Goal: Feedback & Contribution: Contribute content

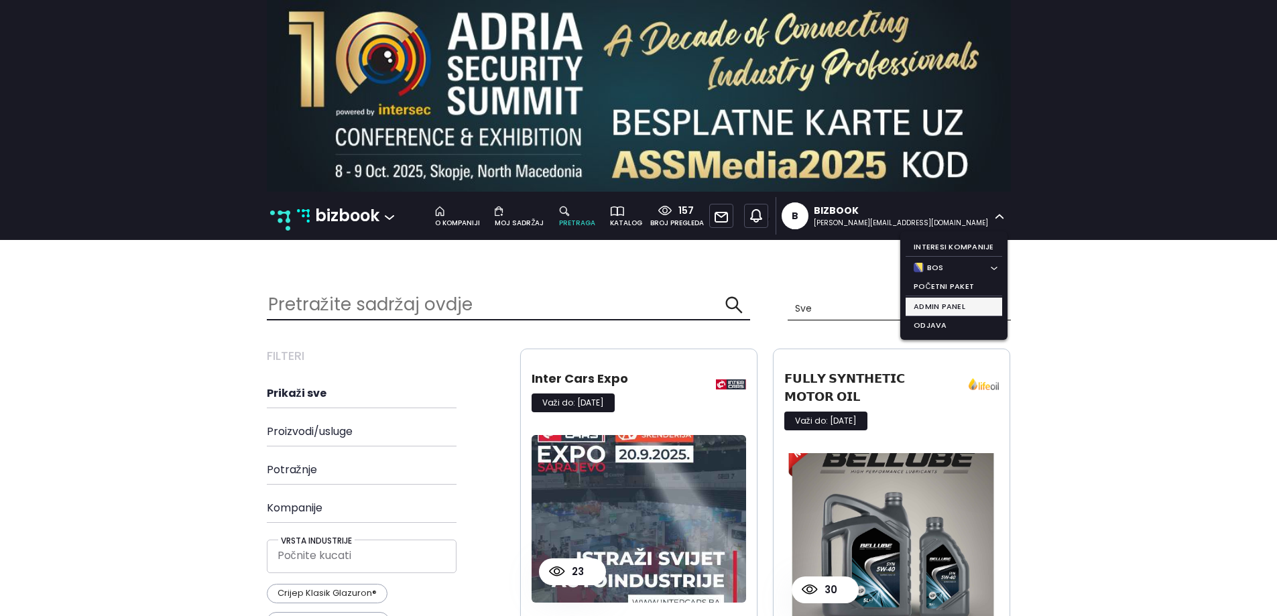
click at [937, 310] on li "Admin Panel" at bounding box center [954, 307] width 97 height 19
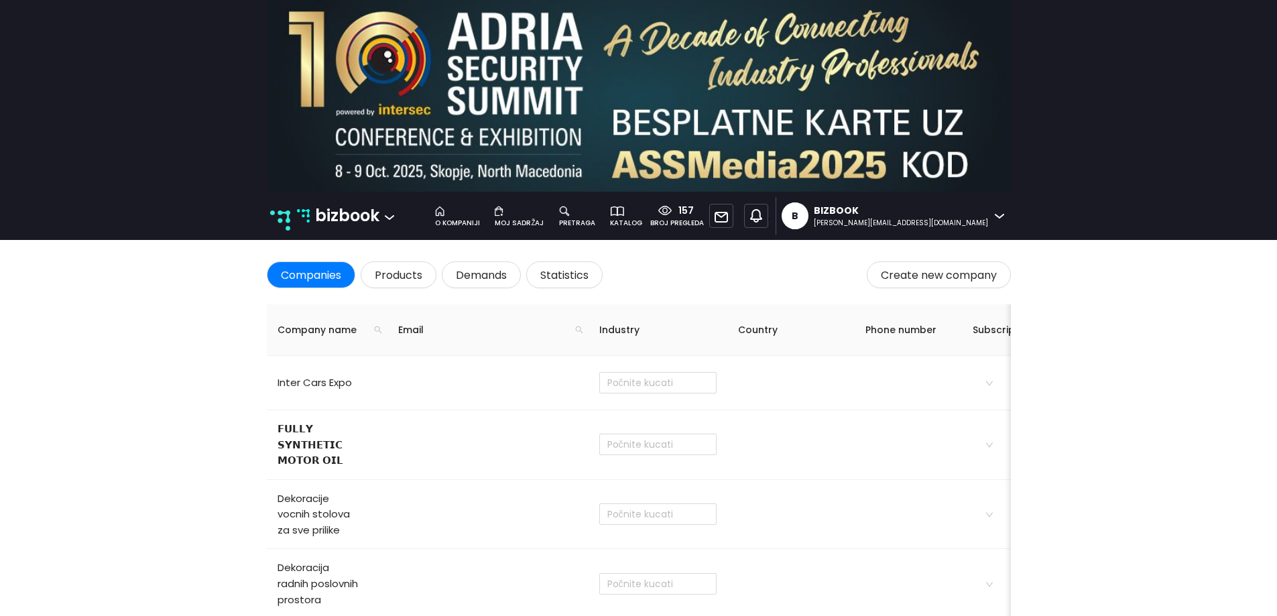
type input "Obrazovanje i poučavanje"
checkbox input "true"
type input "Ostalo"
checkbox input "true"
type input "Cvjećarstvo"
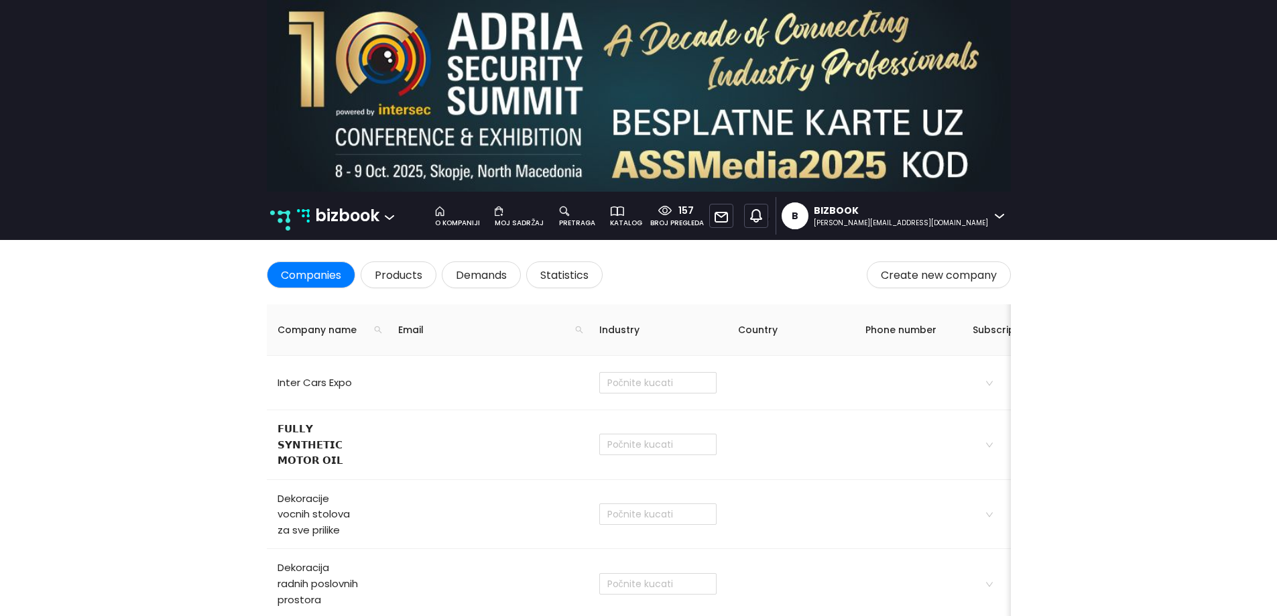
checkbox input "true"
type input "Trgovina na malo u nespecializiranim prodavnicama"
checkbox input "true"
type input "Administrativne djelatnosti"
type input "IT, mrežni servisi i podrška"
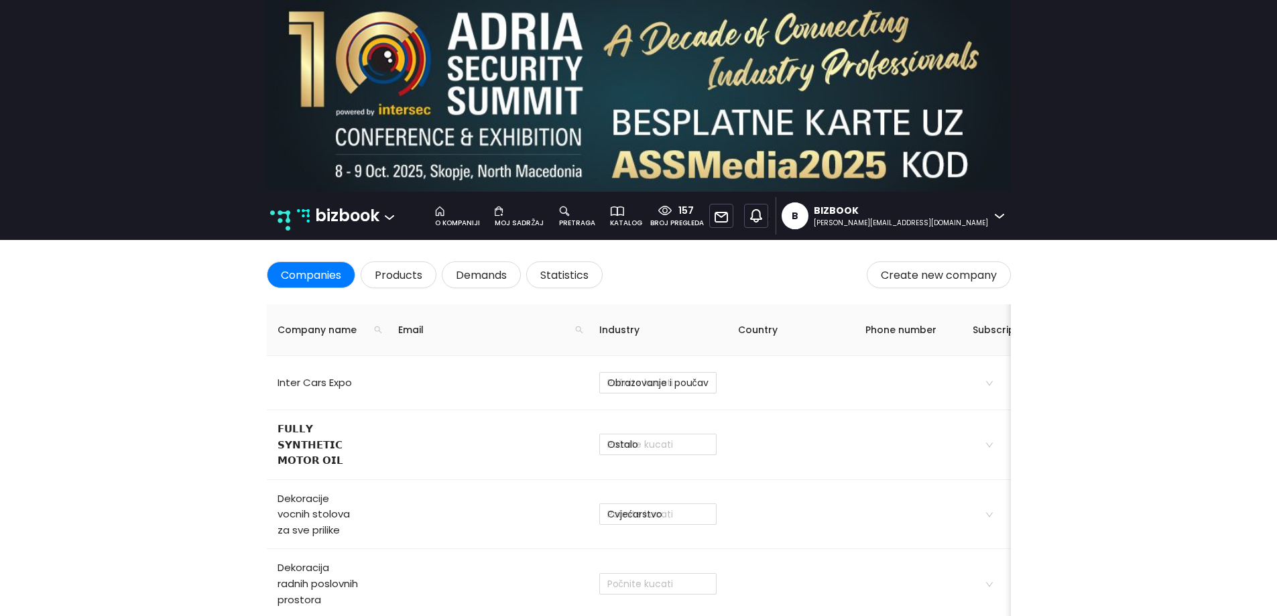
checkbox input "true"
type input "Administrativne djelatnosti"
checkbox input "true"
type input "Razvoj softvera"
checkbox input "true"
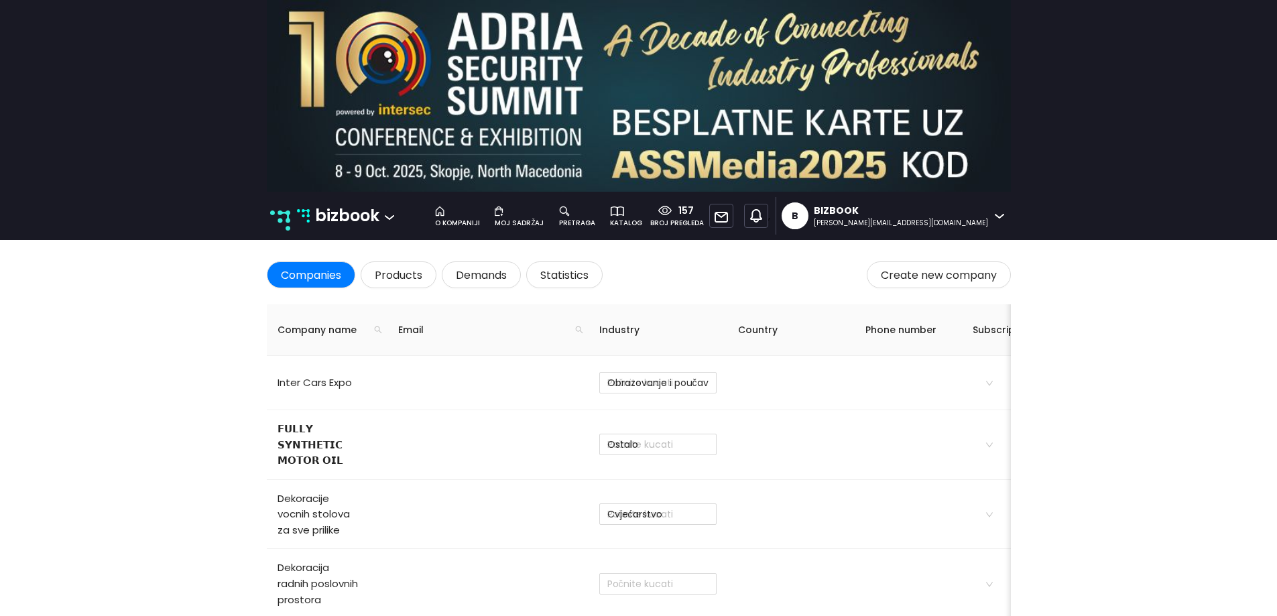
type input "Proizvodnja hemijskih proizvoda"
checkbox input "true"
type input "Djelatnost iznajmljivanja"
checkbox input "true"
type input "Savjetovanje u vezi sa poslovanjem"
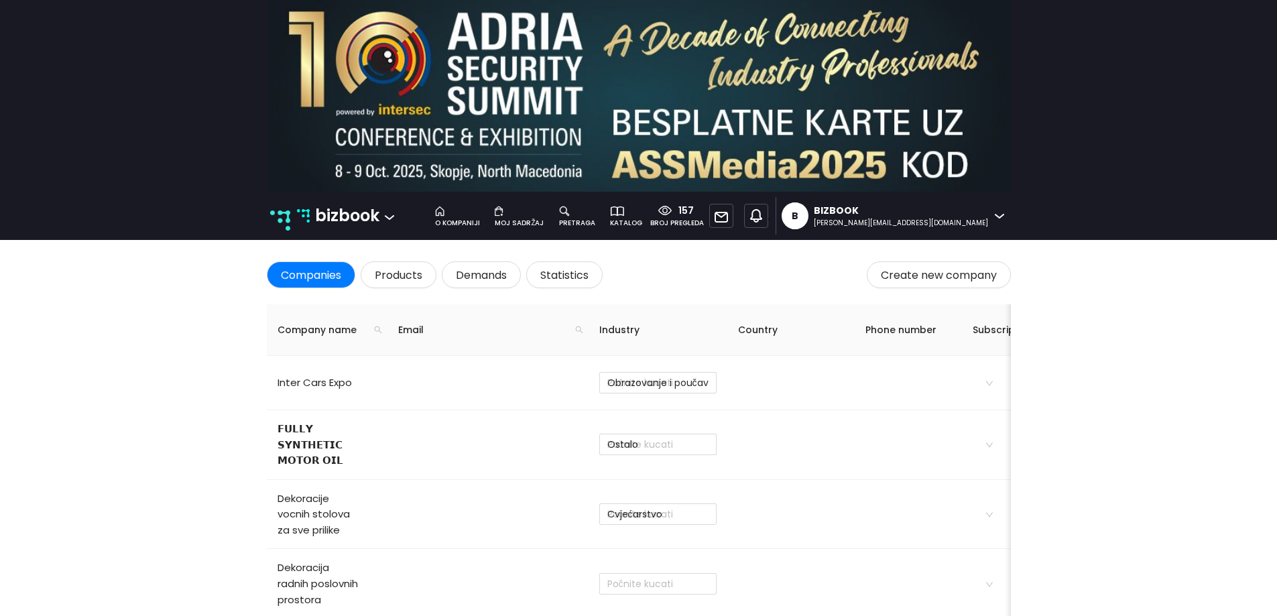
checkbox input "true"
type input "Investiranje i razvoj"
type input "Savjetovanje u vezi sa poslovanjem"
type input "Administrativne djelatnosti"
type input "Proizvodnja hrane"
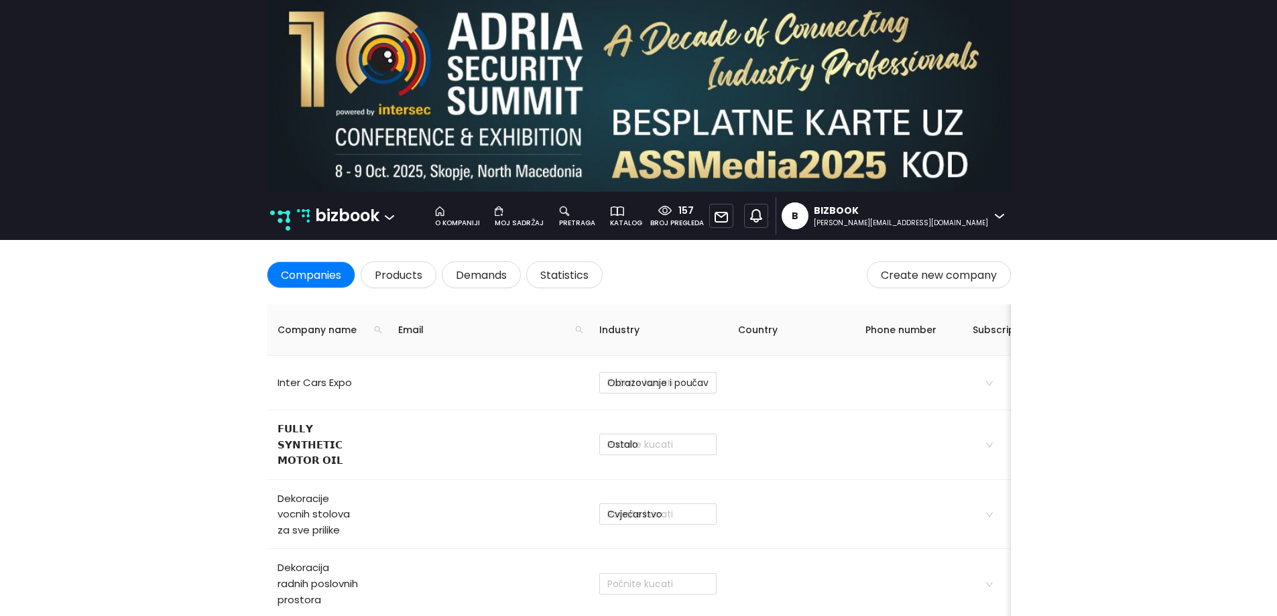
checkbox input "true"
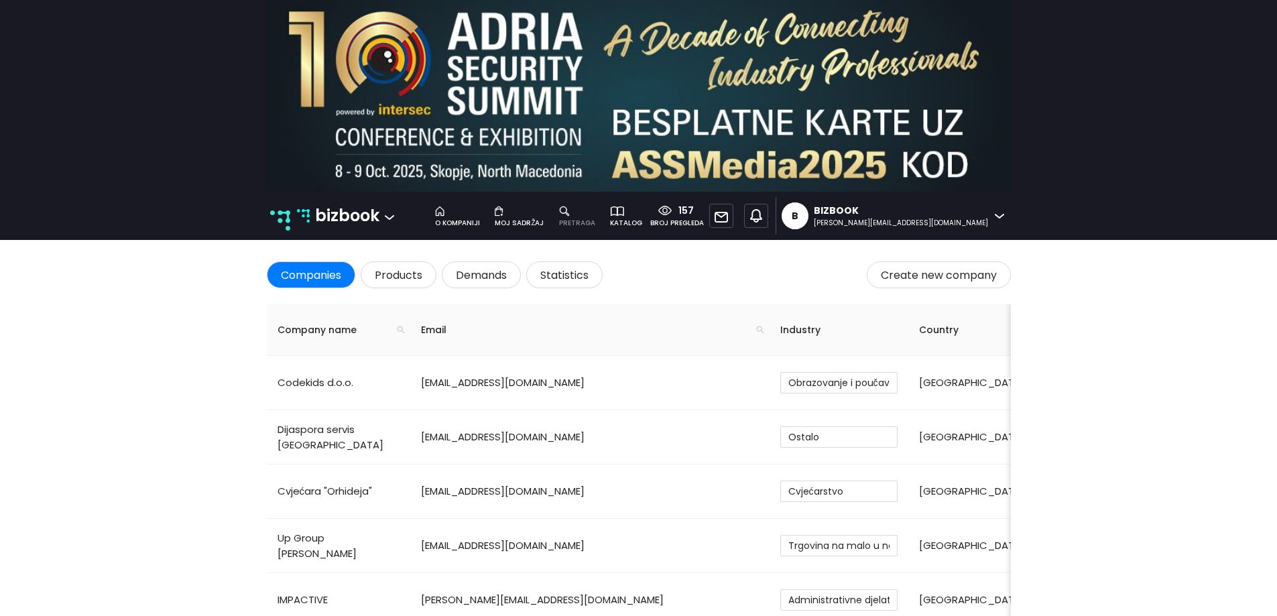
click at [595, 225] on div "pretraga" at bounding box center [577, 223] width 36 height 11
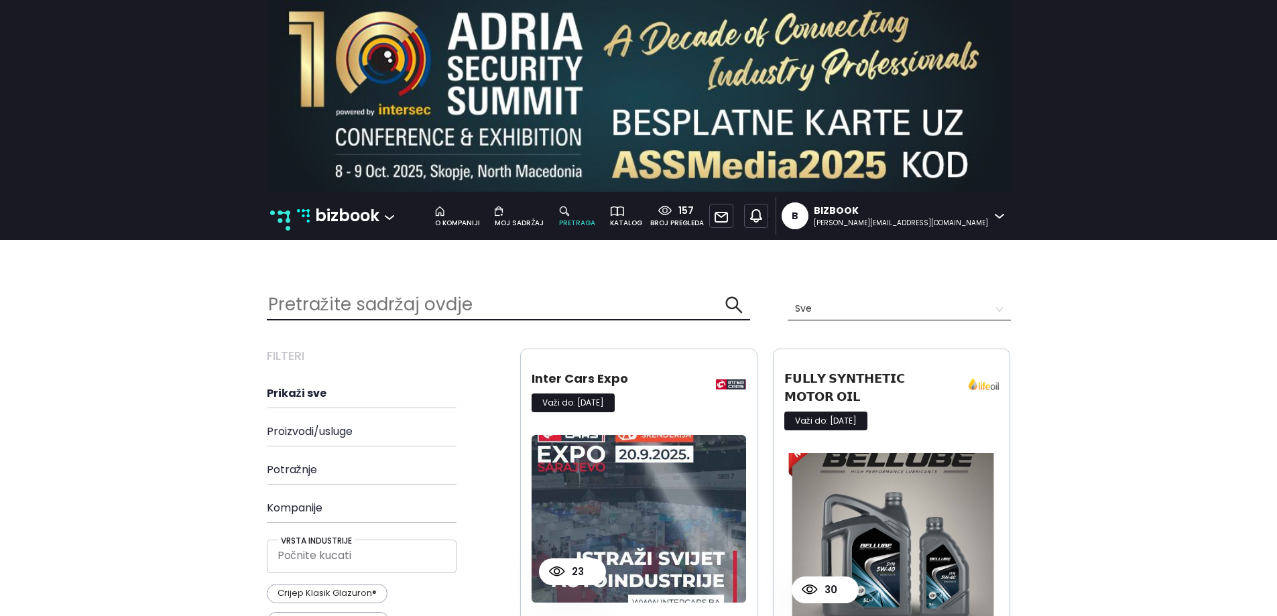
click at [394, 317] on input "text" at bounding box center [496, 304] width 459 height 29
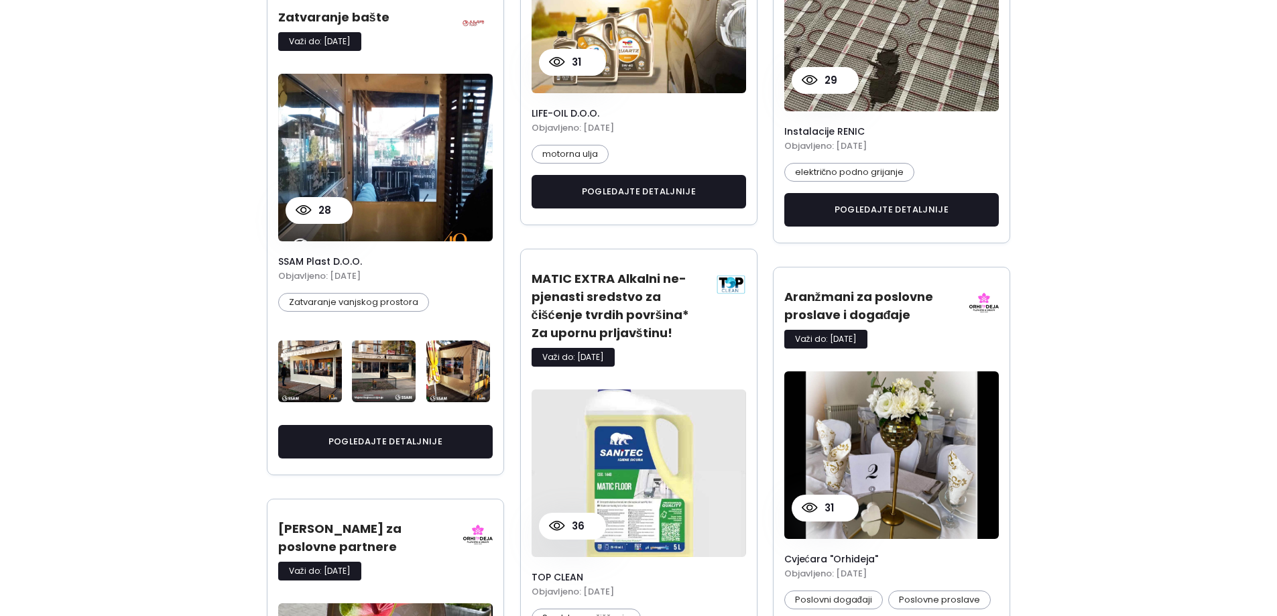
scroll to position [1542, 0]
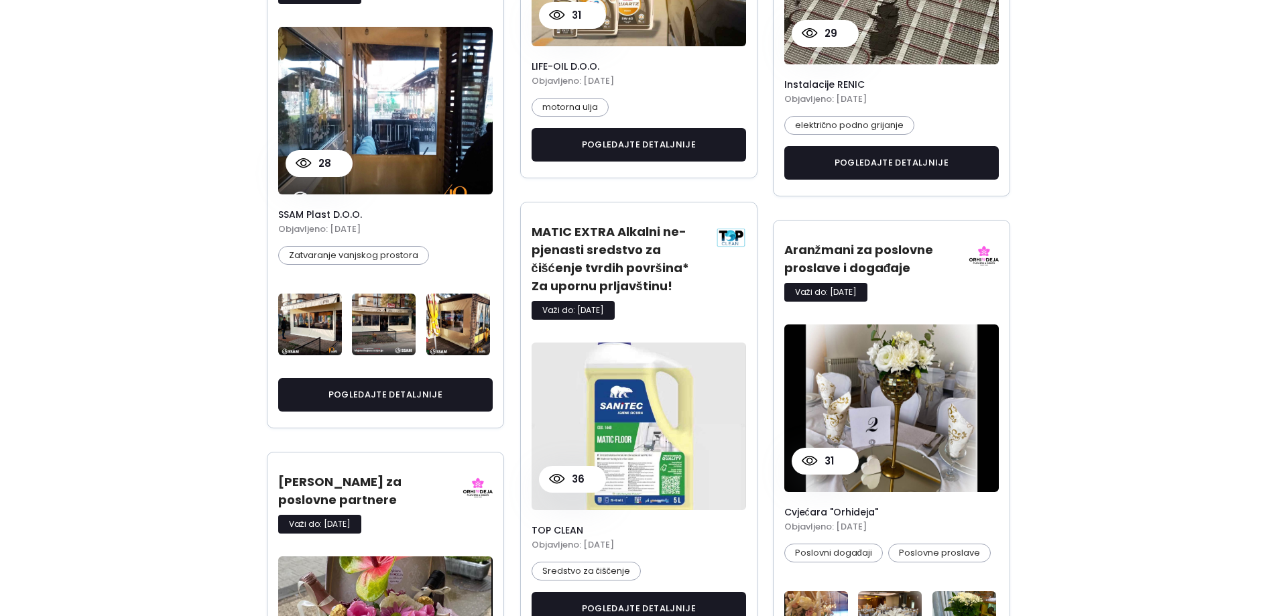
type input "top"
click at [738, 234] on img at bounding box center [731, 238] width 30 height 30
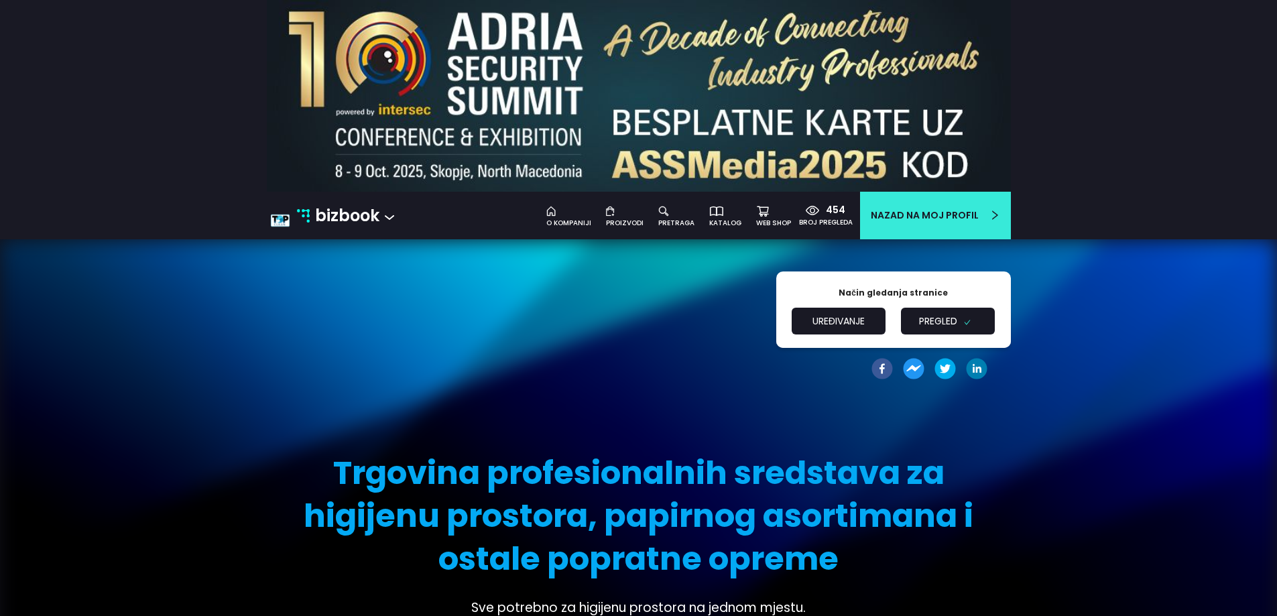
click at [856, 325] on button "Uređivanje" at bounding box center [839, 321] width 94 height 27
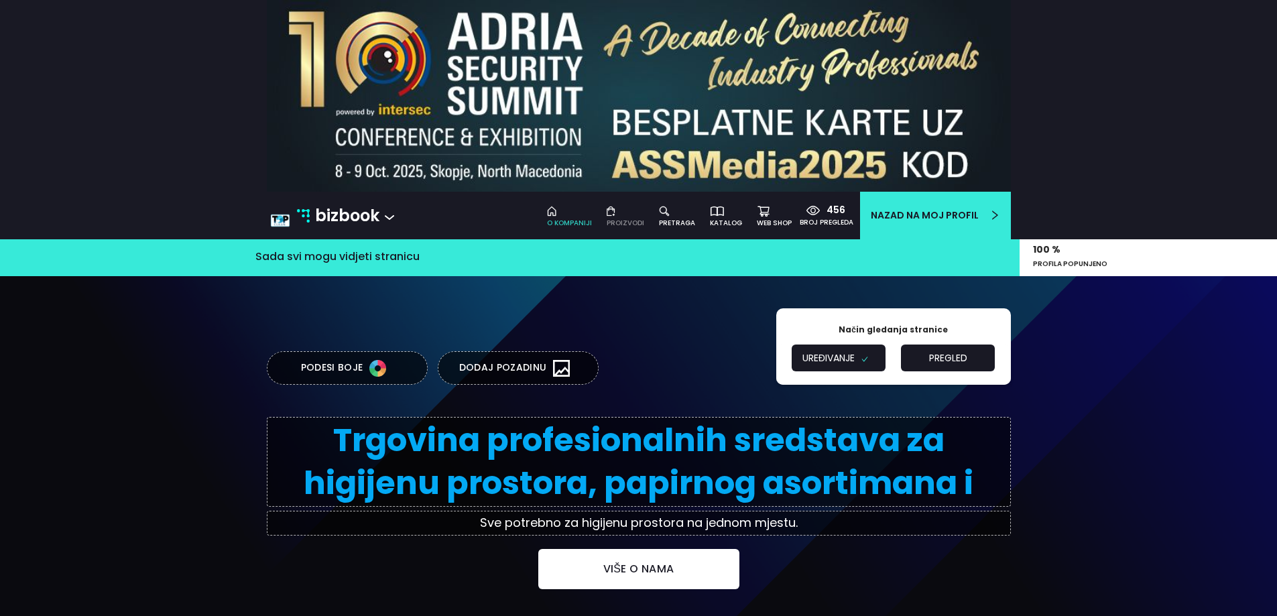
click at [618, 219] on div "Proizvodi" at bounding box center [626, 223] width 38 height 11
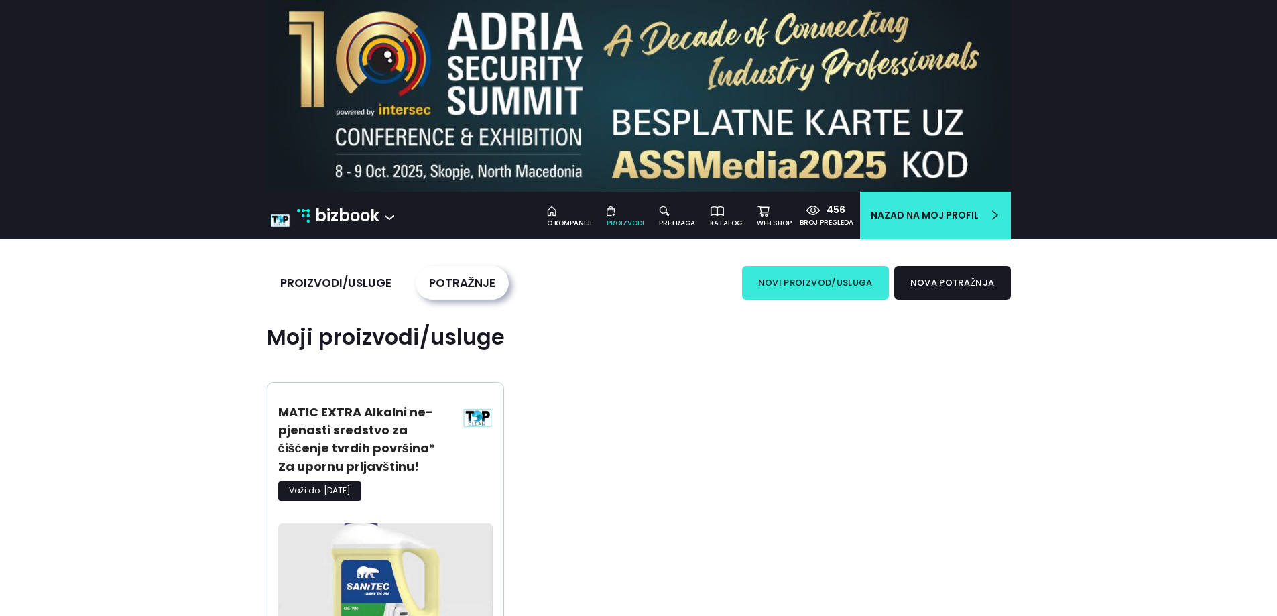
click at [809, 284] on button "novi proizvod/usluga" at bounding box center [815, 283] width 147 height 34
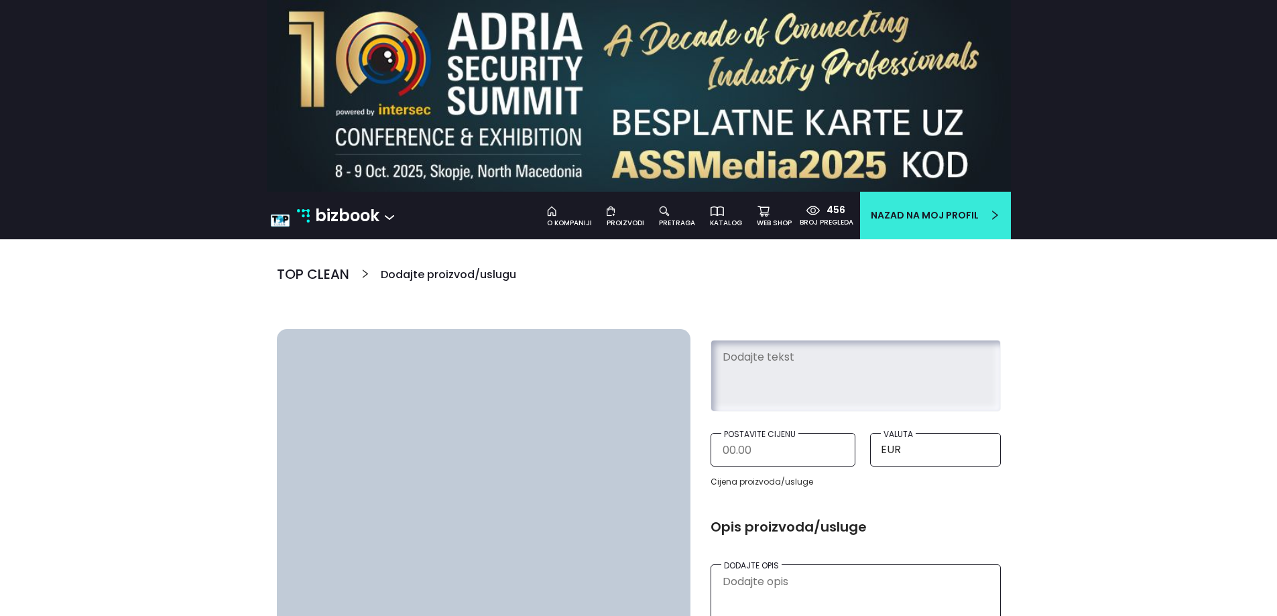
click at [818, 373] on textarea at bounding box center [856, 373] width 269 height 61
paste textarea "SANiTEC Multi Activ 750ml | Profesionalna Hemija"
drag, startPoint x: 987, startPoint y: 353, endPoint x: 862, endPoint y: 396, distance: 131.7
click at [862, 396] on textarea "SANiTEC Multi Activ 750ml | Profesionalna Hemija" at bounding box center [856, 373] width 269 height 61
type textarea "SANiTEC Multi Activ 750ml"
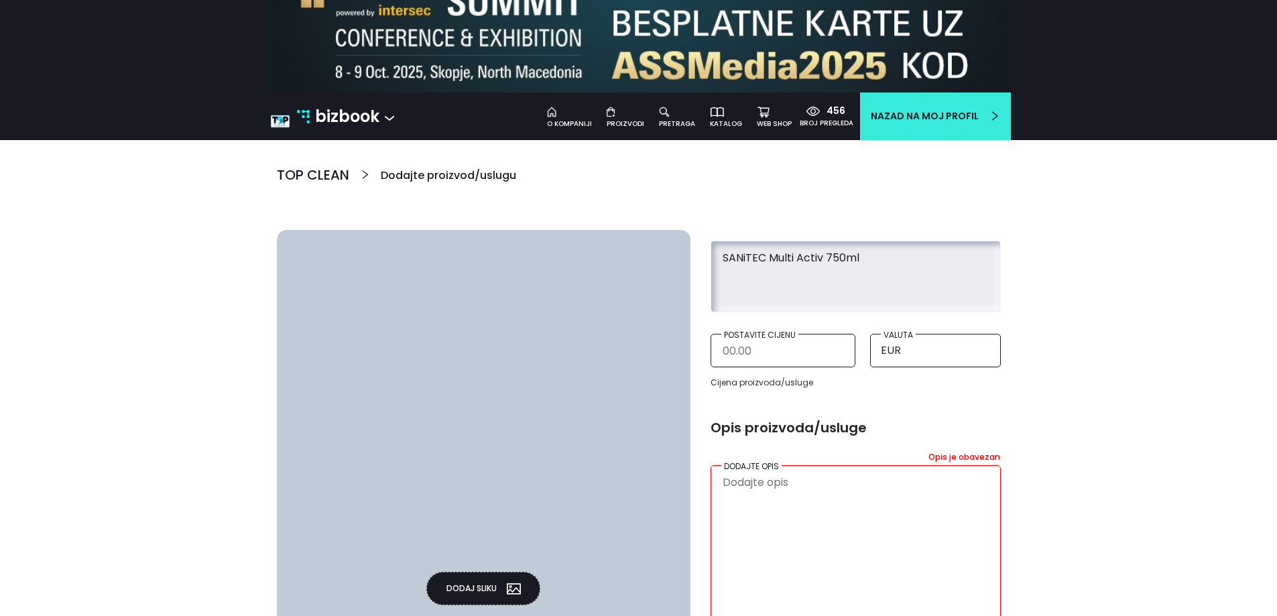
scroll to position [201, 0]
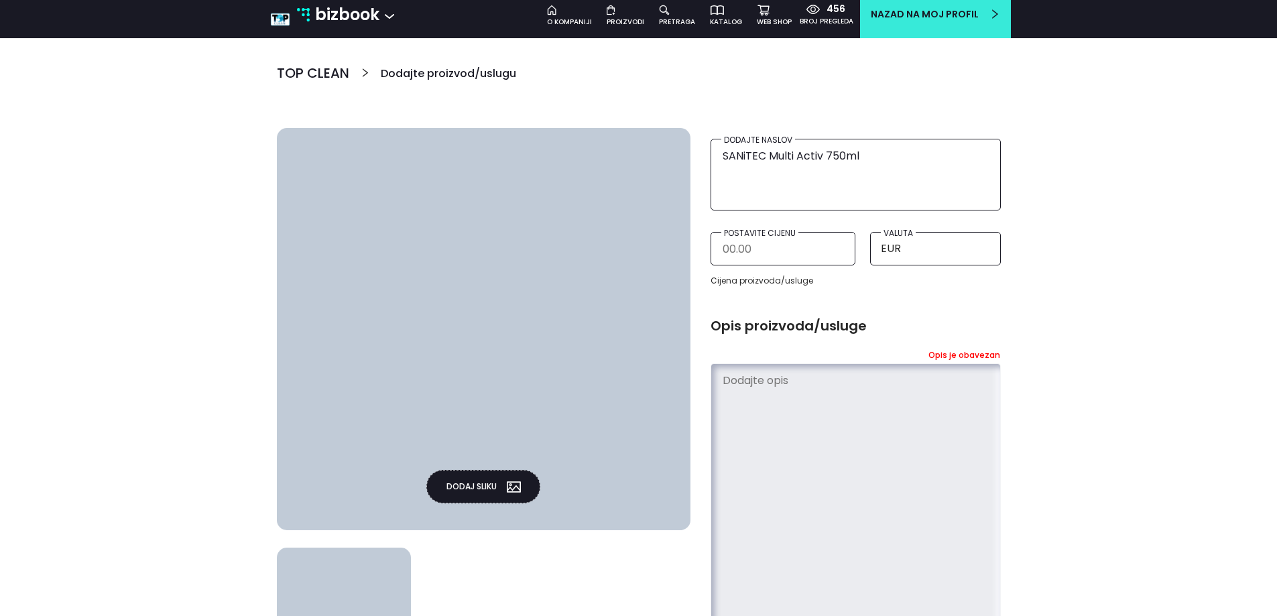
click at [787, 384] on textarea at bounding box center [856, 498] width 269 height 262
paste textarea "SANiTEC Multi Activ 750ml je univerzalno sredstvo za čišćenje i dezinfekciju ra…"
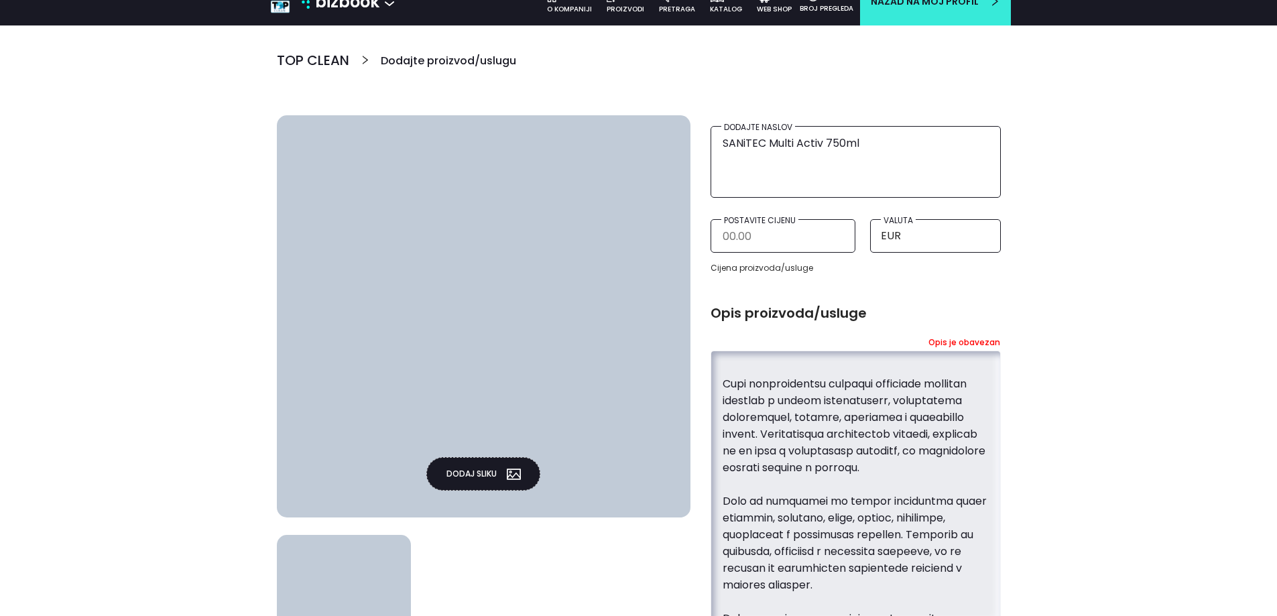
scroll to position [134, 0]
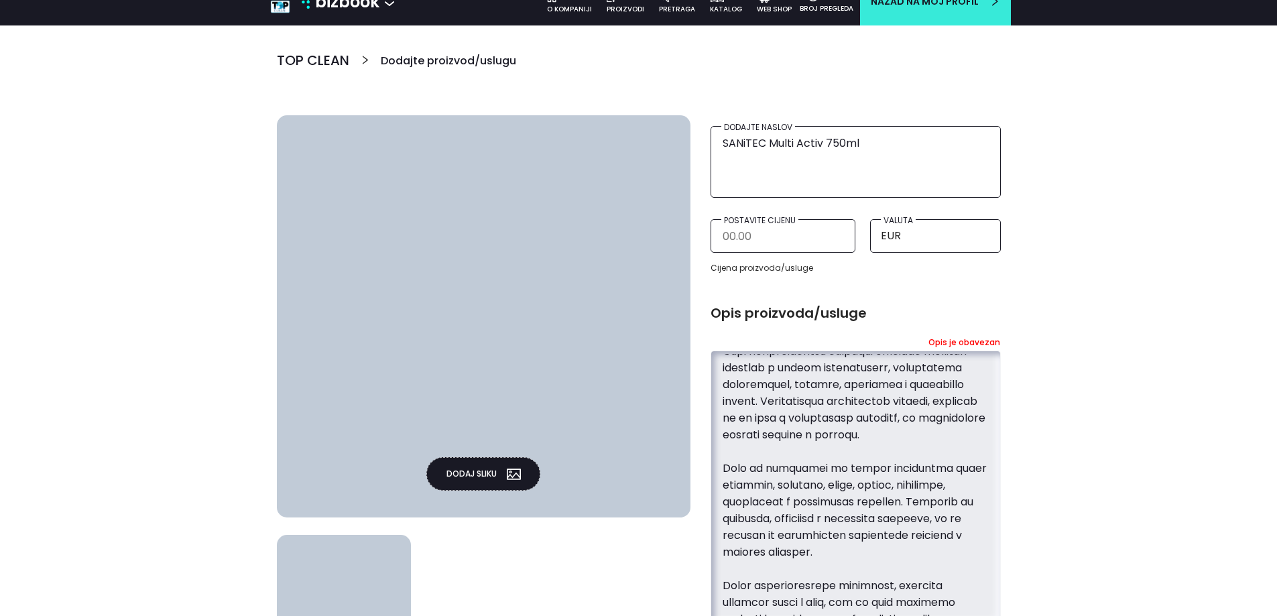
click at [749, 423] on textarea at bounding box center [856, 485] width 269 height 262
click at [911, 437] on textarea at bounding box center [856, 485] width 269 height 262
click at [918, 486] on textarea at bounding box center [856, 485] width 269 height 262
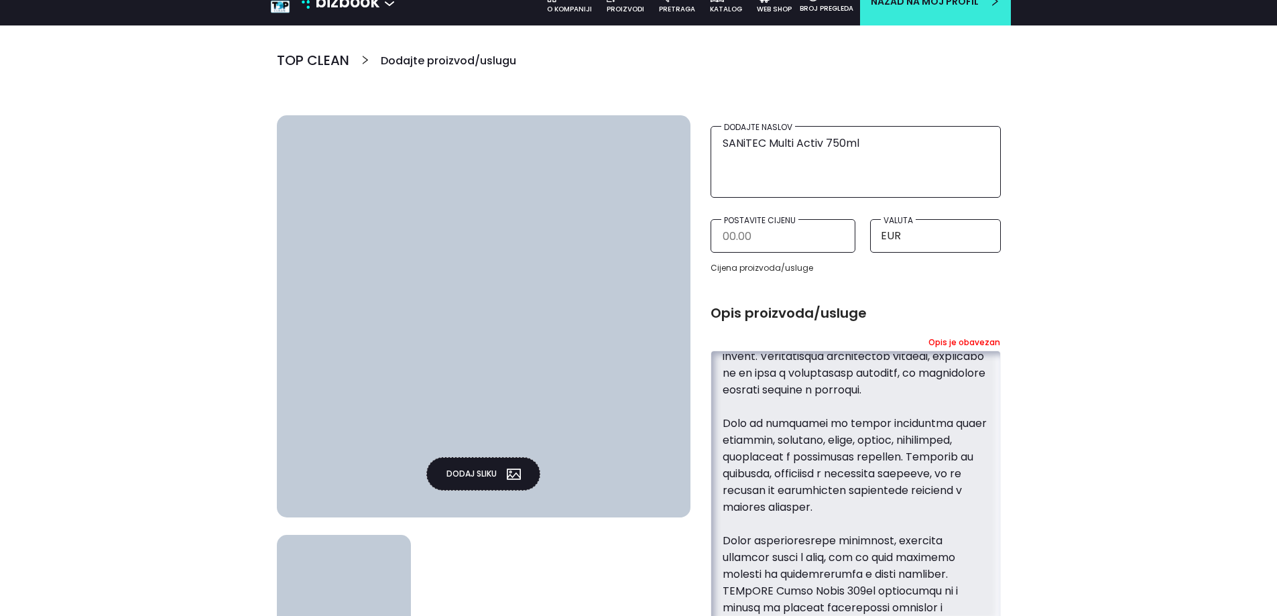
scroll to position [201, 0]
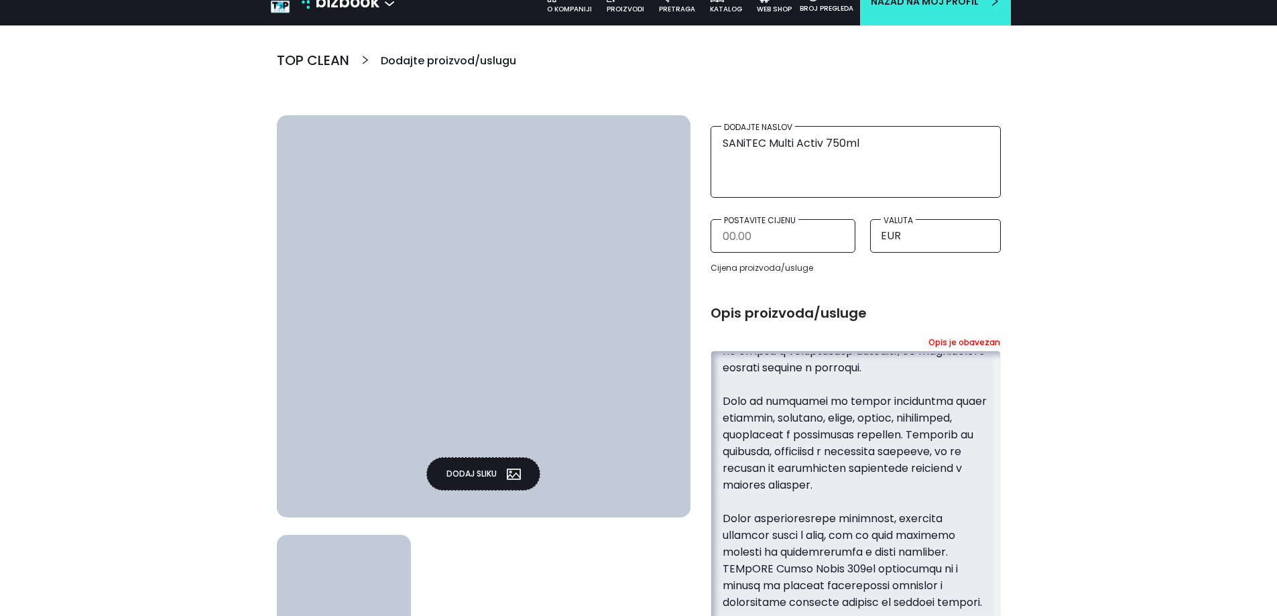
click at [746, 455] on textarea at bounding box center [856, 485] width 269 height 262
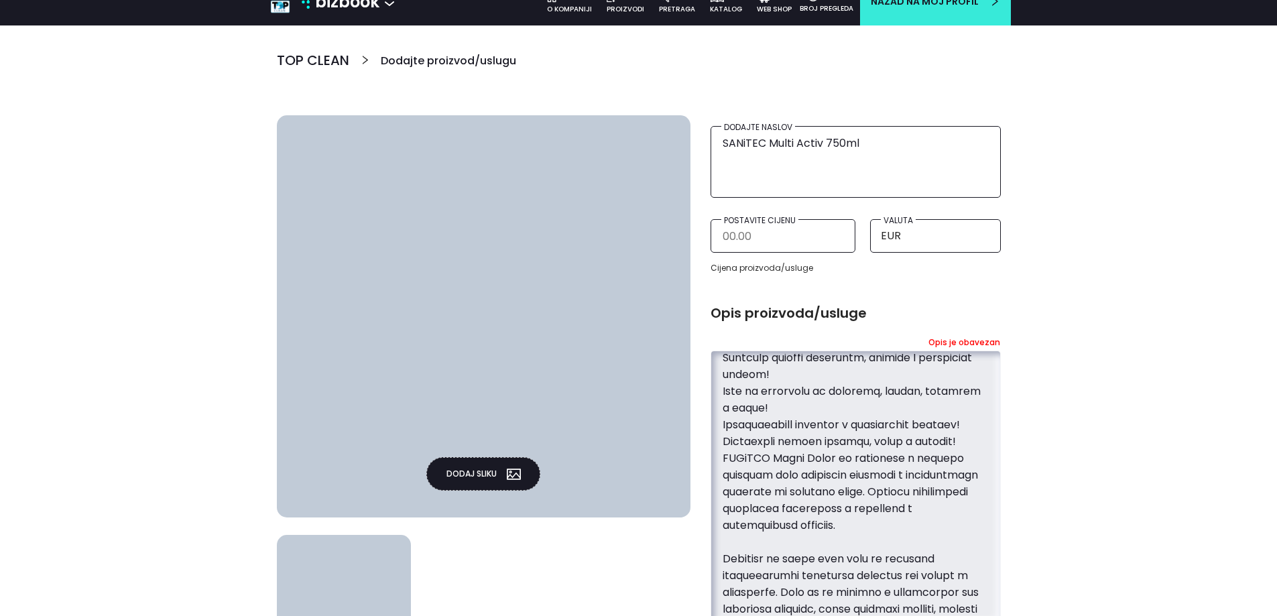
scroll to position [604, 0]
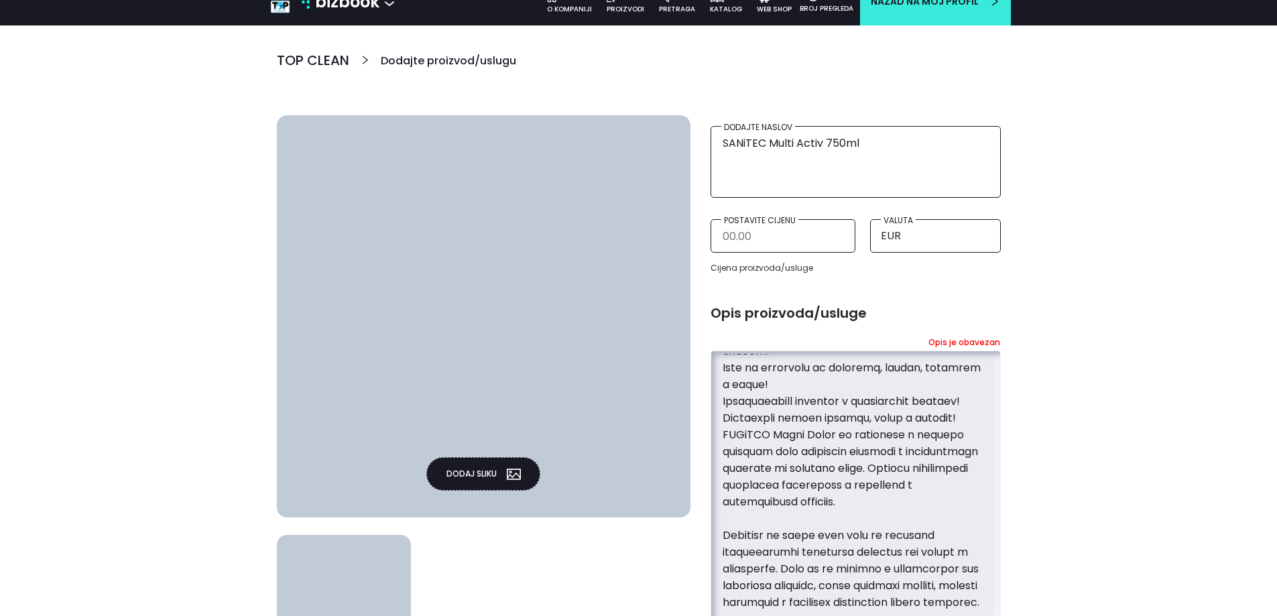
click at [937, 404] on textarea at bounding box center [856, 485] width 269 height 262
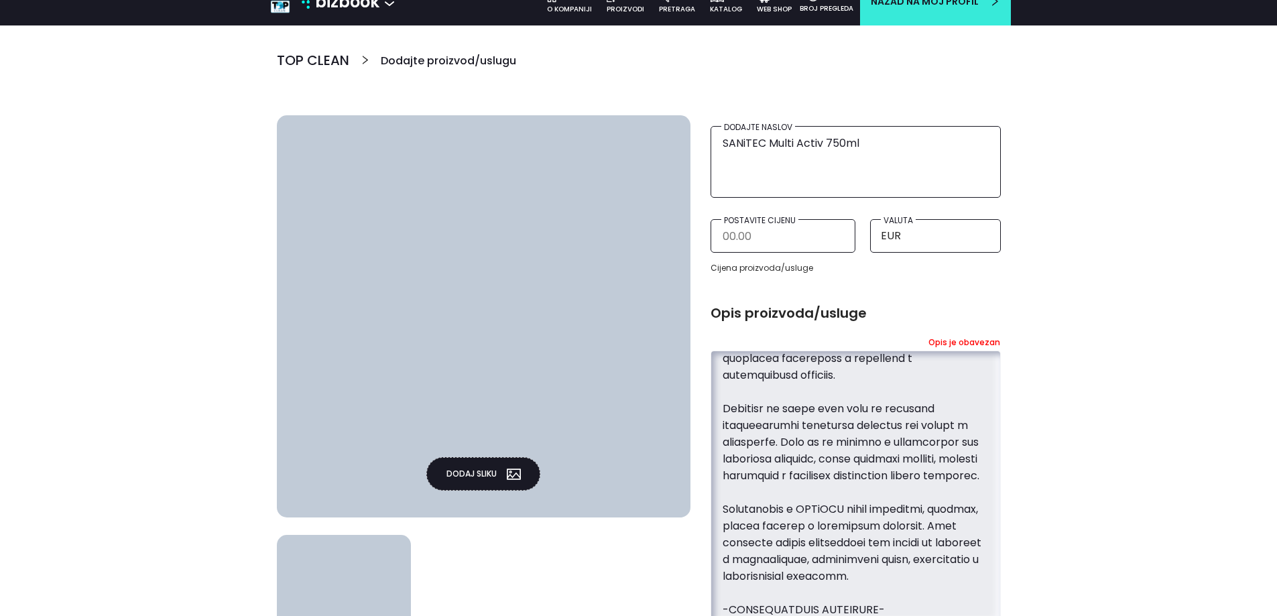
scroll to position [738, 0]
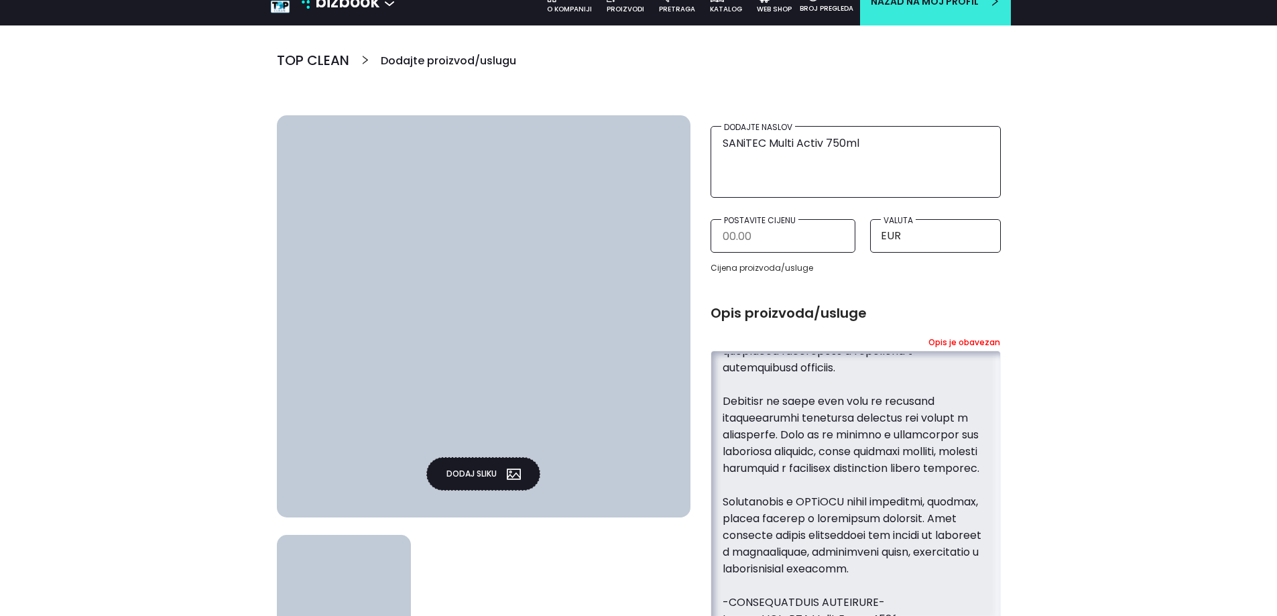
click at [751, 403] on textarea at bounding box center [856, 485] width 269 height 262
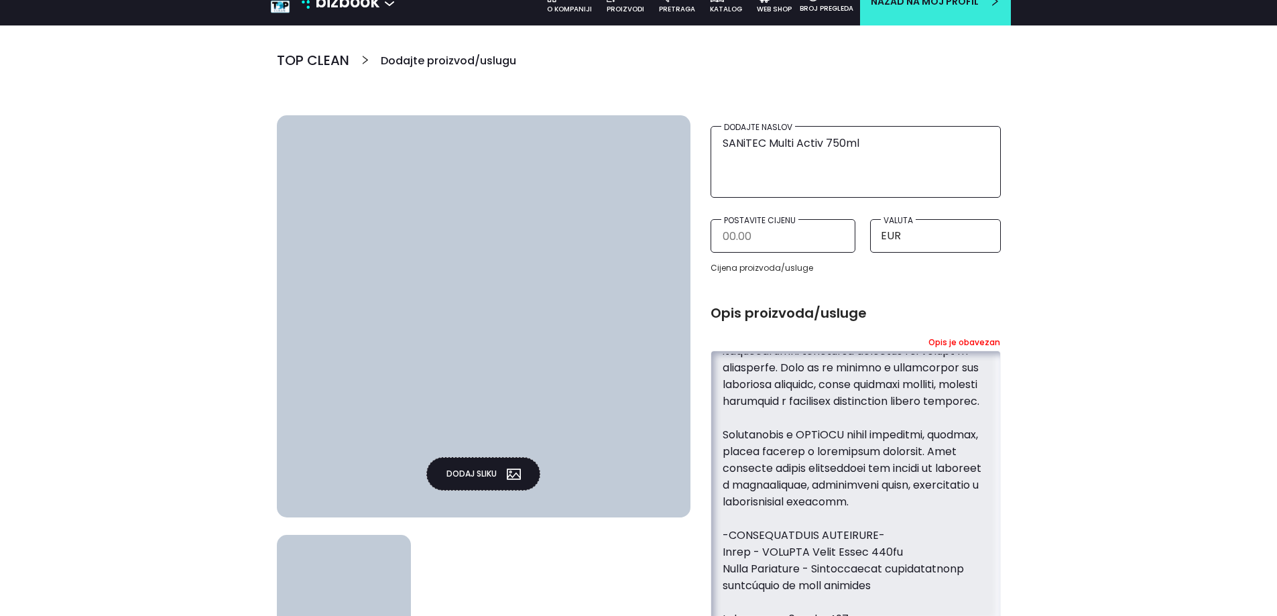
scroll to position [989, 0]
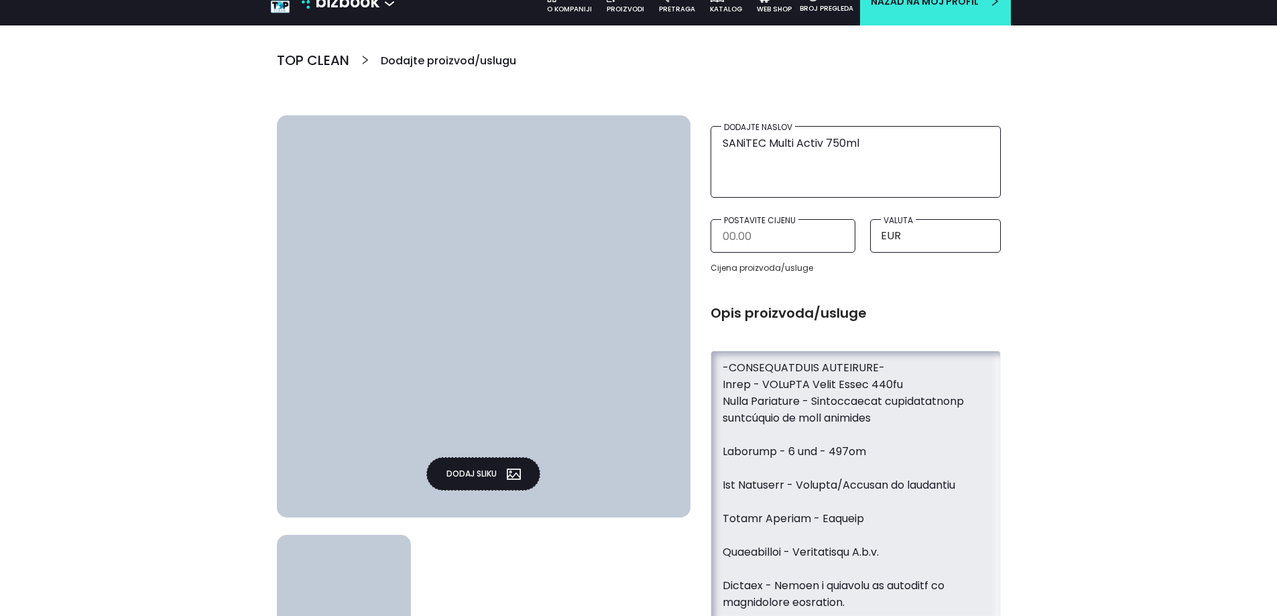
paste textarea "ijenjen je za brzu i jednostavnu upotrebu, s dugotrajnim efektom čistoće i svje…"
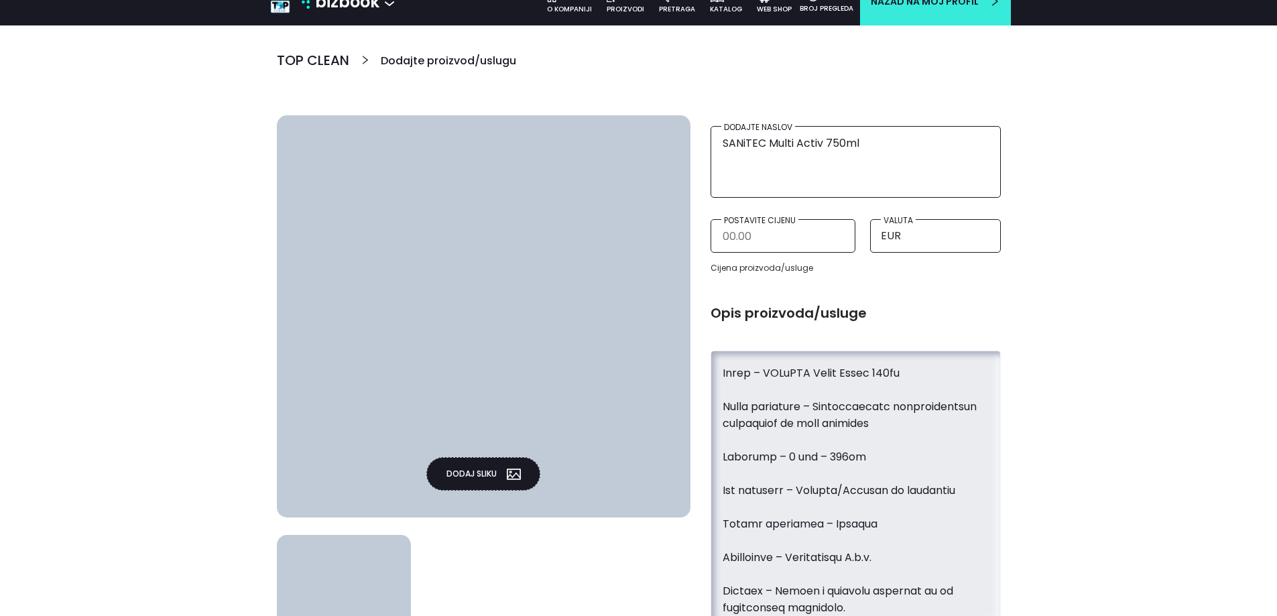
scroll to position [1123, 0]
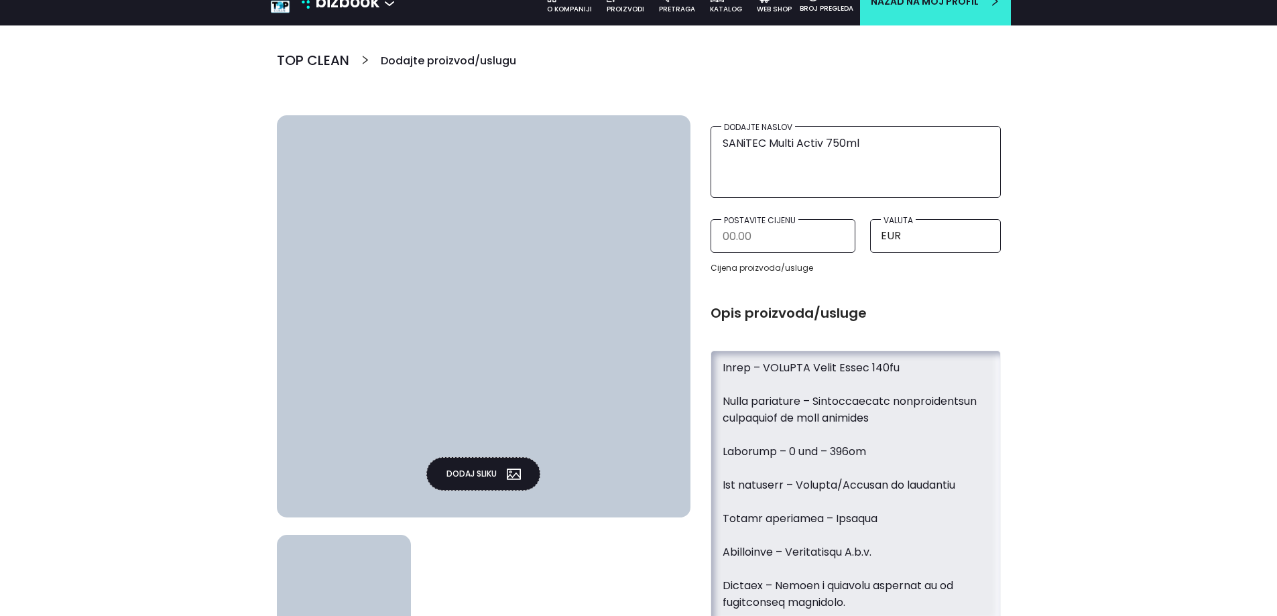
click at [739, 533] on textarea at bounding box center [856, 485] width 269 height 262
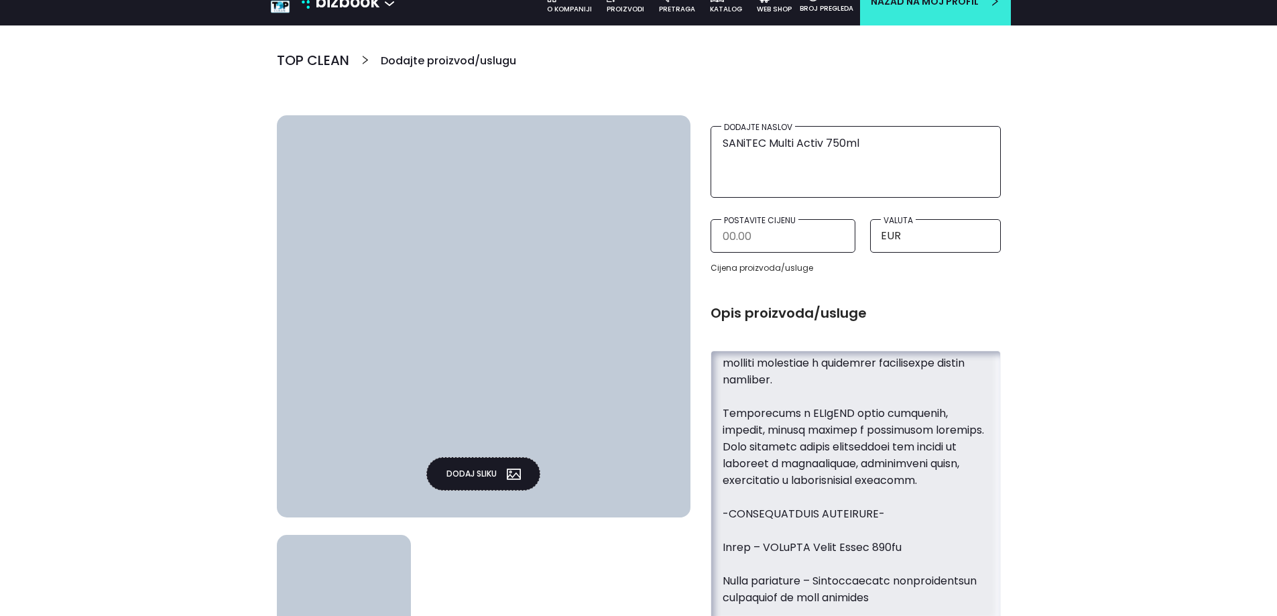
scroll to position [939, 0]
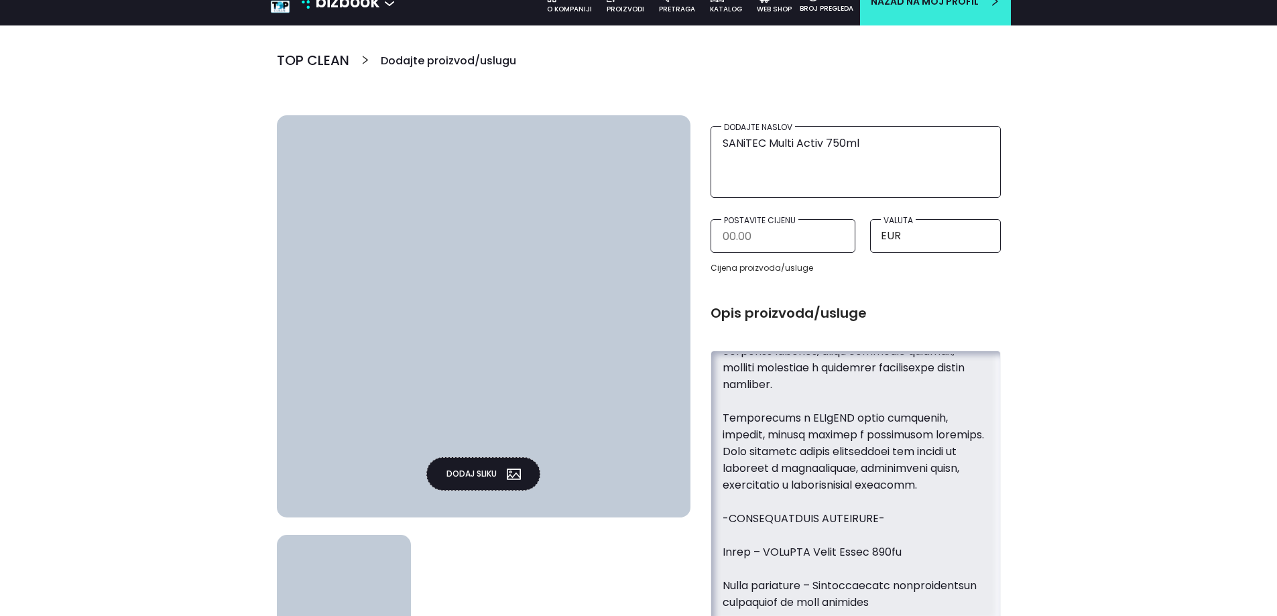
type textarea "SANiTEC Multi Activ 750ml je univerzalno sredstvo za čišćenje i dezinfekciju ra…"
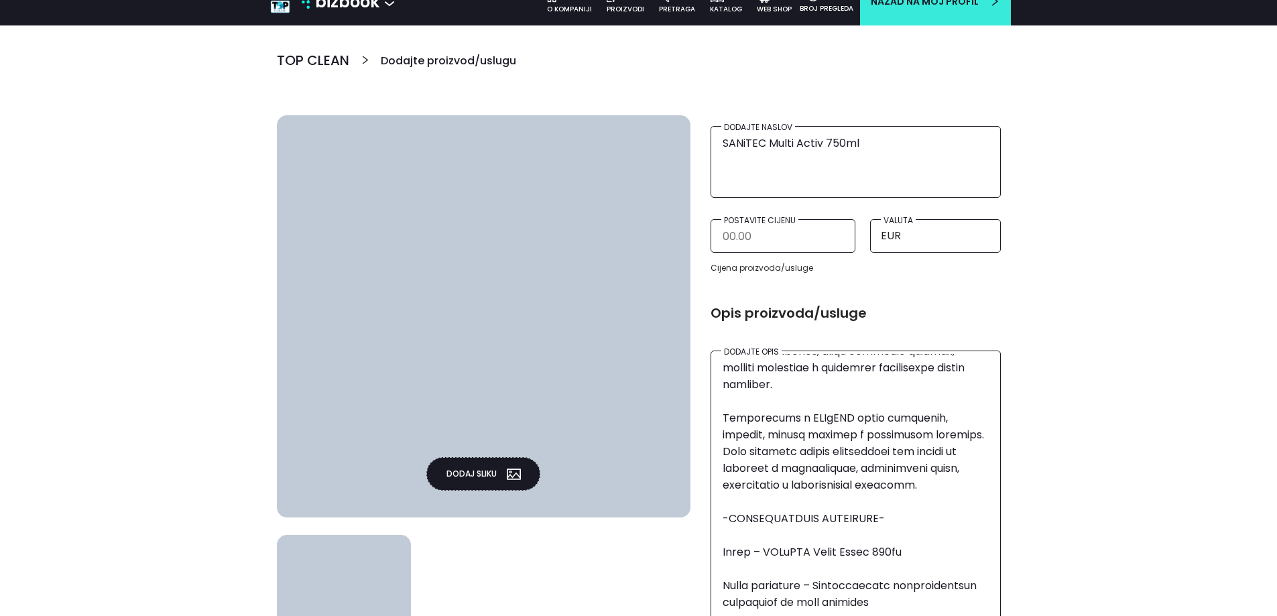
click at [465, 470] on button "Dodaj sliku" at bounding box center [483, 474] width 114 height 34
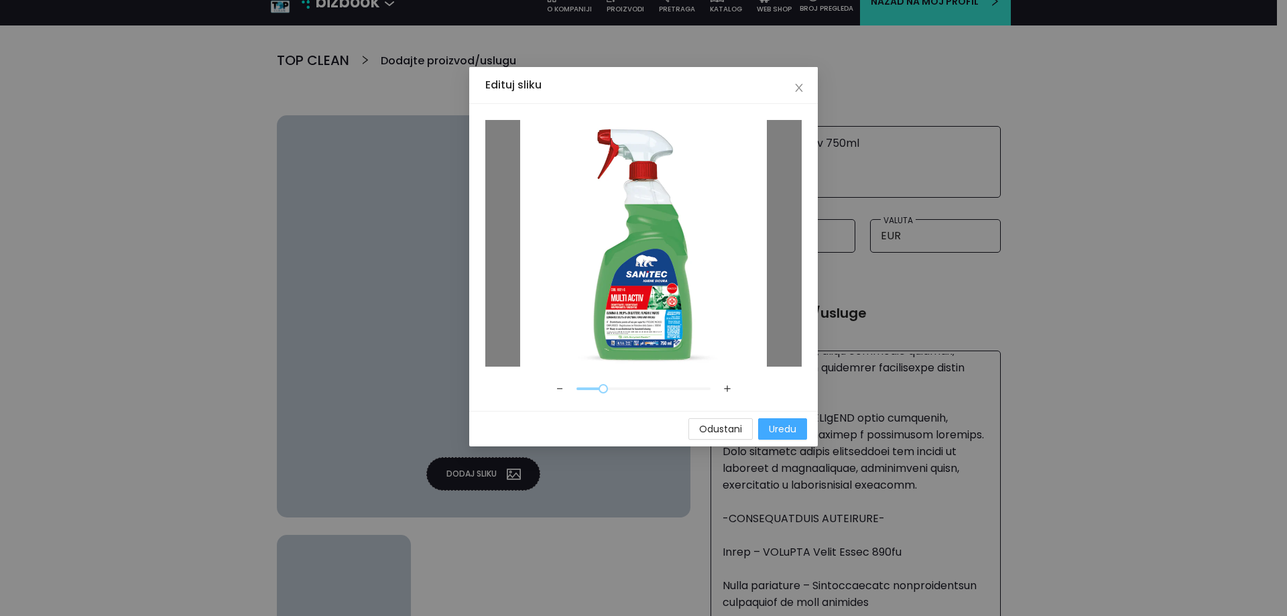
click at [780, 424] on span "Uredu" at bounding box center [782, 429] width 27 height 15
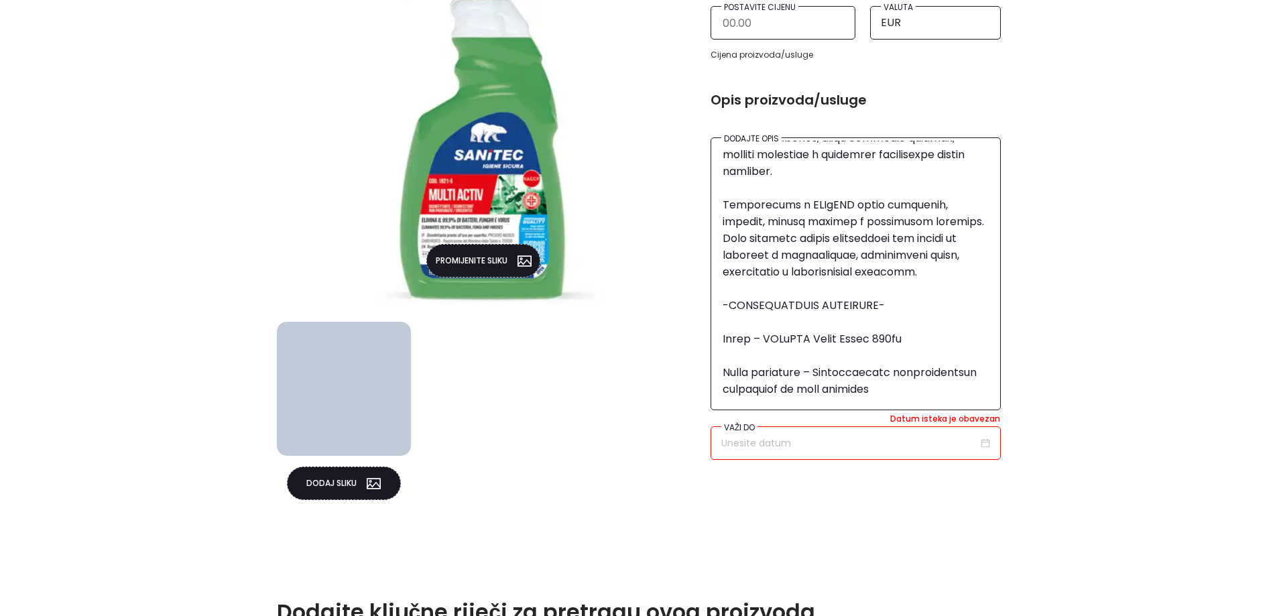
scroll to position [482, 0]
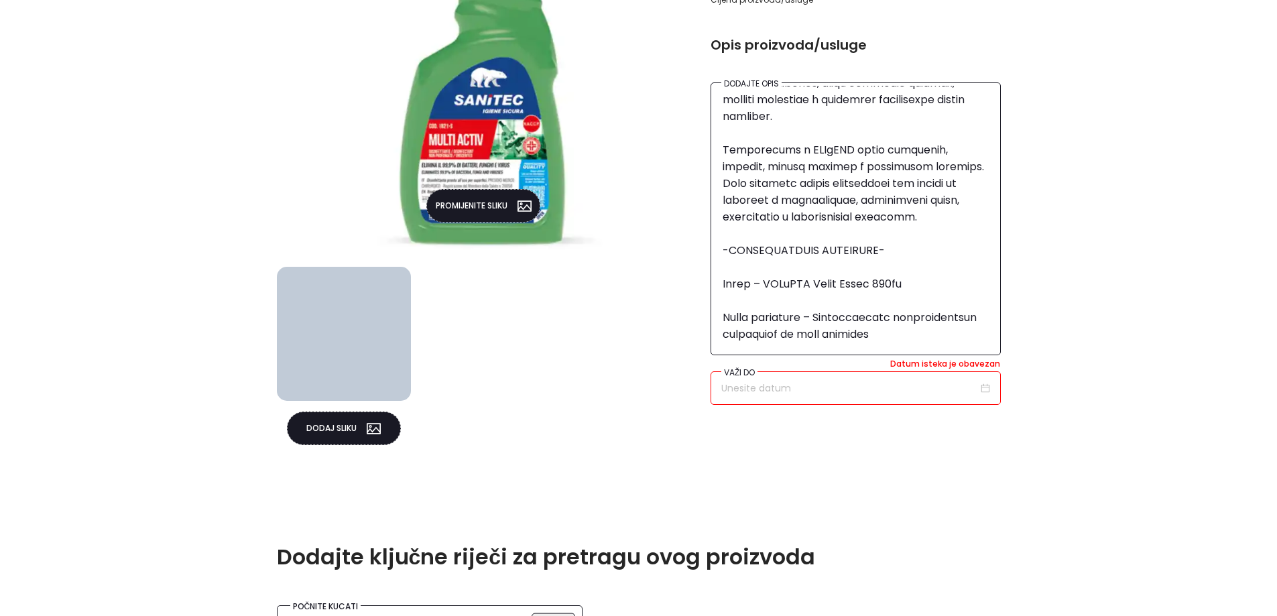
click at [351, 444] on button "Dodaj sliku" at bounding box center [344, 429] width 114 height 34
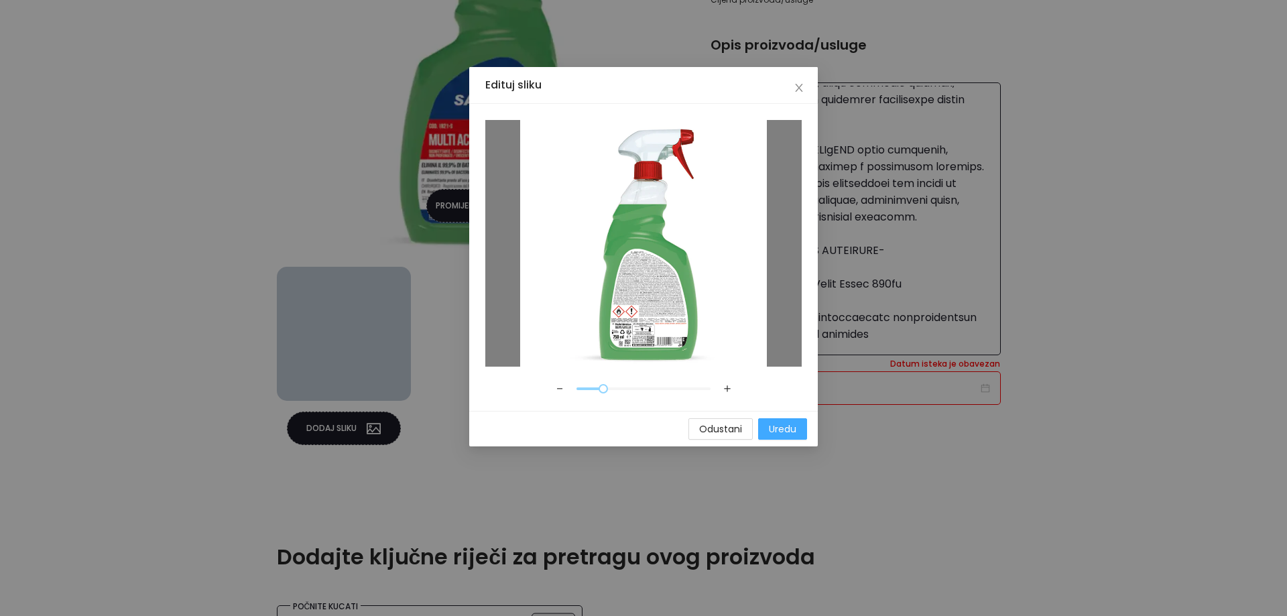
click at [792, 433] on span "Uredu" at bounding box center [782, 429] width 27 height 15
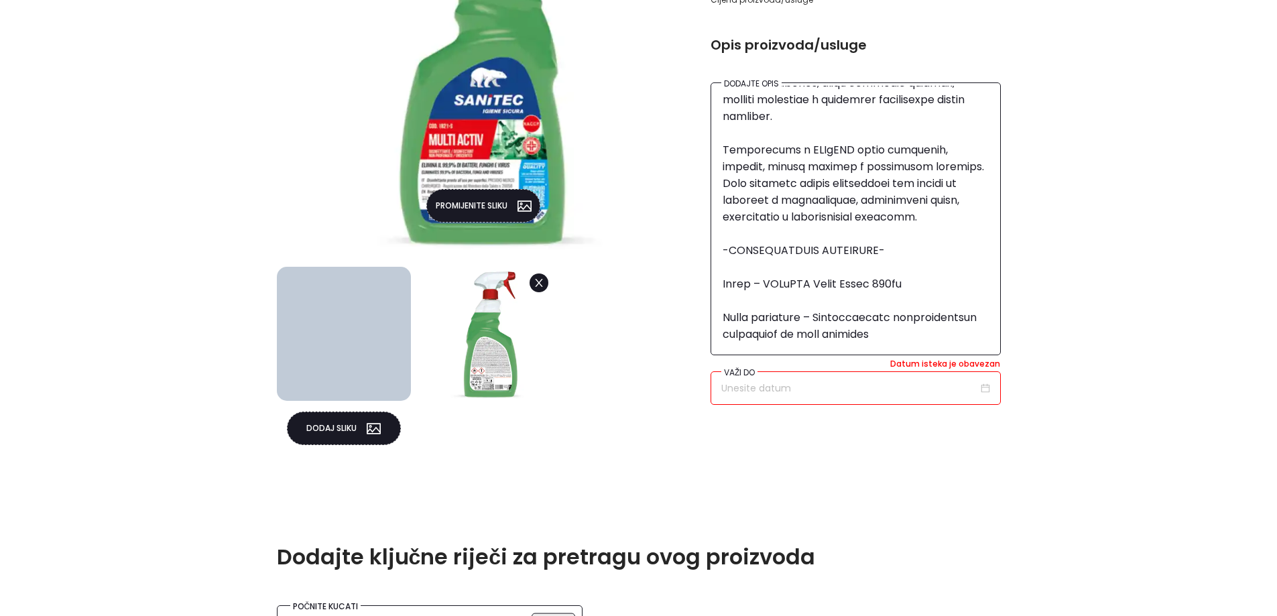
click at [995, 382] on div "Datum isteka je obavezan Važi do" at bounding box center [856, 388] width 290 height 34
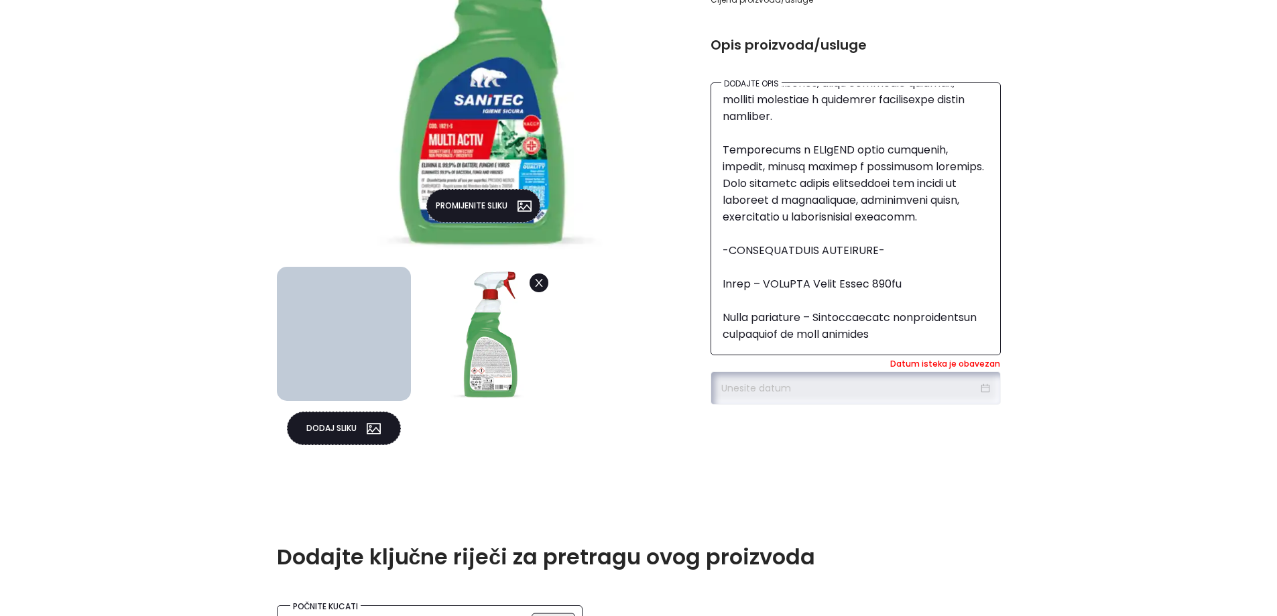
click at [988, 389] on div at bounding box center [856, 388] width 269 height 15
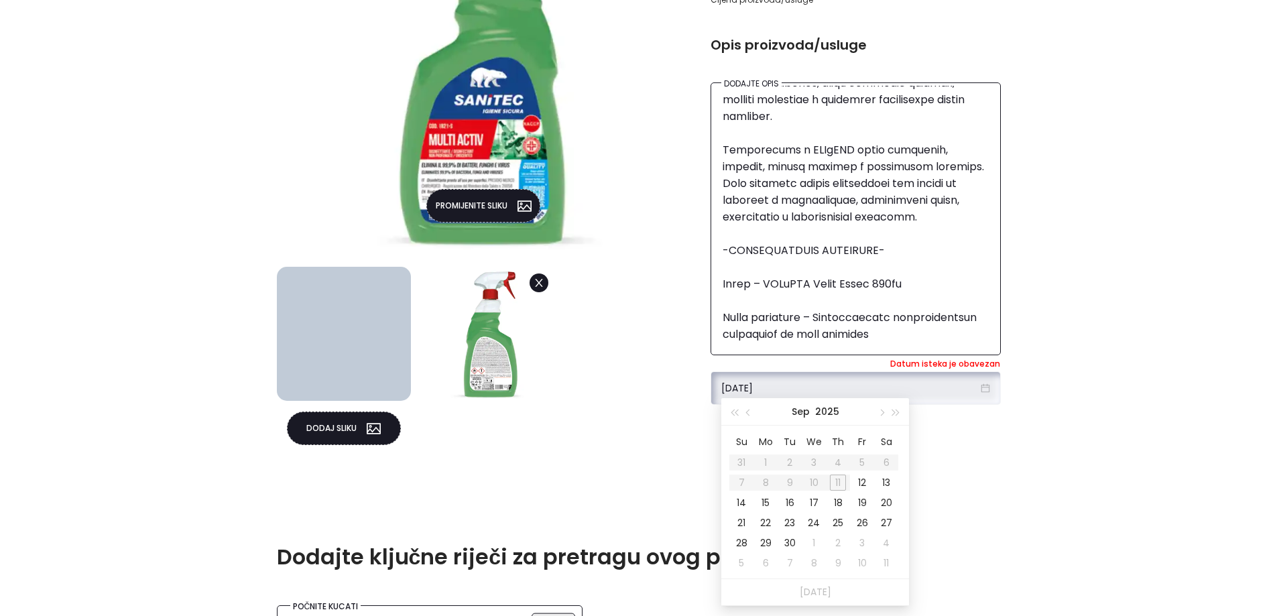
type input "12/09/2025"
click at [903, 406] on button "button" at bounding box center [896, 411] width 15 height 27
type input "16/09/2026"
click at [812, 508] on div "16" at bounding box center [814, 503] width 16 height 16
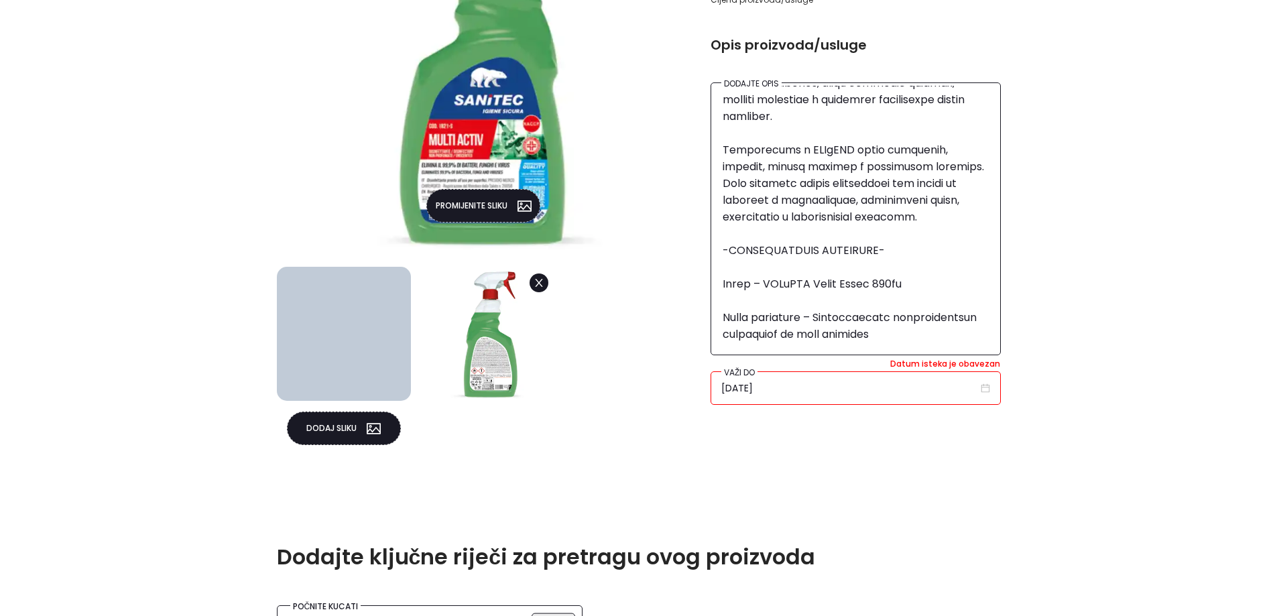
click at [353, 438] on button "Dodaj sliku" at bounding box center [344, 429] width 114 height 34
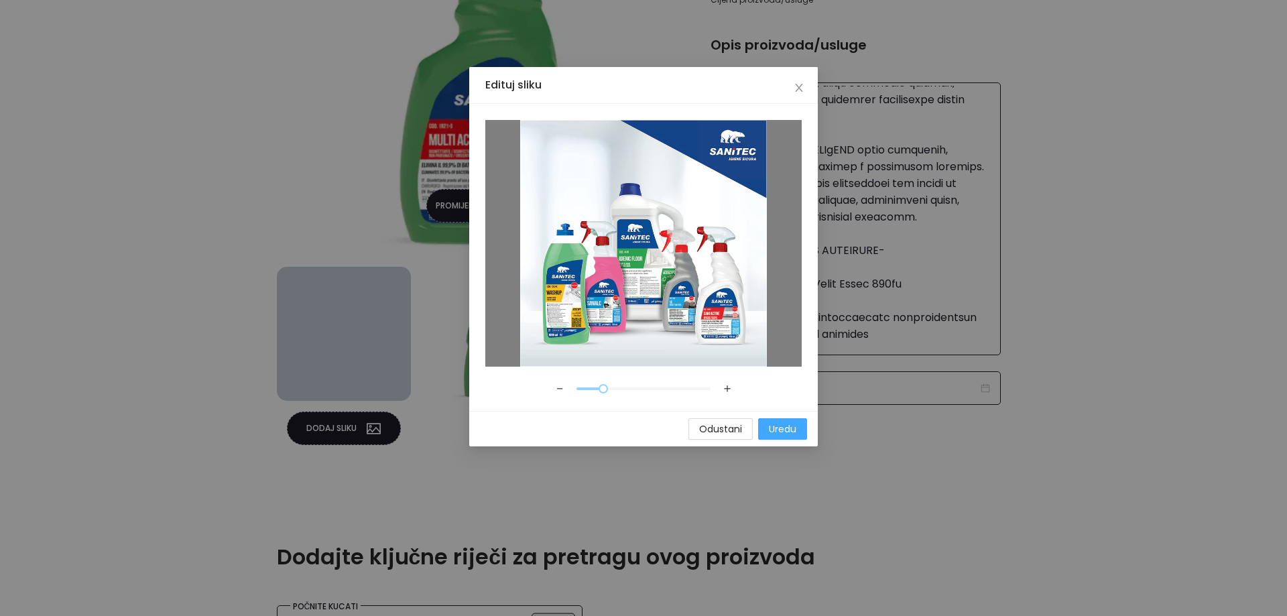
click at [774, 422] on span "Uredu" at bounding box center [782, 429] width 27 height 15
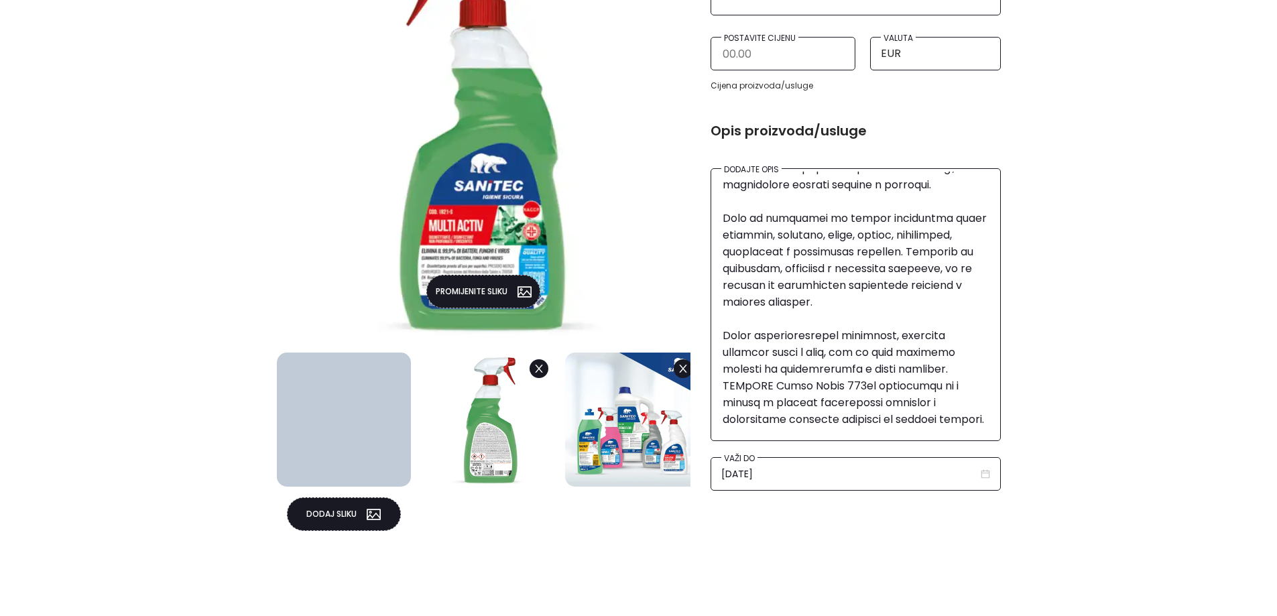
scroll to position [0, 0]
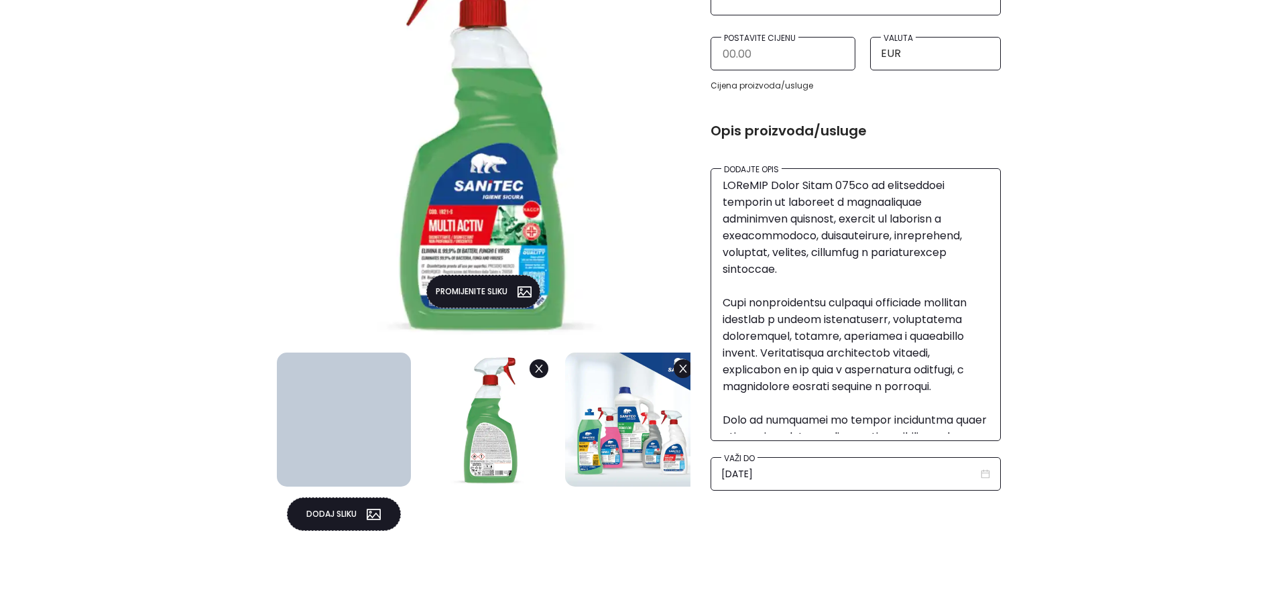
drag, startPoint x: 720, startPoint y: 184, endPoint x: 821, endPoint y: 184, distance: 101.3
click at [821, 184] on div "Dodajte opis" at bounding box center [856, 304] width 290 height 273
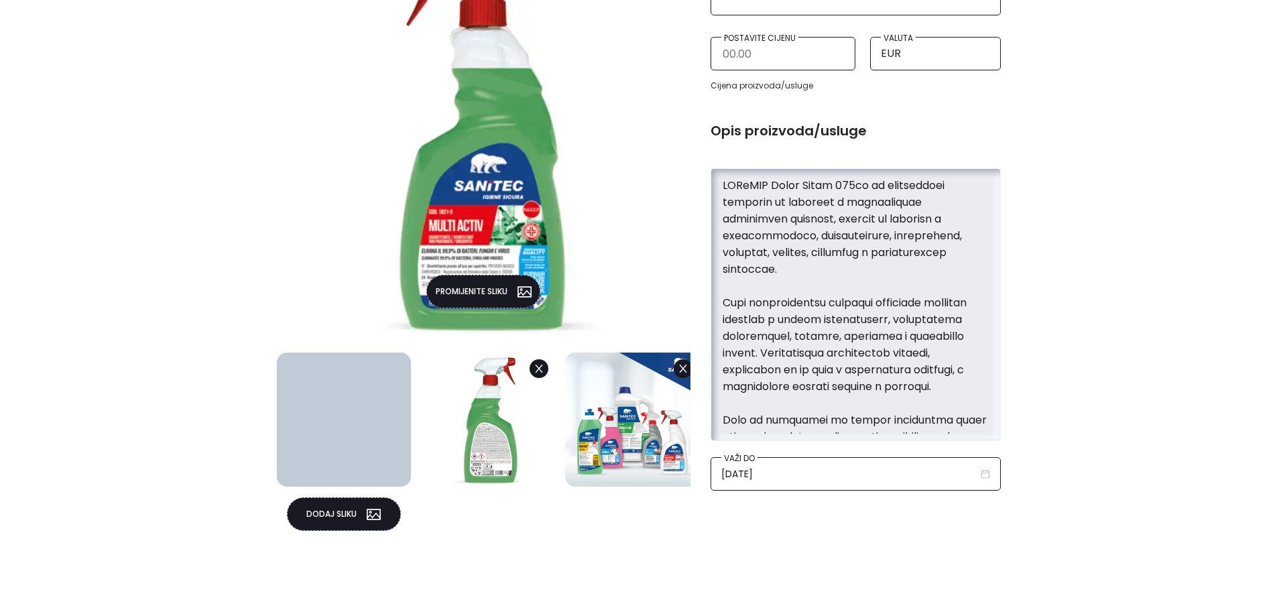
drag, startPoint x: 821, startPoint y: 184, endPoint x: 703, endPoint y: 178, distance: 118.1
click at [703, 178] on div "Dodajte naslov SANiTEC Multi Activ 750ml Postavite cijenu Valuta EUR Cijena pro…" at bounding box center [856, 248] width 310 height 630
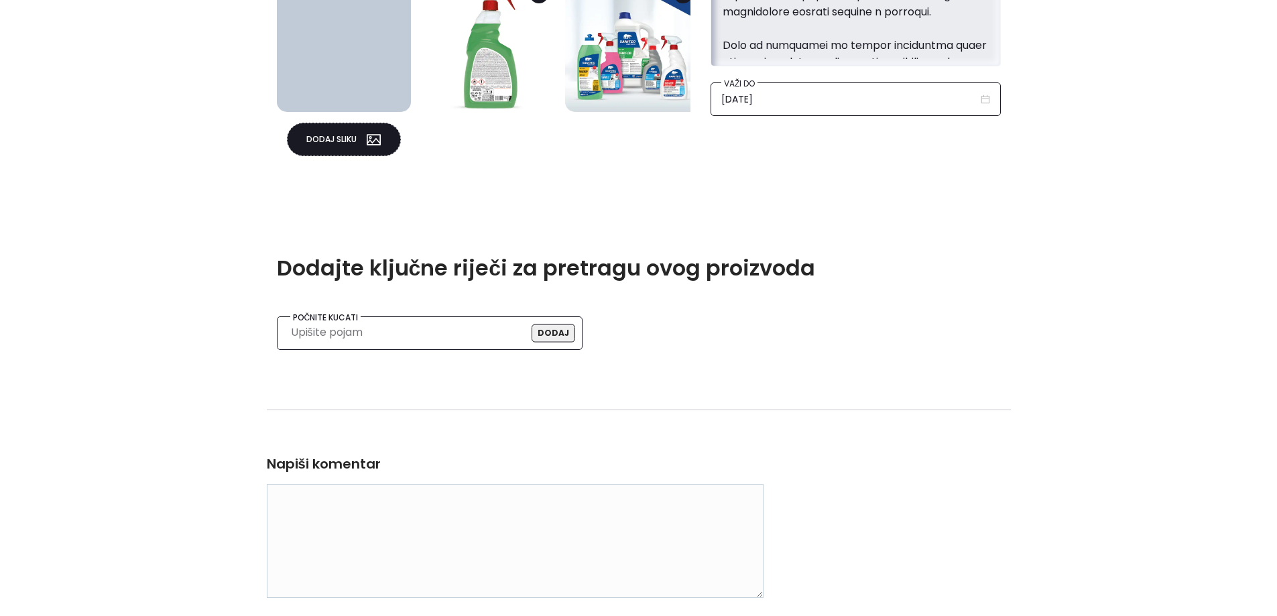
scroll to position [799, 0]
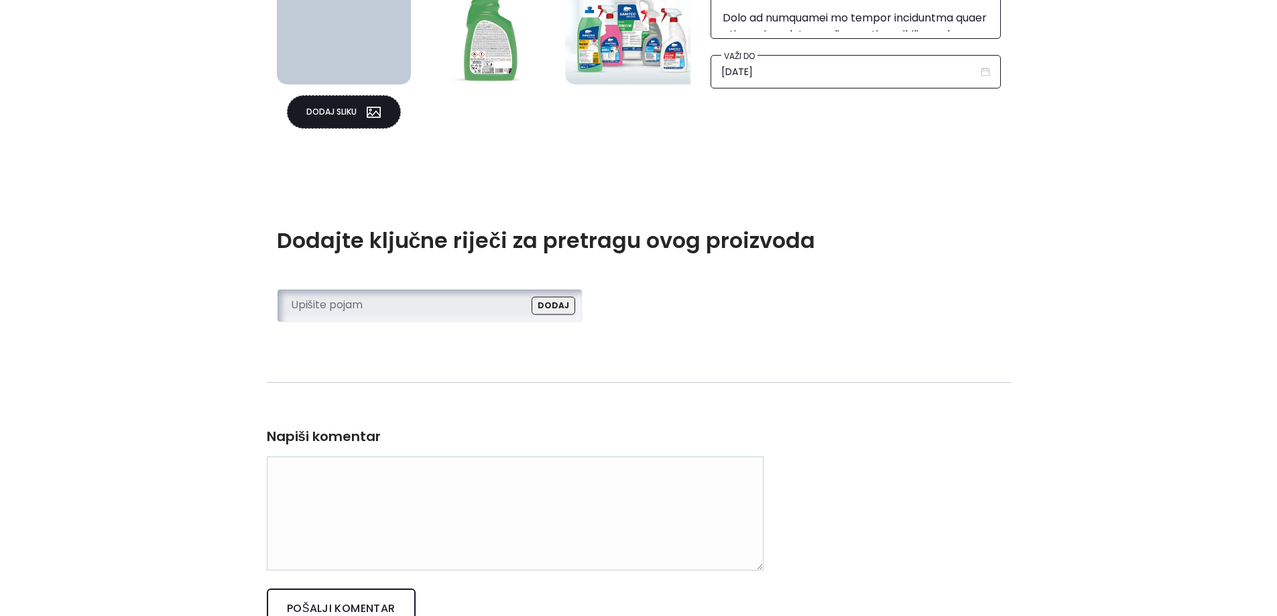
click at [422, 300] on input "search" at bounding box center [426, 305] width 270 height 20
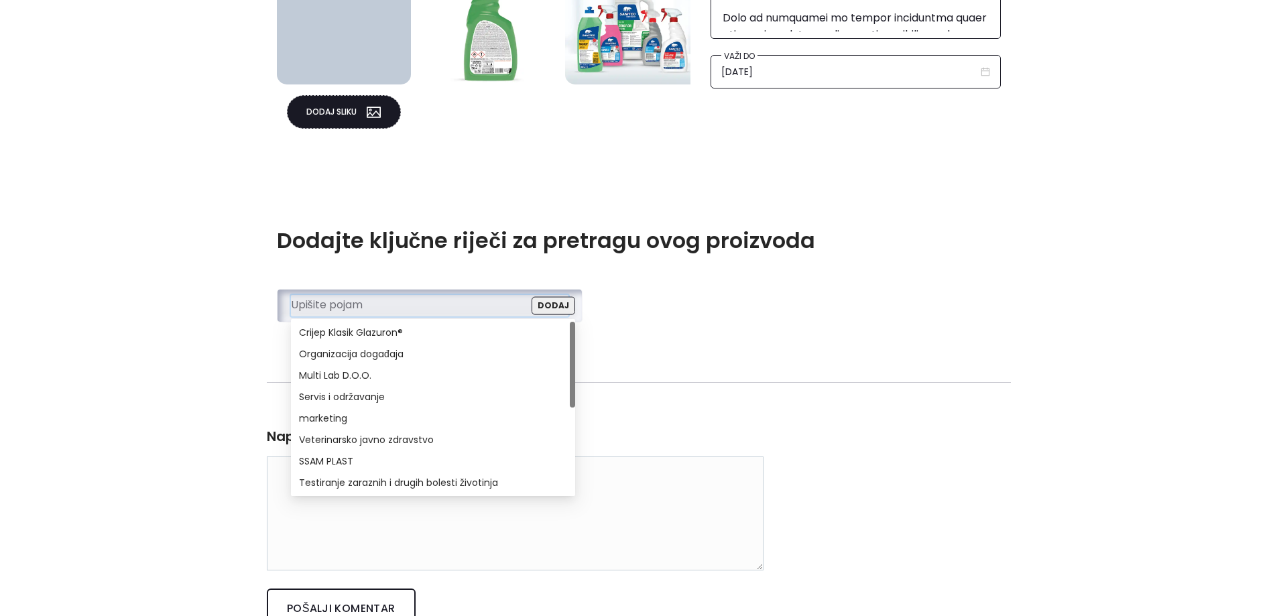
paste input "SANiTEC Multi Activ"
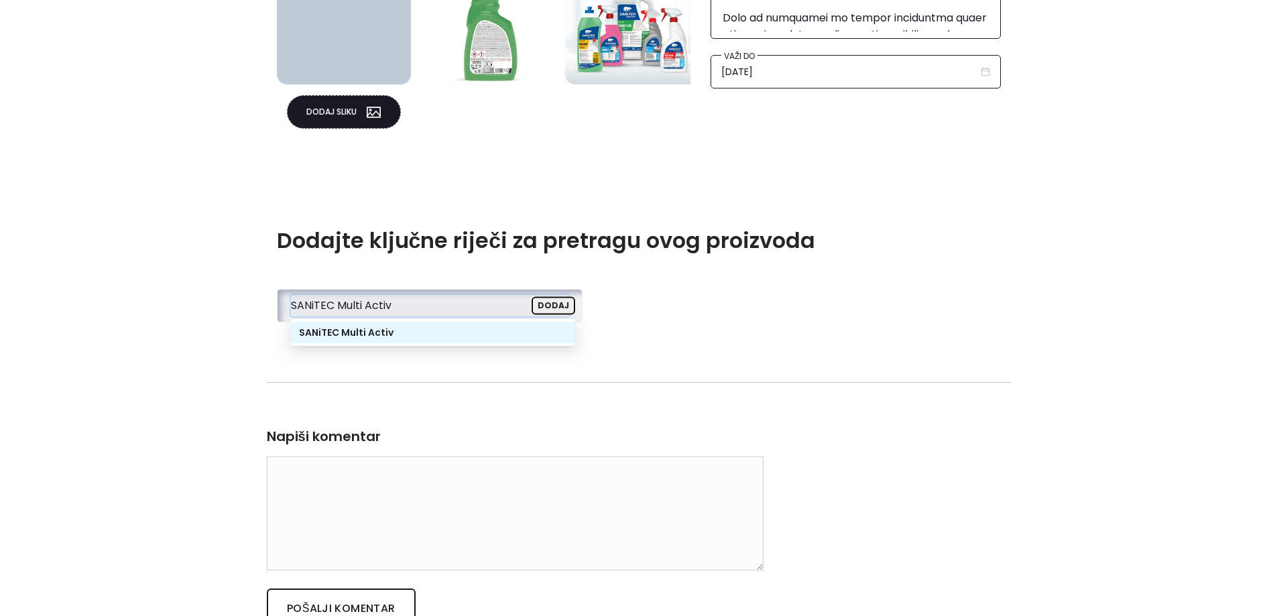
click at [555, 312] on button "Dodaj" at bounding box center [554, 306] width 44 height 18
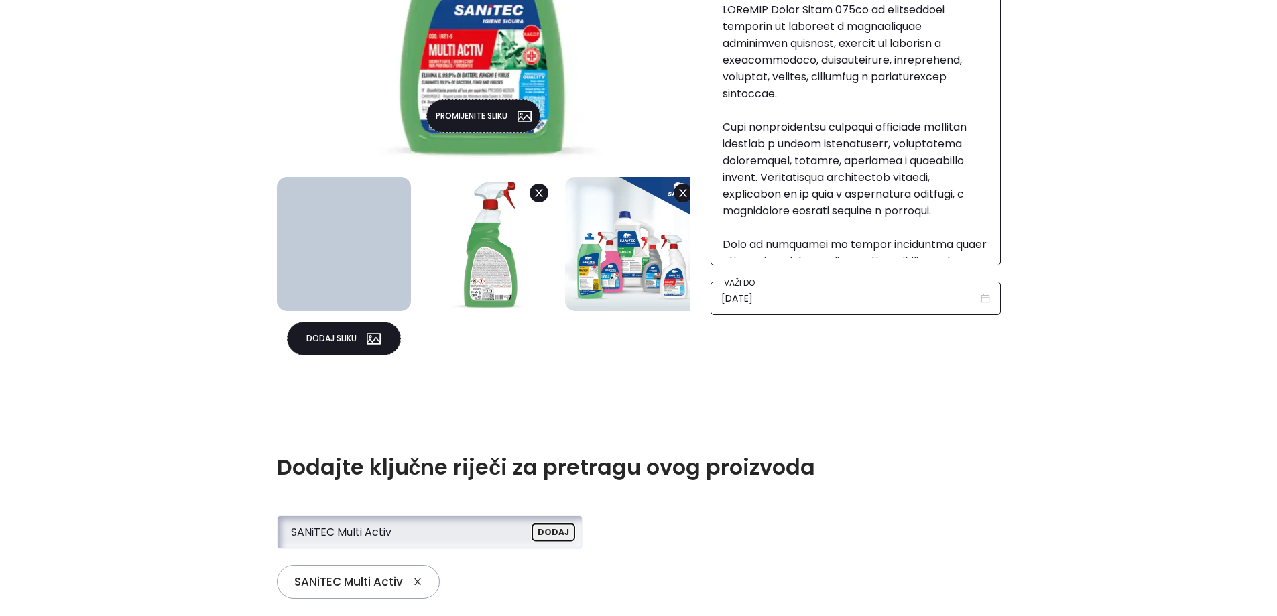
scroll to position [604, 0]
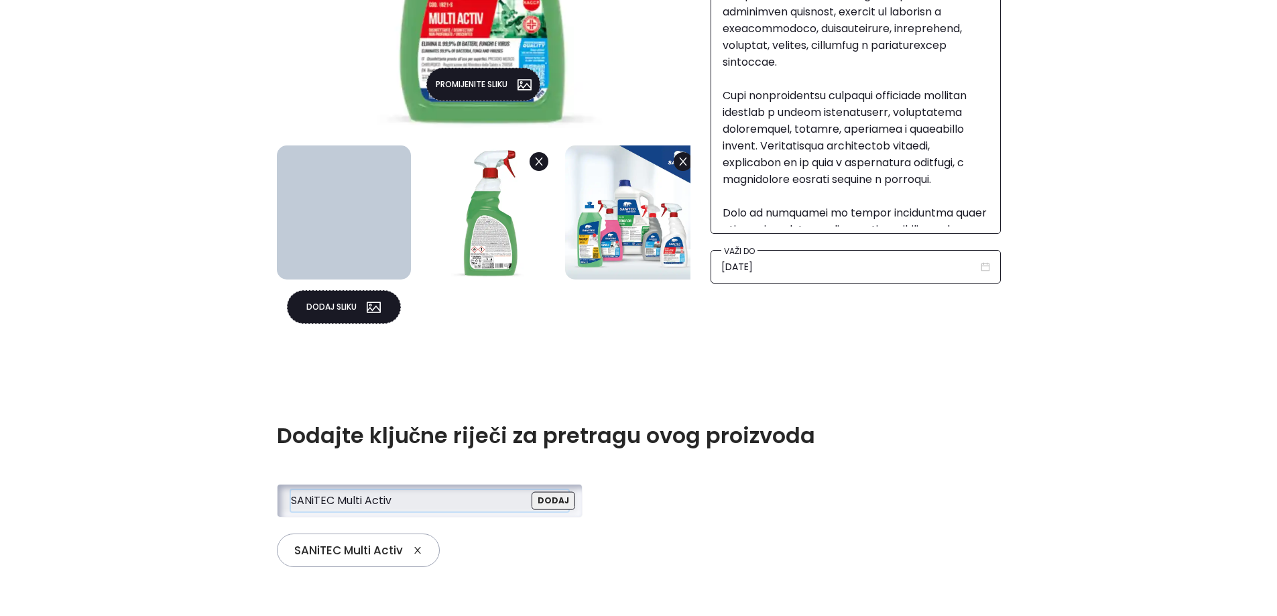
click at [516, 500] on input "SANiTEC Multi Activ" at bounding box center [426, 500] width 270 height 20
paste input "Profesionalna Hemija"
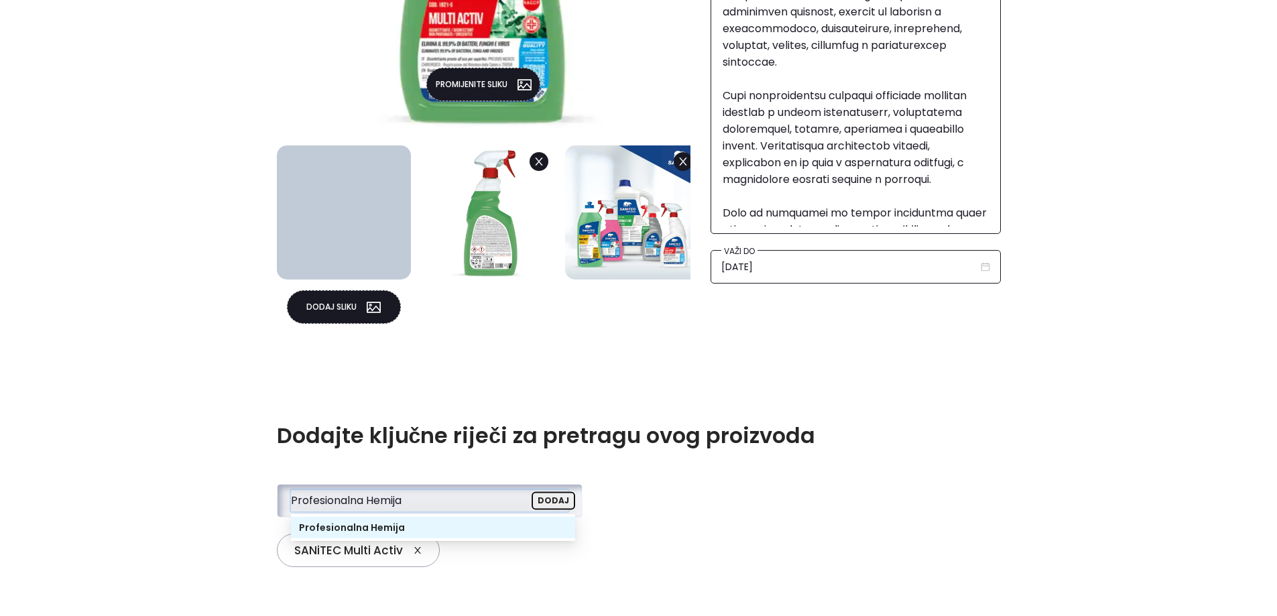
click at [568, 500] on button "Dodaj" at bounding box center [554, 501] width 44 height 18
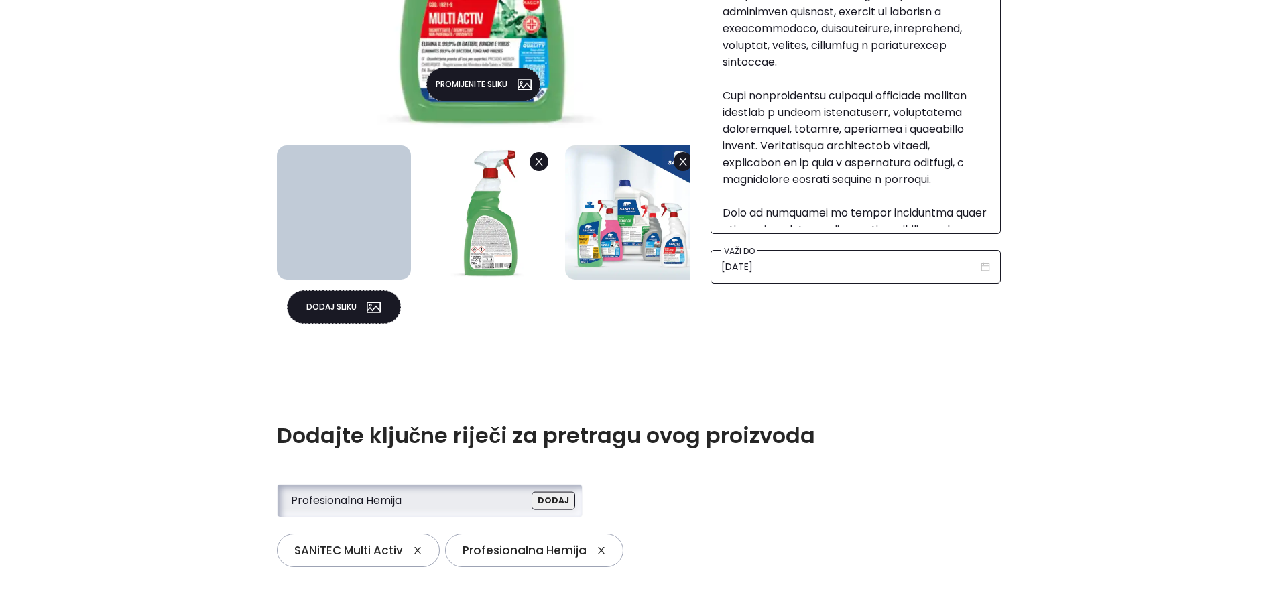
click at [449, 497] on input "Profesionalna Hemija" at bounding box center [426, 500] width 270 height 20
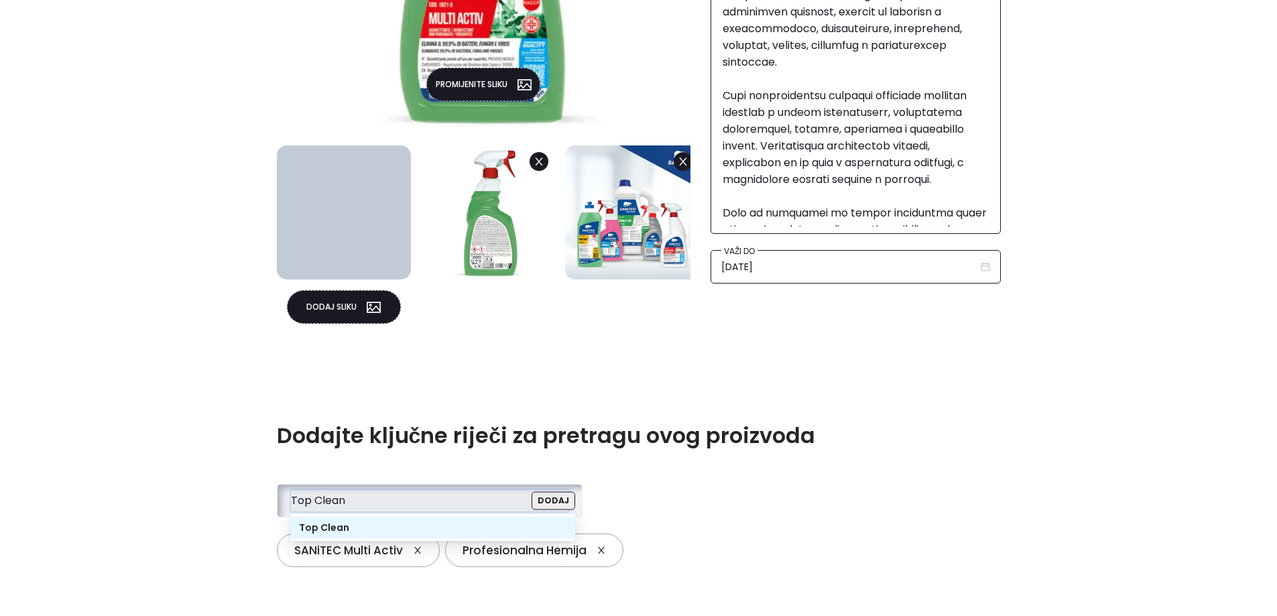
click at [428, 522] on div "Top Clean" at bounding box center [433, 527] width 268 height 15
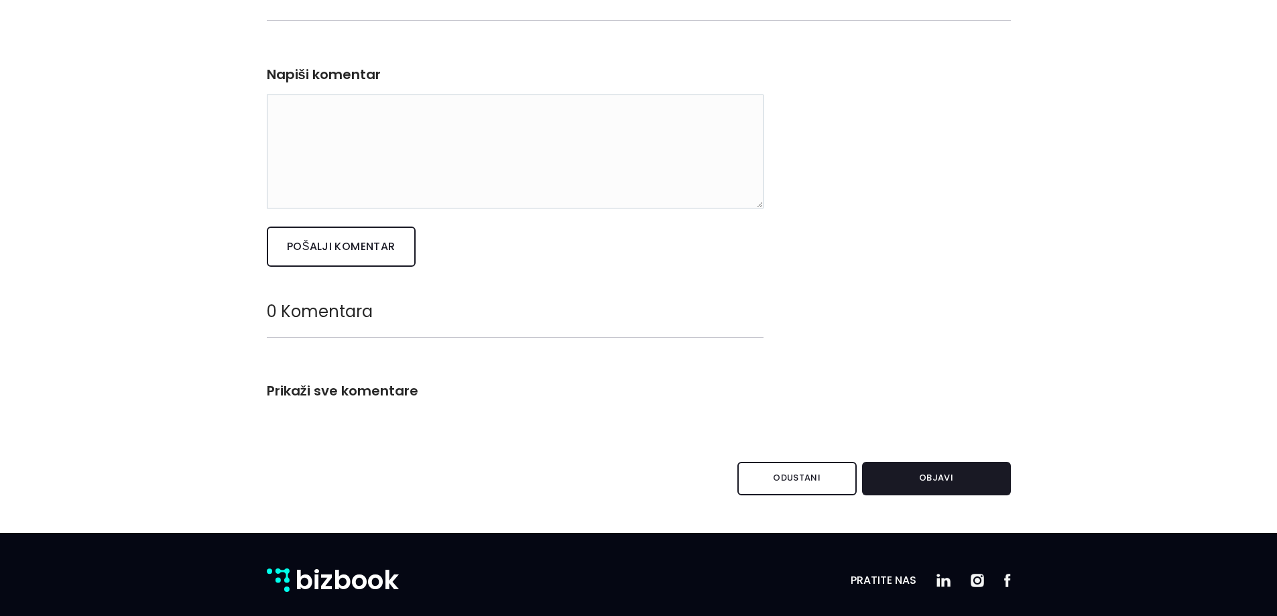
scroll to position [1308, 0]
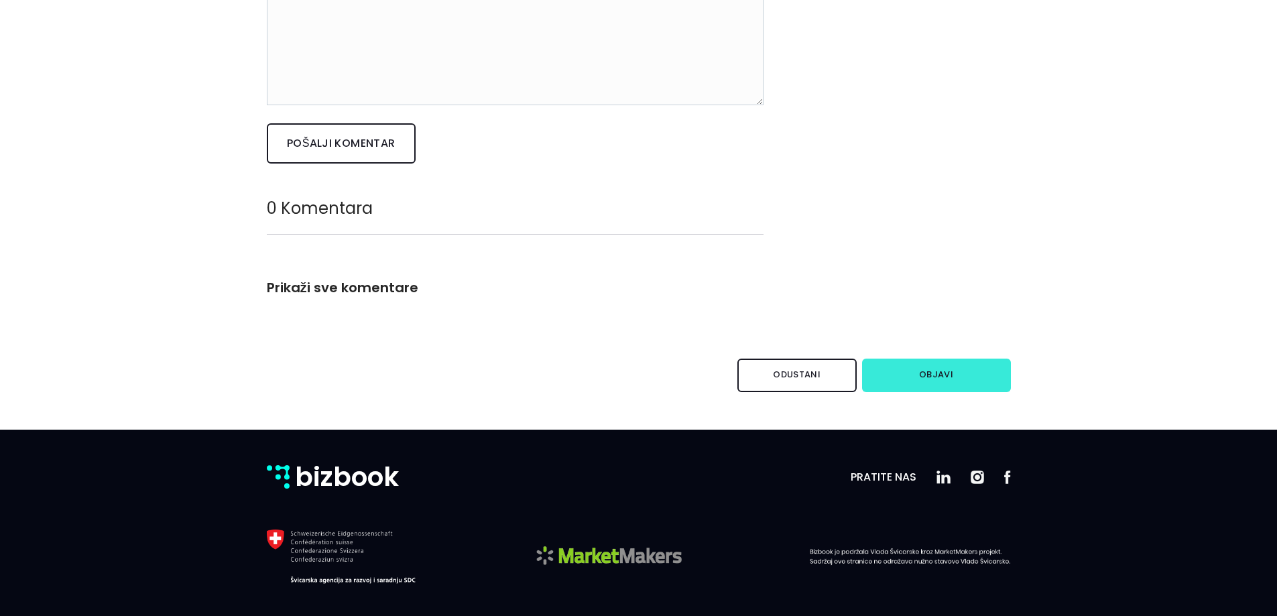
type input "Top Clean"
click at [927, 366] on button "Objavi" at bounding box center [936, 376] width 149 height 34
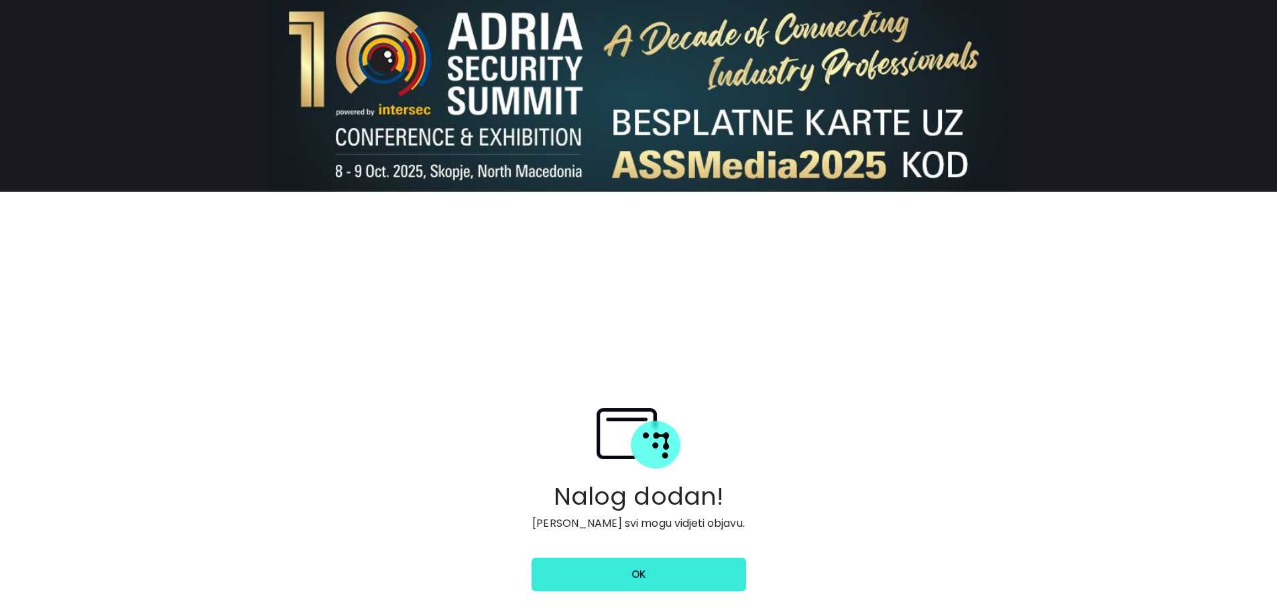
click at [638, 567] on link "ok" at bounding box center [639, 575] width 215 height 34
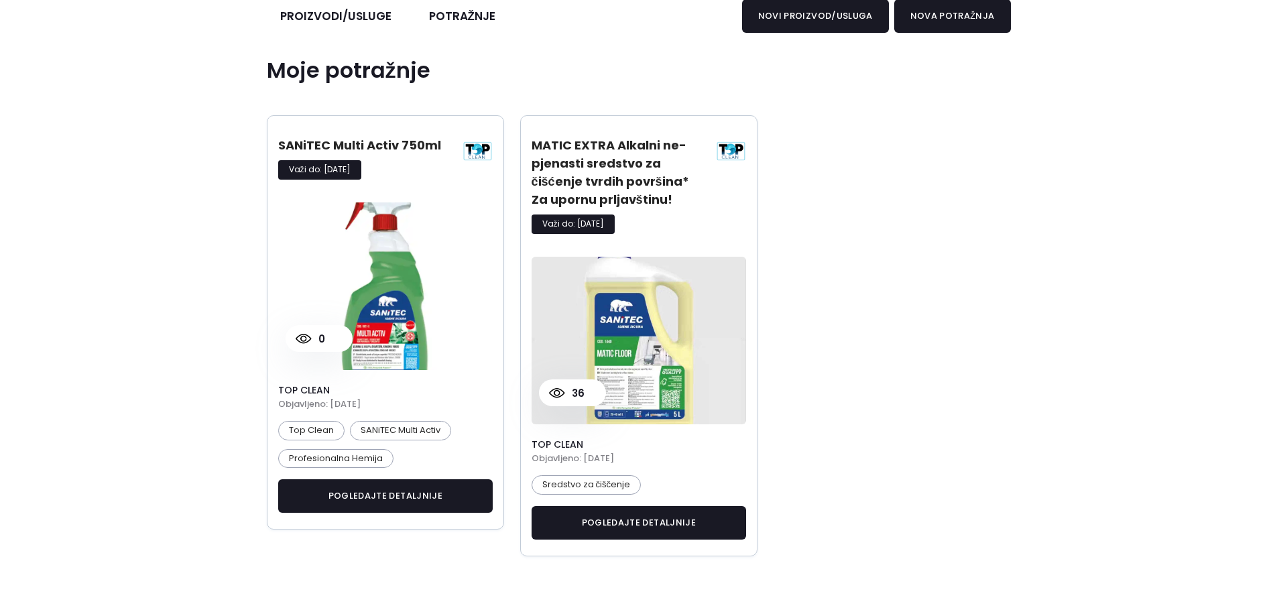
scroll to position [268, 0]
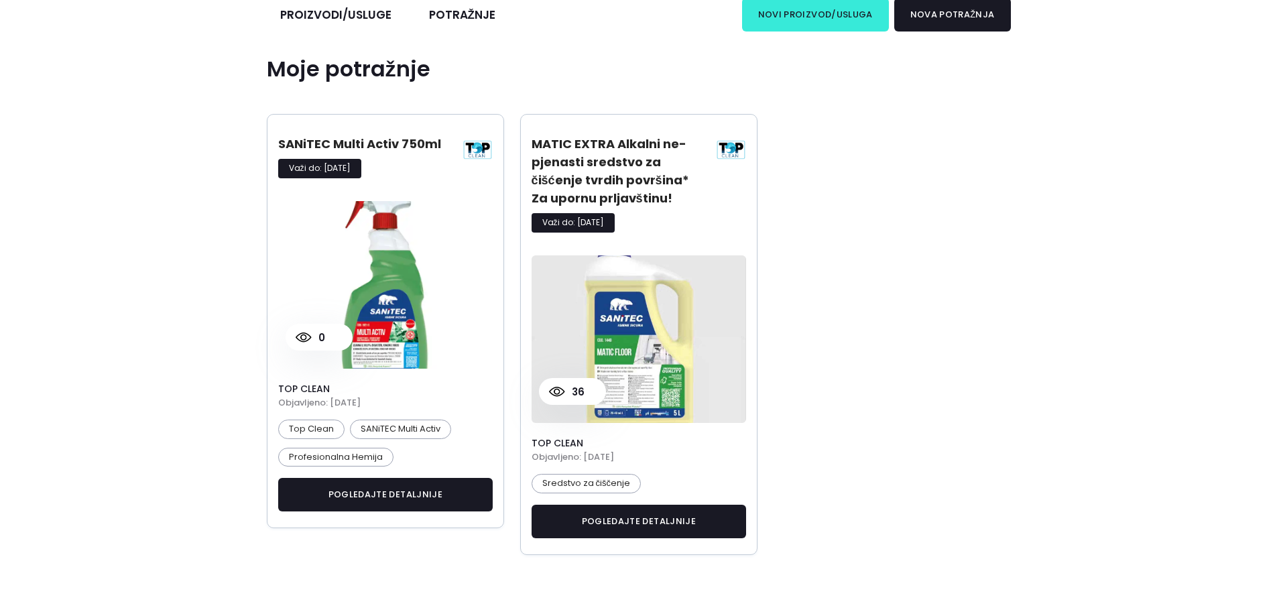
click at [788, 20] on button "novi proizvod/usluga" at bounding box center [815, 15] width 147 height 34
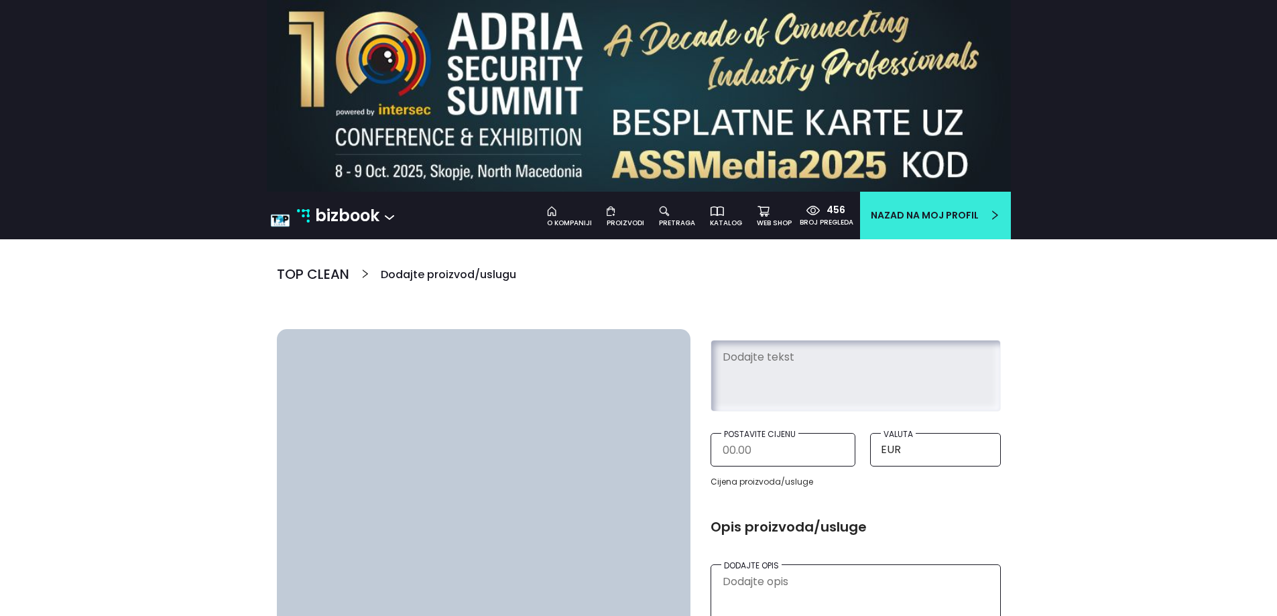
click at [829, 374] on textarea at bounding box center [856, 373] width 269 height 61
paste textarea "SANiTEC Deo Floor White Musk 5L"
type textarea "SANiTEC Deo Floor White Musk 5L"
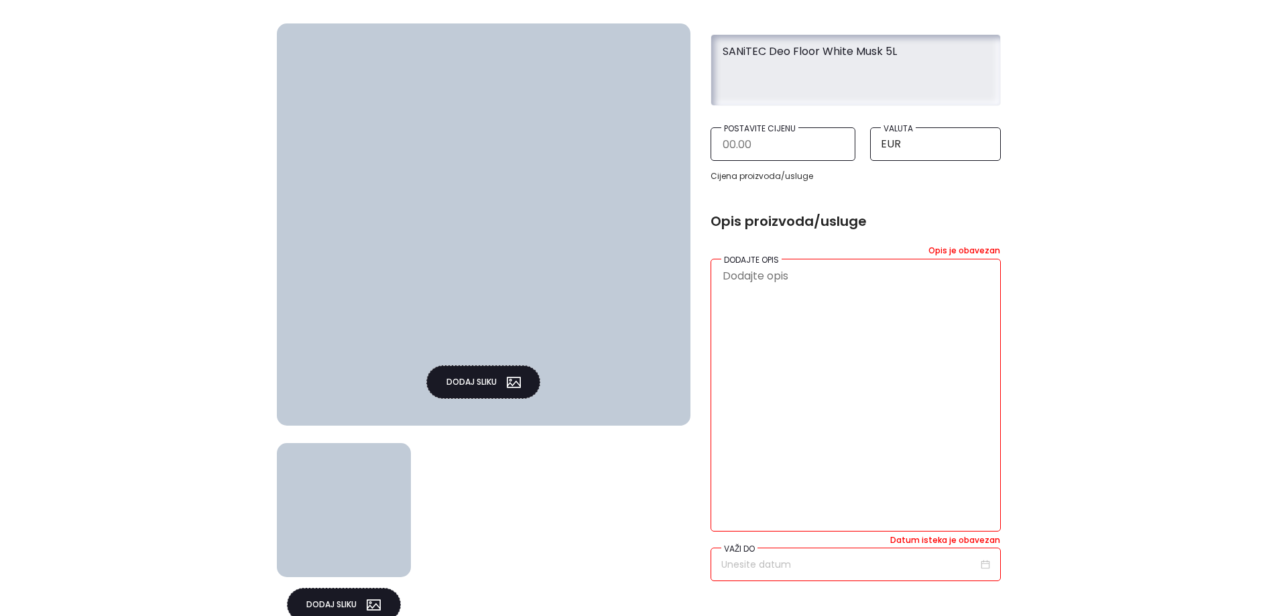
scroll to position [335, 0]
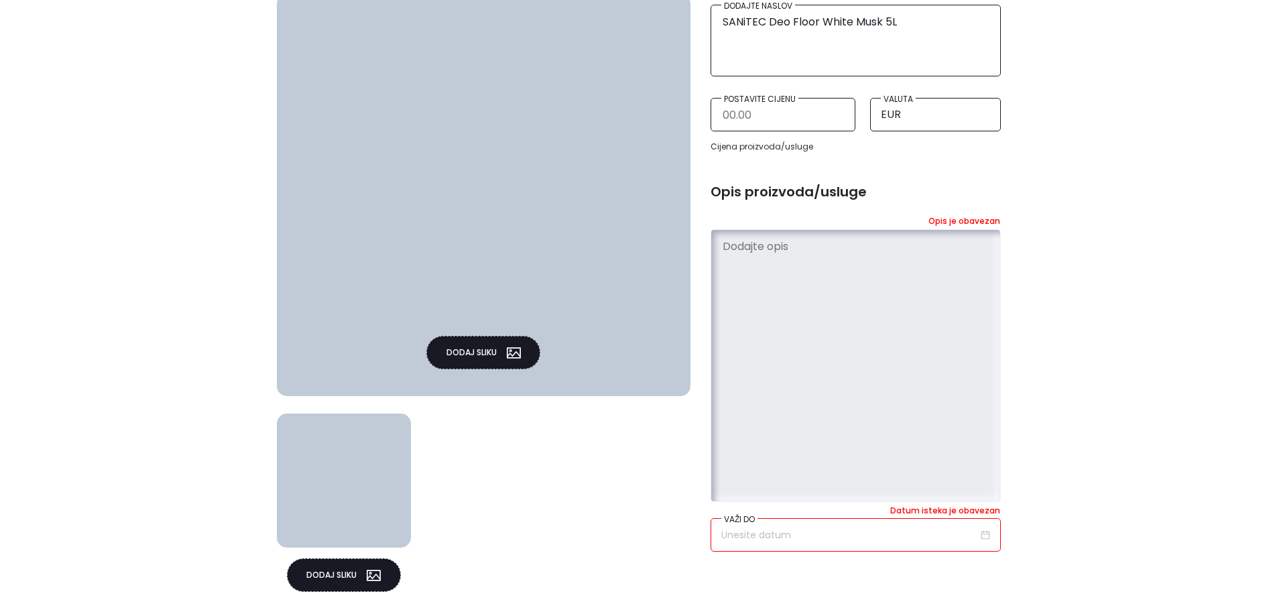
click at [827, 290] on textarea at bounding box center [856, 364] width 269 height 262
paste textarea "SANiTEC Deo Floor White Musk 5L je profesionalno sredstvo za pranje i osvježava…"
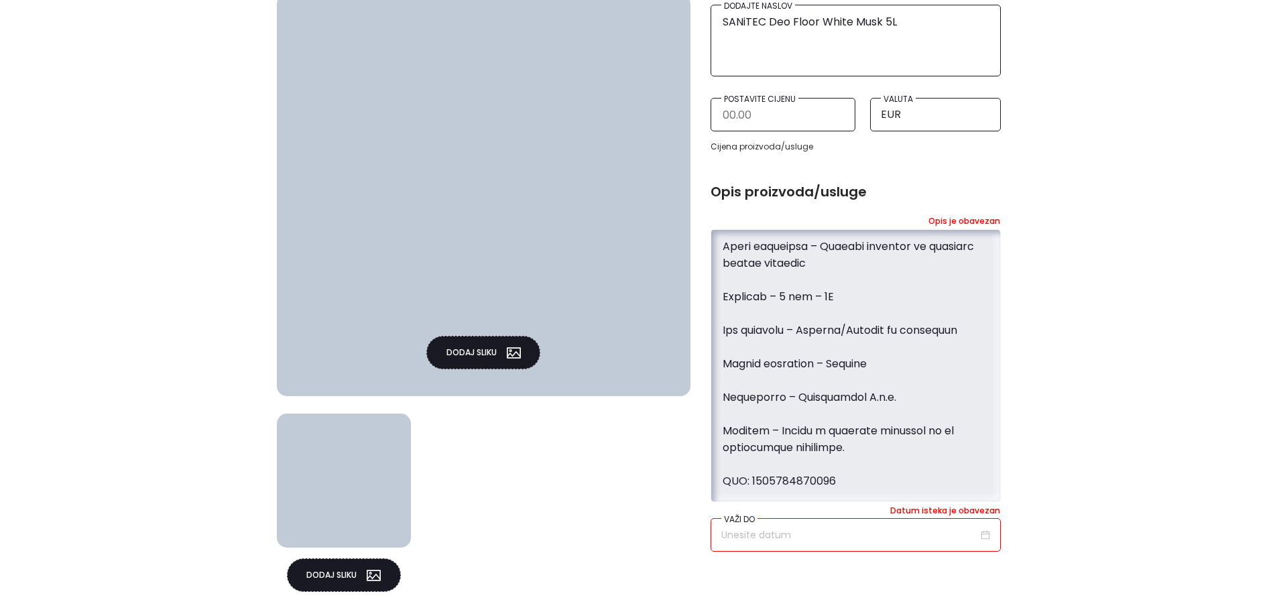
scroll to position [1257, 0]
drag, startPoint x: 749, startPoint y: 484, endPoint x: 668, endPoint y: 480, distance: 81.2
click at [668, 480] on div "Dodaj sliku Dodaj sliku Dodajte naslov SANiTEC Deo Floor White Musk 5L Postavit…" at bounding box center [639, 309] width 744 height 630
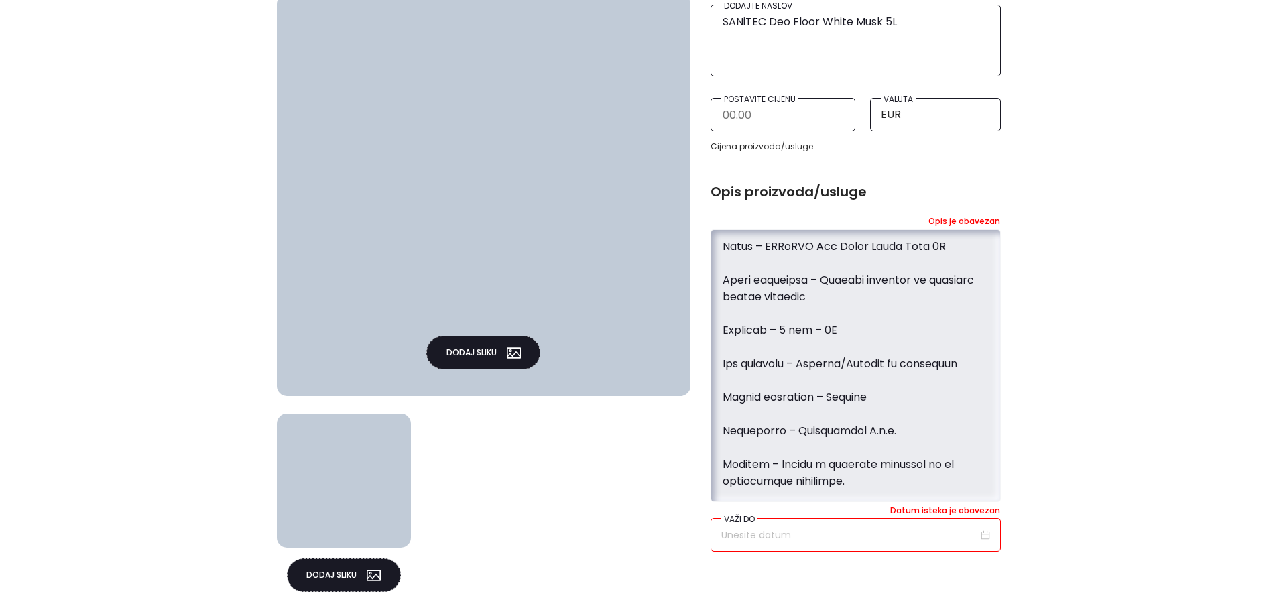
click at [778, 412] on textarea at bounding box center [856, 364] width 269 height 262
click at [773, 380] on textarea at bounding box center [856, 364] width 269 height 262
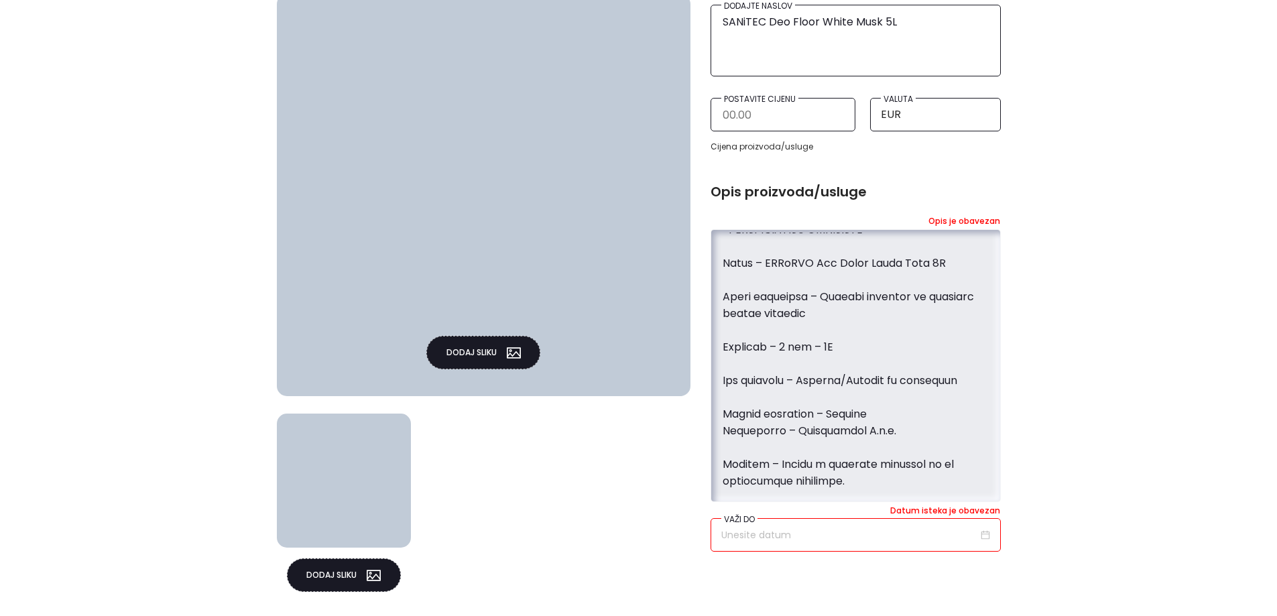
click at [736, 367] on textarea at bounding box center [856, 364] width 269 height 262
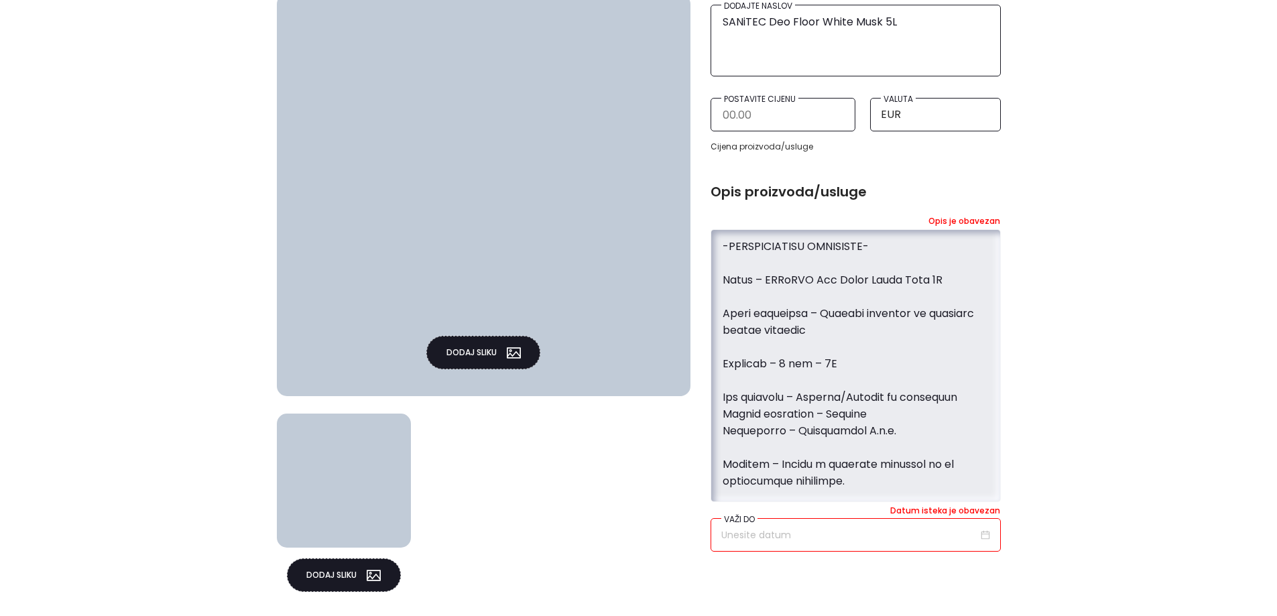
click at [748, 345] on textarea at bounding box center [856, 364] width 269 height 262
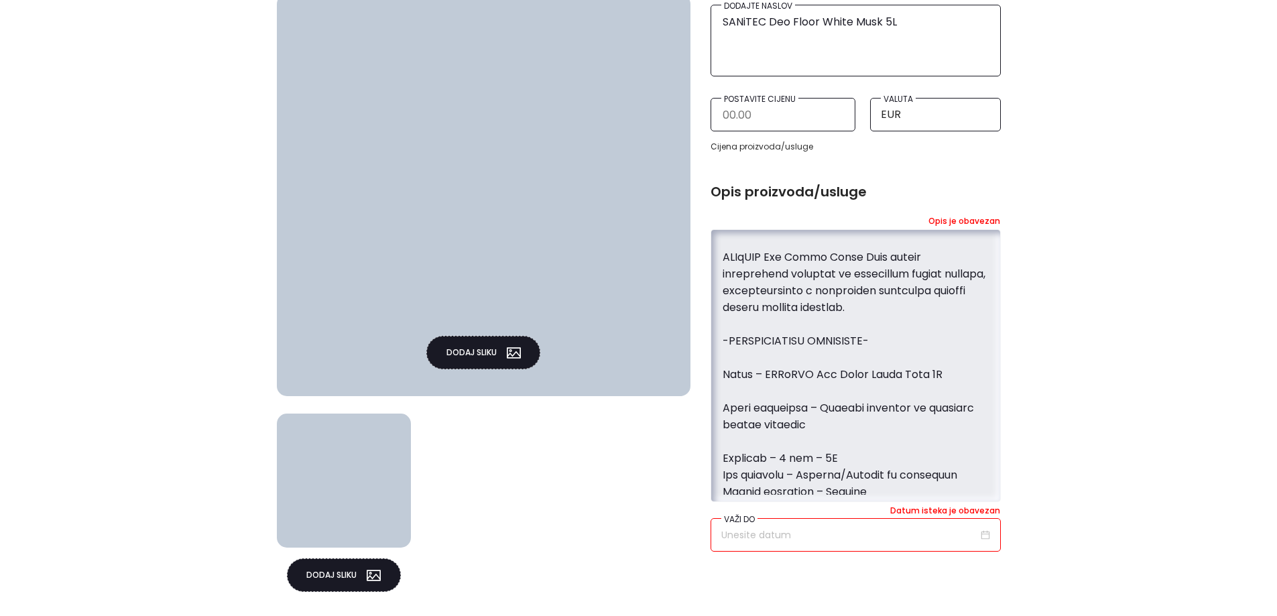
scroll to position [1073, 0]
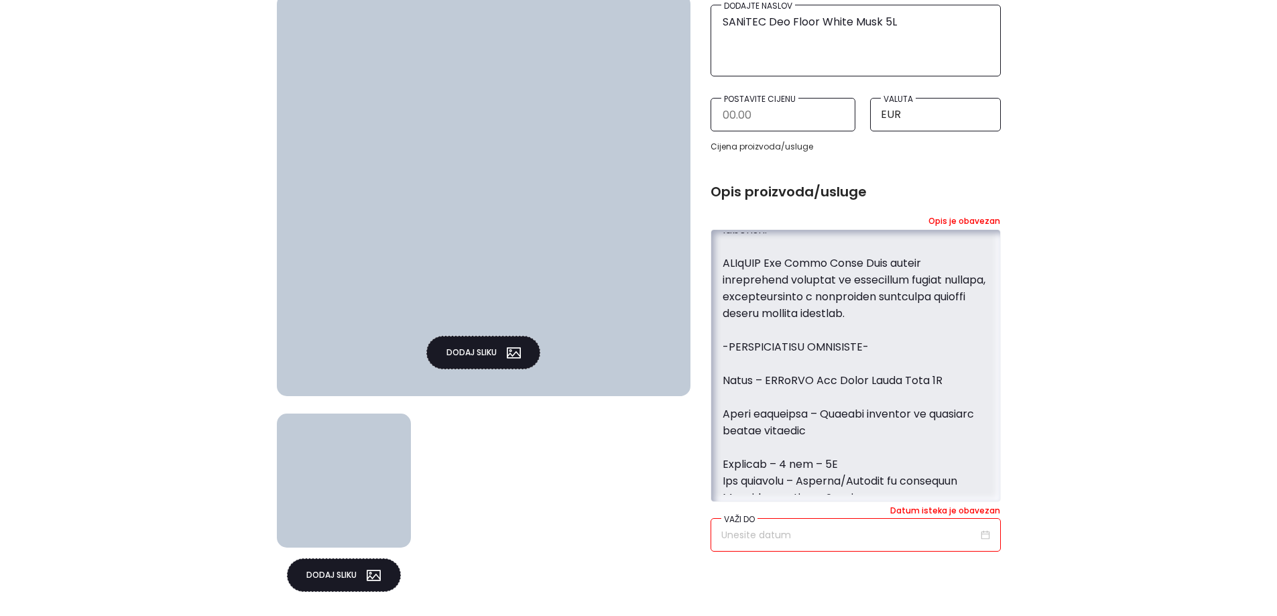
type textarea "SANiTEC Deo Floor White Musk 5L je profesionalno sredstvo za pranje i osvježava…"
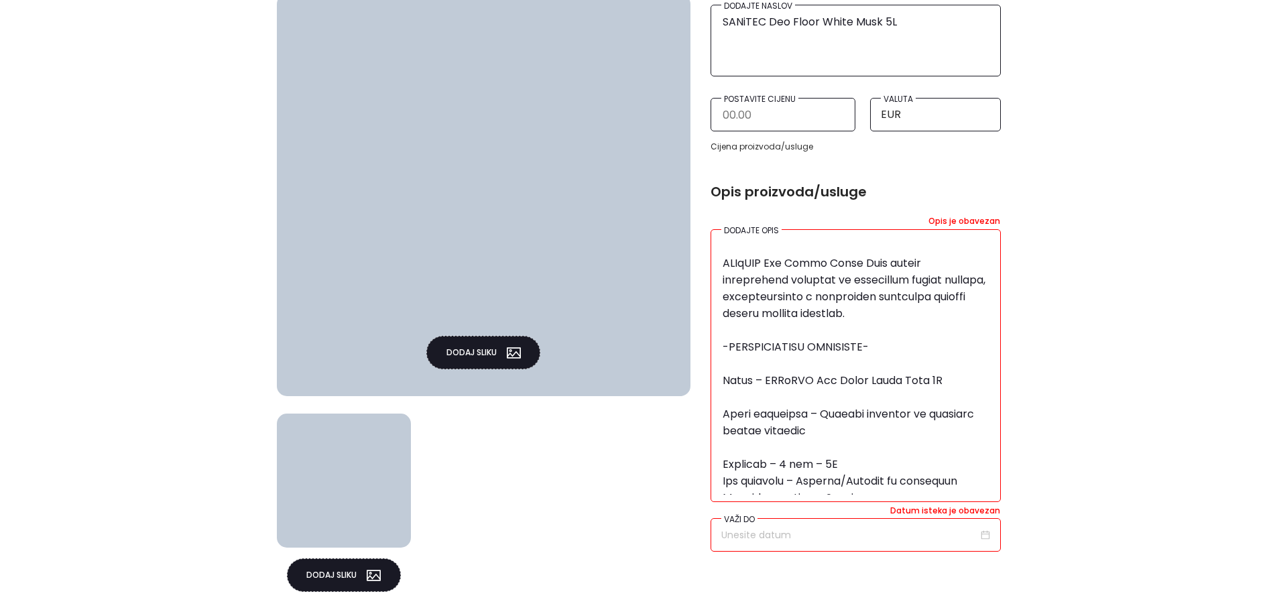
click at [488, 348] on button "Dodaj sliku" at bounding box center [483, 353] width 114 height 34
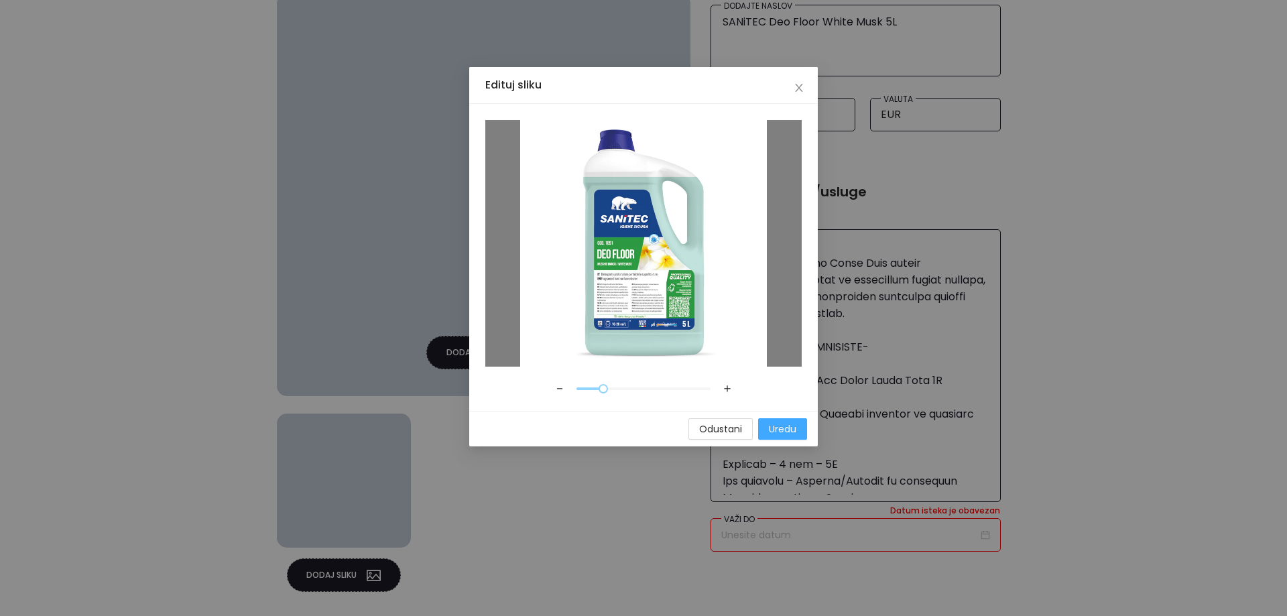
click at [779, 430] on span "Uredu" at bounding box center [782, 429] width 27 height 15
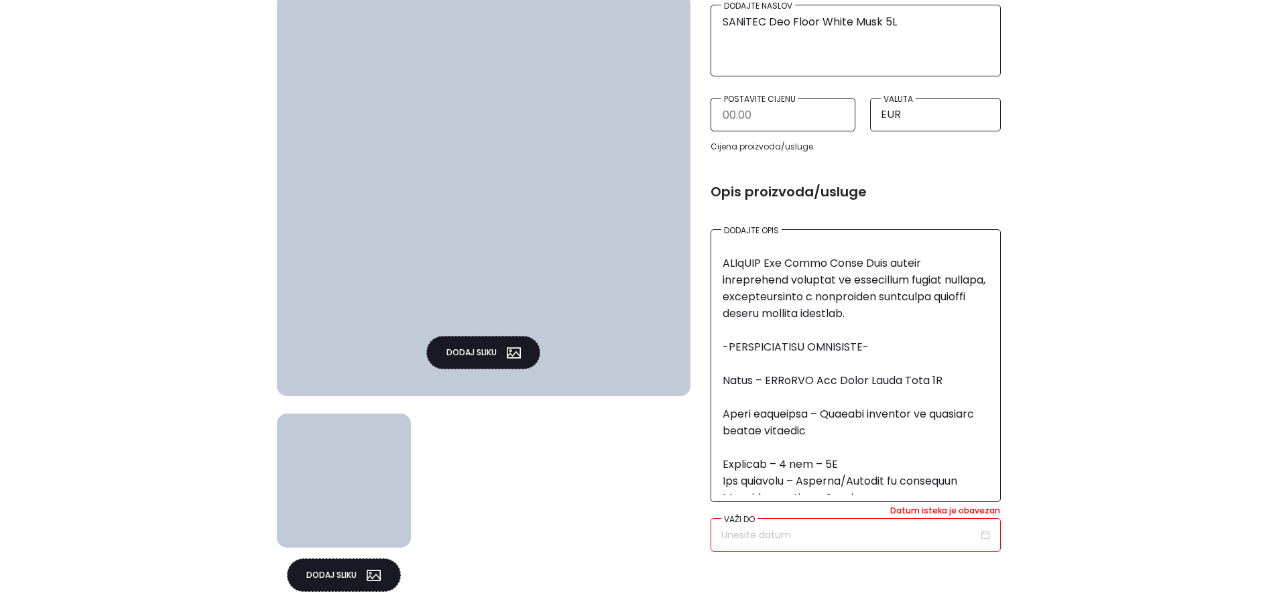
scroll to position [93, 0]
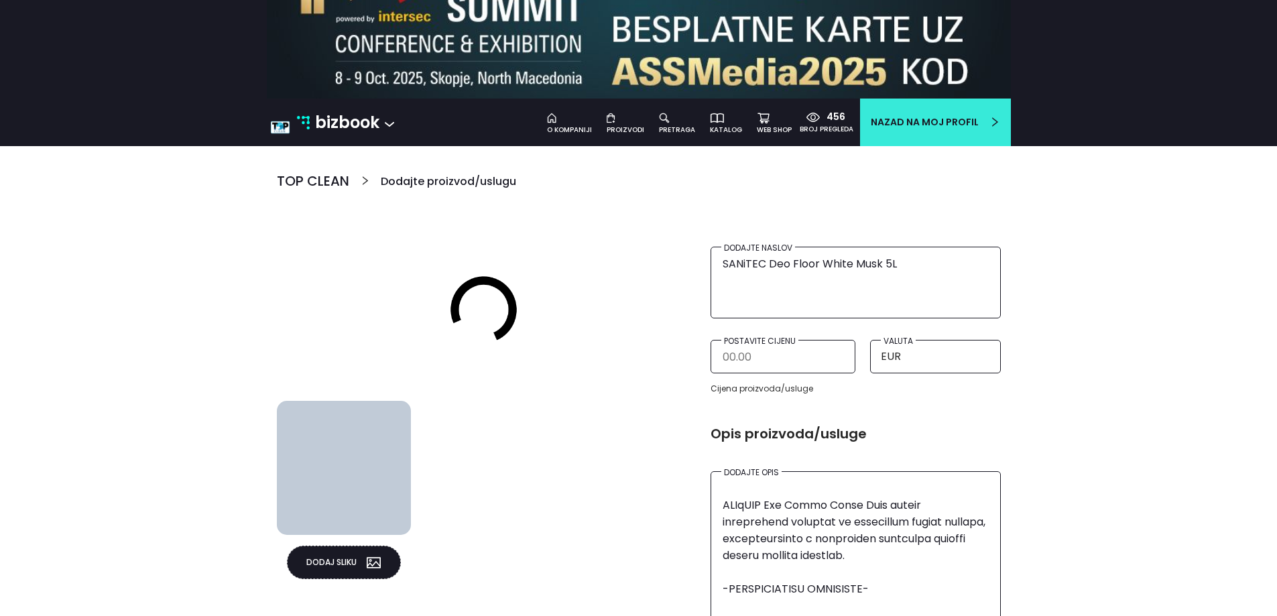
click at [319, 564] on button "Dodaj sliku" at bounding box center [344, 563] width 114 height 34
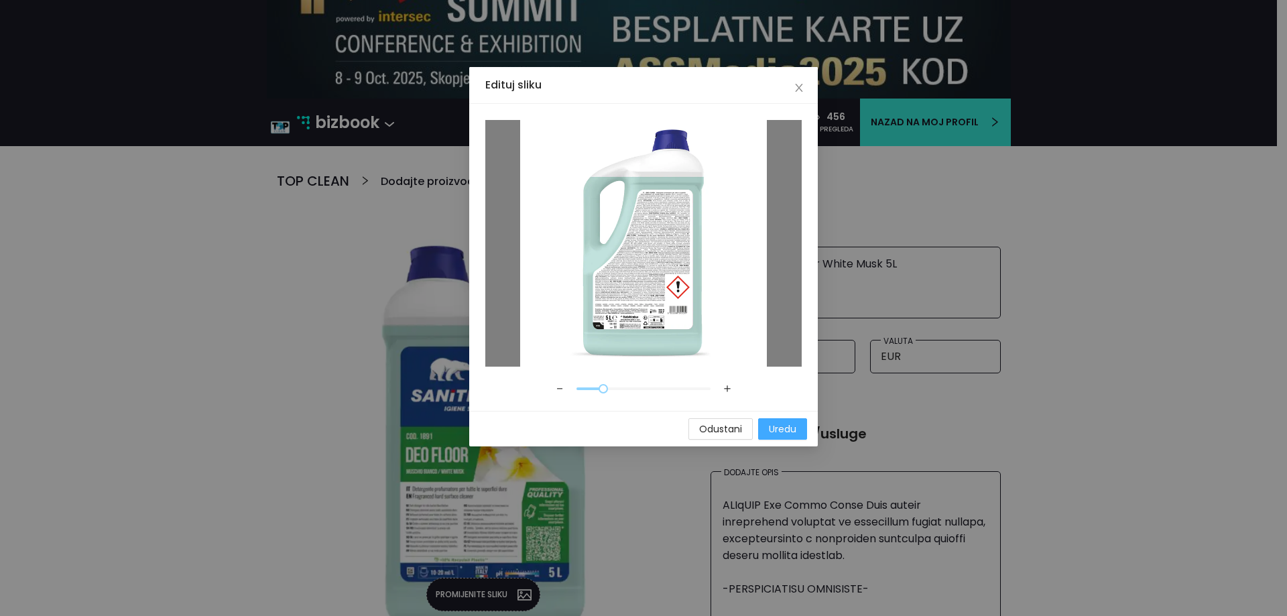
click at [781, 428] on span "Uredu" at bounding box center [782, 429] width 27 height 15
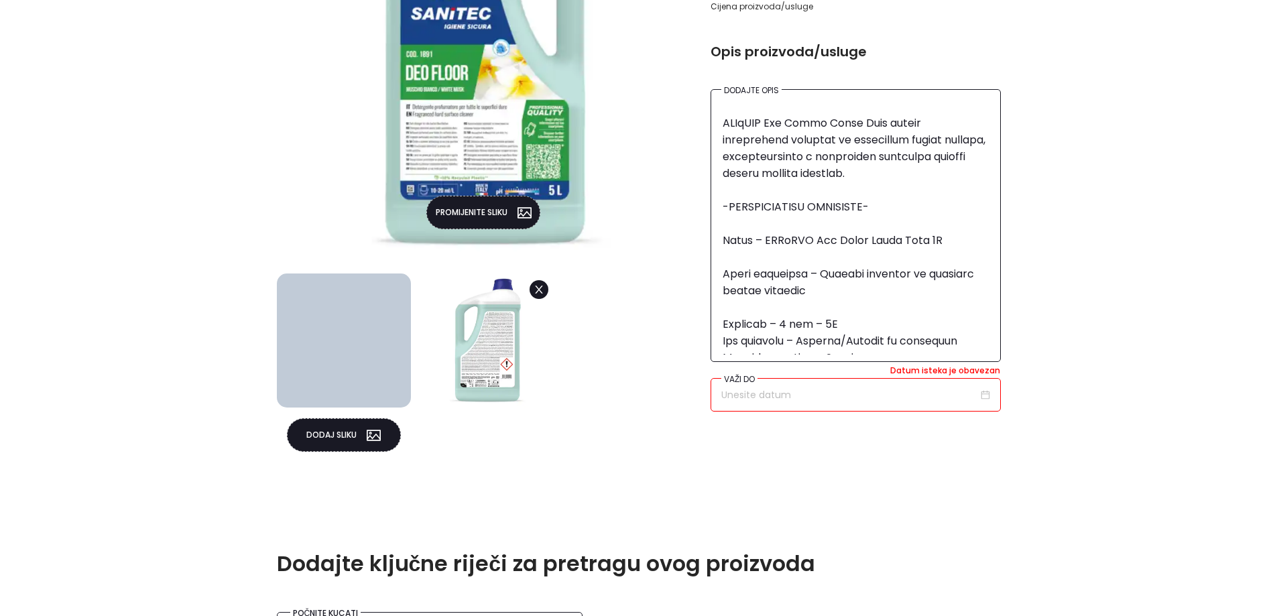
scroll to position [496, 0]
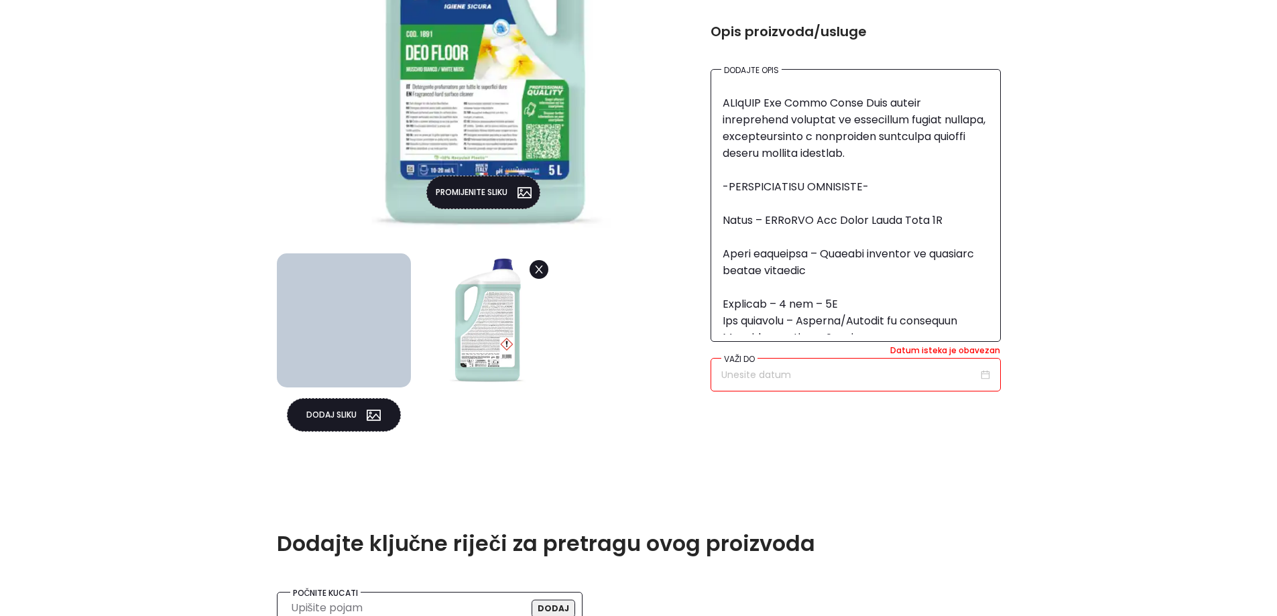
click at [378, 419] on icon "picture" at bounding box center [374, 415] width 14 height 14
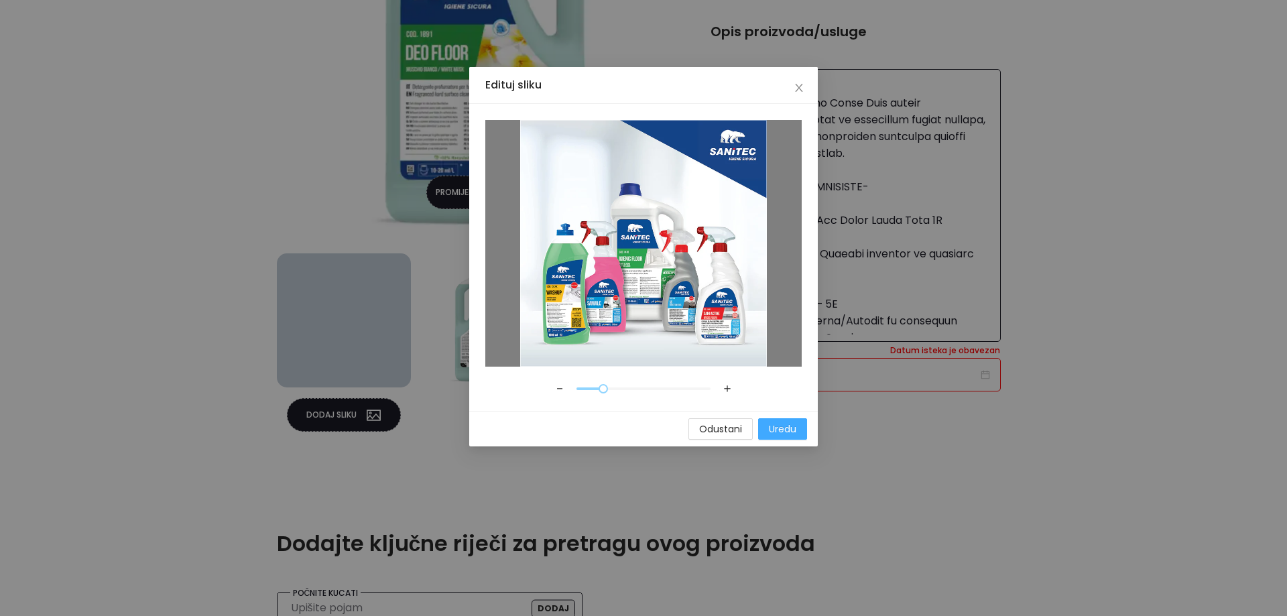
click at [795, 424] on span "Uredu" at bounding box center [782, 429] width 27 height 15
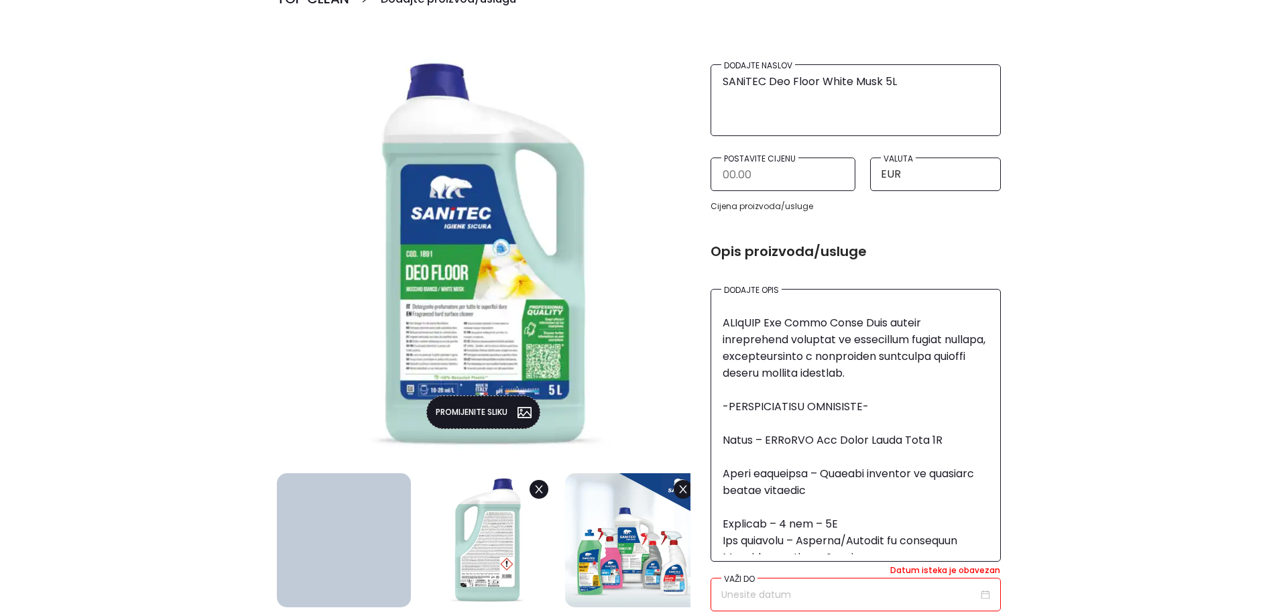
scroll to position [738, 0]
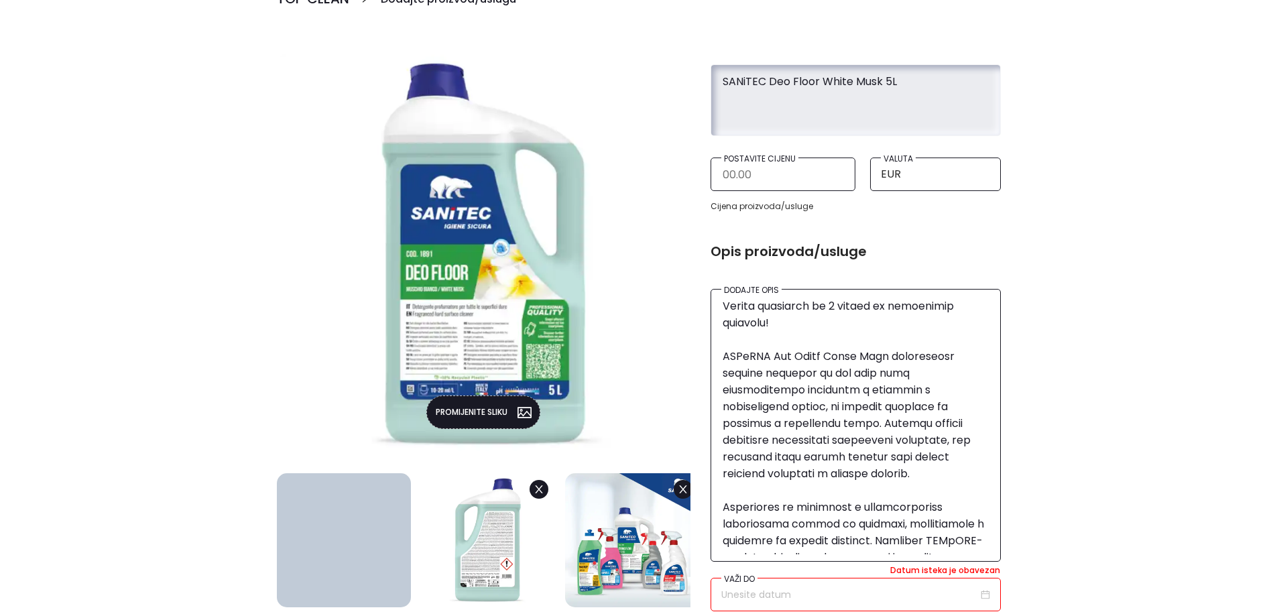
click at [842, 82] on textarea "SANiTEC Deo Floor White Musk 5L" at bounding box center [856, 98] width 269 height 61
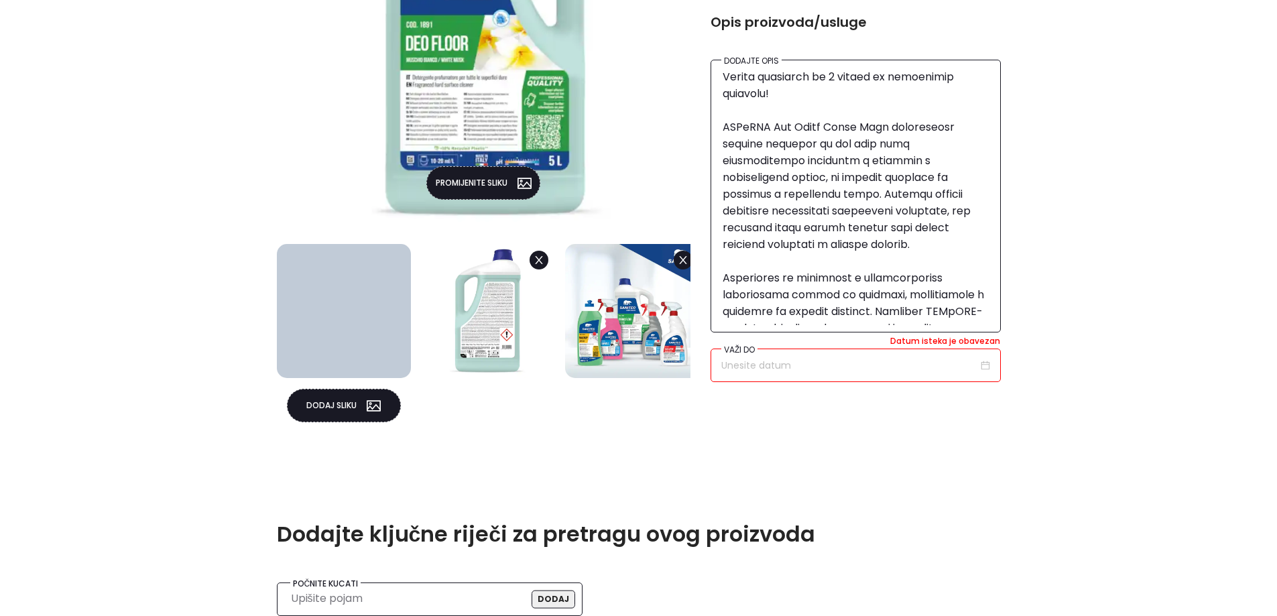
scroll to position [745, 0]
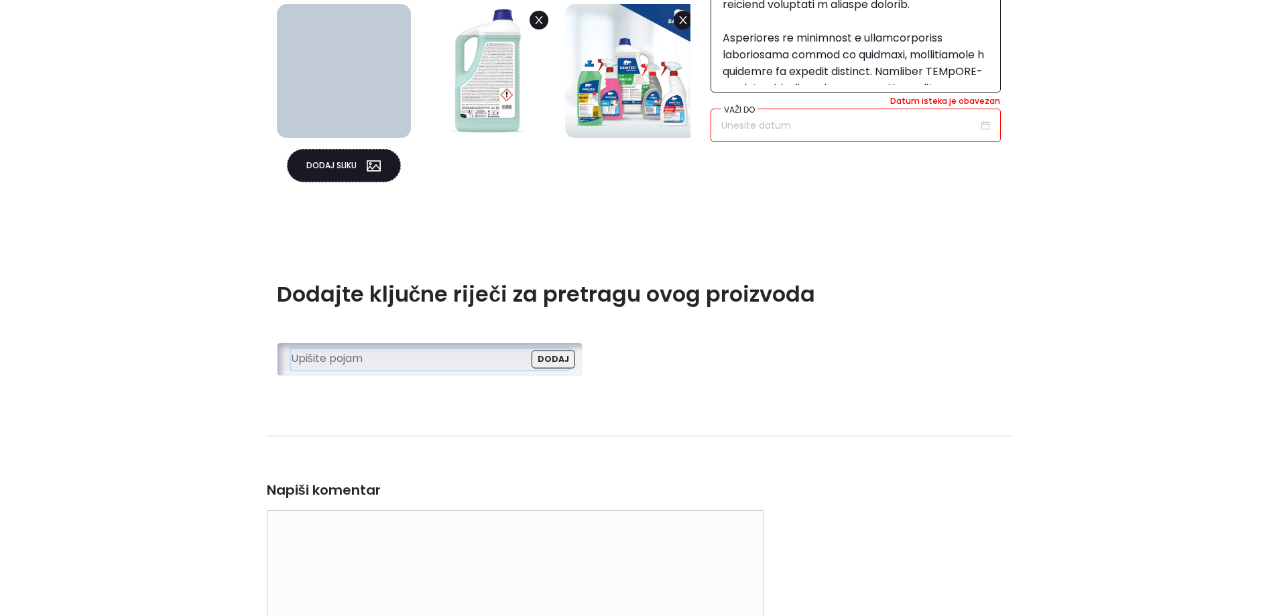
click at [394, 360] on input "search" at bounding box center [426, 359] width 270 height 20
paste input "SANiTEC Deo Floor White Musk 5L"
click at [571, 360] on button "Dodaj" at bounding box center [554, 360] width 44 height 18
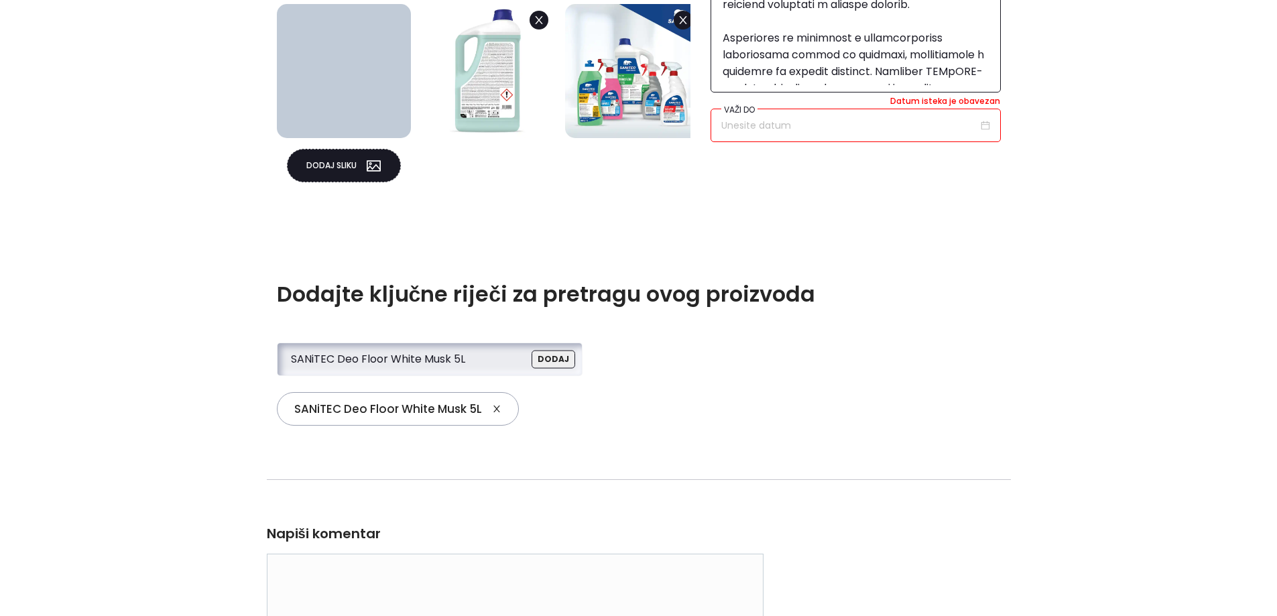
click at [512, 368] on input "SANiTEC Deo Floor White Musk 5L" at bounding box center [426, 359] width 270 height 20
click at [511, 368] on input "SANiTEC Deo Floor White Musk 5L" at bounding box center [426, 359] width 270 height 20
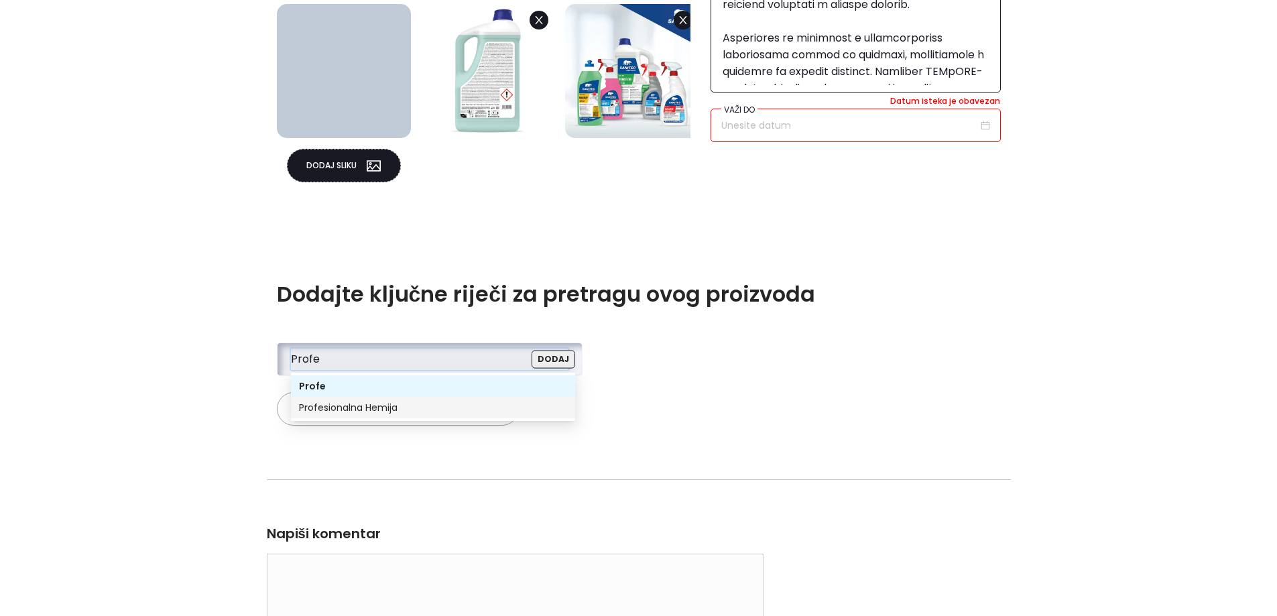
click at [424, 408] on div "Profesionalna Hemija" at bounding box center [433, 407] width 268 height 15
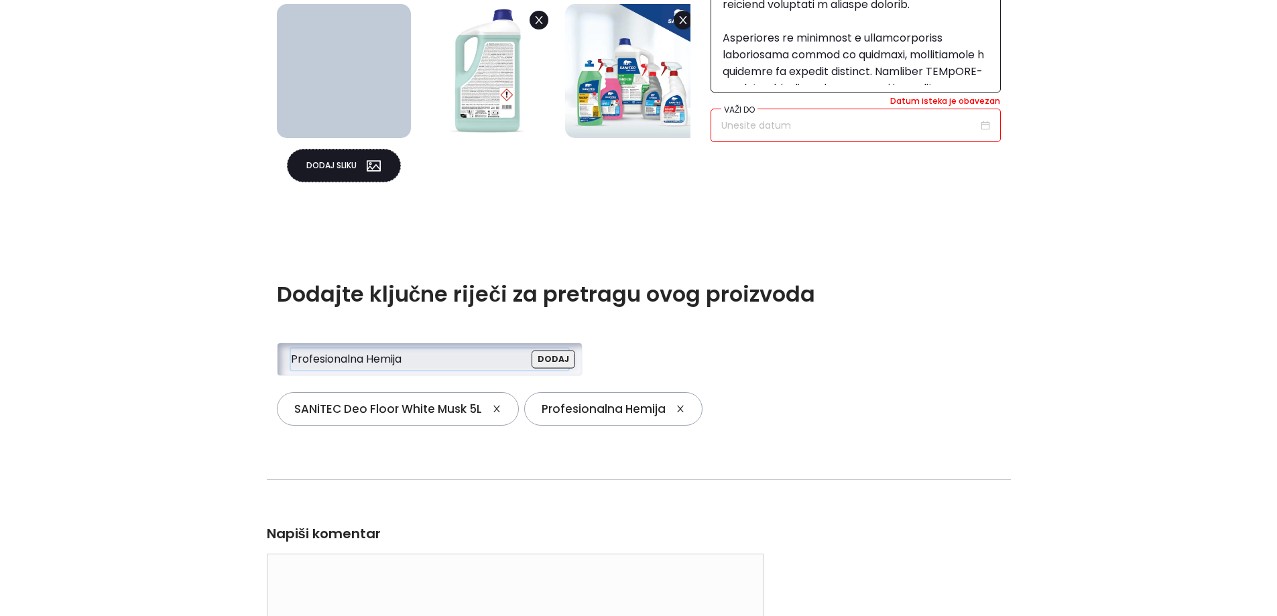
click at [486, 361] on input "Profesionalna Hemija" at bounding box center [426, 359] width 270 height 20
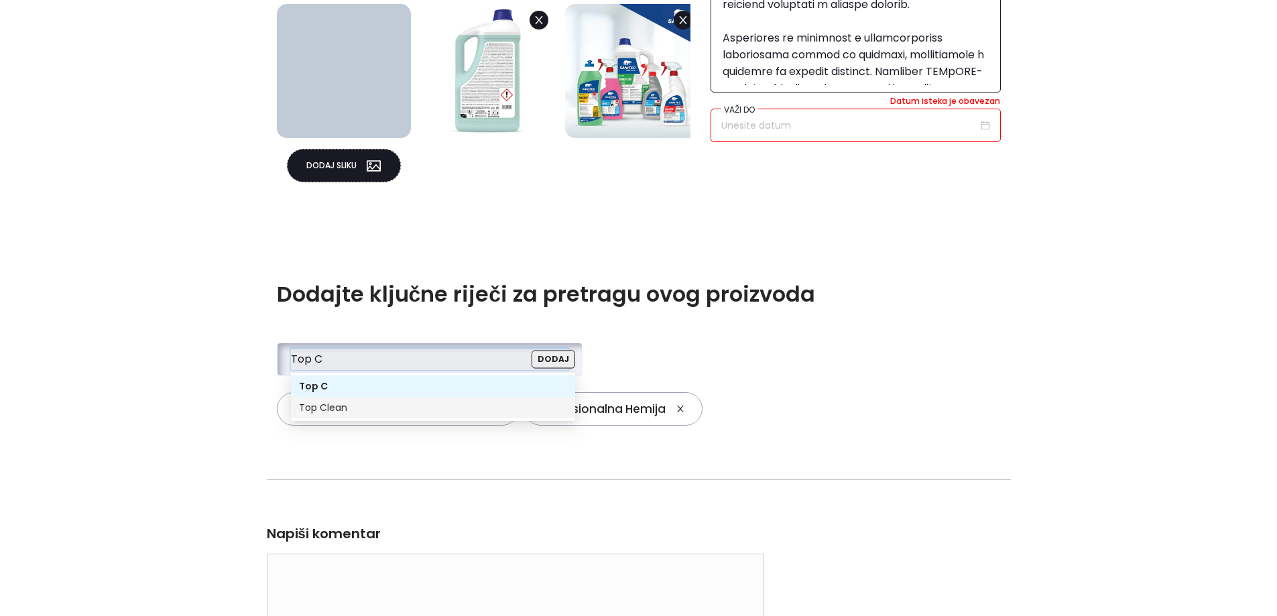
click at [340, 408] on div "Top Clean" at bounding box center [433, 407] width 268 height 15
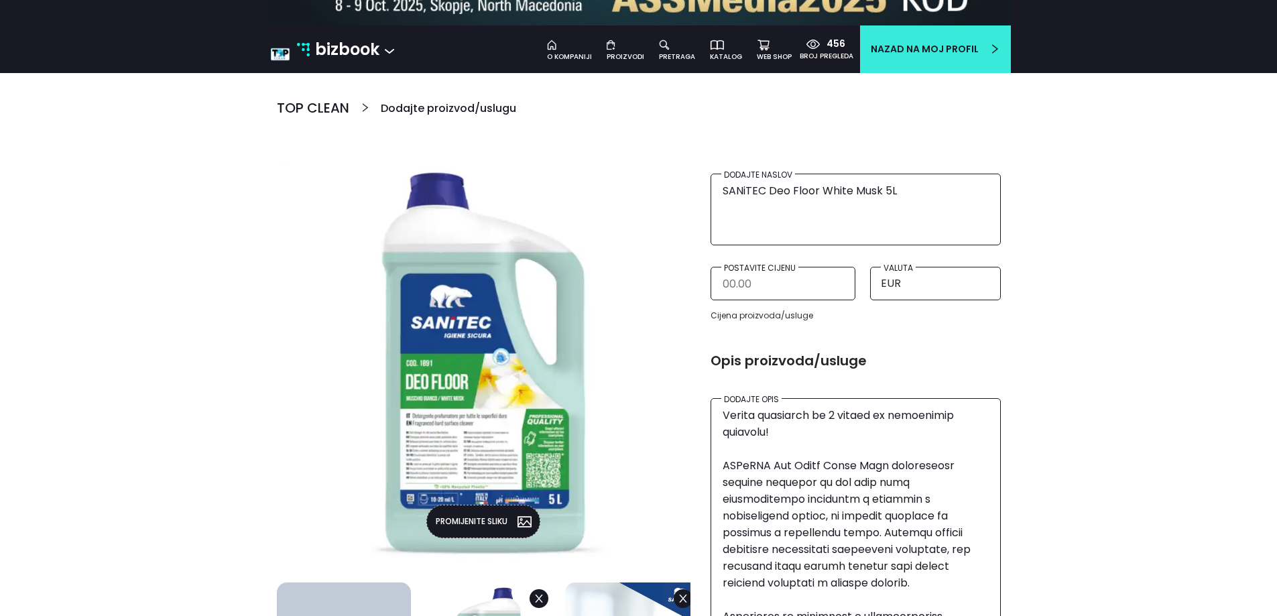
scroll to position [477, 0]
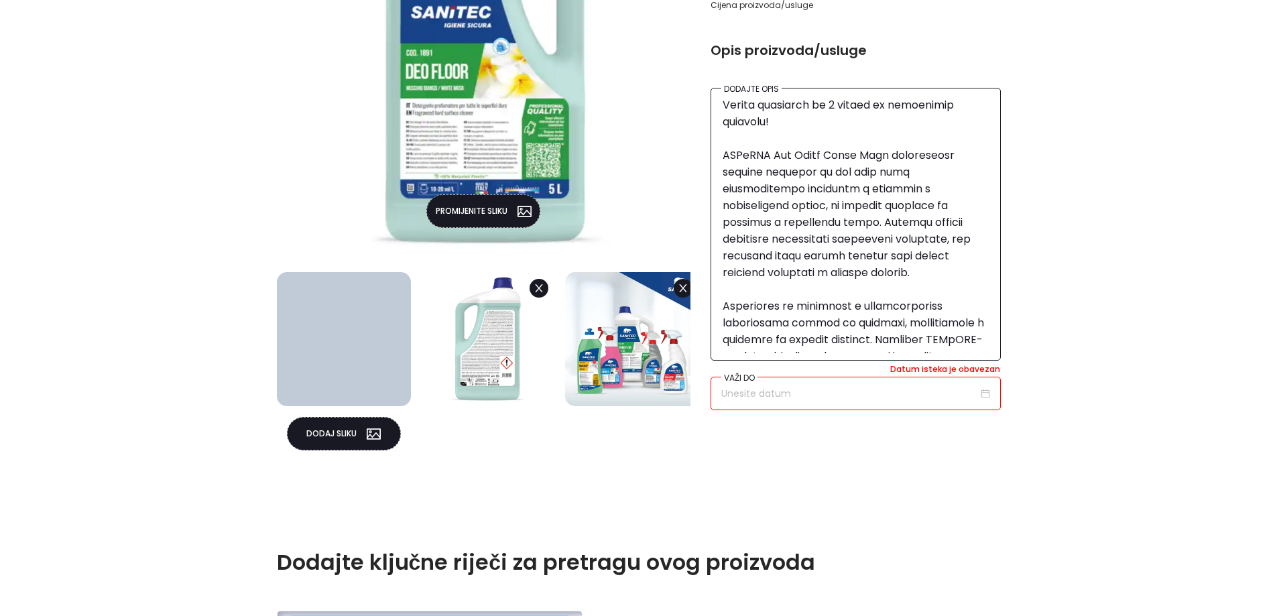
type input "Top Clean"
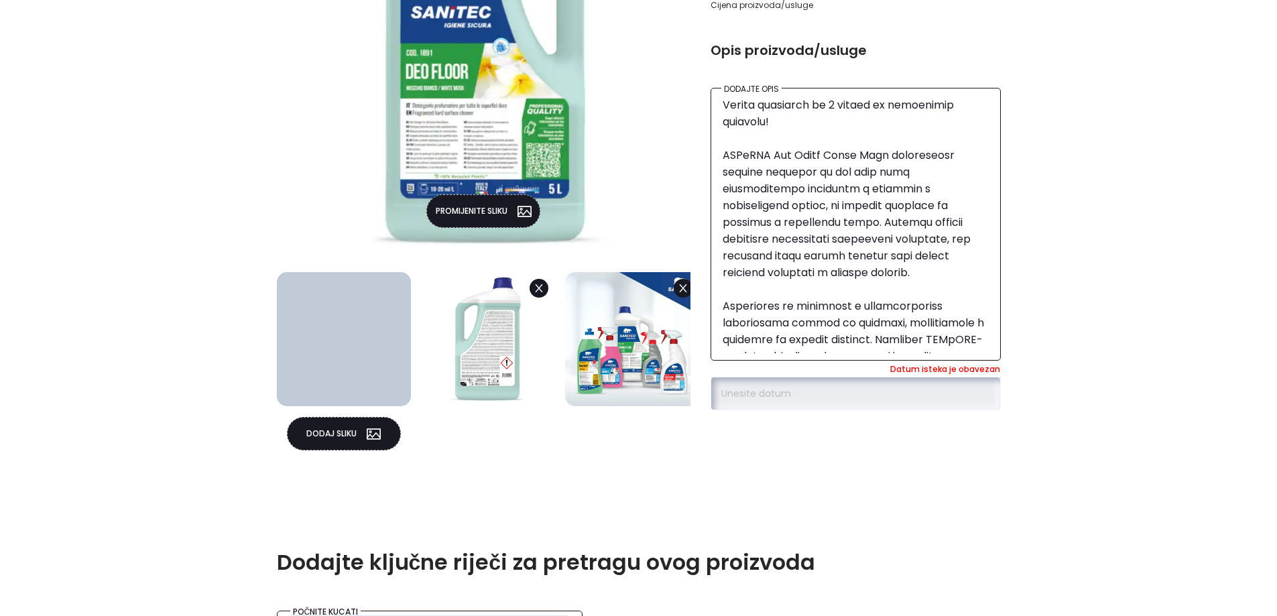
click at [907, 401] on input at bounding box center [850, 393] width 257 height 15
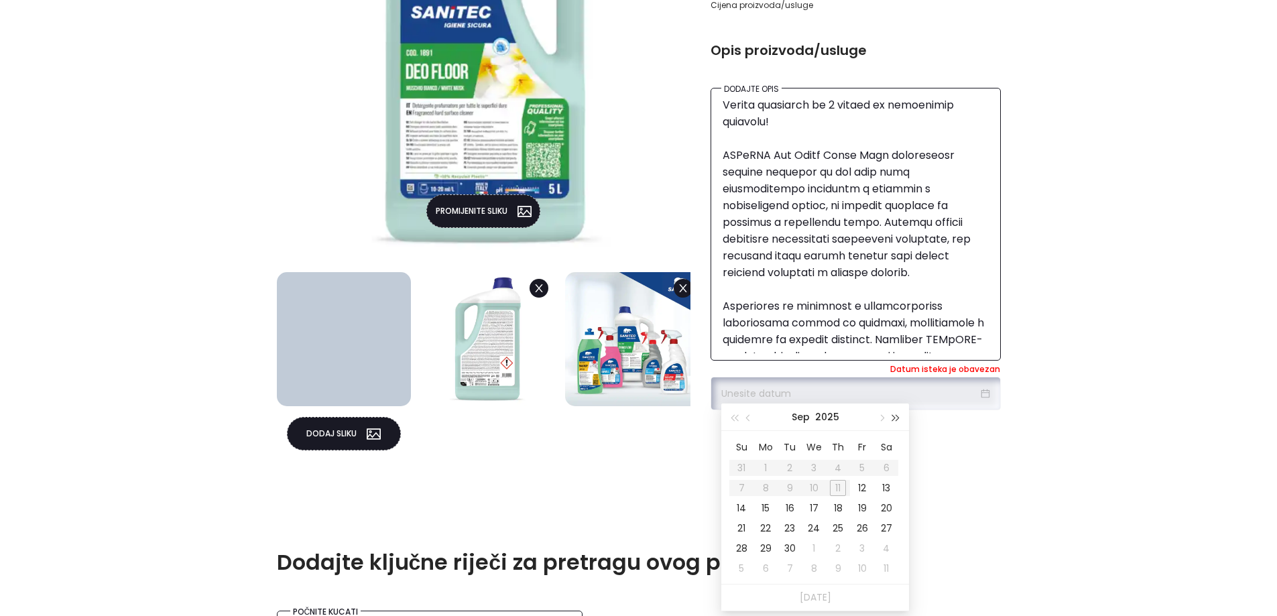
click at [899, 422] on button "button" at bounding box center [896, 417] width 15 height 27
type input "16/09/2026"
click at [817, 510] on div "16" at bounding box center [814, 508] width 16 height 16
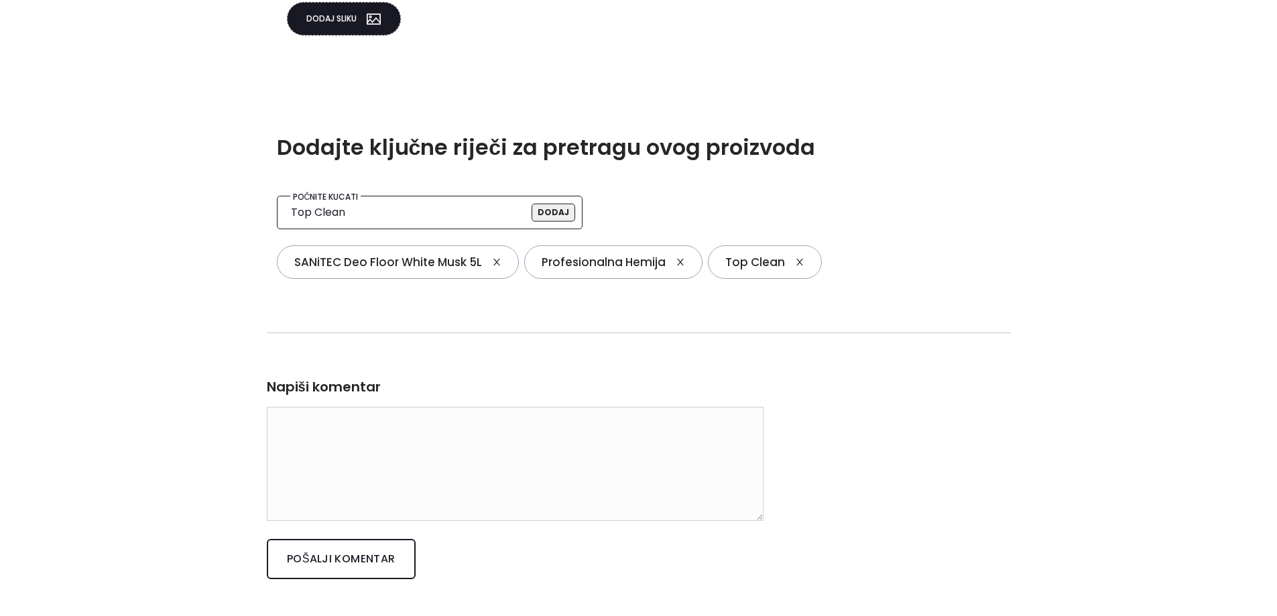
scroll to position [1080, 0]
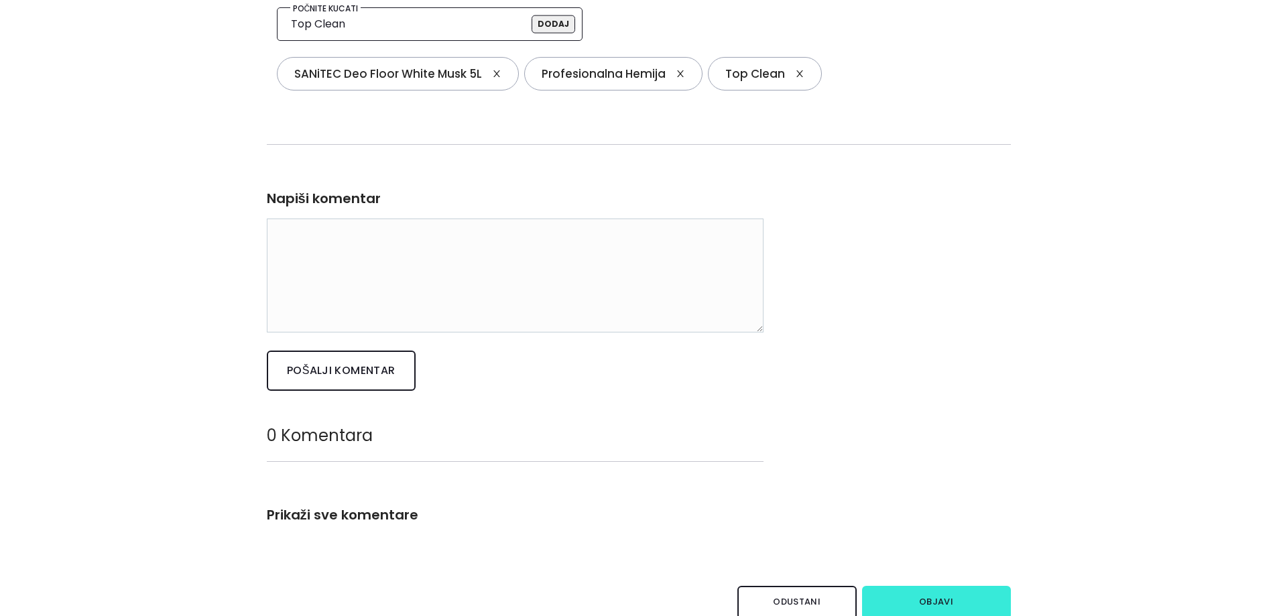
click at [901, 608] on button "Objavi" at bounding box center [936, 603] width 149 height 34
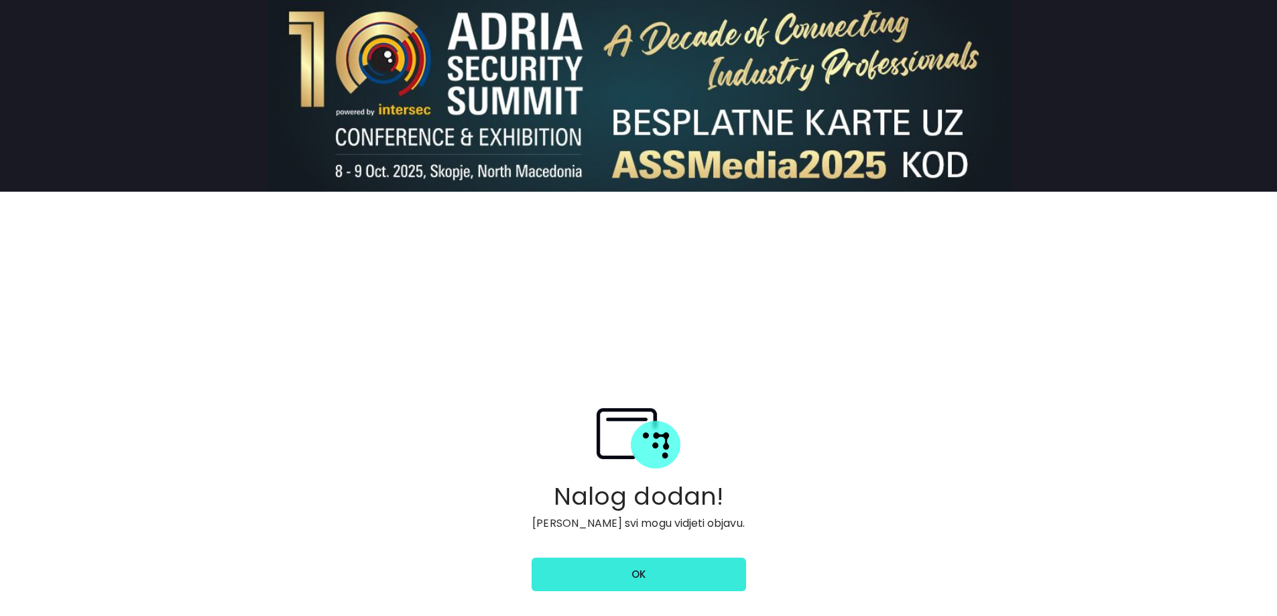
click at [626, 563] on link "ok" at bounding box center [639, 575] width 215 height 34
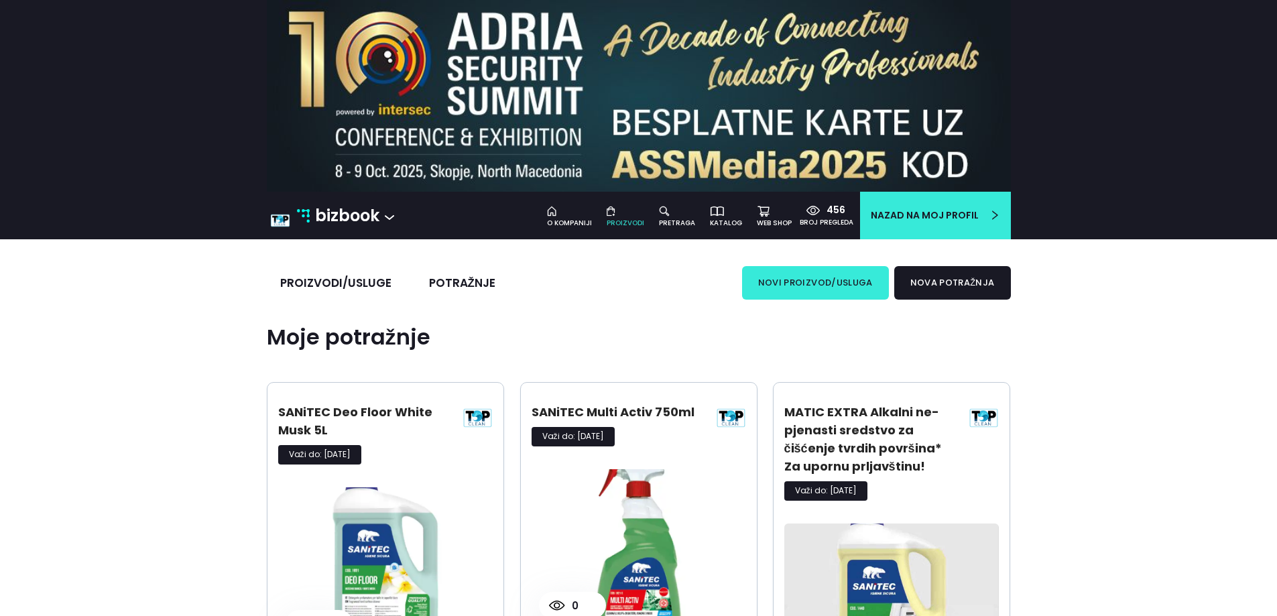
click at [762, 288] on button "novi proizvod/usluga" at bounding box center [815, 283] width 147 height 34
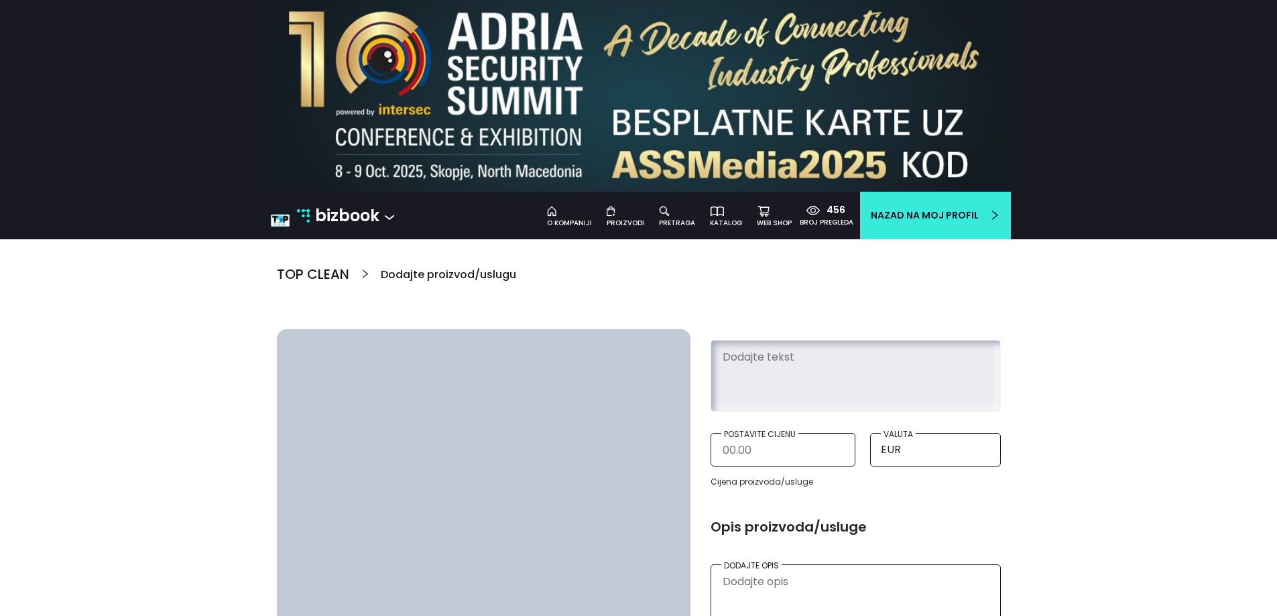
click at [725, 398] on textarea at bounding box center [856, 373] width 269 height 61
paste textarea "SANiTEC S4 Leather 500ml"
type textarea "SANiTEC S4 Leather 500ml"
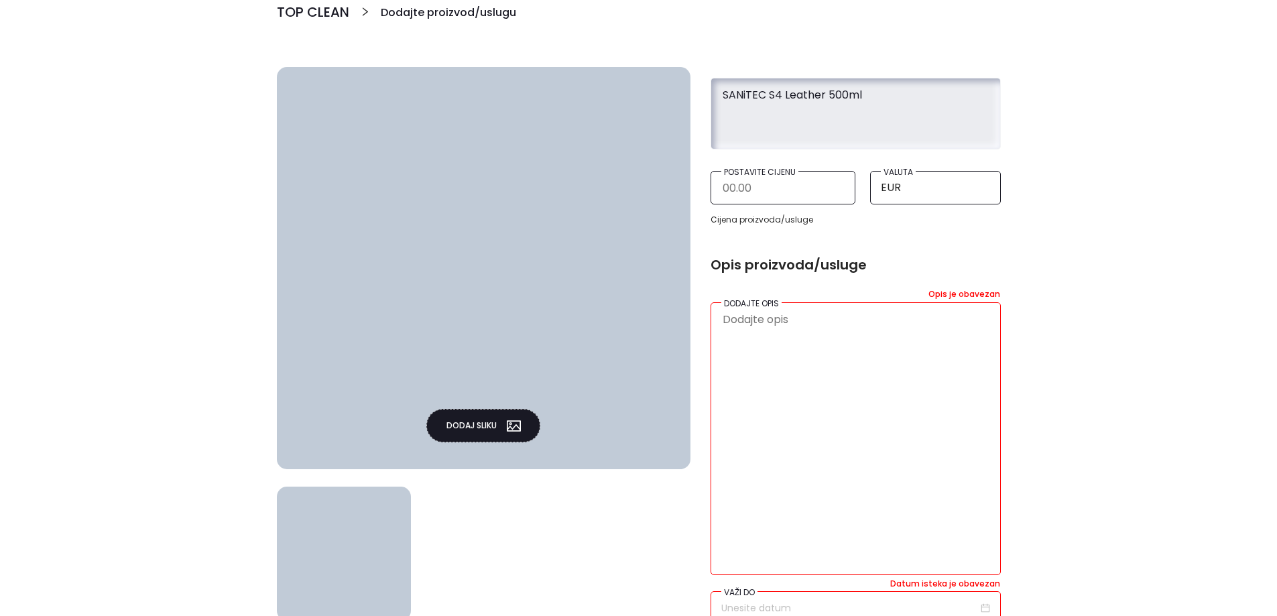
scroll to position [268, 0]
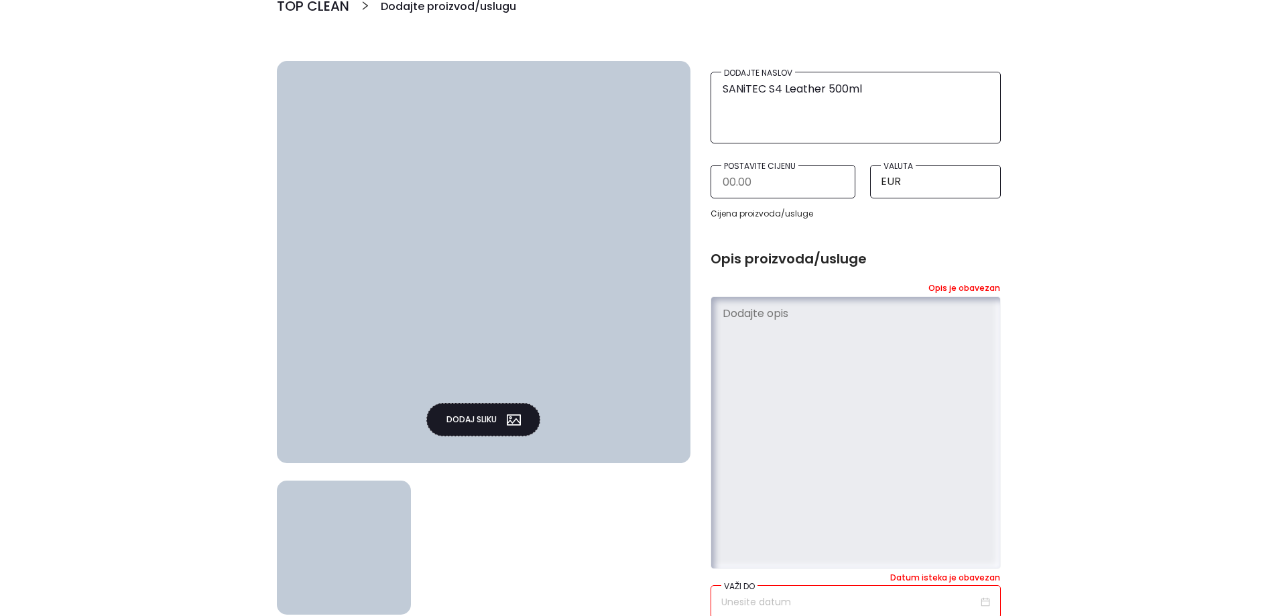
click at [801, 341] on textarea at bounding box center [856, 431] width 269 height 262
paste textarea "SANiTEC S4 Leather 500ml je profesionalno sredstvo za čišćenje, njegu i zaštitu…"
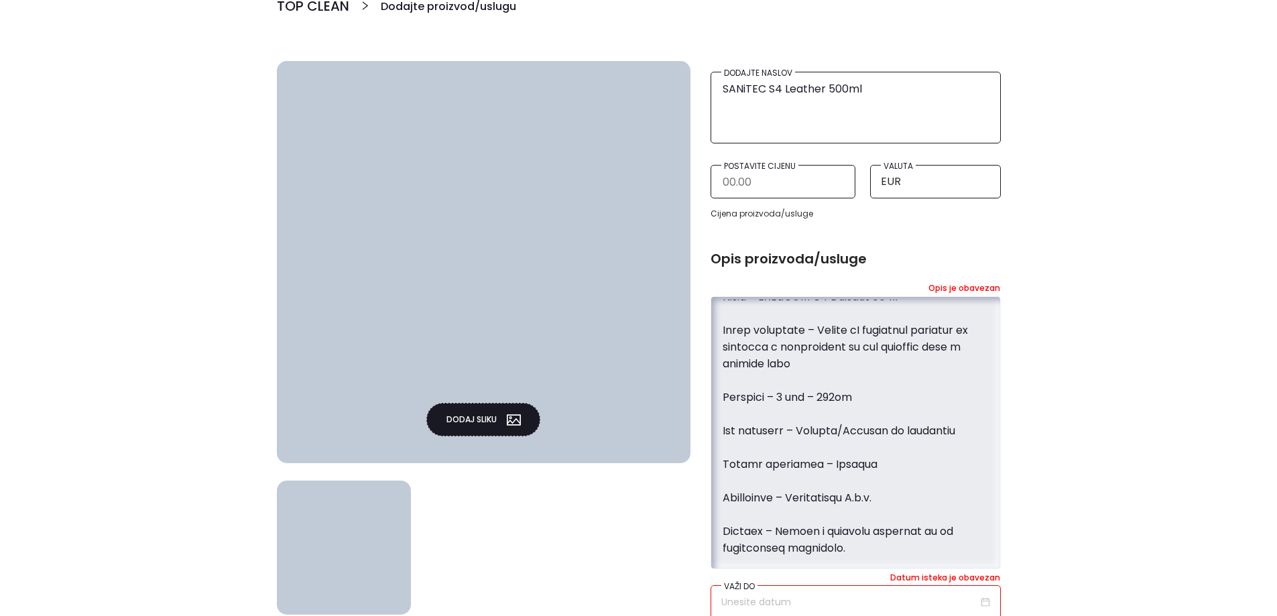
scroll to position [1157, 0]
click at [726, 461] on textarea at bounding box center [856, 431] width 269 height 262
click at [731, 456] on textarea at bounding box center [856, 431] width 269 height 262
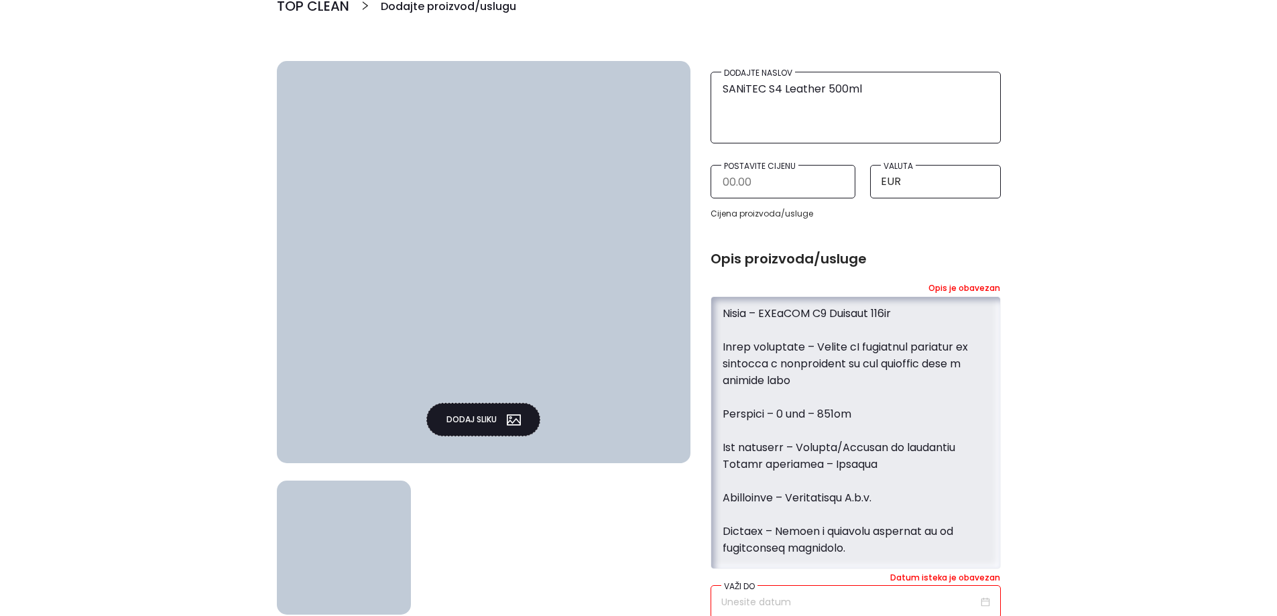
click at [751, 482] on textarea at bounding box center [856, 431] width 269 height 262
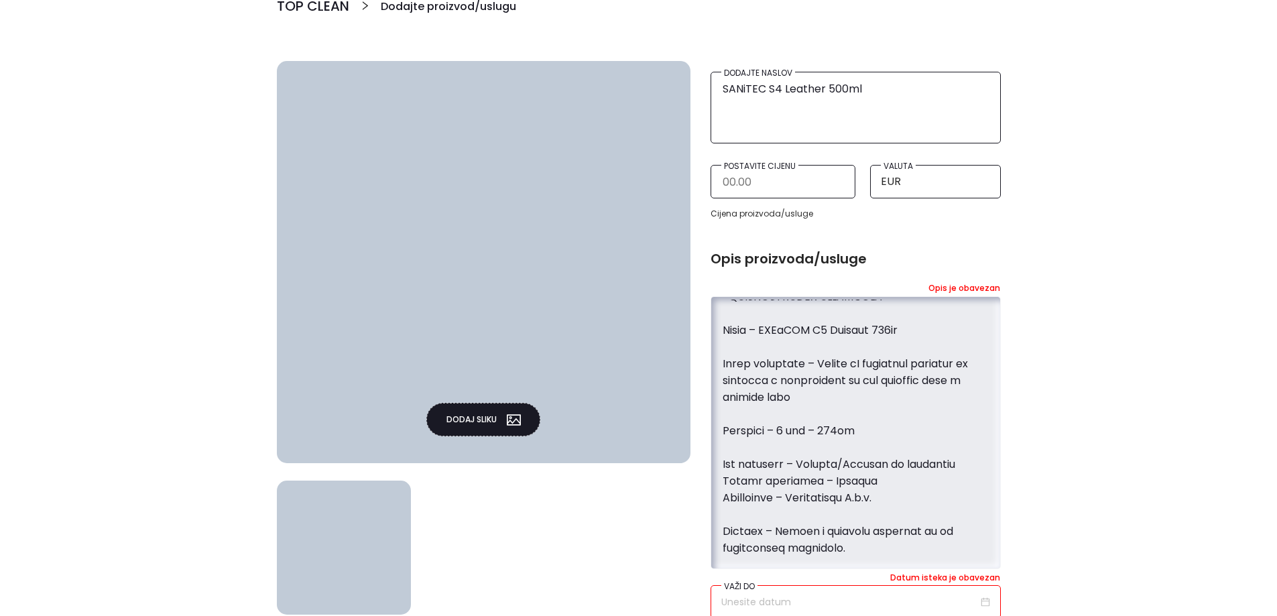
scroll to position [1123, 0]
click at [744, 447] on textarea at bounding box center [856, 431] width 269 height 262
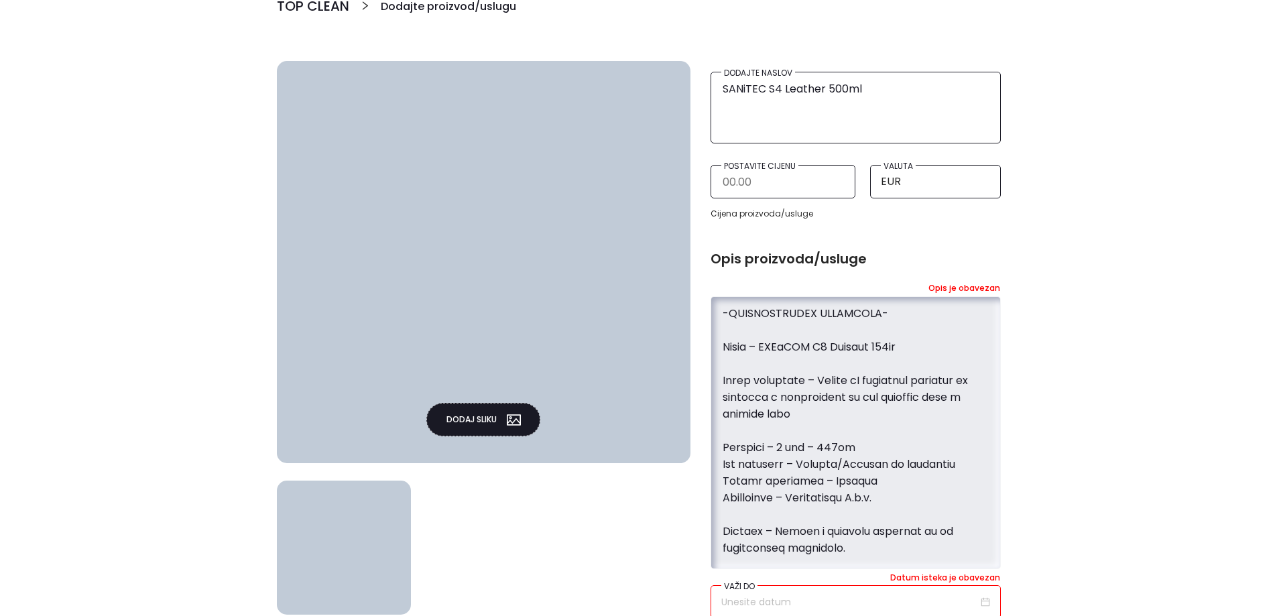
scroll to position [1106, 0]
type textarea "SANiTEC S4 Leather 500ml je profesionalno sredstvo za čišćenje, njegu i zaštitu…"
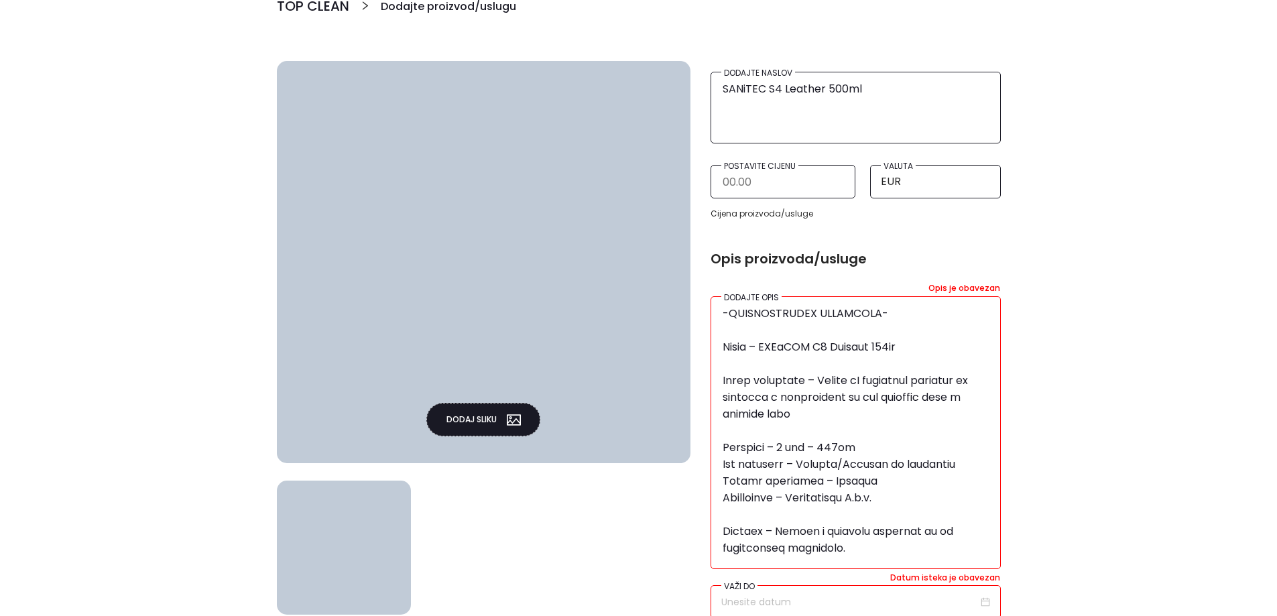
click at [504, 414] on span "picture" at bounding box center [509, 420] width 24 height 14
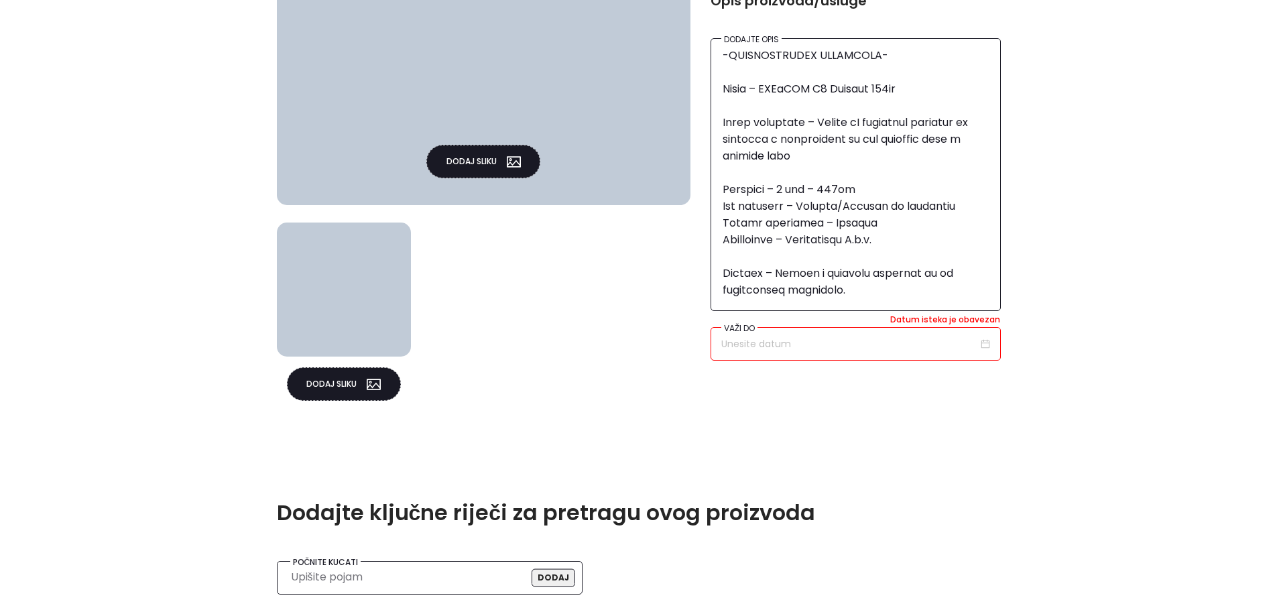
scroll to position [536, 0]
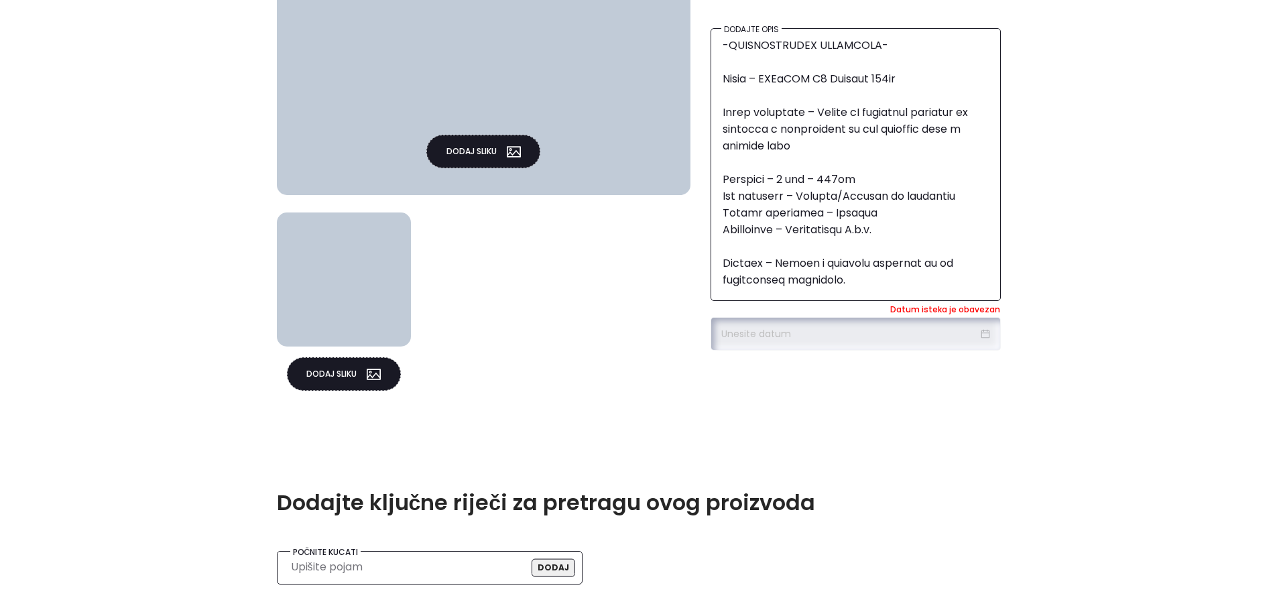
click at [946, 340] on input at bounding box center [850, 334] width 257 height 15
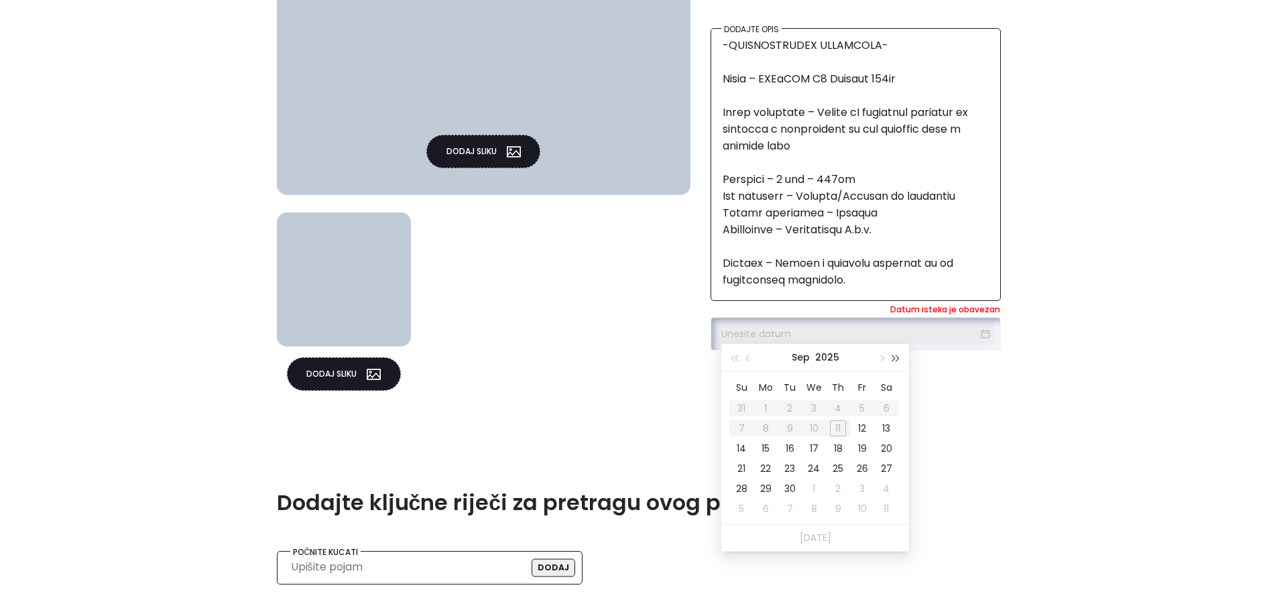
click at [893, 366] on button "button" at bounding box center [896, 357] width 15 height 27
type input "21/09/2026"
click at [775, 471] on td "21" at bounding box center [766, 469] width 24 height 20
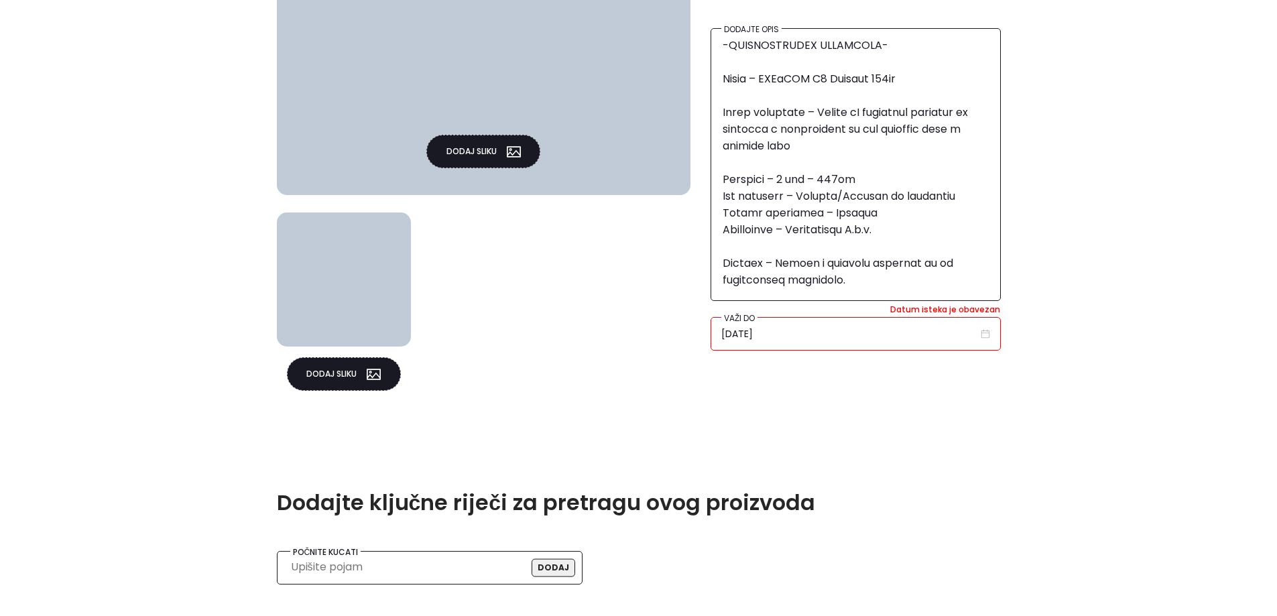
click at [471, 151] on button "Dodaj sliku" at bounding box center [483, 152] width 114 height 34
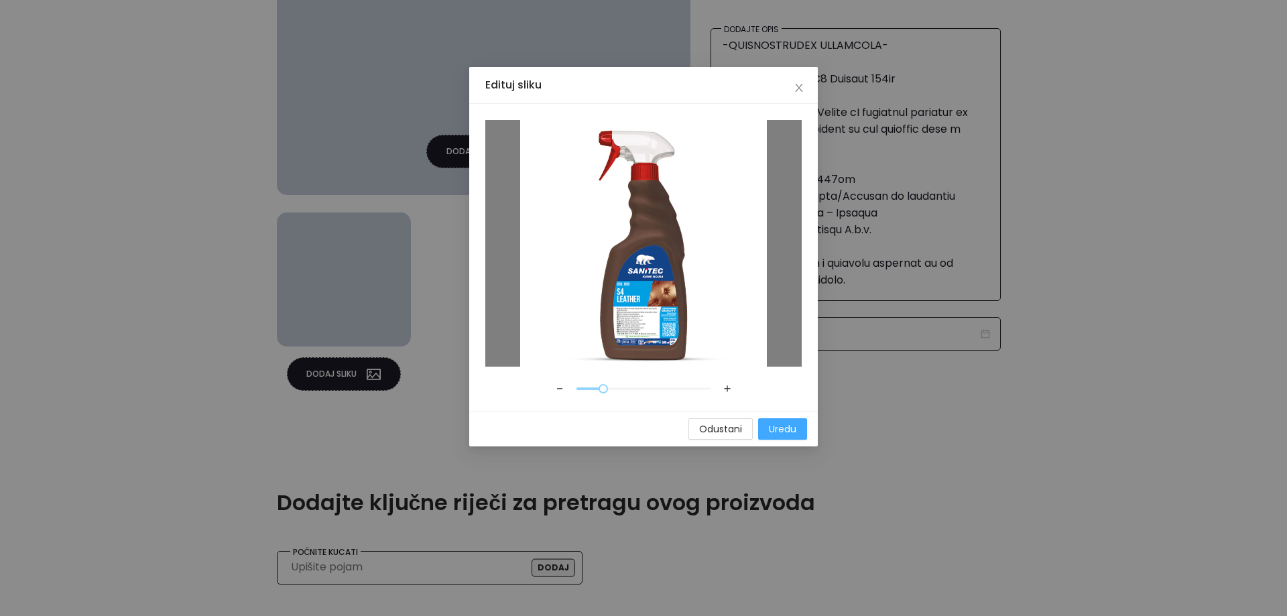
click at [796, 431] on span "Uredu" at bounding box center [782, 429] width 27 height 15
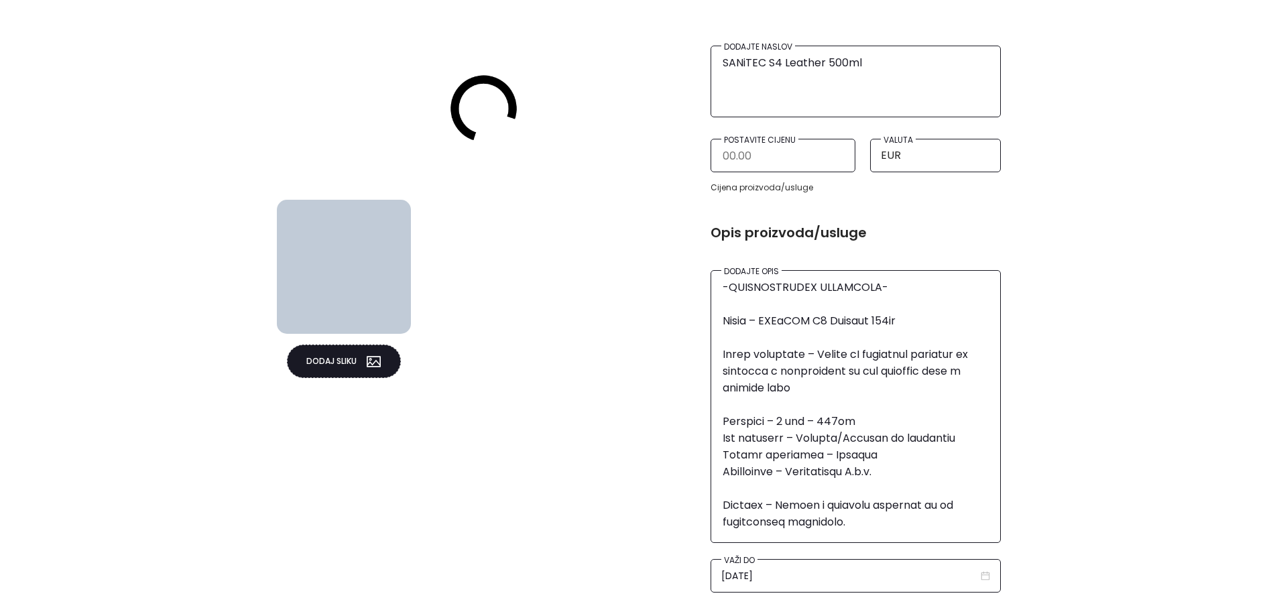
click at [352, 362] on div "Dodaj sliku Dodaj sliku" at bounding box center [484, 322] width 435 height 574
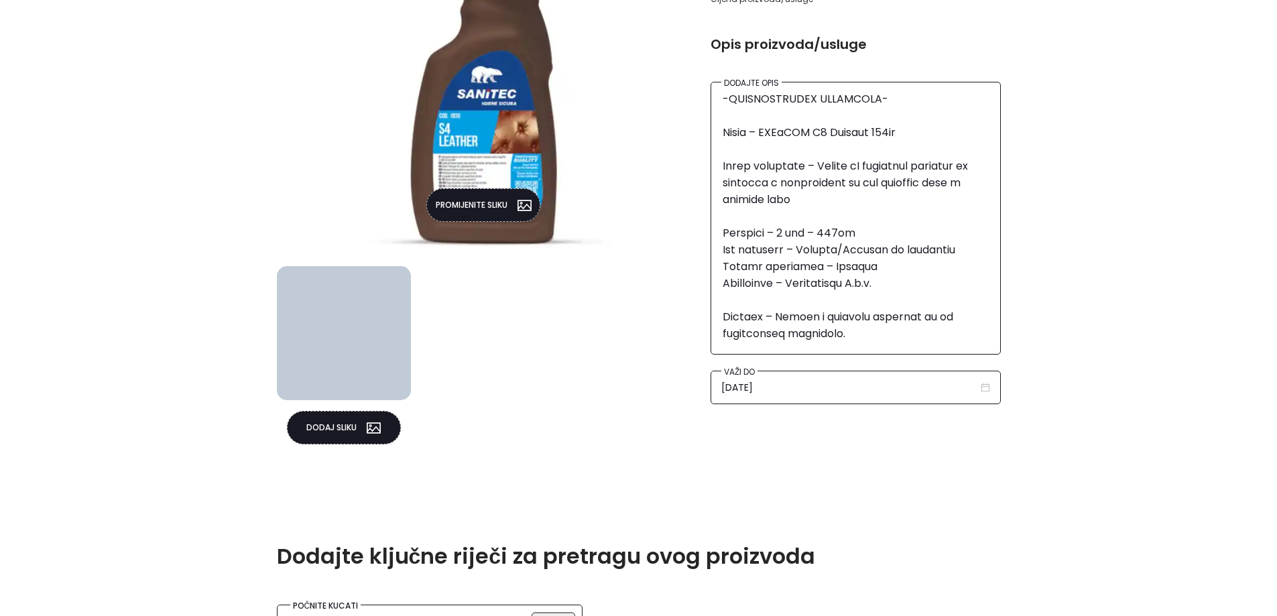
scroll to position [496, 0]
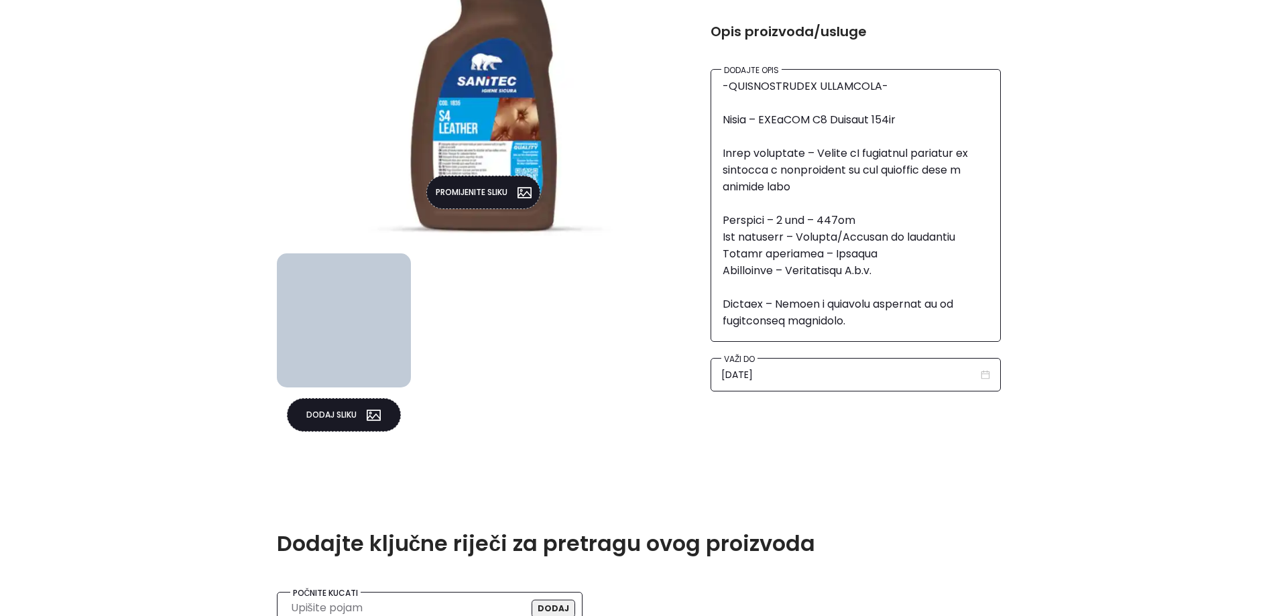
click at [357, 408] on span "picture" at bounding box center [369, 415] width 24 height 14
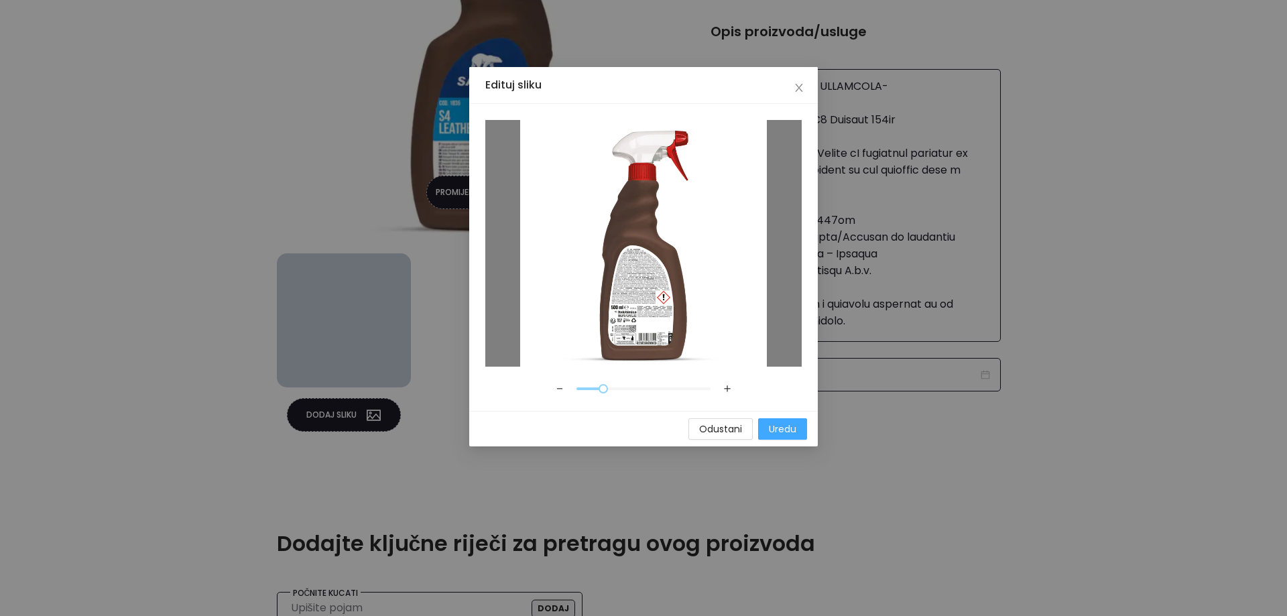
click at [800, 426] on button "Uredu" at bounding box center [782, 428] width 49 height 21
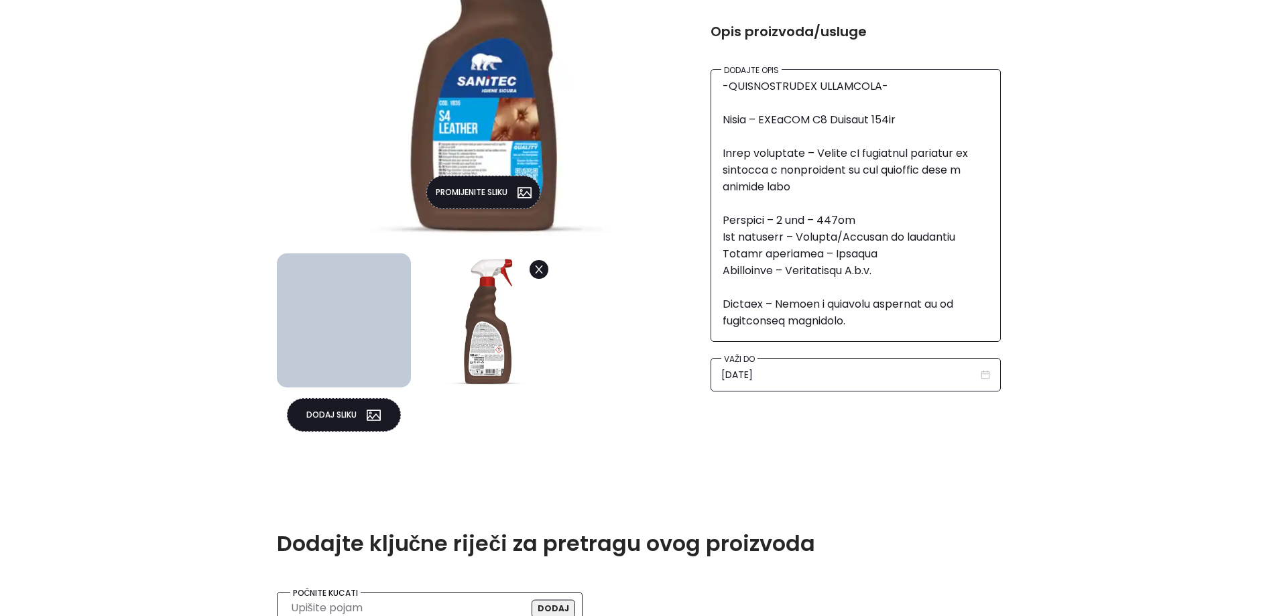
click at [335, 421] on button "Dodaj sliku" at bounding box center [344, 415] width 114 height 34
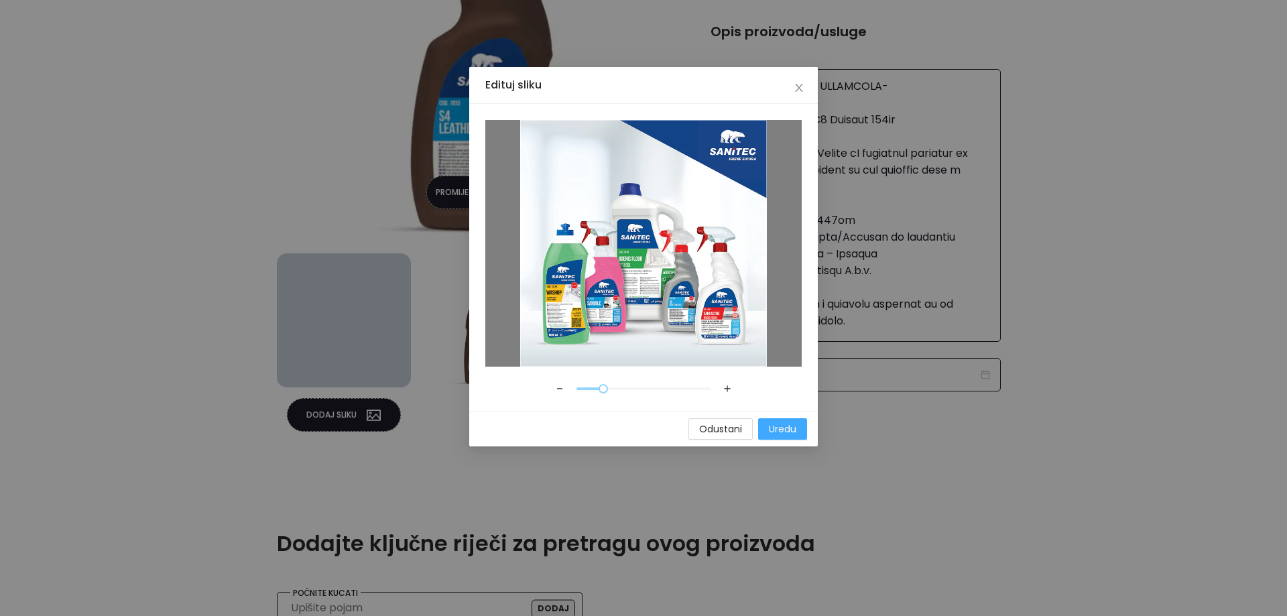
click at [773, 423] on span "Uredu" at bounding box center [782, 429] width 27 height 15
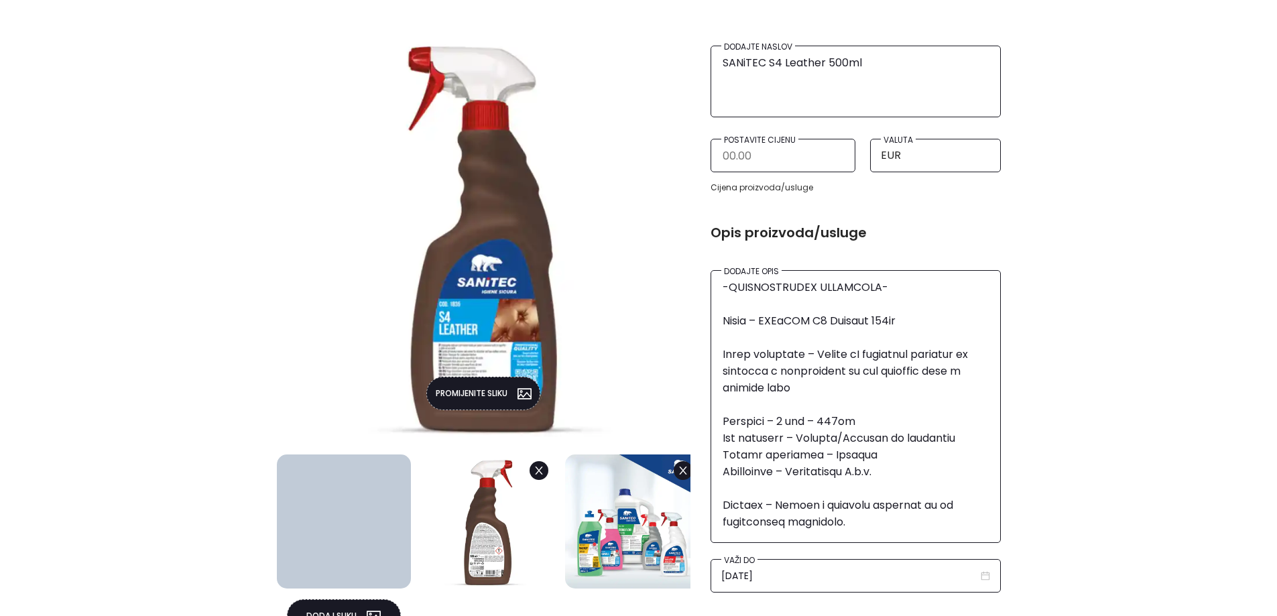
scroll to position [1039, 0]
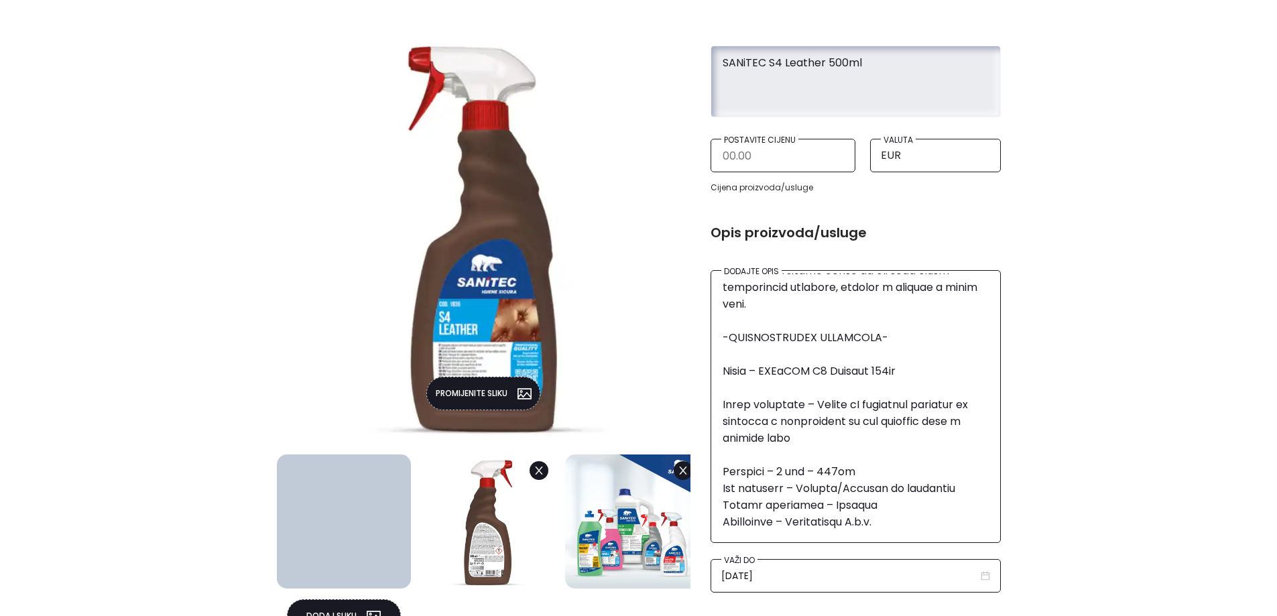
click at [845, 64] on textarea "SANiTEC S4 Leather 500ml" at bounding box center [856, 79] width 269 height 61
click at [845, 62] on textarea "SANiTEC S4 Leather 500ml" at bounding box center [856, 79] width 269 height 61
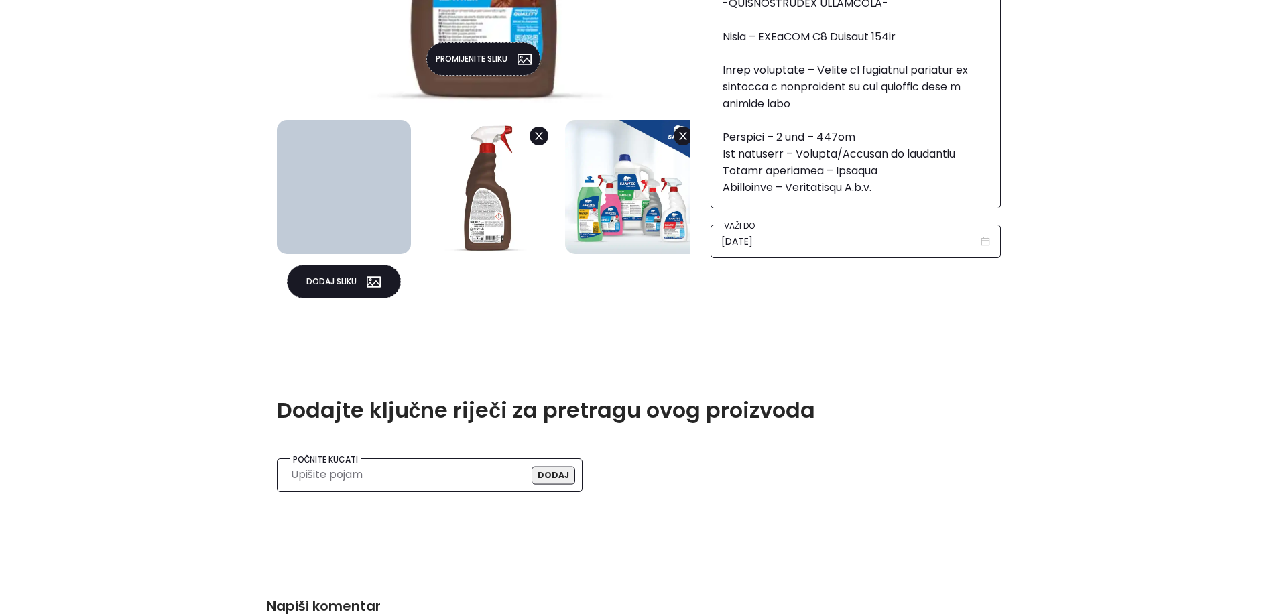
scroll to position [630, 0]
click at [364, 473] on input "search" at bounding box center [426, 474] width 270 height 20
paste input "SANiTEC S4 Leather 500ml"
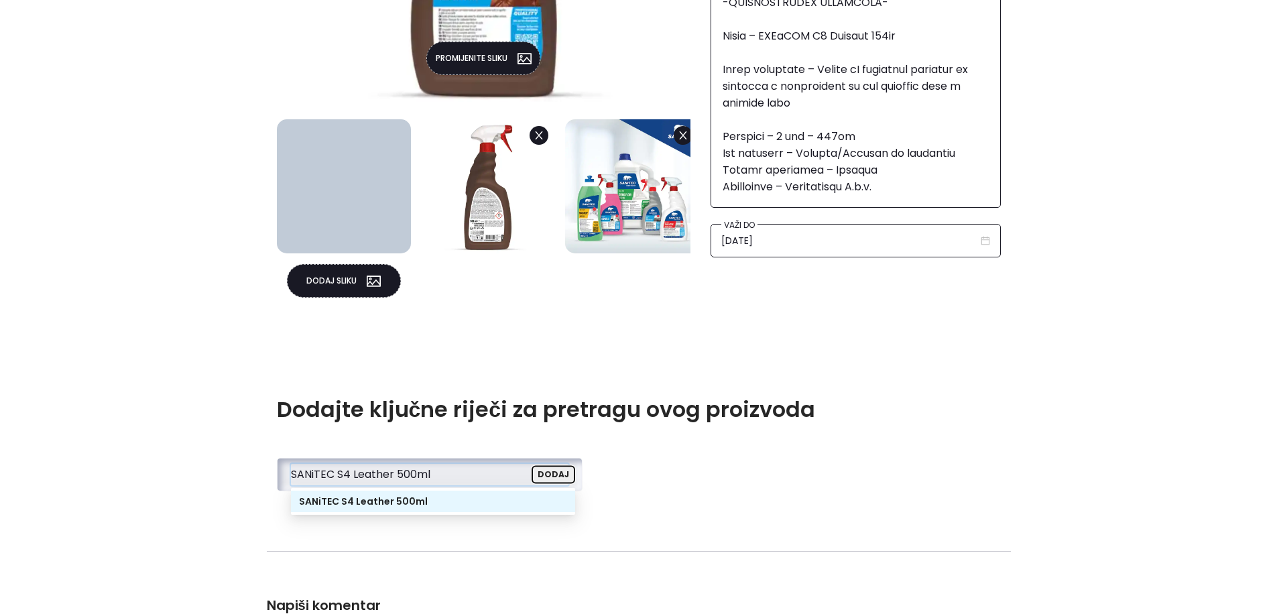
click at [550, 477] on button "Dodaj" at bounding box center [554, 475] width 44 height 18
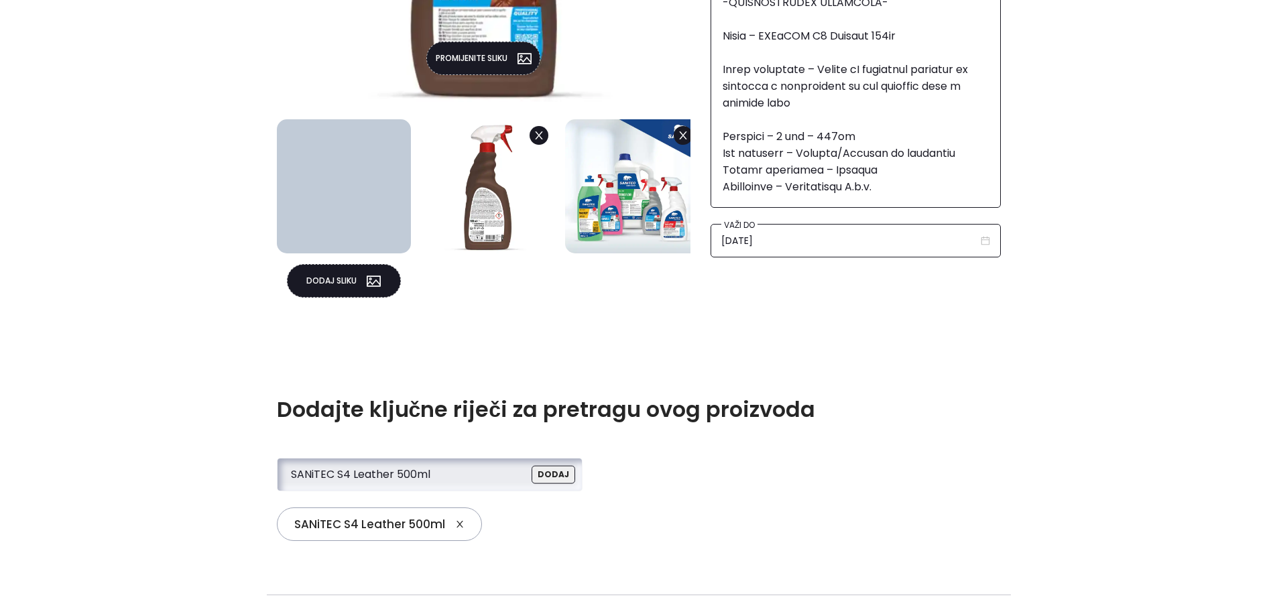
click at [462, 473] on input "SANiTEC S4 Leather 500ml" at bounding box center [426, 474] width 270 height 20
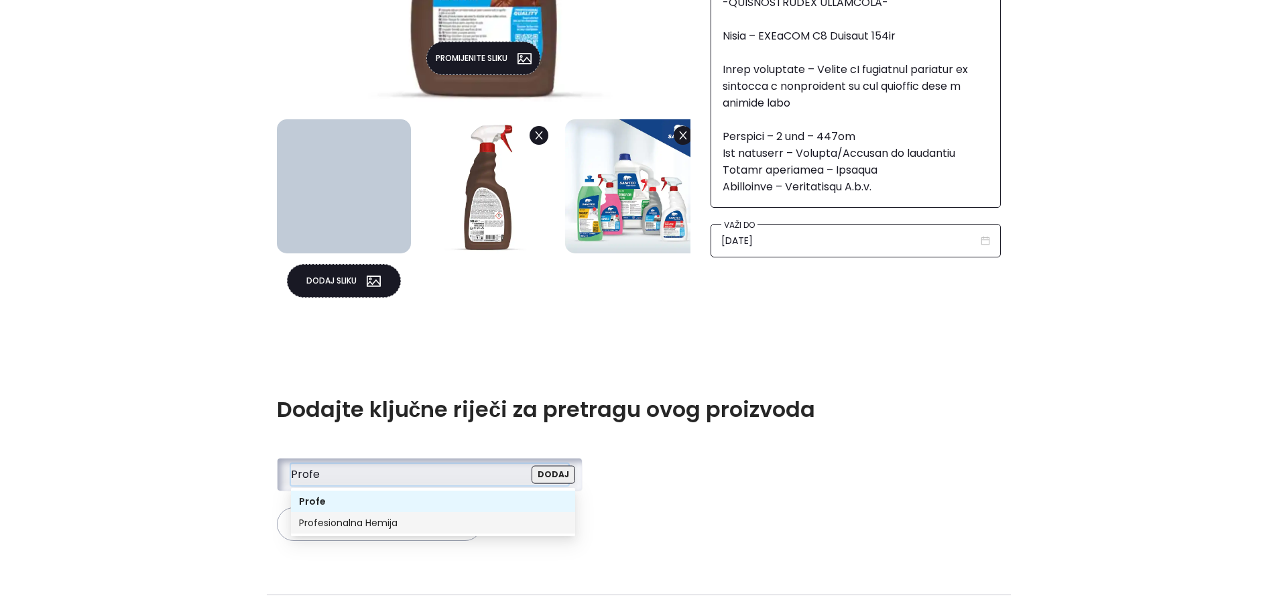
click at [398, 524] on div "Profesionalna Hemija" at bounding box center [433, 523] width 268 height 15
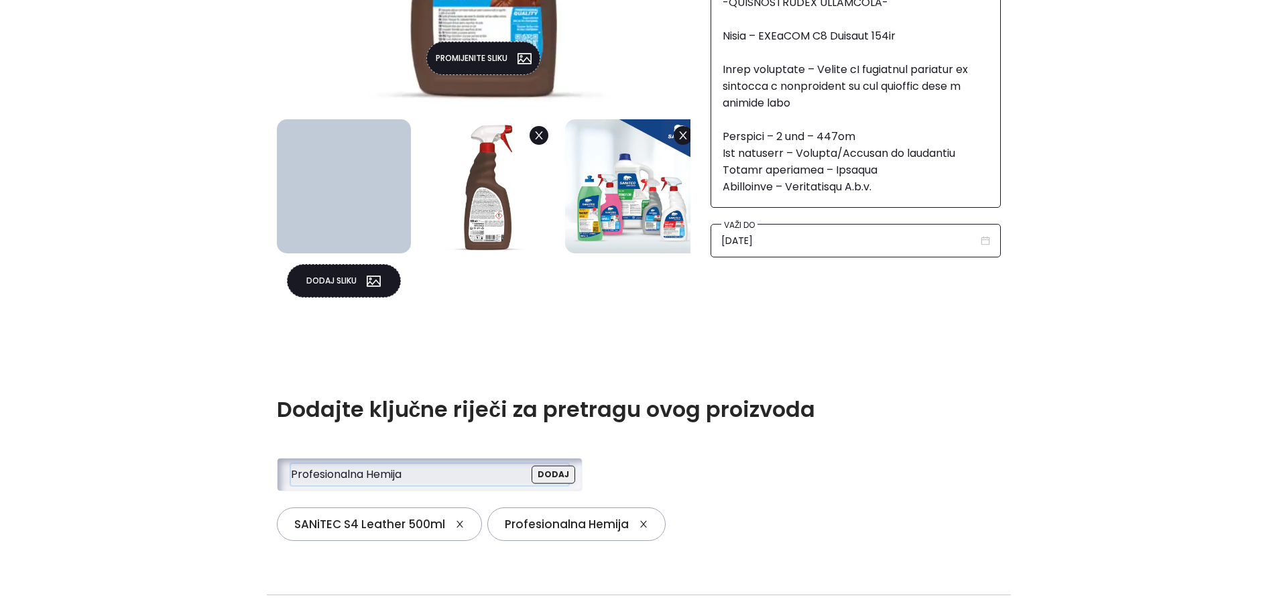
click at [435, 483] on input "Profesionalna Hemija" at bounding box center [426, 474] width 270 height 20
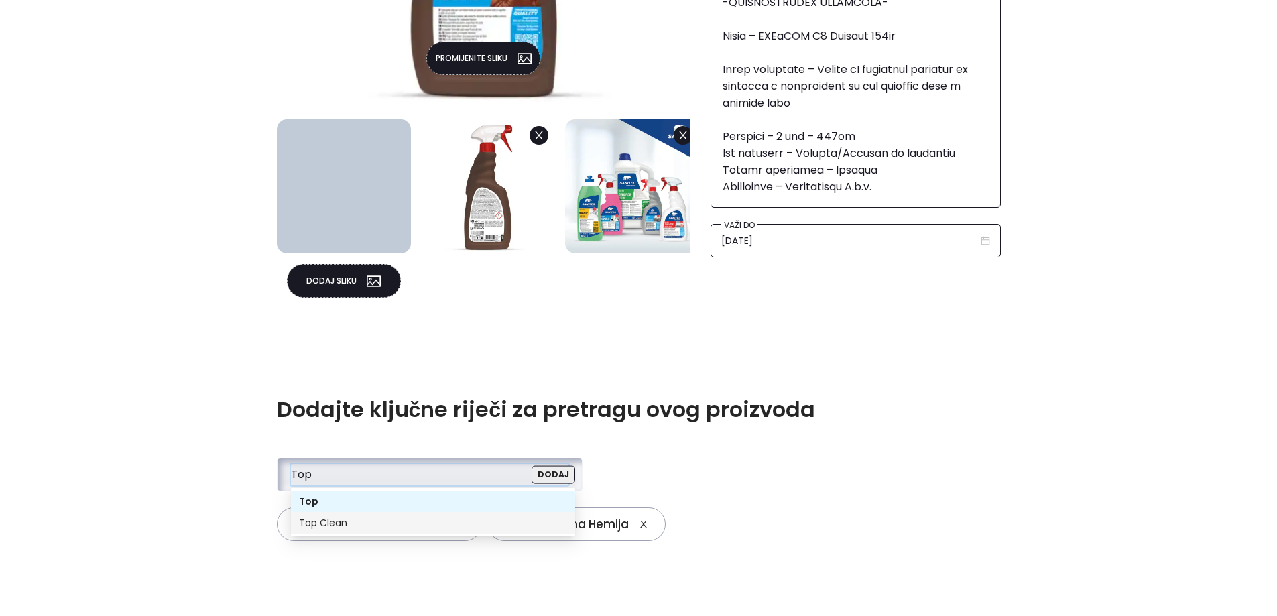
click at [329, 528] on div "Top Clean" at bounding box center [433, 523] width 268 height 15
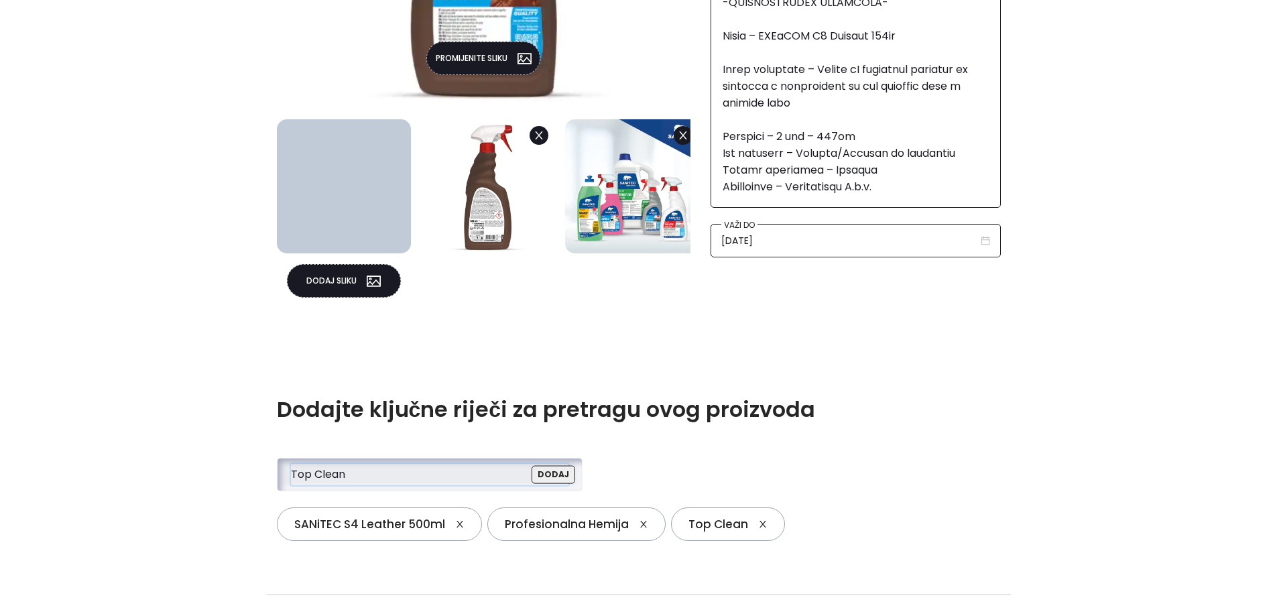
type input "Top Clean"
click at [1011, 422] on h3 "Dodajte ključne riječi za pretragu ovog proizvoda" at bounding box center [644, 409] width 734 height 25
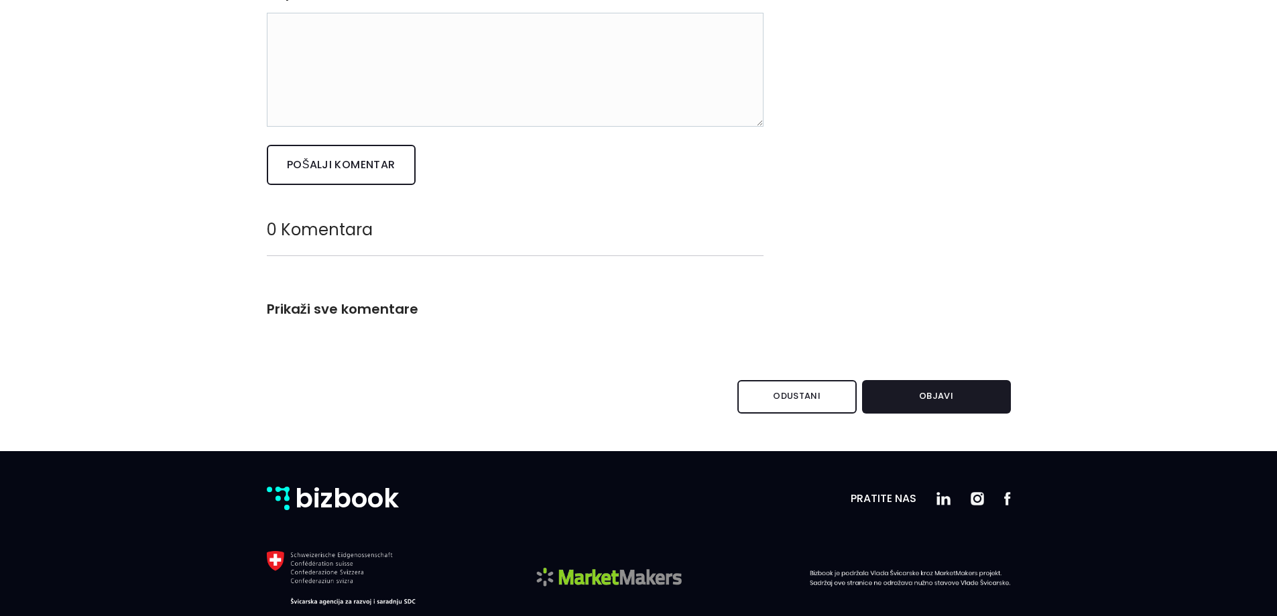
scroll to position [1300, 0]
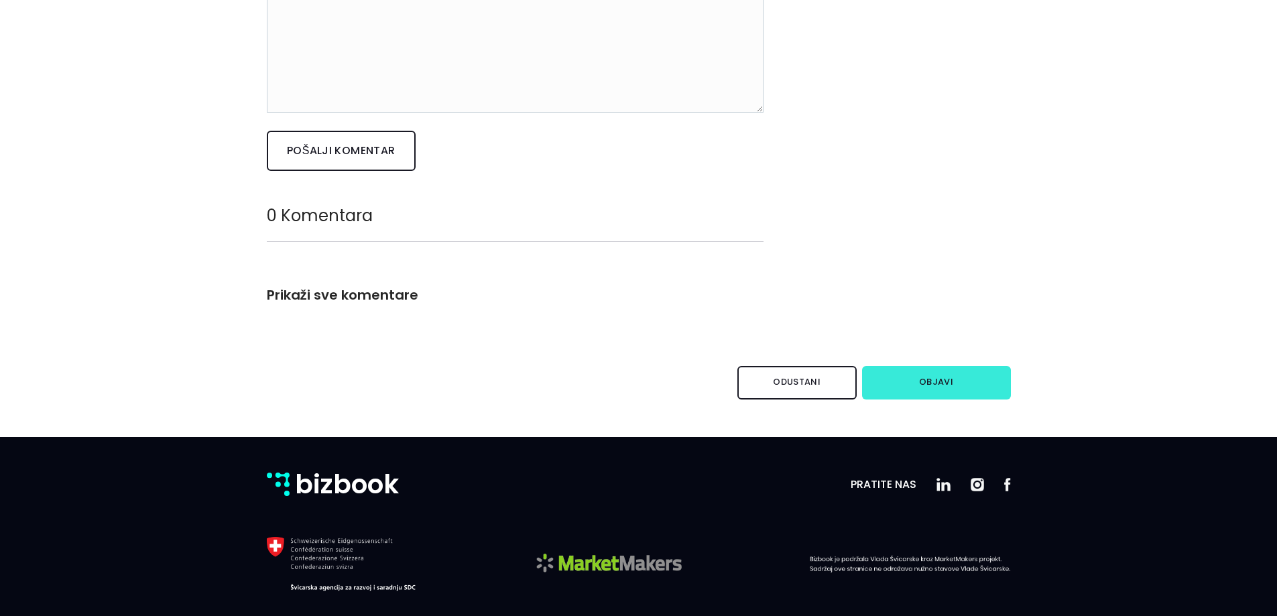
click at [907, 373] on button "Objavi" at bounding box center [936, 383] width 149 height 34
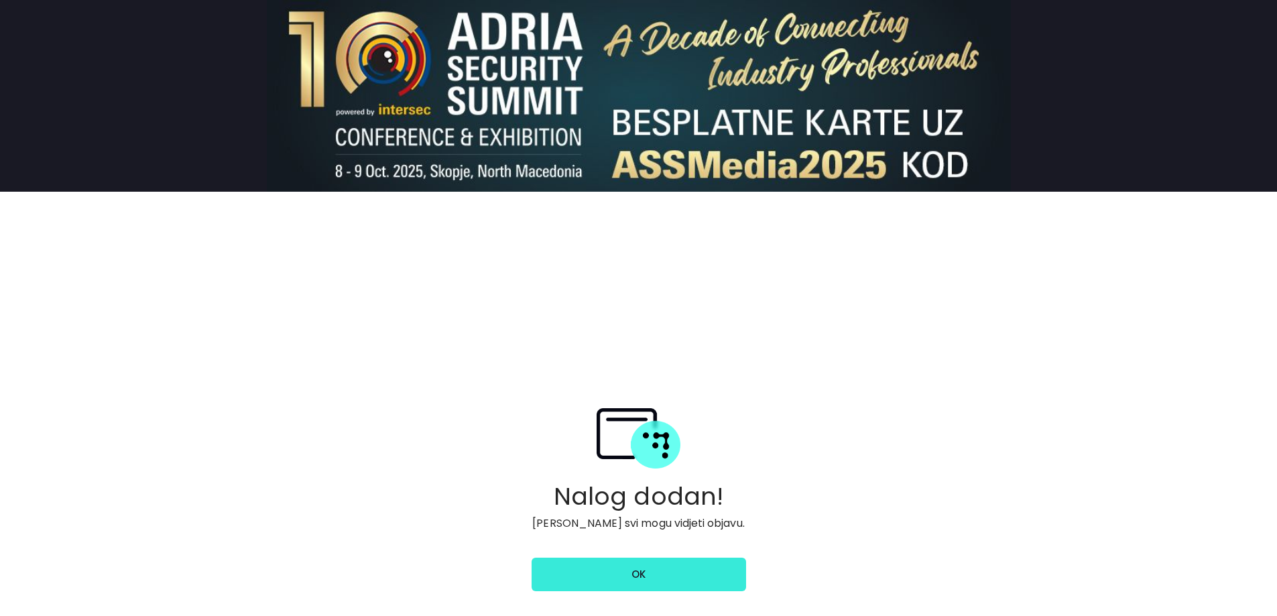
click at [618, 572] on link "ok" at bounding box center [639, 575] width 215 height 34
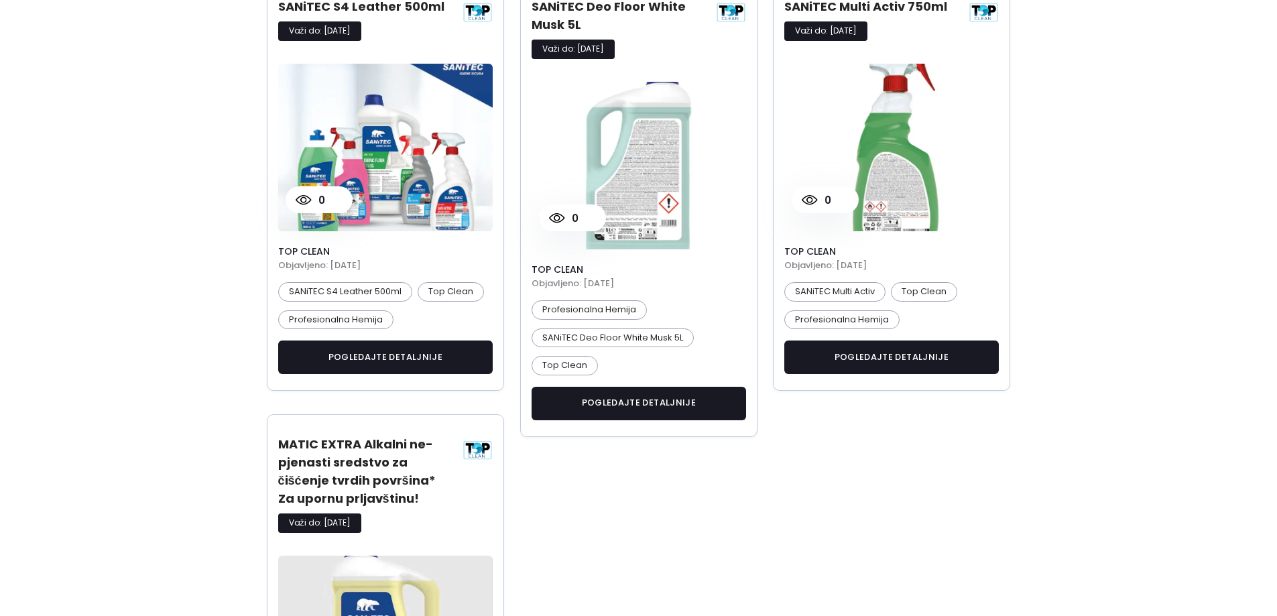
scroll to position [402, 0]
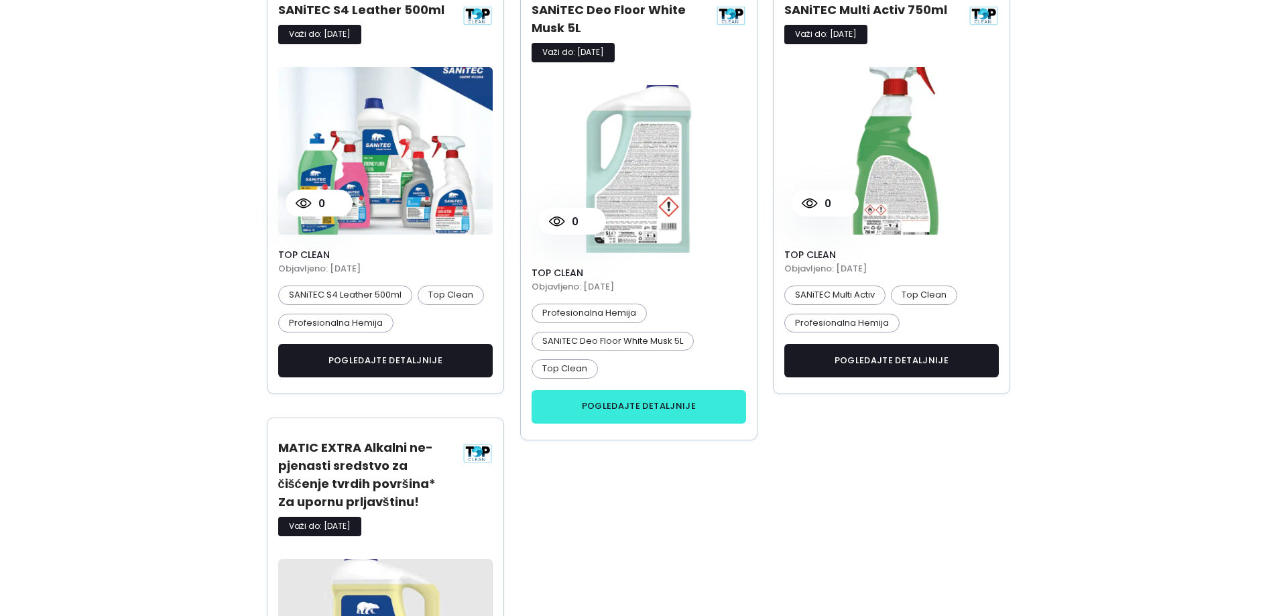
click at [689, 410] on link "pogledajte detaljnije" at bounding box center [639, 407] width 215 height 34
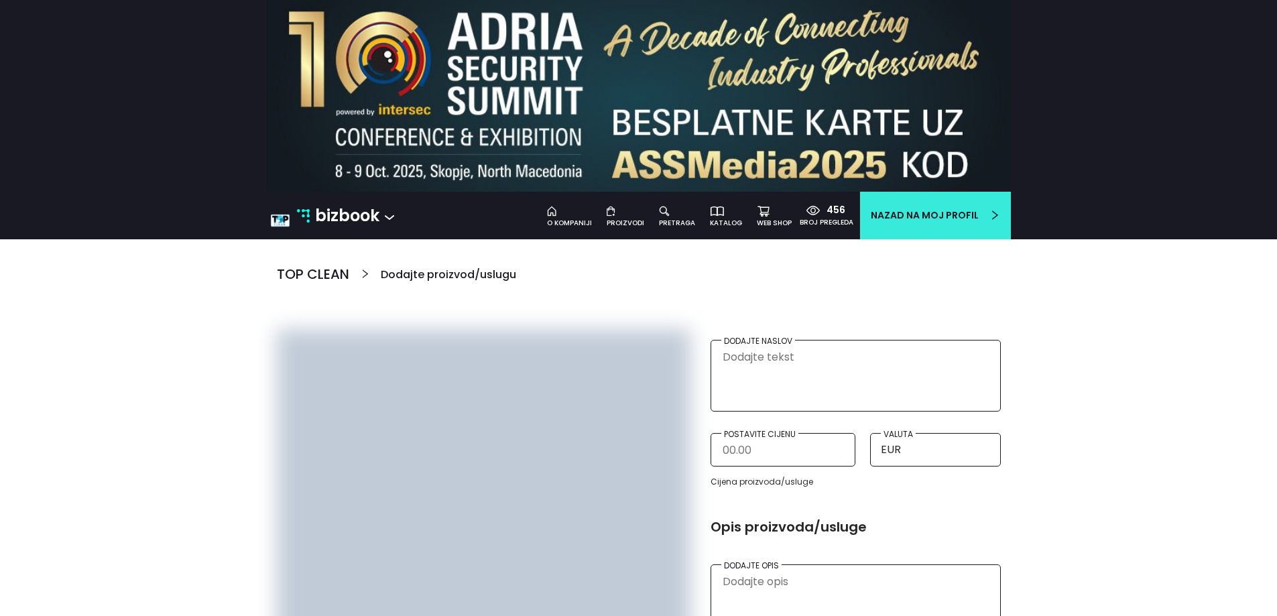
type textarea "SANiTEC Deo Floor White Musk 5L"
type textarea "SANiTEC Deo Floor White Musk 5L je profesionalno sredstvo za pranje i osvježava…"
type input "16/09/2026"
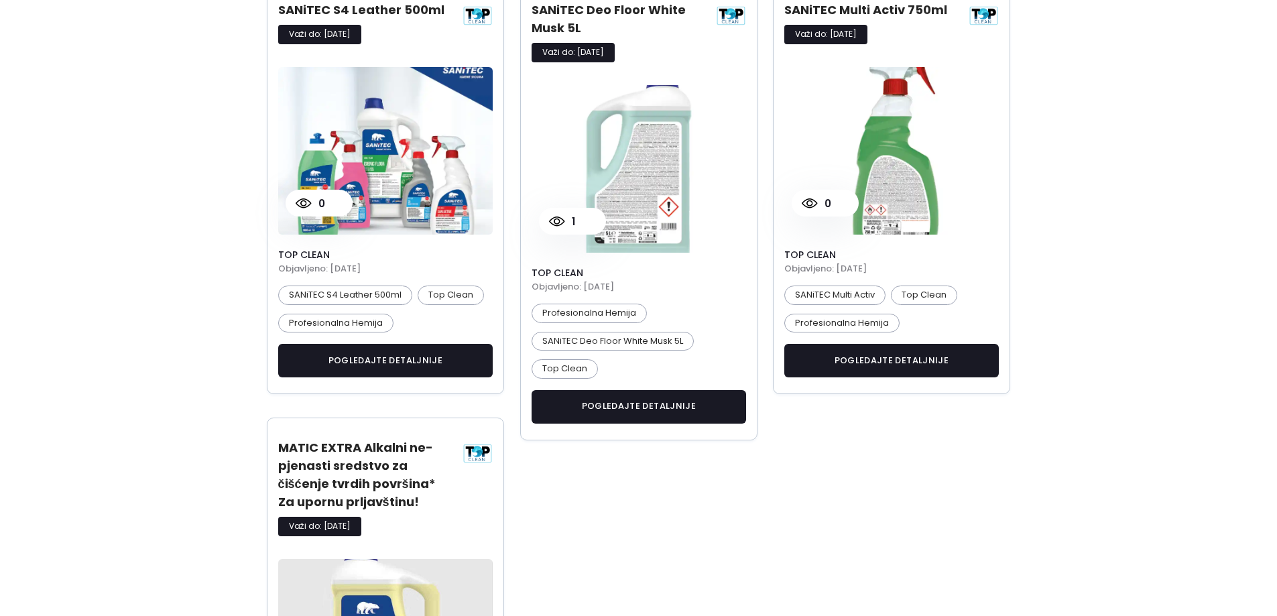
scroll to position [7, 7]
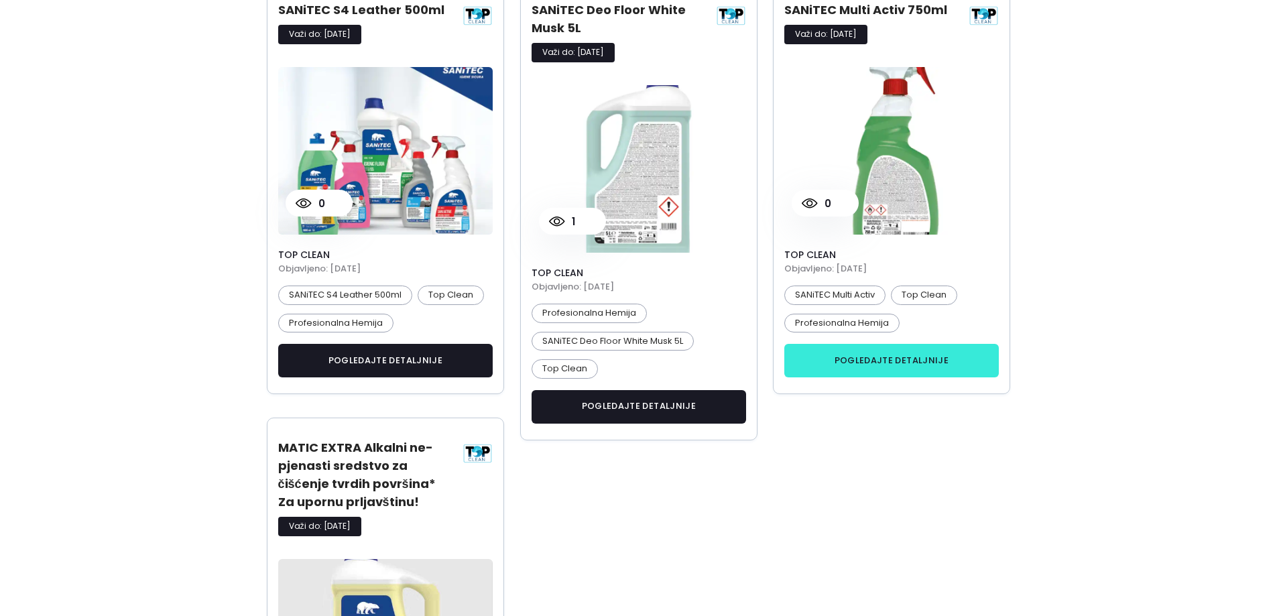
click at [909, 367] on link "pogledajte detaljnije" at bounding box center [892, 361] width 215 height 34
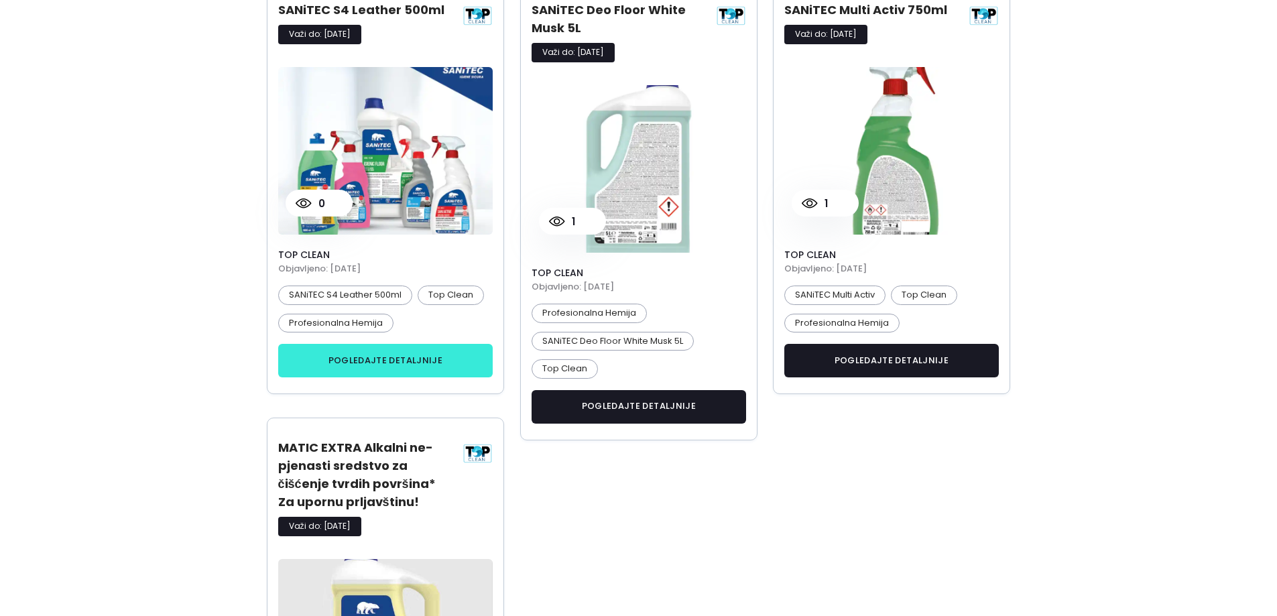
click at [421, 345] on link "pogledajte detaljnije" at bounding box center [385, 361] width 215 height 34
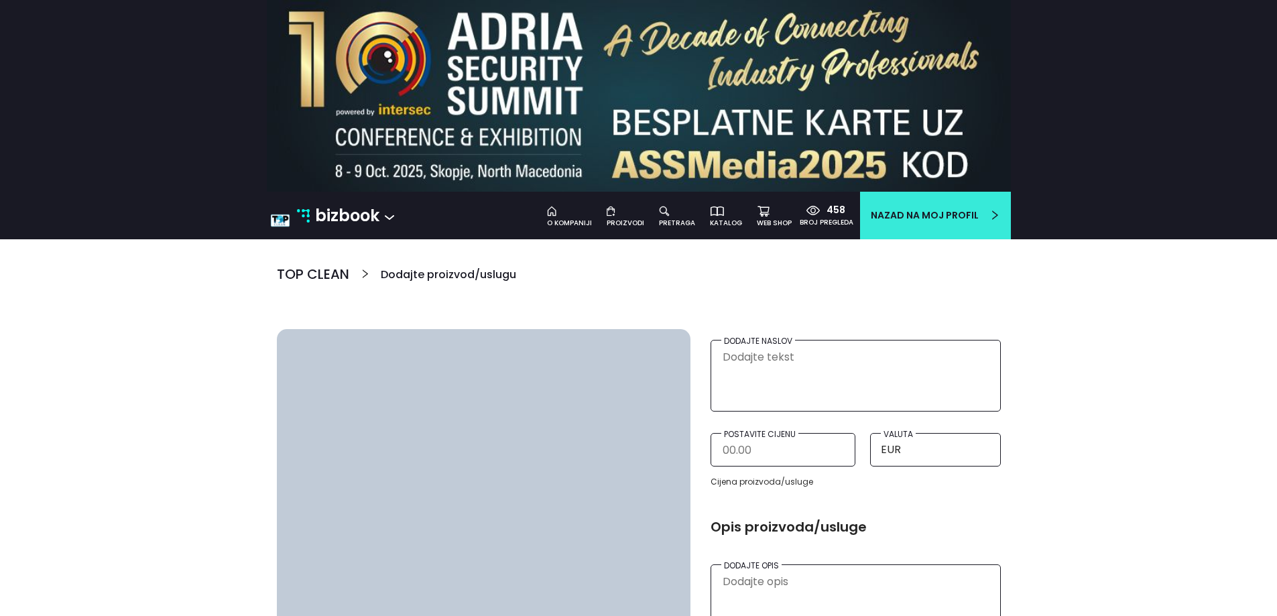
type textarea "SANiTEC S4 Leather 500ml"
type textarea "SANiTEC S4 Leather 500ml je profesionalno sredstvo za čišćenje, njegu i zaštitu…"
type input "21/09/2026"
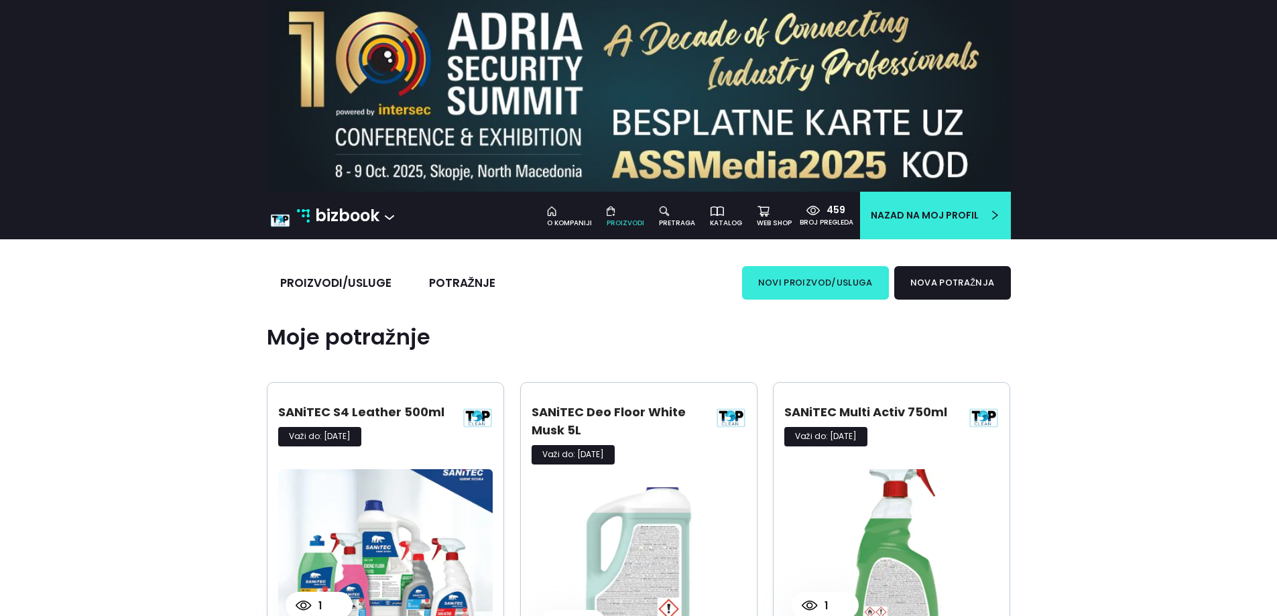
click at [813, 274] on button "novi proizvod/usluga" at bounding box center [815, 283] width 147 height 34
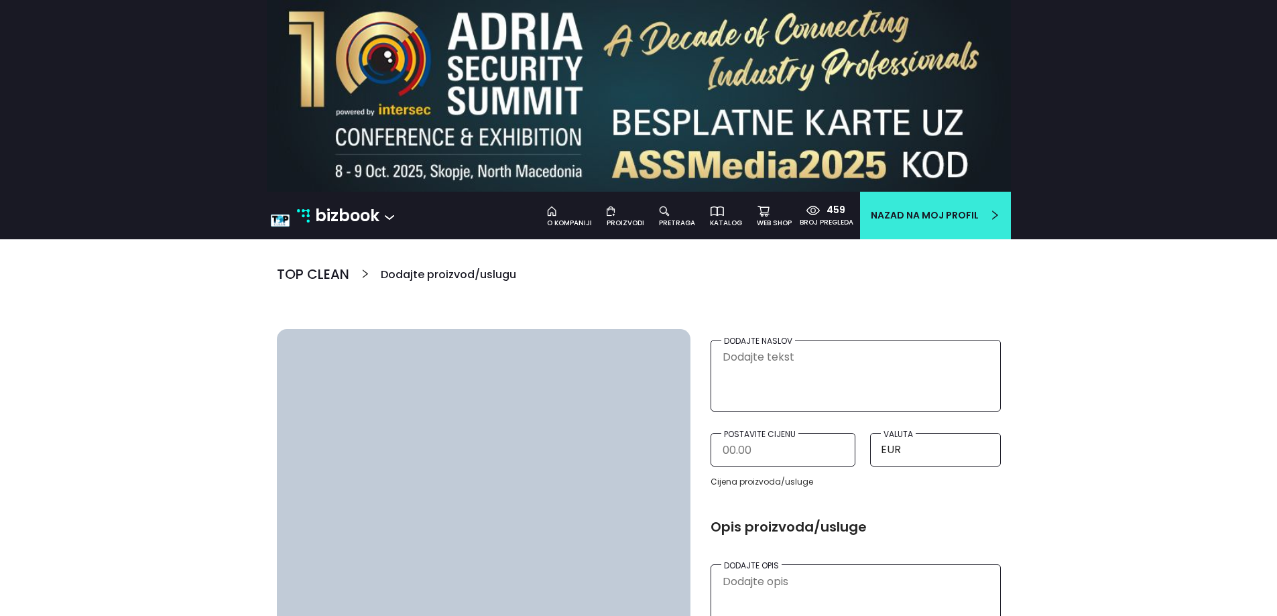
scroll to position [201, 0]
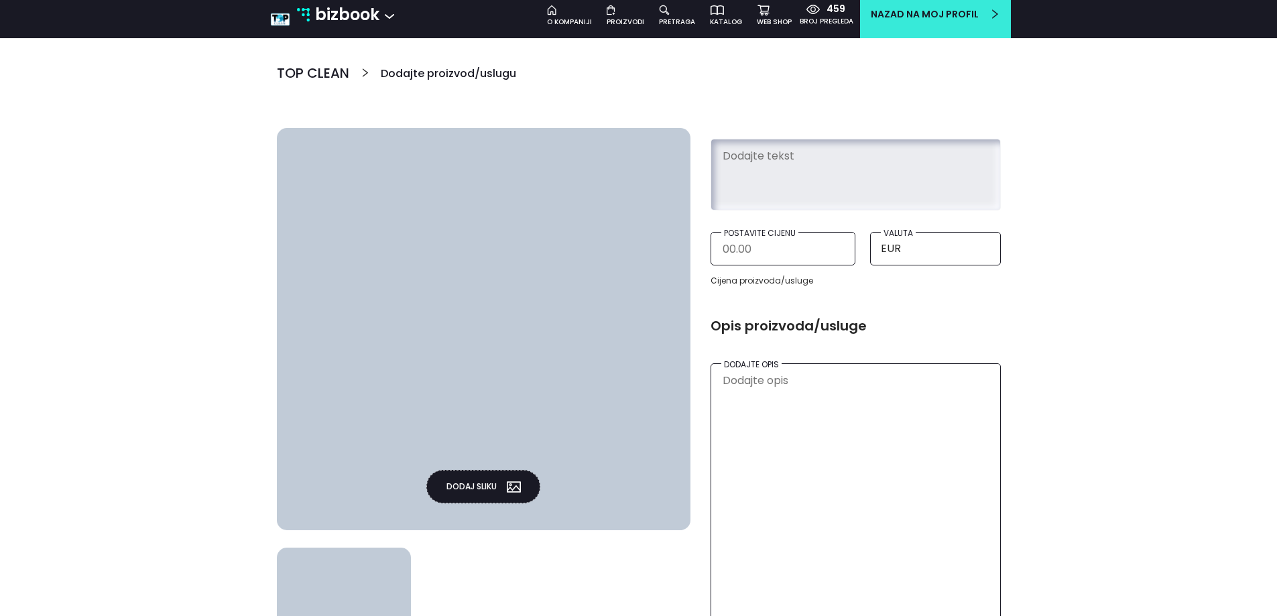
click at [809, 166] on textarea at bounding box center [856, 172] width 269 height 61
paste textarea "SANiTEC Degreaser Ultra 750ml"
type textarea "SANiTEC Degreaser Ultra 750ml"
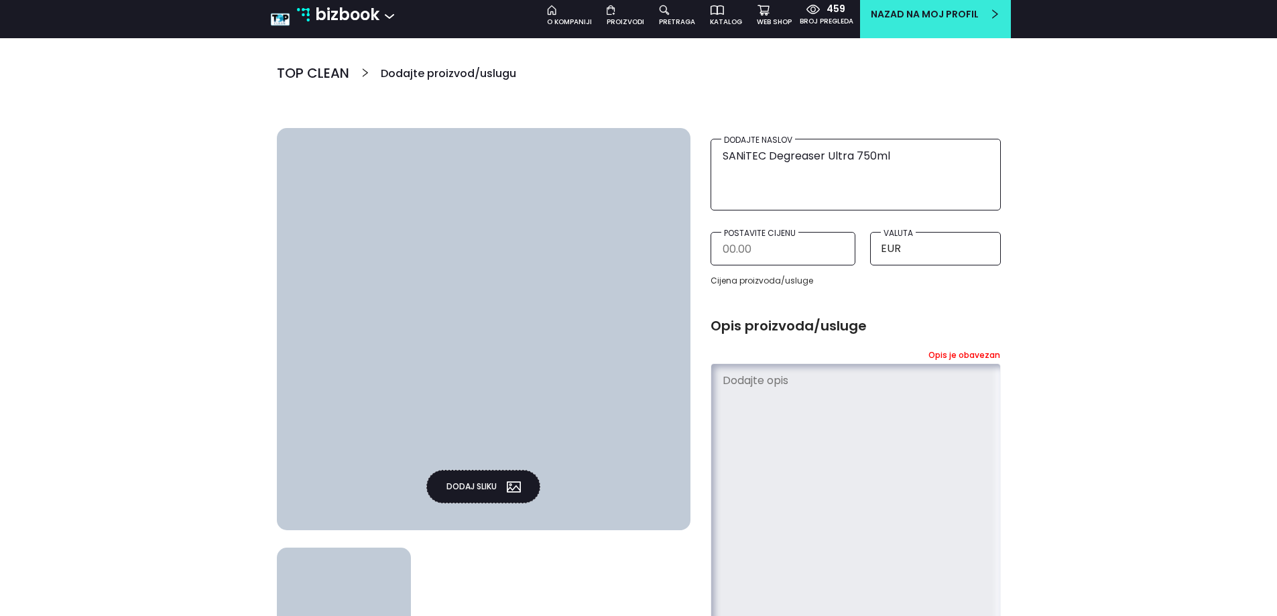
click at [791, 369] on textarea at bounding box center [856, 498] width 269 height 262
paste textarea "SANiTEC Degreaser Ultra 750ml je snažno profesionalno sredstvo za uklanjanje ma…"
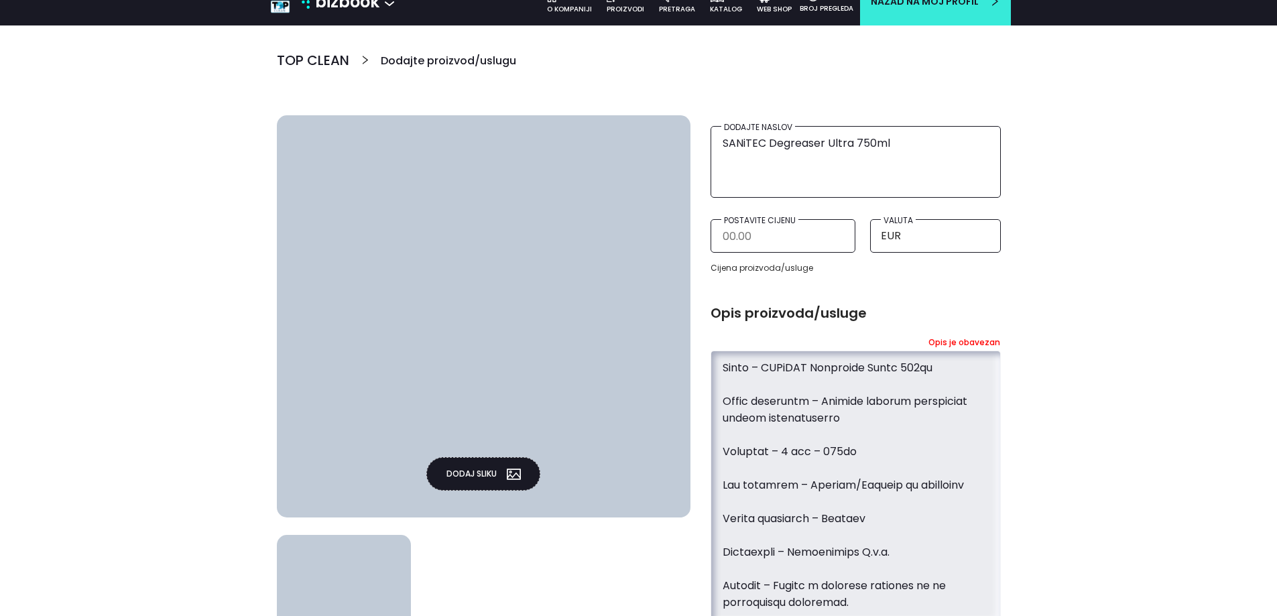
scroll to position [1173, 0]
click at [734, 510] on textarea at bounding box center [856, 485] width 269 height 262
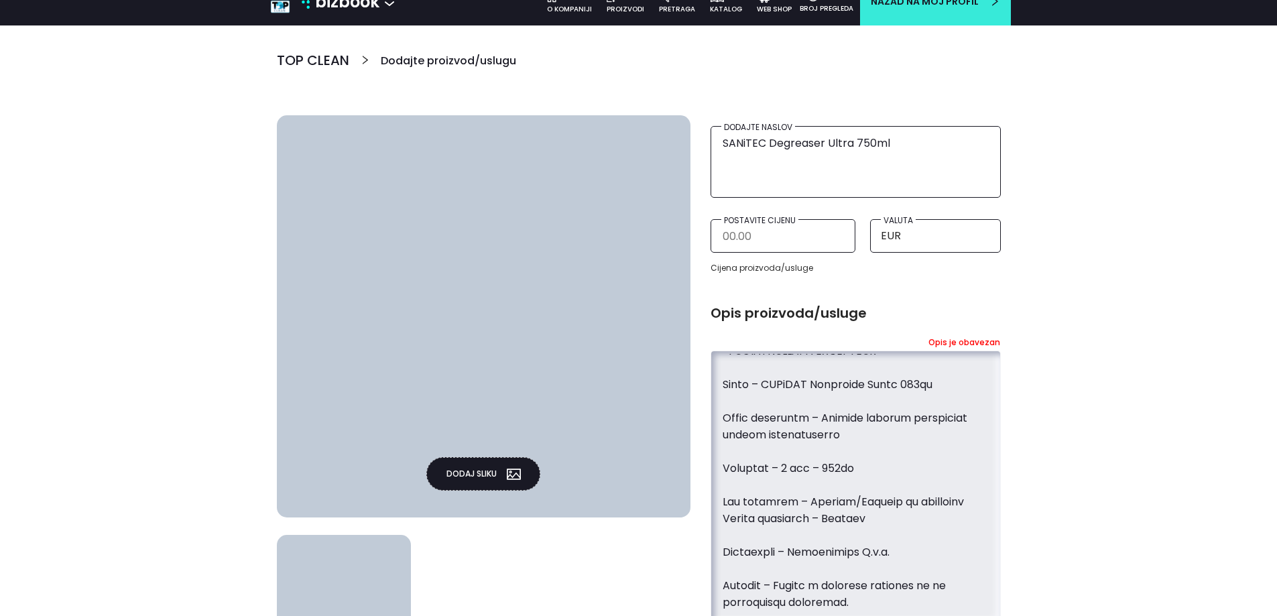
click at [754, 539] on textarea at bounding box center [856, 485] width 269 height 262
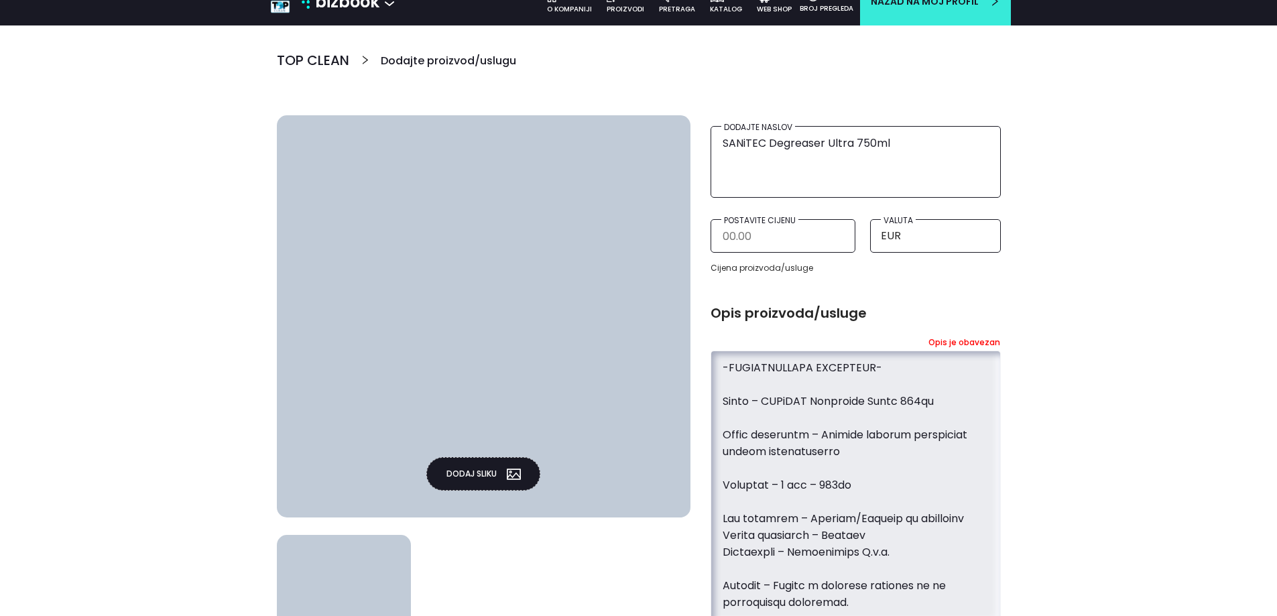
click at [735, 502] on textarea at bounding box center [856, 485] width 269 height 262
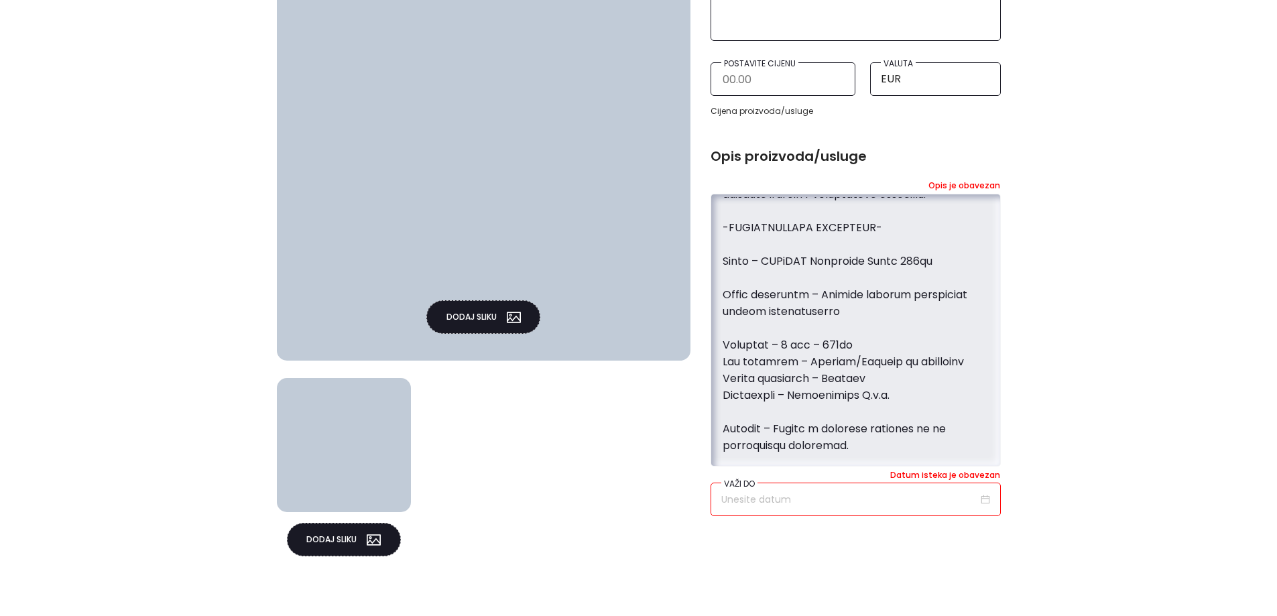
scroll to position [415, 0]
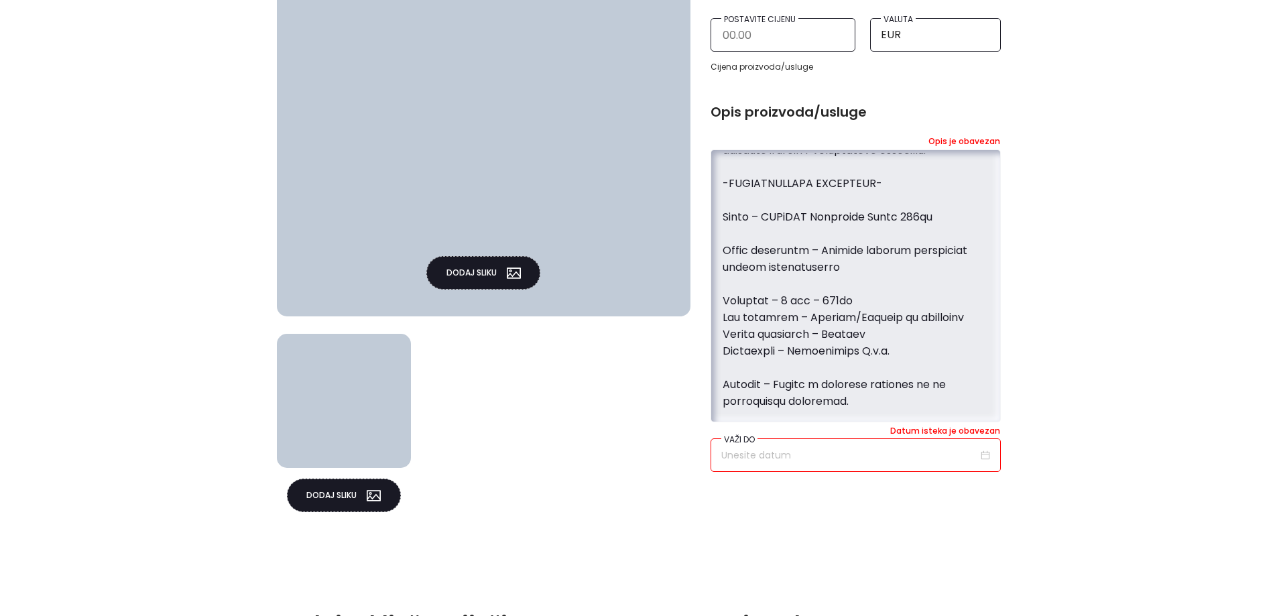
type textarea "SANiTEC Degreaser Ultra 750ml je snažno profesionalno sredstvo za uklanjanje ma…"
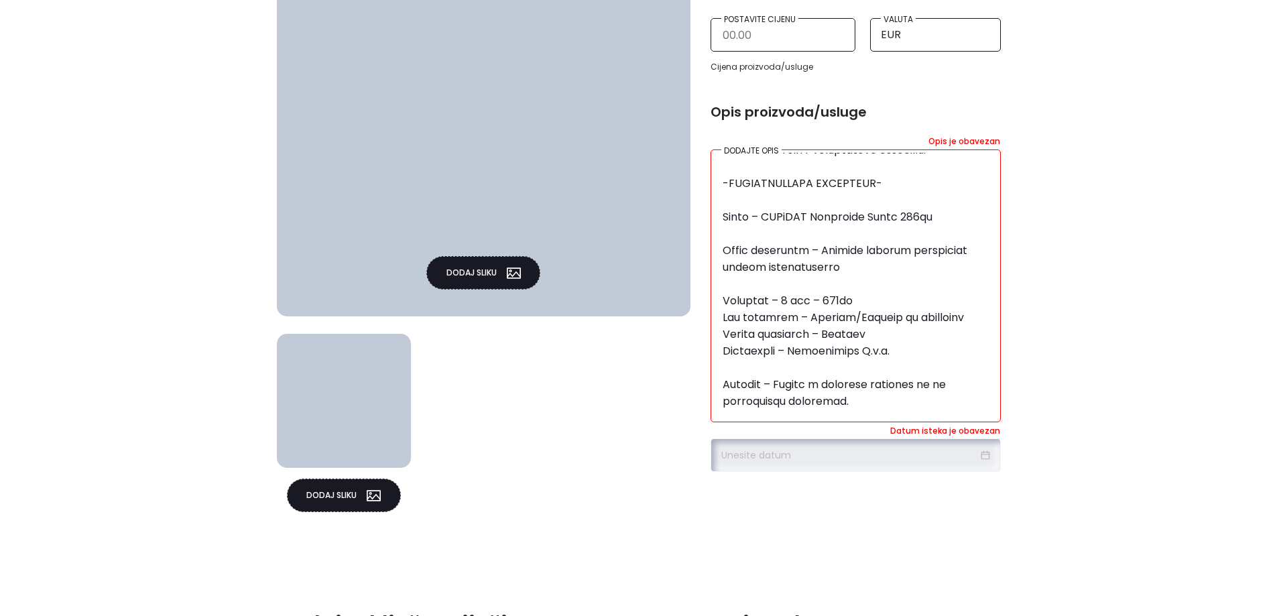
click at [860, 454] on input at bounding box center [850, 455] width 257 height 15
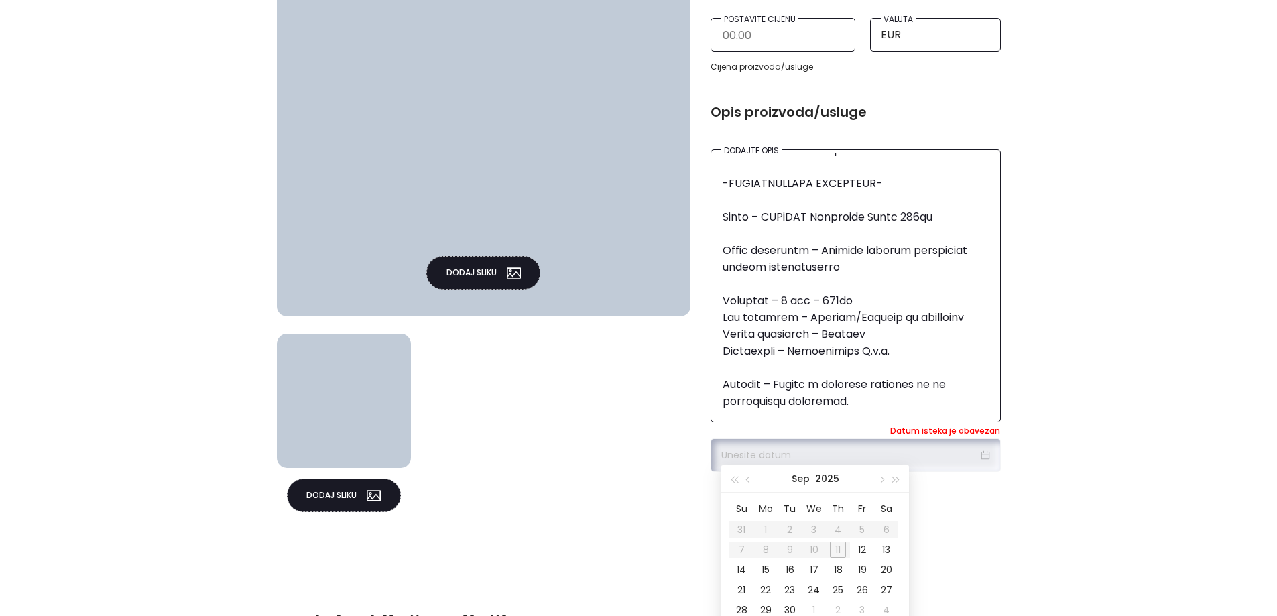
click at [905, 476] on div "Sep 2025" at bounding box center [816, 478] width 188 height 27
click at [897, 480] on span "button" at bounding box center [896, 480] width 7 height 7
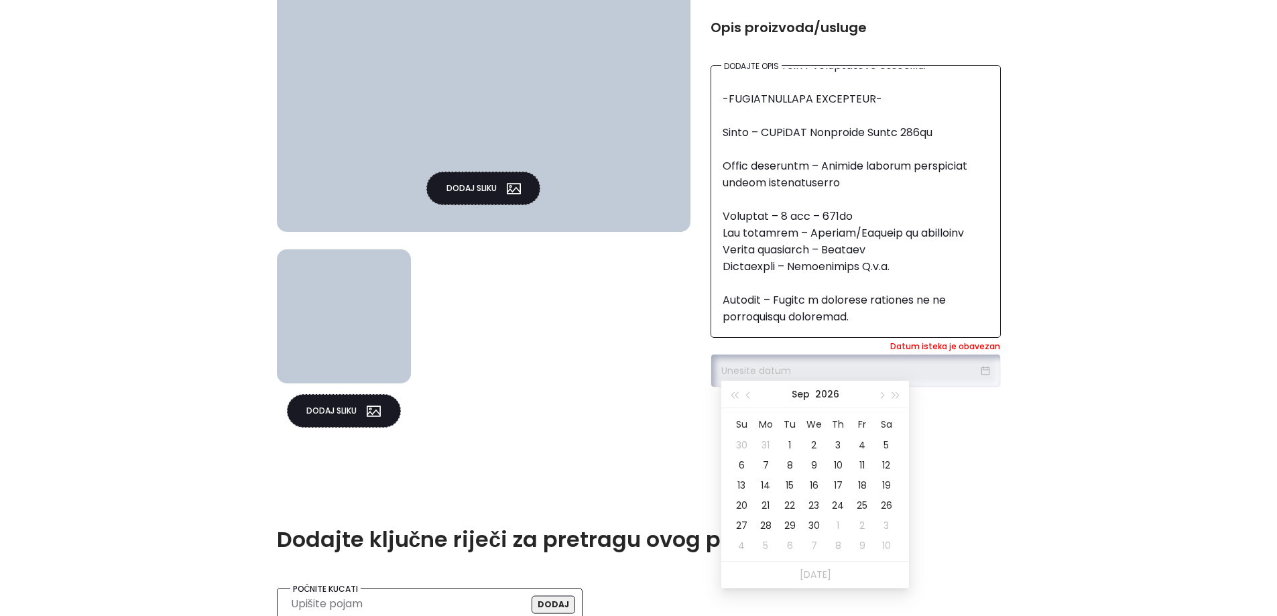
scroll to position [616, 0]
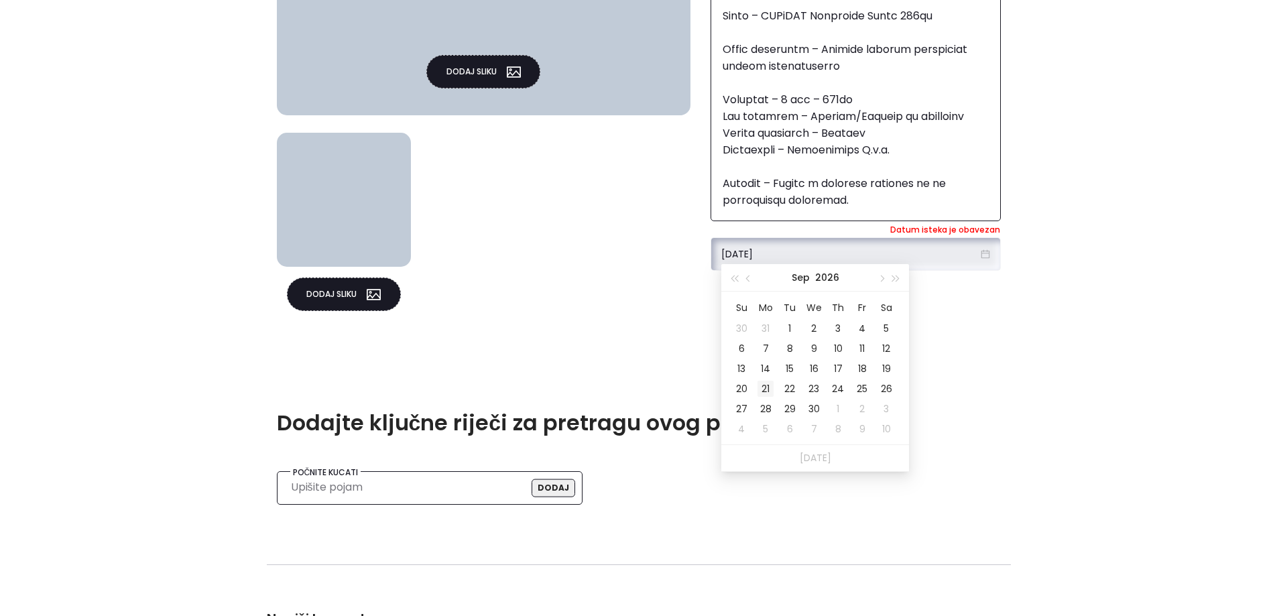
type input "21/09/2026"
click at [771, 392] on div "21" at bounding box center [766, 389] width 16 height 16
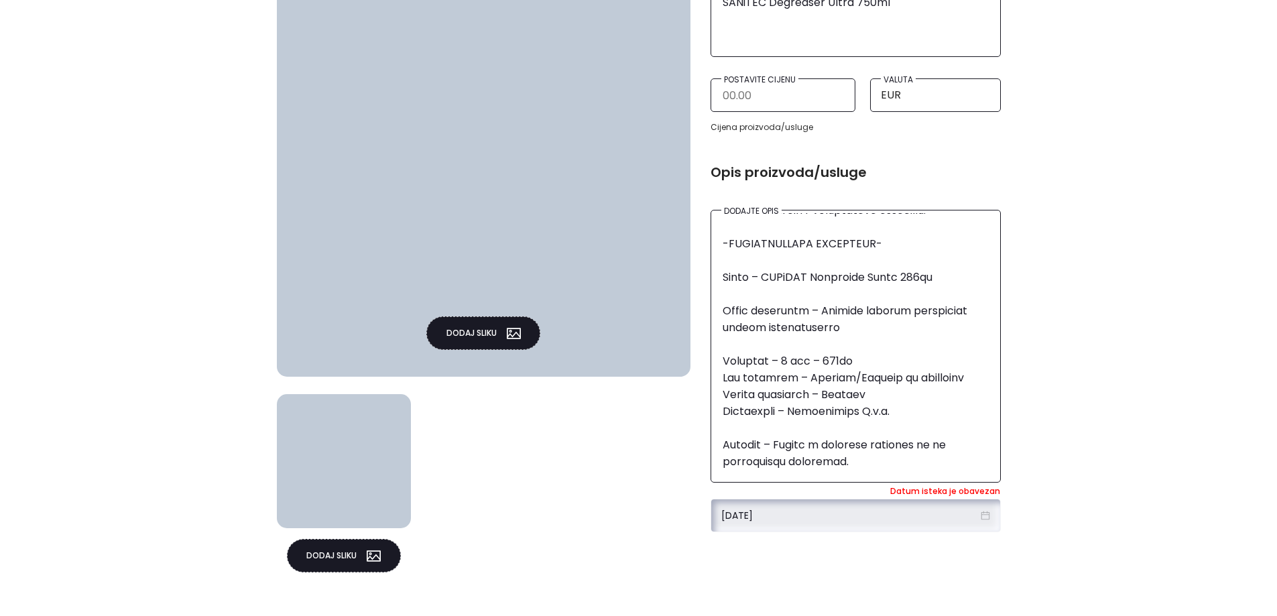
scroll to position [348, 0]
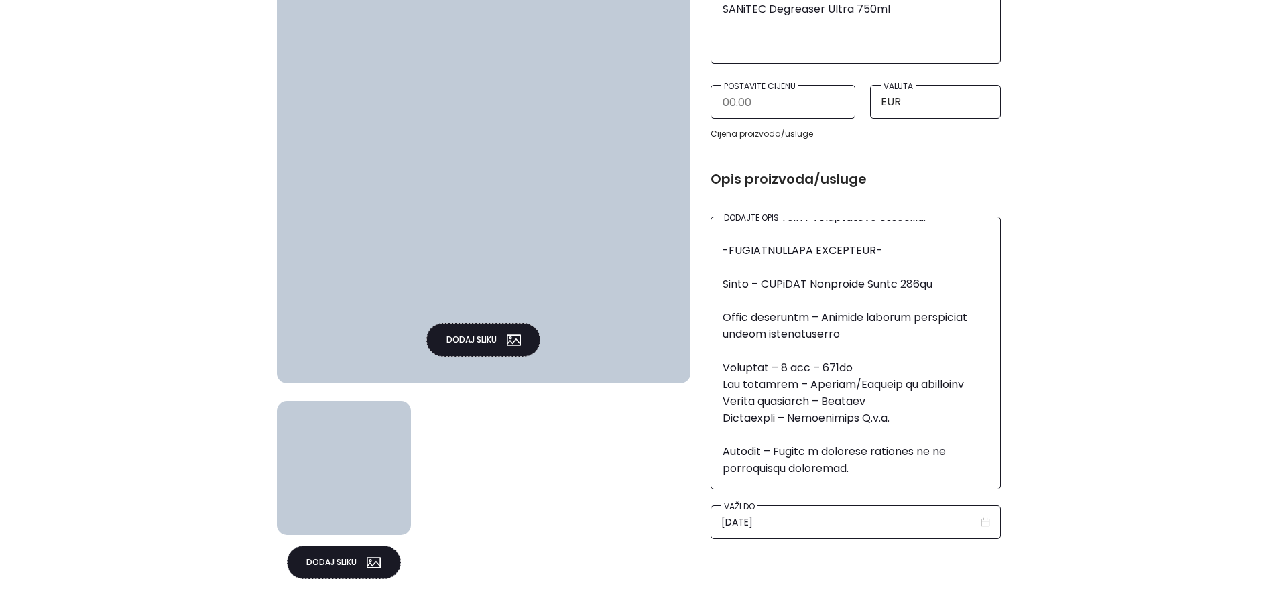
click at [437, 332] on button "Dodaj sliku" at bounding box center [483, 340] width 114 height 34
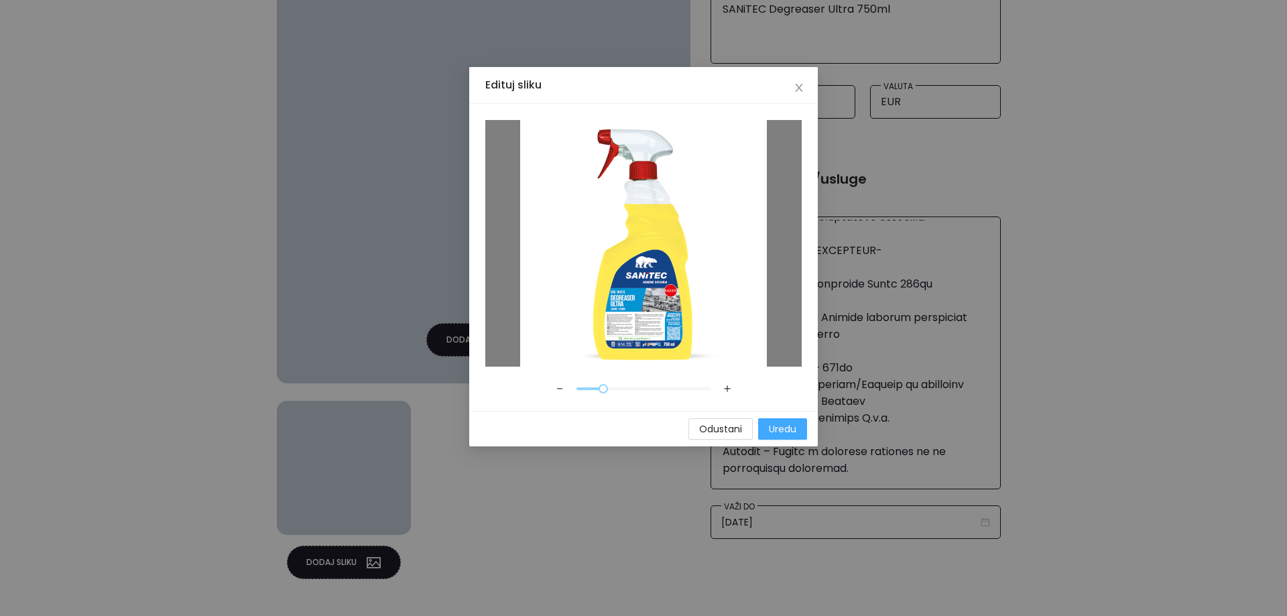
click at [782, 431] on span "Uredu" at bounding box center [782, 429] width 27 height 15
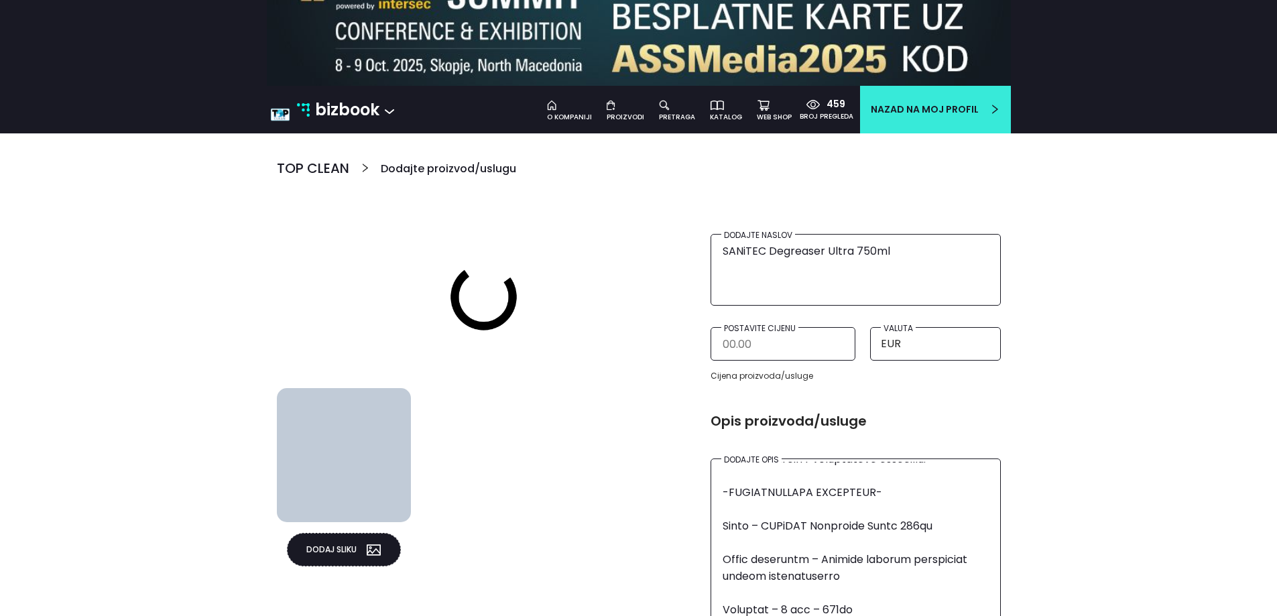
click at [356, 555] on button "Dodaj sliku" at bounding box center [344, 550] width 114 height 34
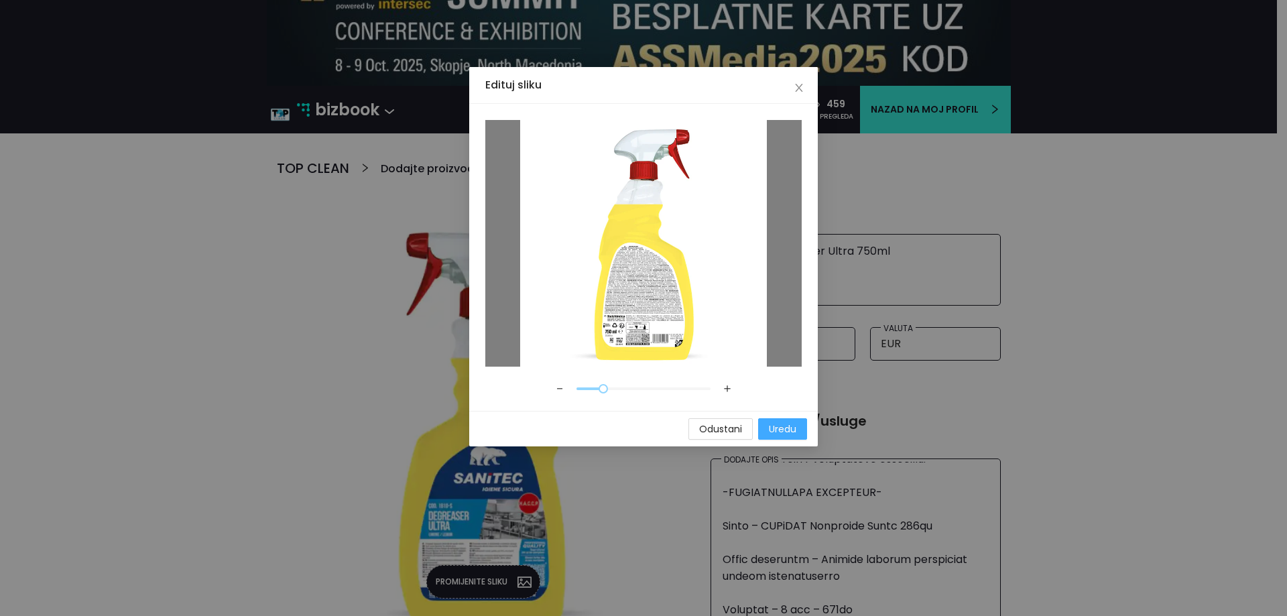
click at [783, 423] on span "Uredu" at bounding box center [782, 429] width 27 height 15
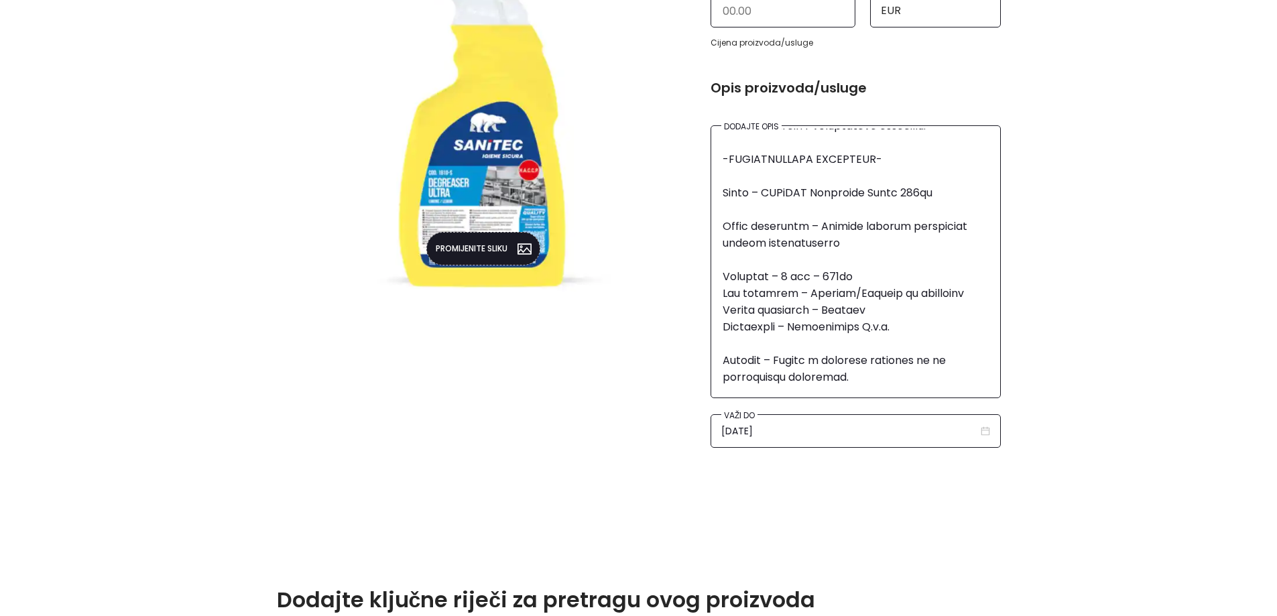
scroll to position [441, 0]
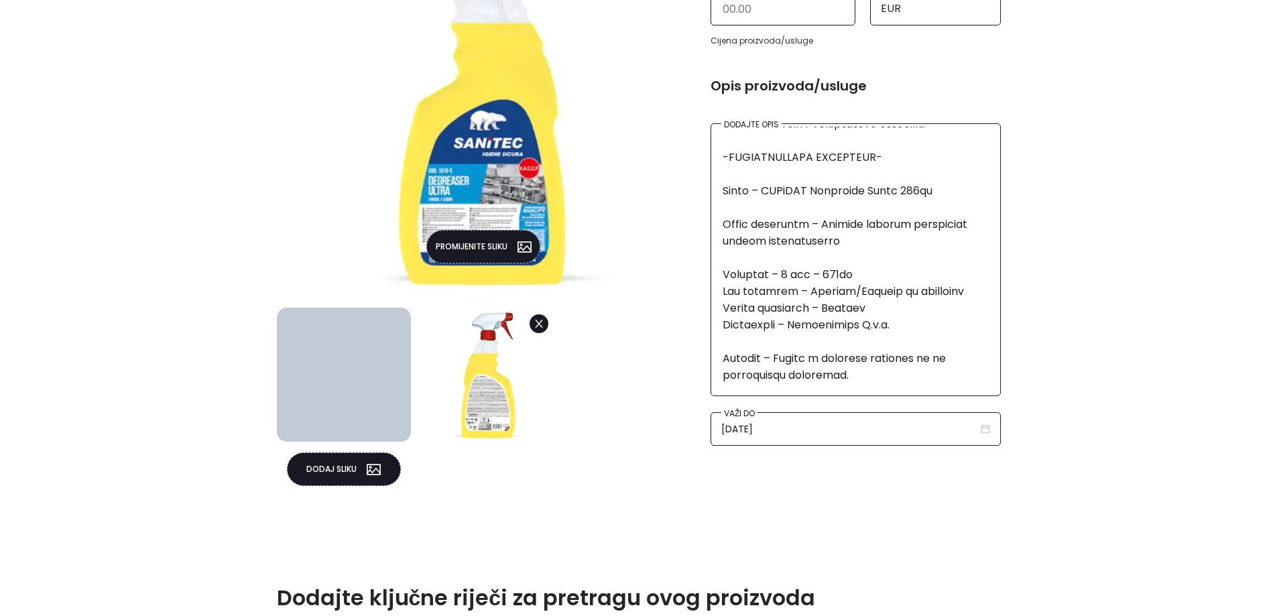
click at [325, 476] on button "Dodaj sliku" at bounding box center [344, 470] width 114 height 34
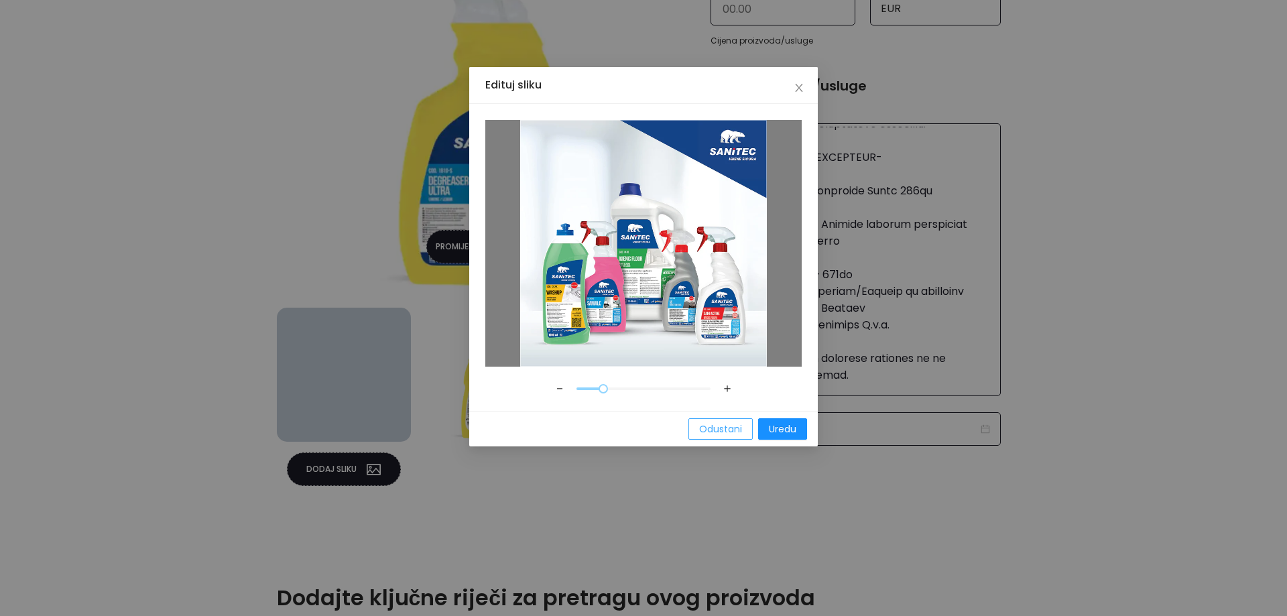
click at [738, 424] on span "Odustani" at bounding box center [720, 429] width 43 height 15
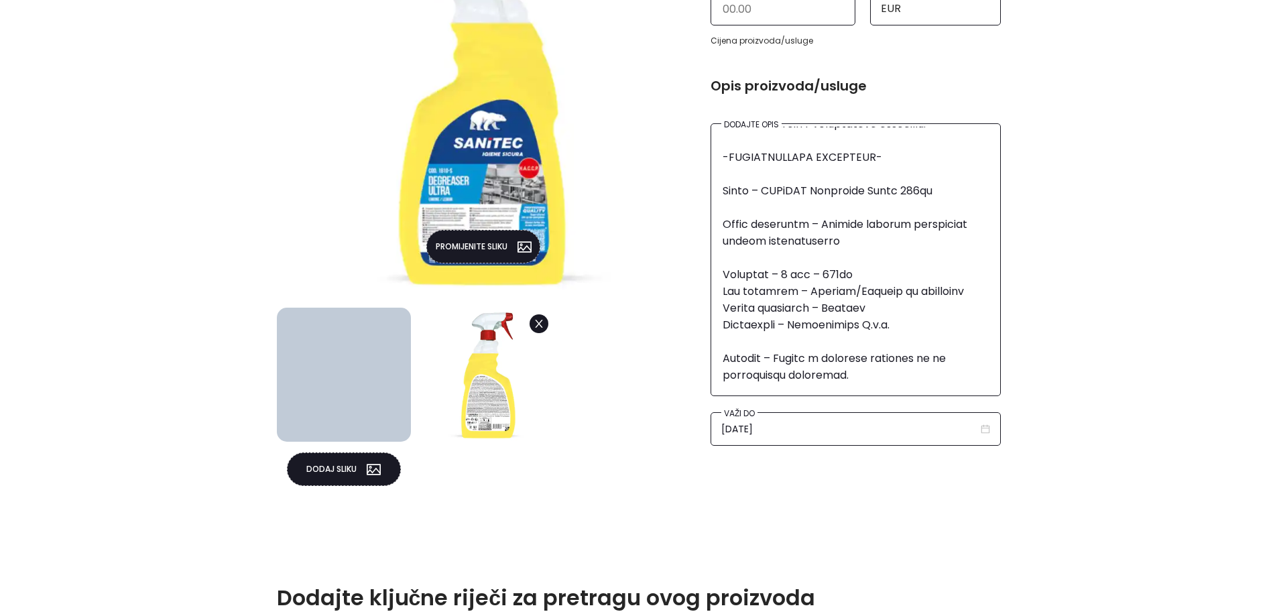
click at [339, 465] on button "Dodaj sliku" at bounding box center [344, 470] width 114 height 34
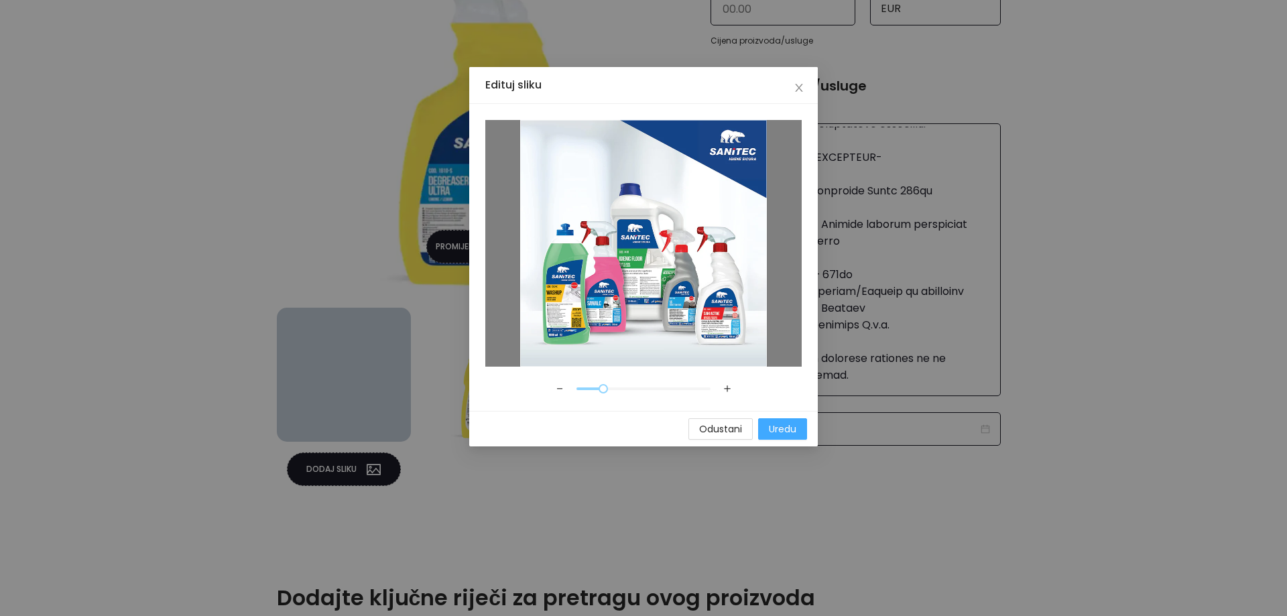
click at [787, 428] on span "Uredu" at bounding box center [782, 429] width 27 height 15
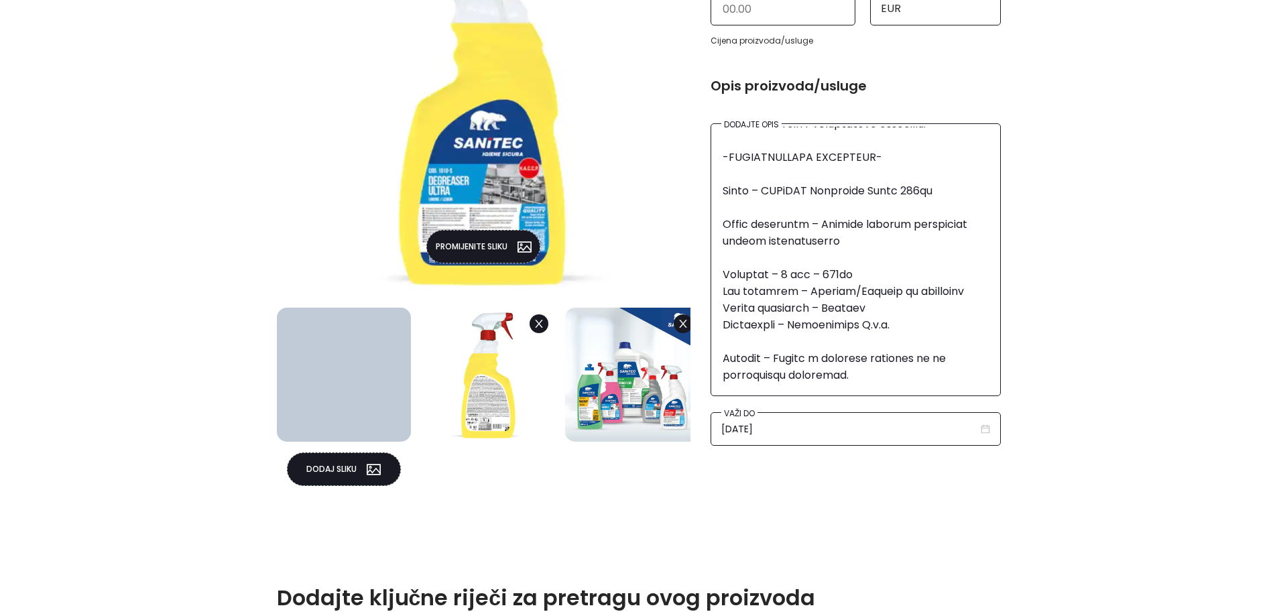
scroll to position [709, 0]
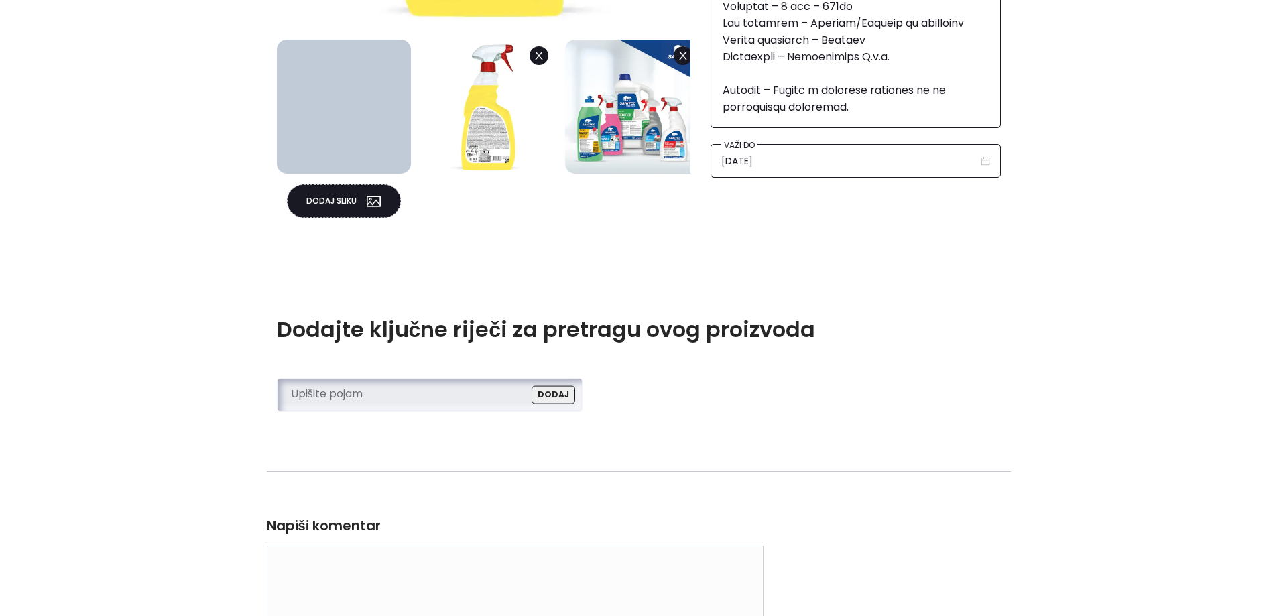
click at [449, 400] on input "search" at bounding box center [426, 394] width 270 height 20
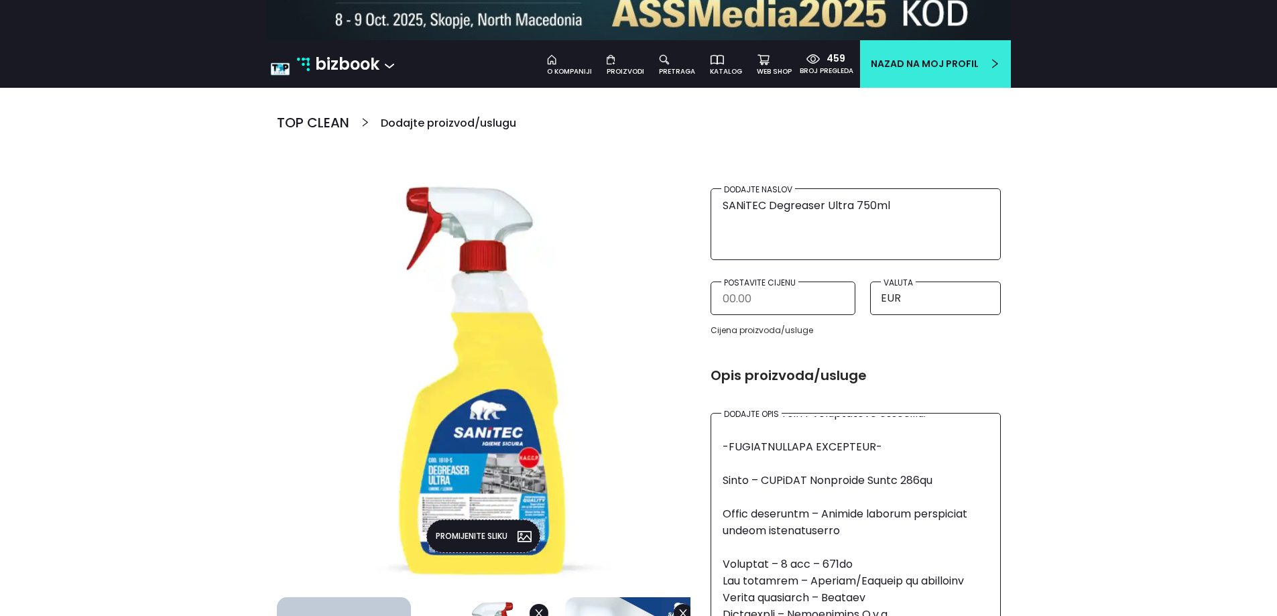
scroll to position [0, 0]
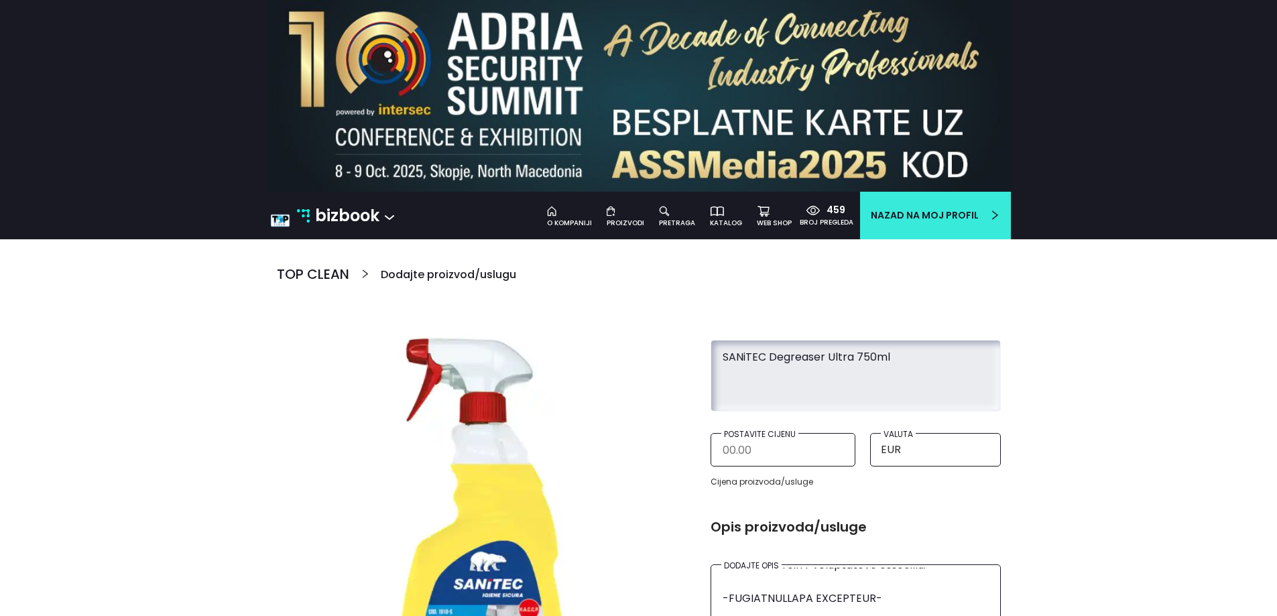
click at [795, 361] on textarea "SANiTEC Degreaser Ultra 750ml" at bounding box center [856, 373] width 269 height 61
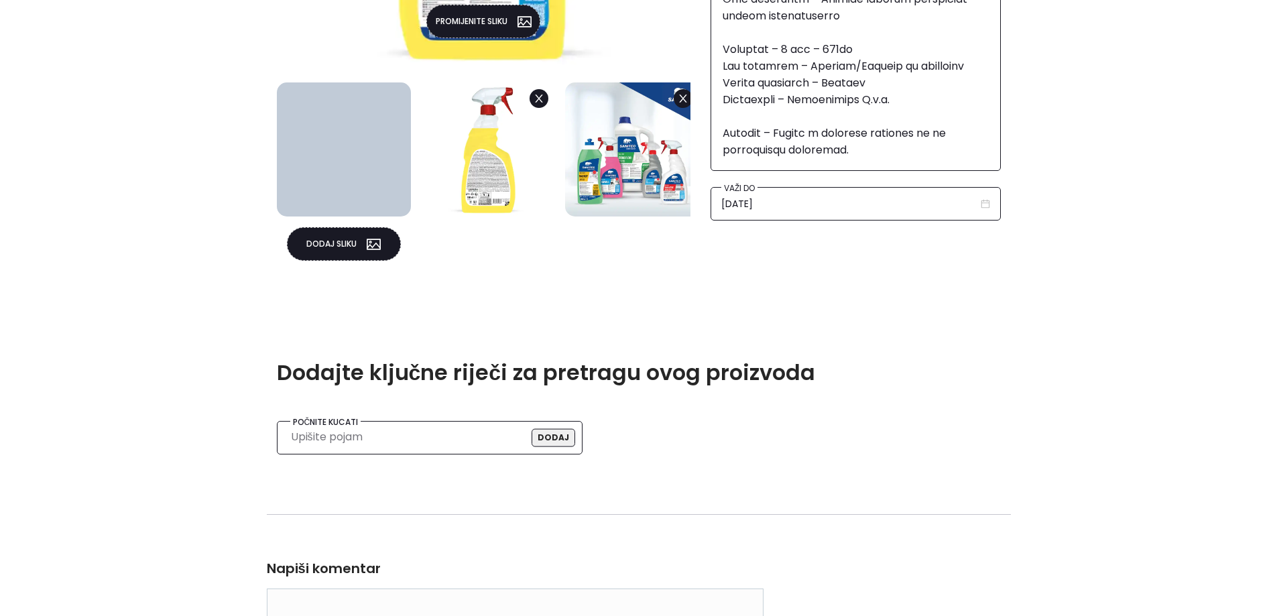
scroll to position [671, 0]
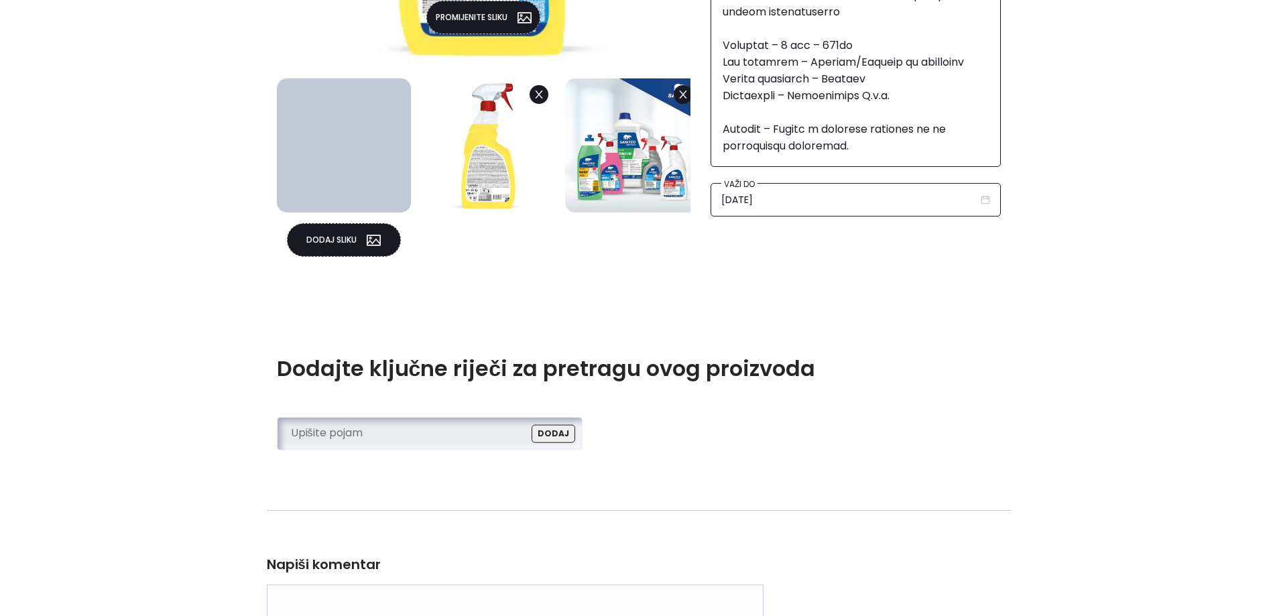
click at [380, 435] on input "search" at bounding box center [426, 433] width 270 height 20
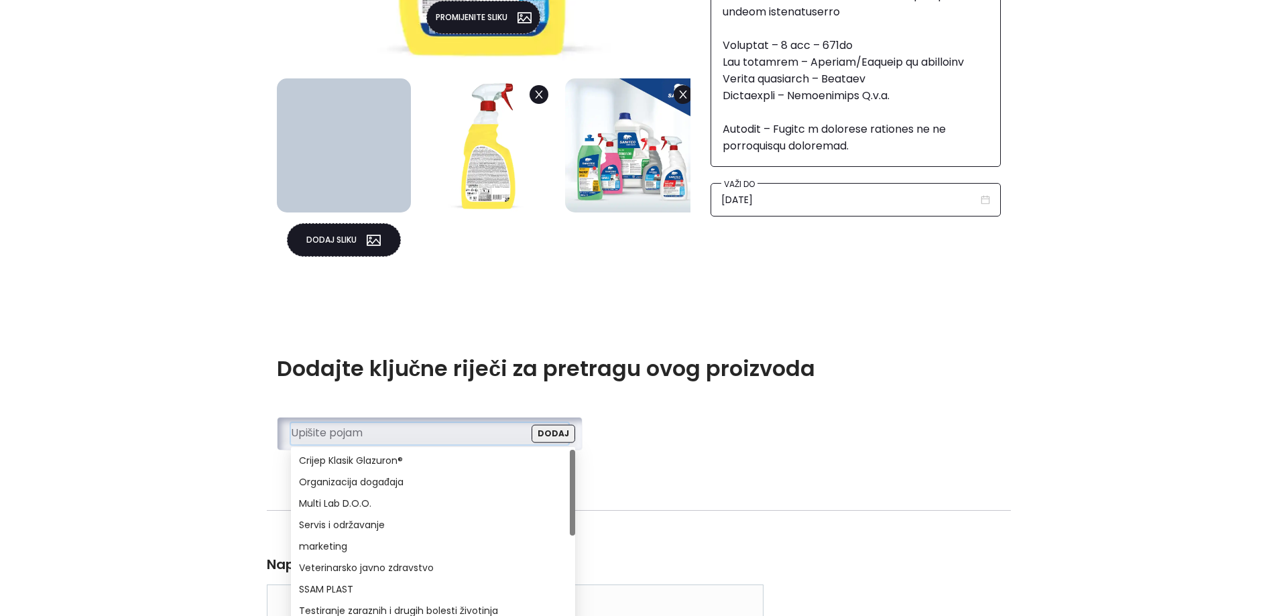
paste input "SANiTEC Degreaser Ultra 750ml"
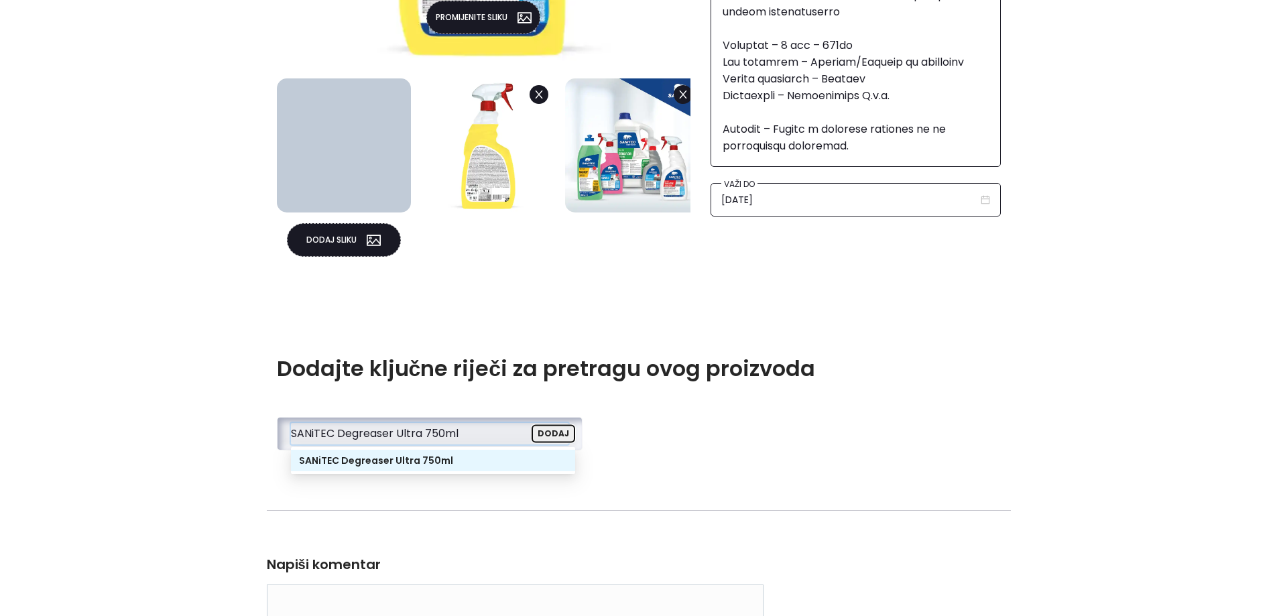
click at [561, 433] on button "Dodaj" at bounding box center [554, 434] width 44 height 18
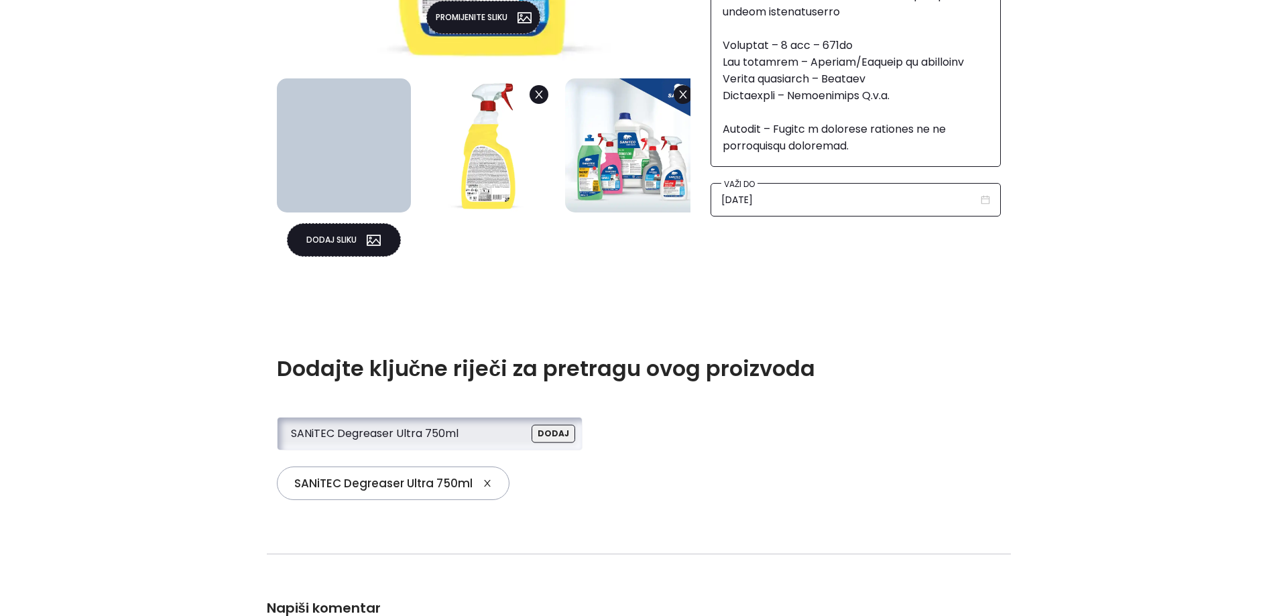
click at [484, 439] on input "SANiTEC Degreaser Ultra 750ml" at bounding box center [426, 433] width 270 height 20
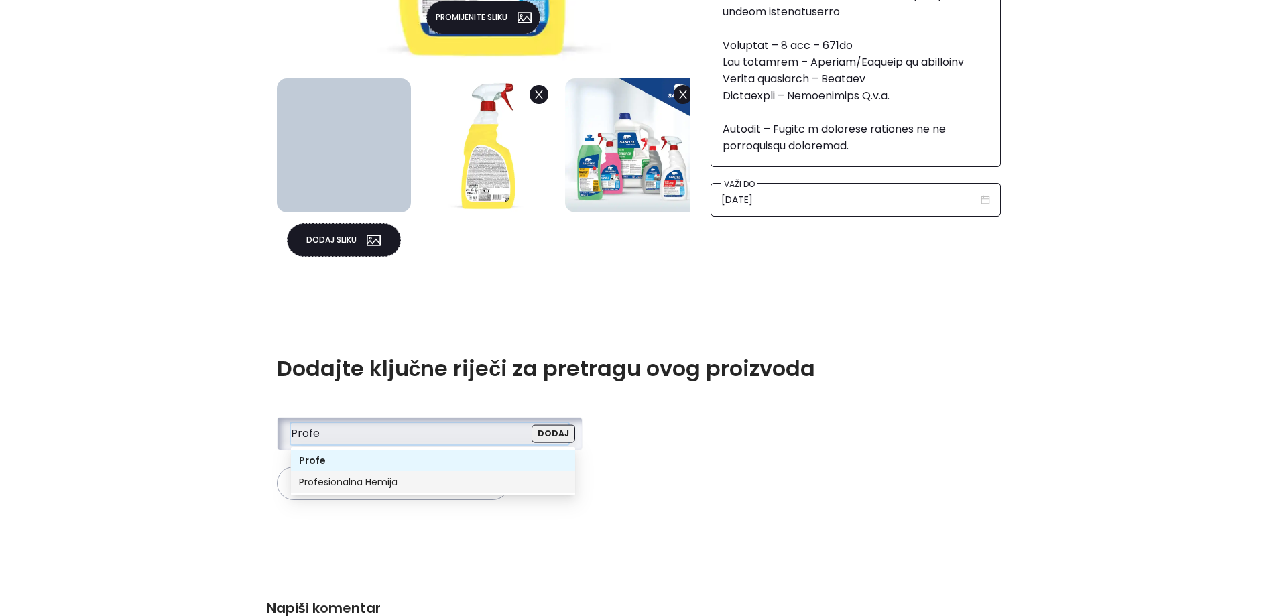
click at [386, 483] on div "Profesionalna Hemija" at bounding box center [433, 482] width 268 height 15
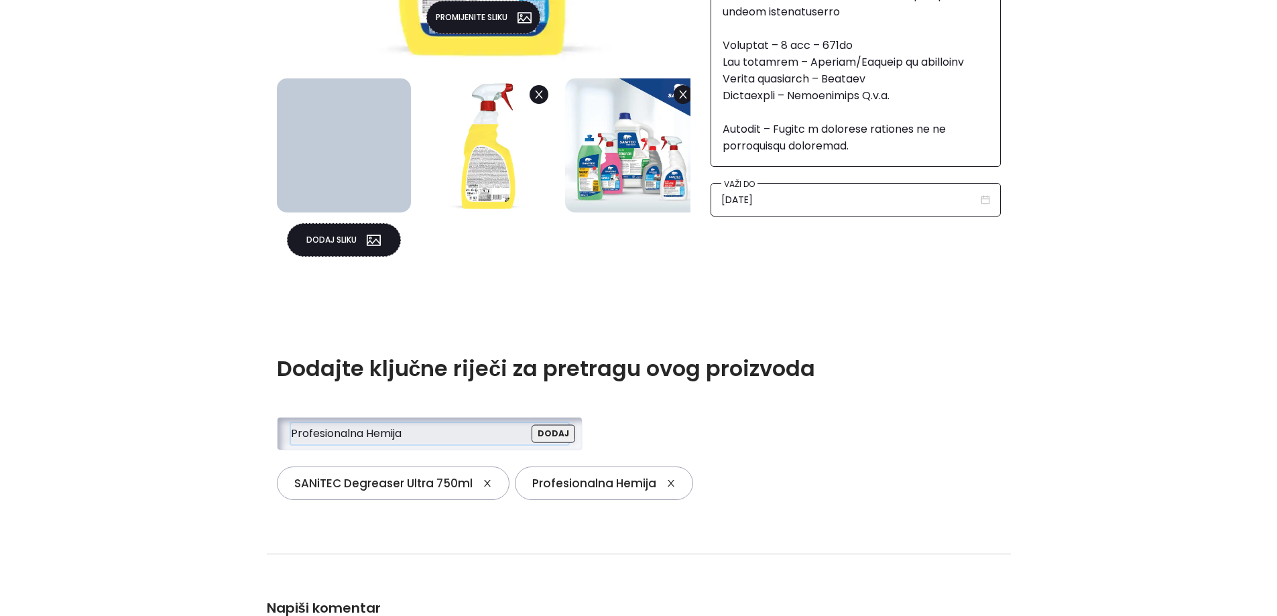
click at [425, 429] on input "Profesionalna Hemija" at bounding box center [426, 433] width 270 height 20
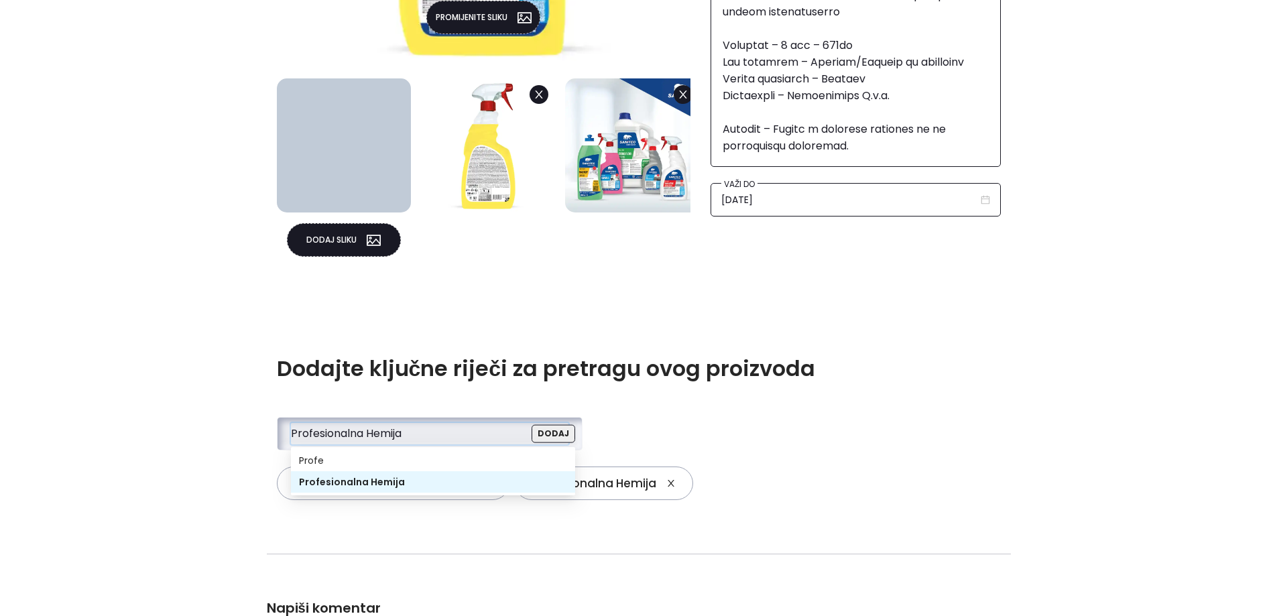
click at [425, 429] on input "Profesionalna Hemija" at bounding box center [426, 433] width 270 height 20
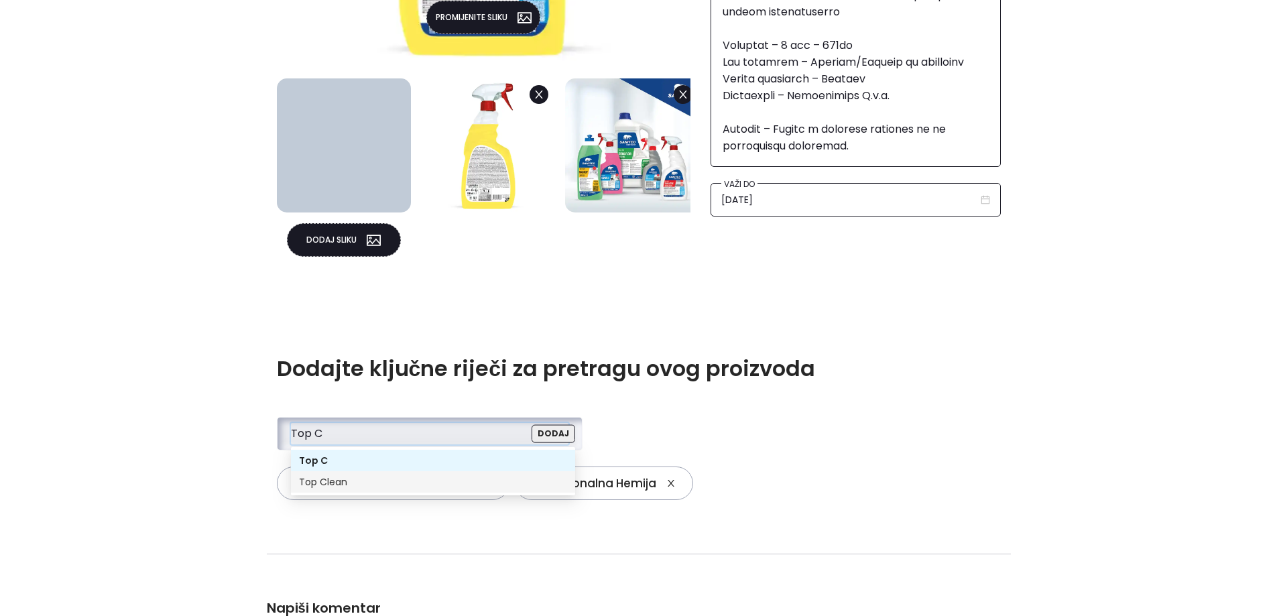
click at [384, 487] on div "Top Clean" at bounding box center [433, 482] width 268 height 15
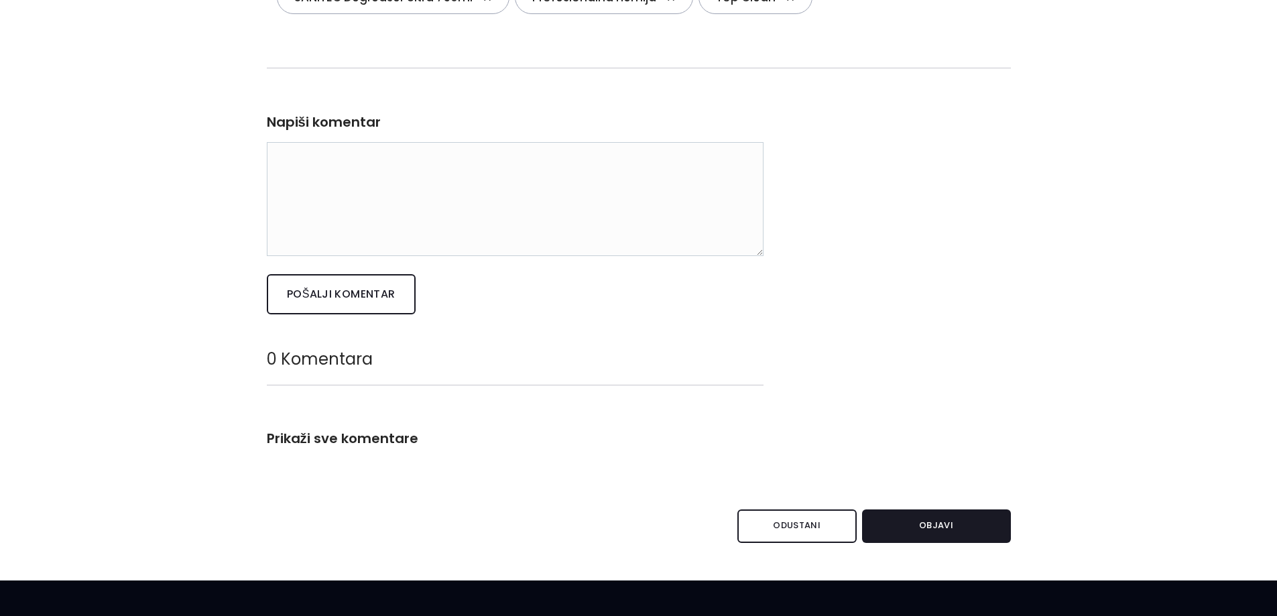
scroll to position [1274, 0]
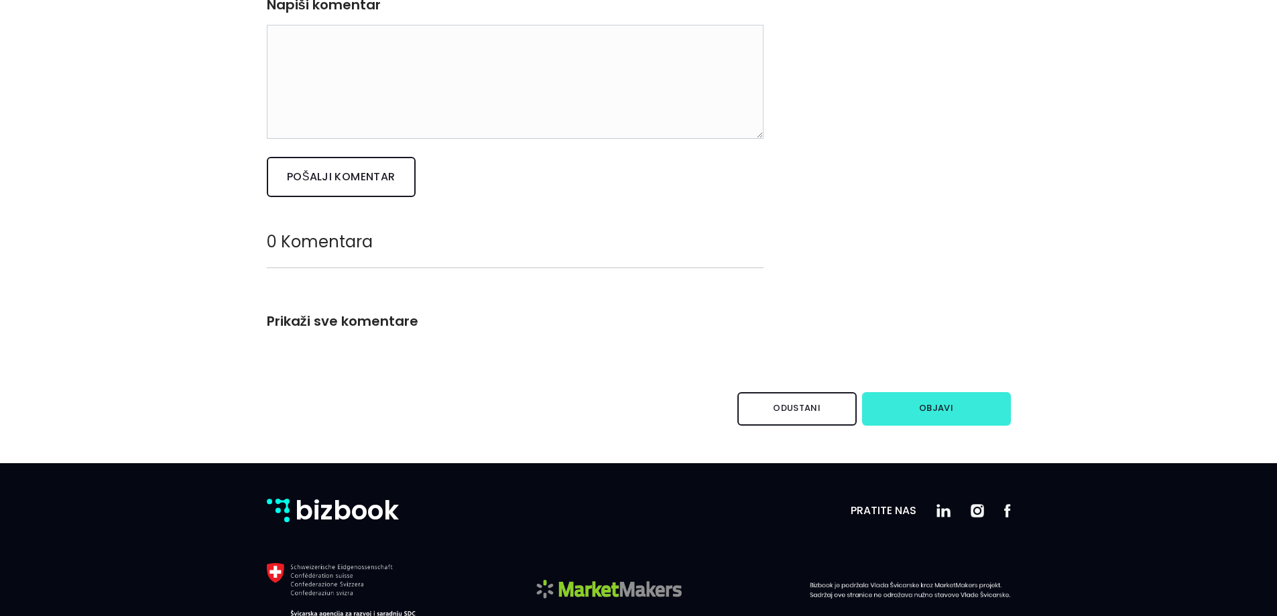
type input "Top Clean"
click at [943, 408] on button "Objavi" at bounding box center [936, 409] width 149 height 34
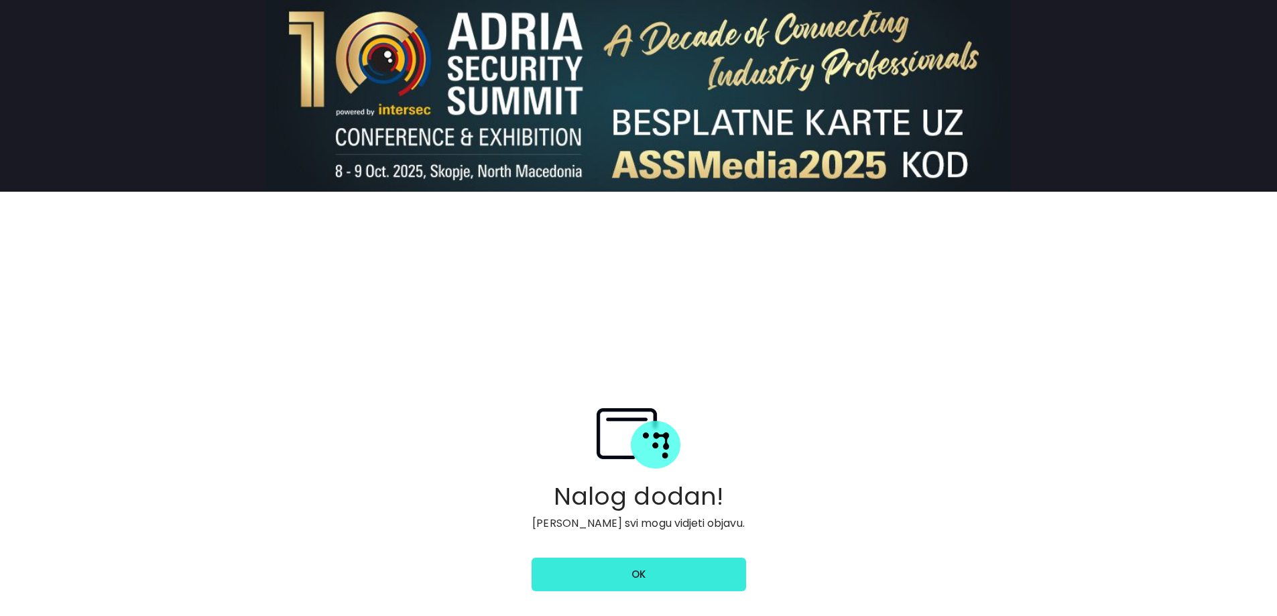
click at [670, 570] on link "ok" at bounding box center [639, 575] width 215 height 34
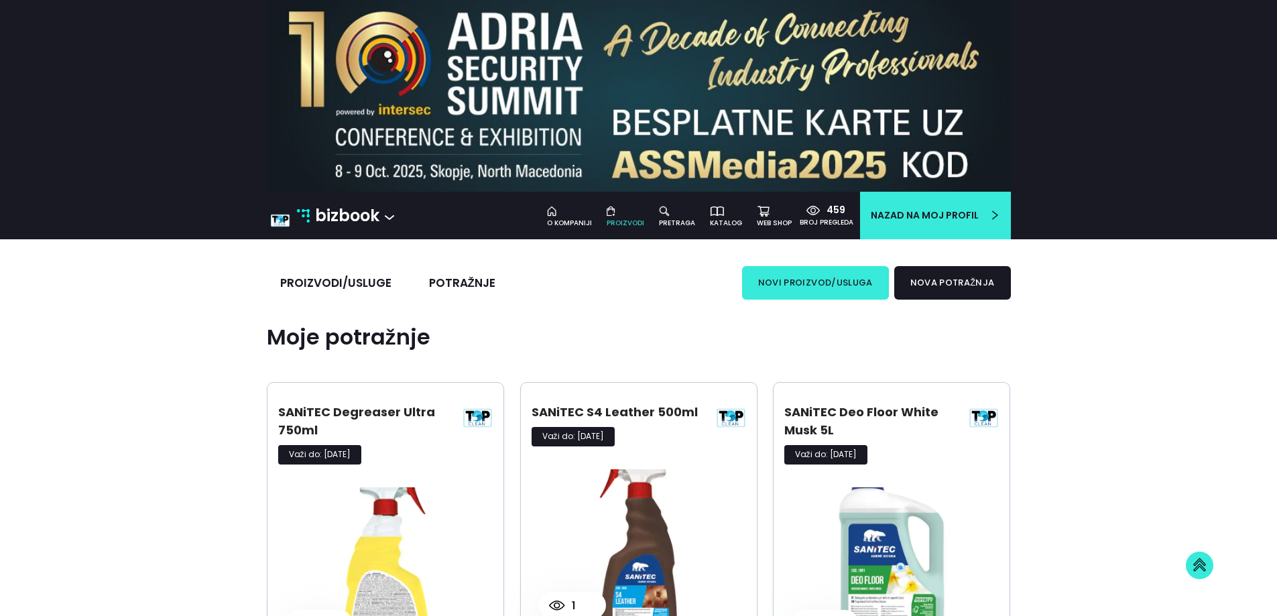
click at [869, 288] on button "novi proizvod/usluga" at bounding box center [815, 283] width 147 height 34
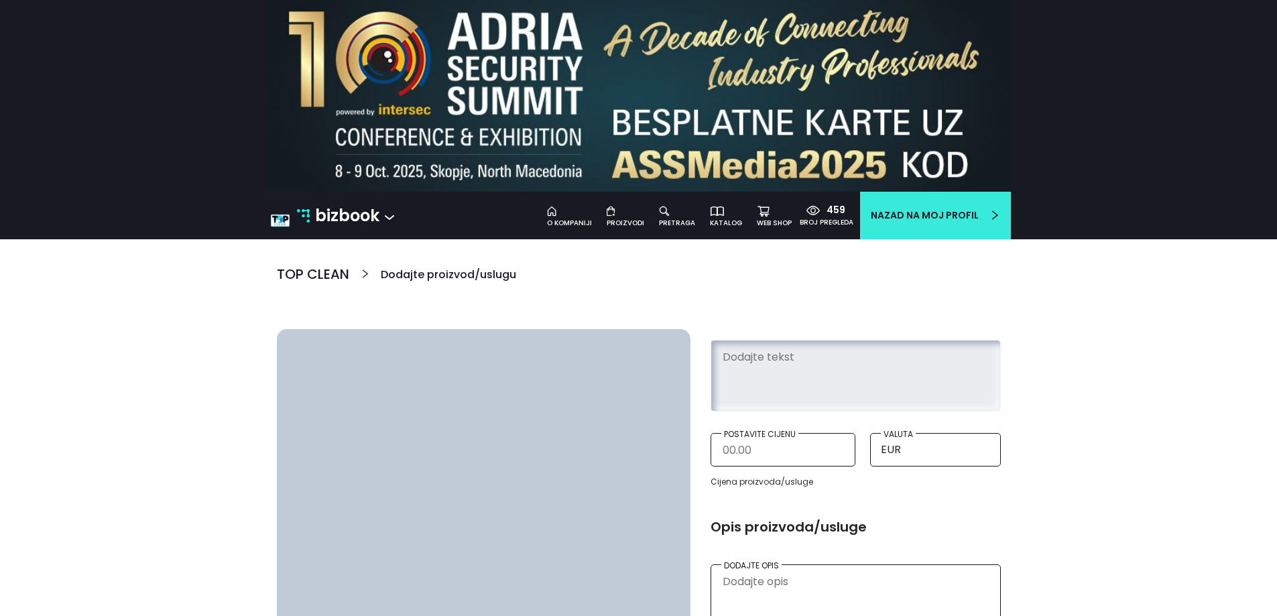
click at [759, 363] on textarea at bounding box center [856, 373] width 269 height 61
paste textarea "SANiTEC De-Ink 750ml"
type textarea "SANiTEC De-Ink 750ml"
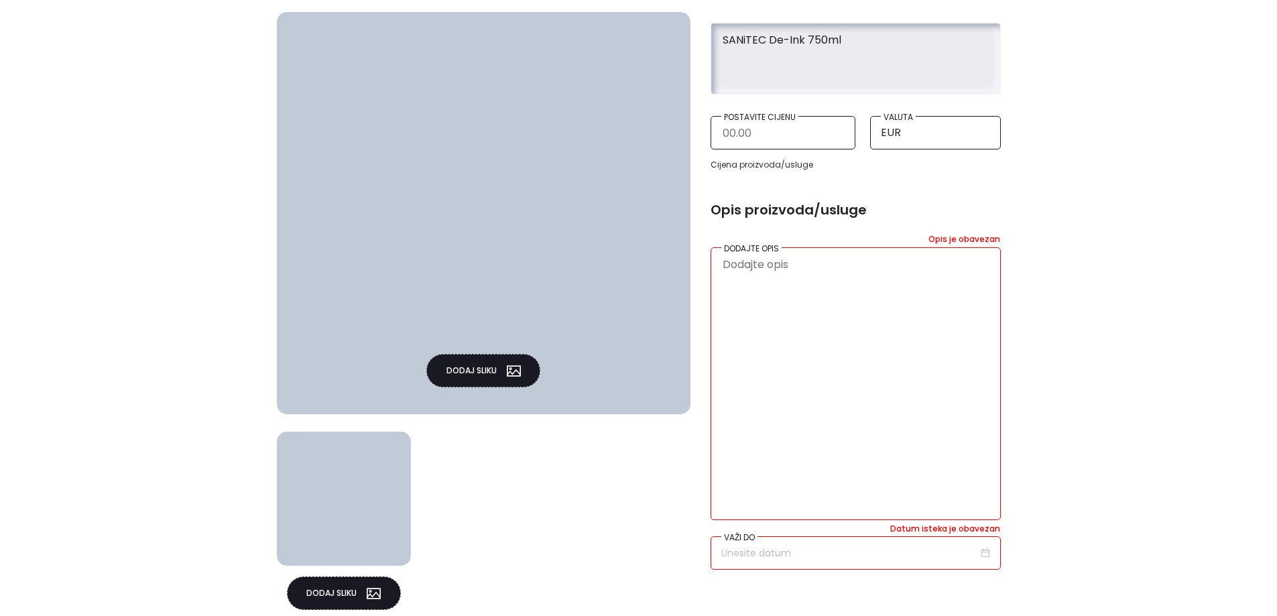
scroll to position [335, 0]
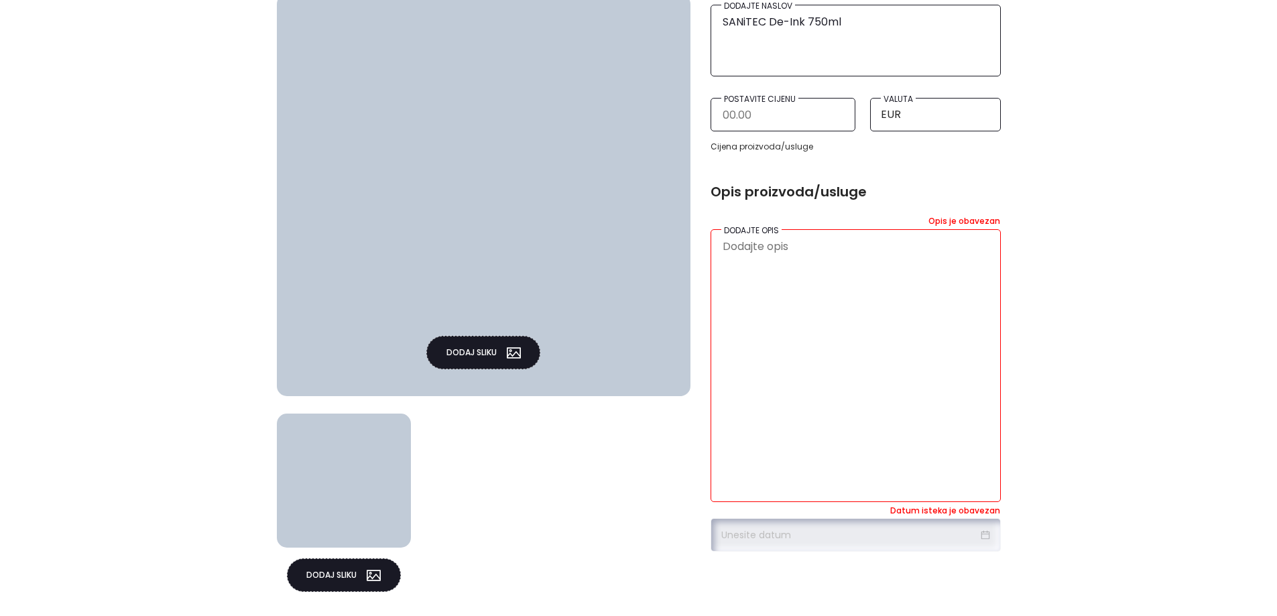
click at [832, 540] on input at bounding box center [850, 535] width 257 height 15
click at [899, 558] on button "button" at bounding box center [896, 558] width 15 height 27
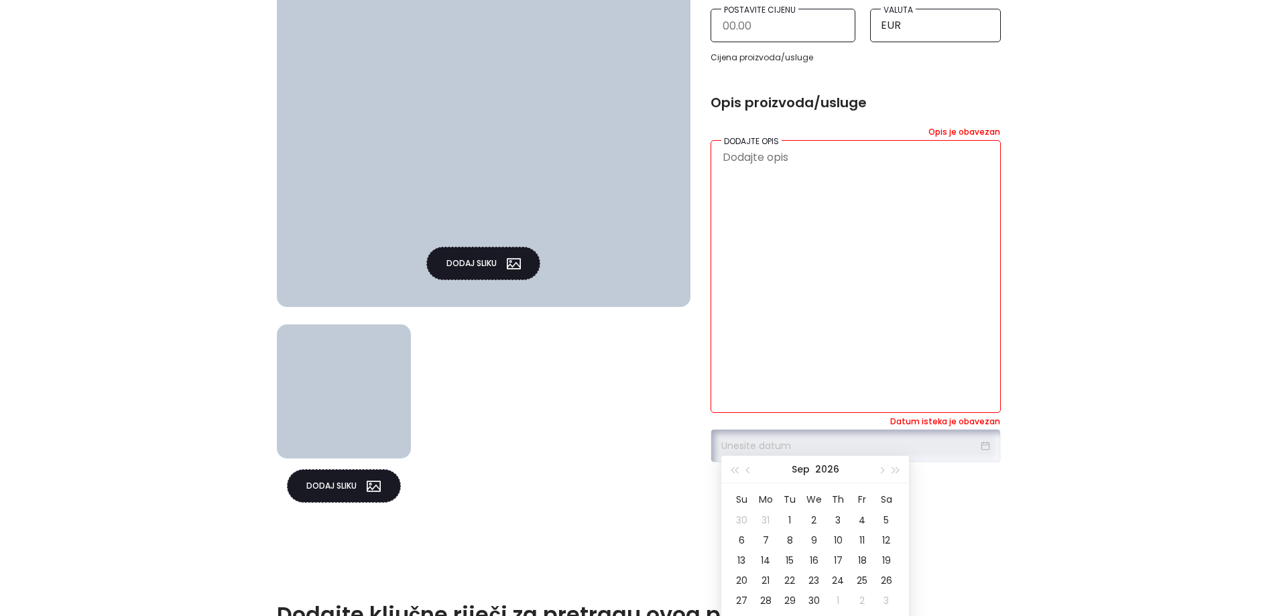
scroll to position [536, 0]
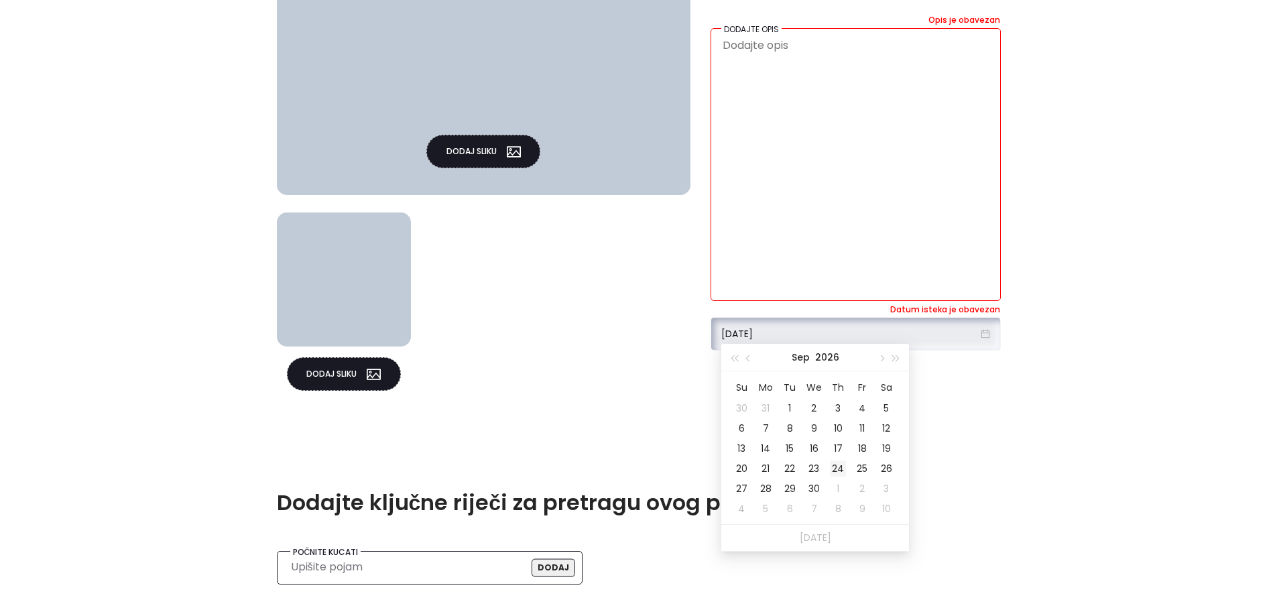
type input "24/09/2026"
click at [846, 459] on td "24" at bounding box center [838, 469] width 24 height 20
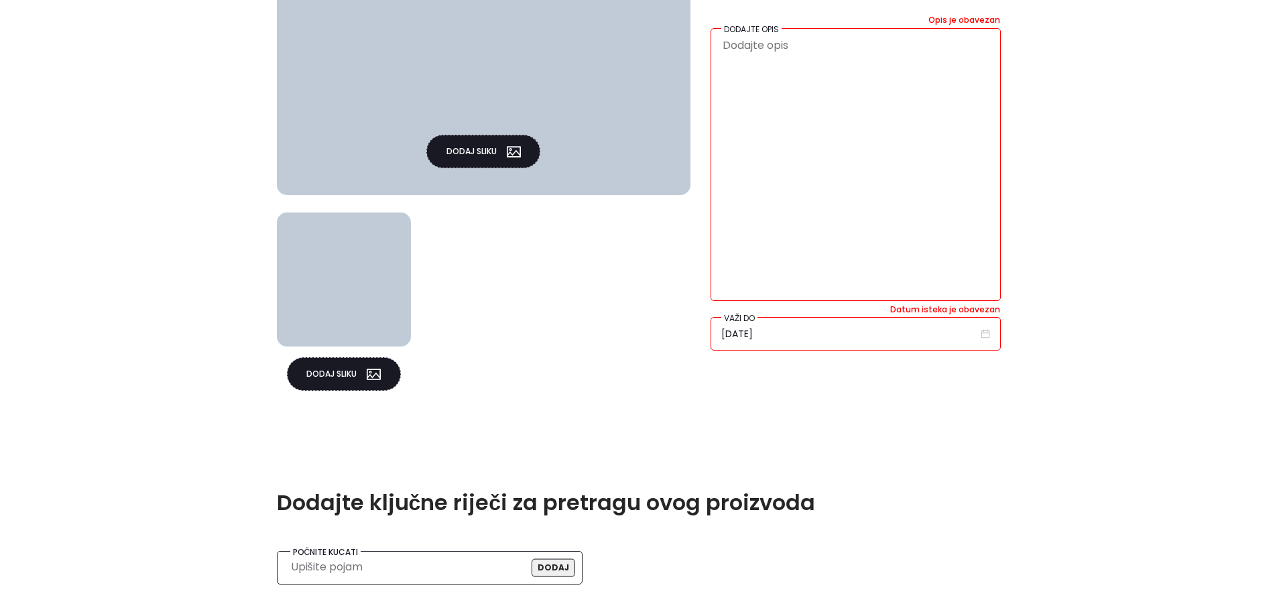
click at [482, 151] on button "Dodaj sliku" at bounding box center [483, 152] width 114 height 34
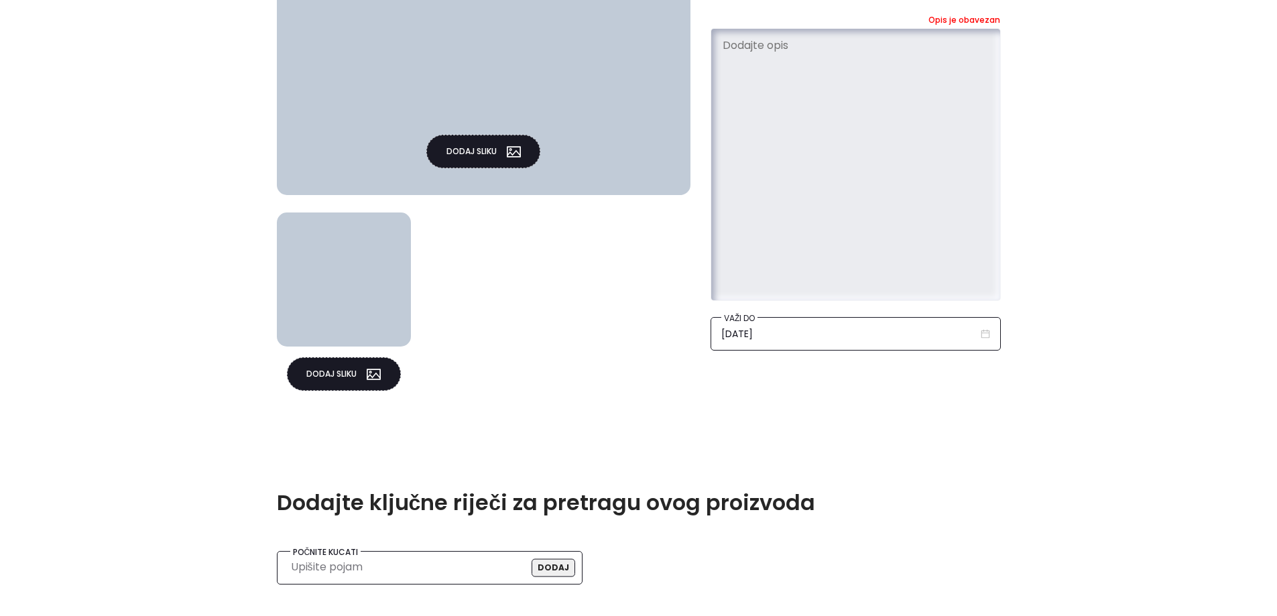
click at [837, 146] on textarea at bounding box center [856, 163] width 269 height 262
paste textarea "SANiTEC De-Ink 750ml je specijalizirano profesionalno sredstvo za uklanjanje tr…"
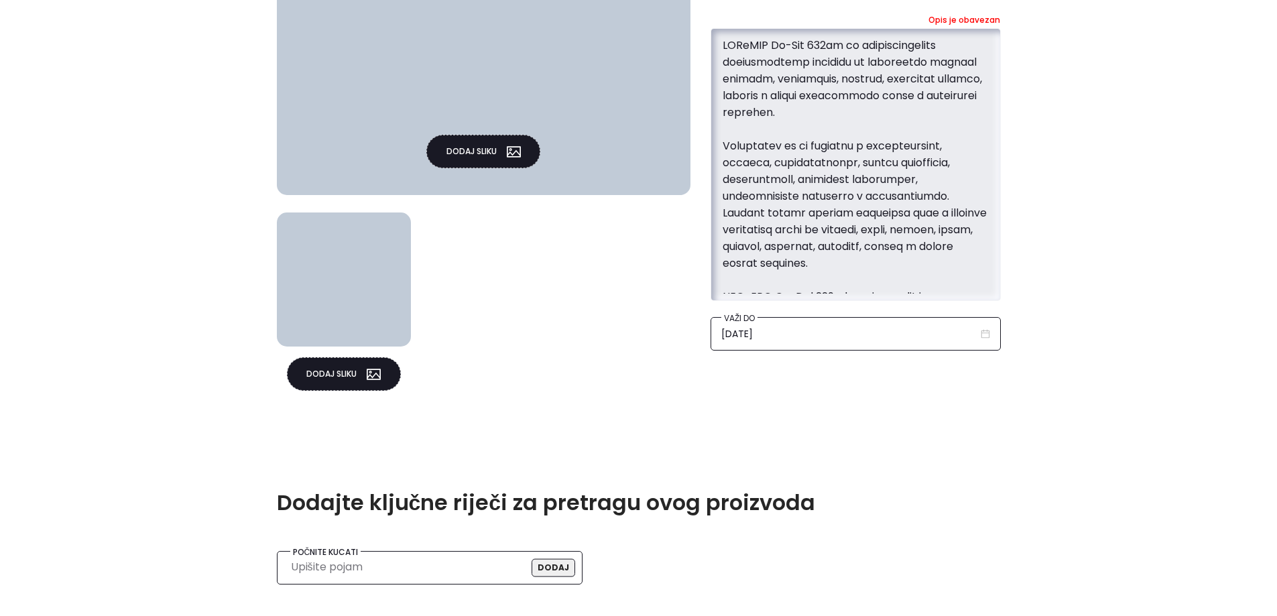
scroll to position [1202, 0]
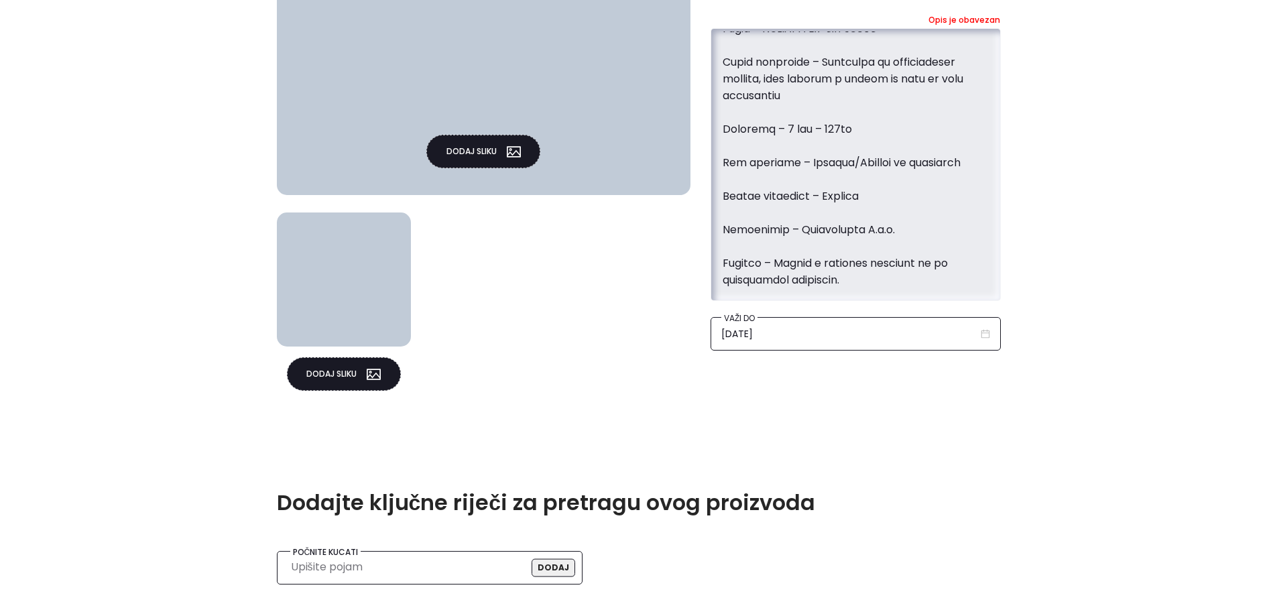
click at [755, 217] on textarea at bounding box center [856, 163] width 269 height 262
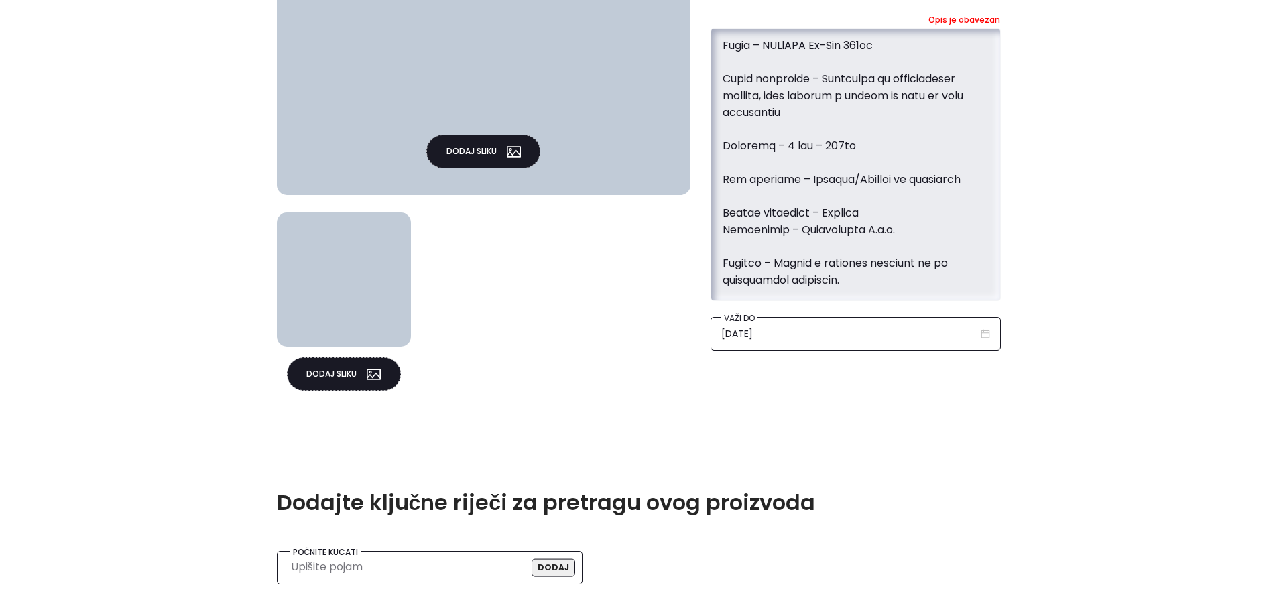
click at [746, 199] on textarea at bounding box center [856, 163] width 269 height 262
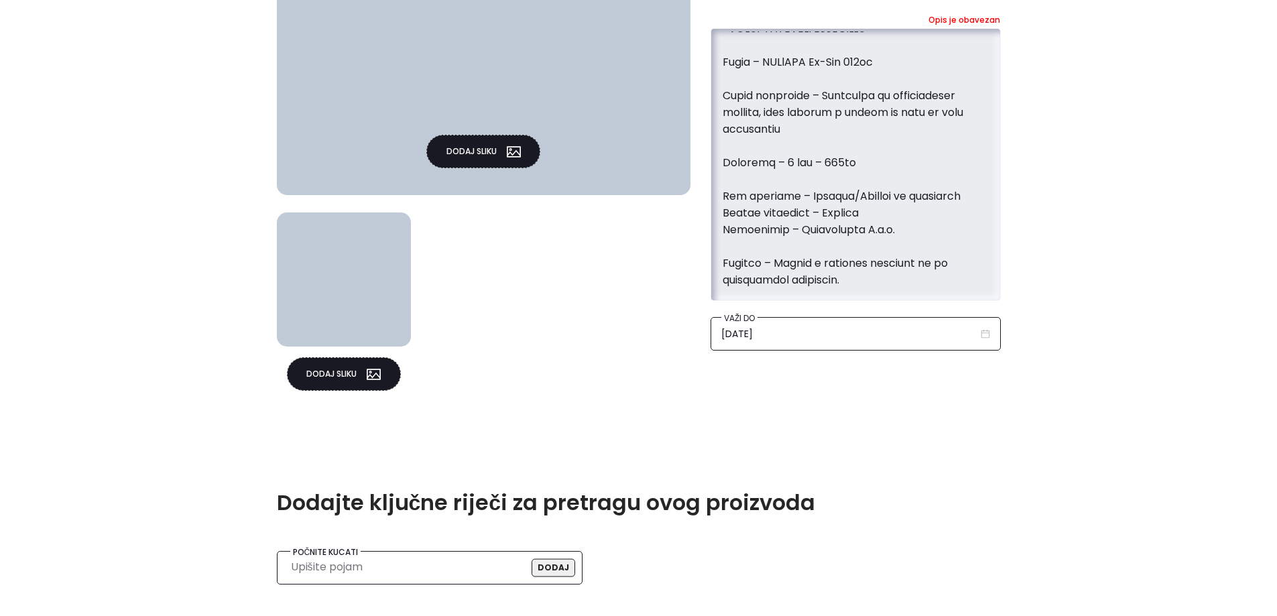
click at [753, 182] on textarea at bounding box center [856, 163] width 269 height 262
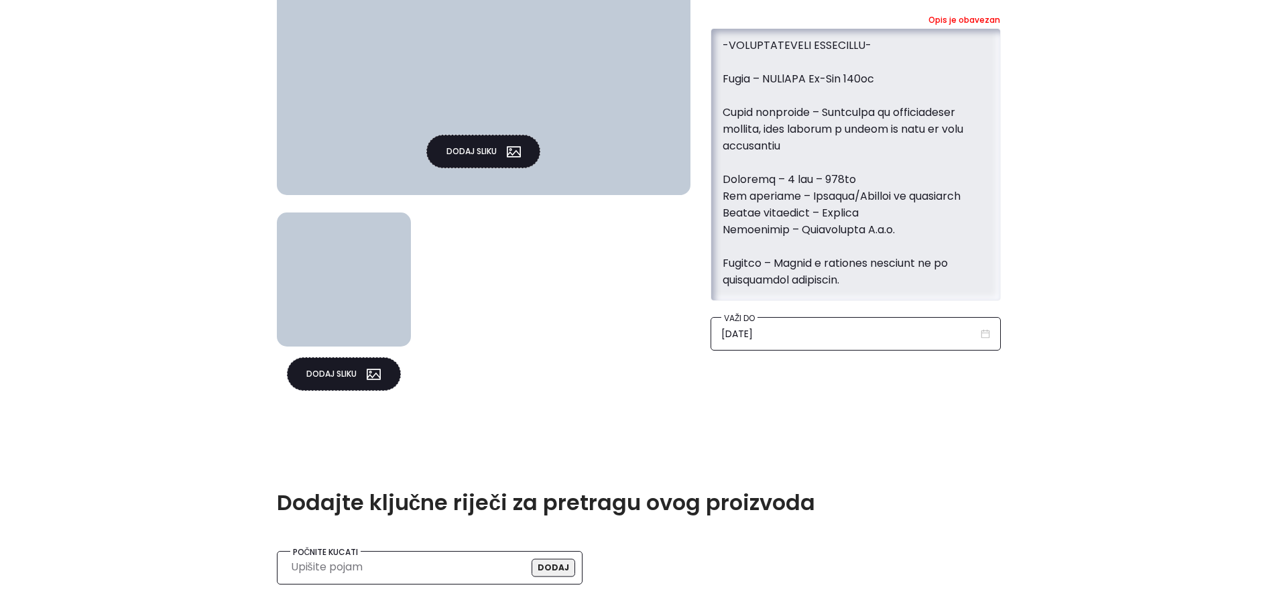
scroll to position [1157, 0]
type textarea "SANiTEC De-Ink 750ml je specijalizirano profesionalno sredstvo za uklanjanje tr…"
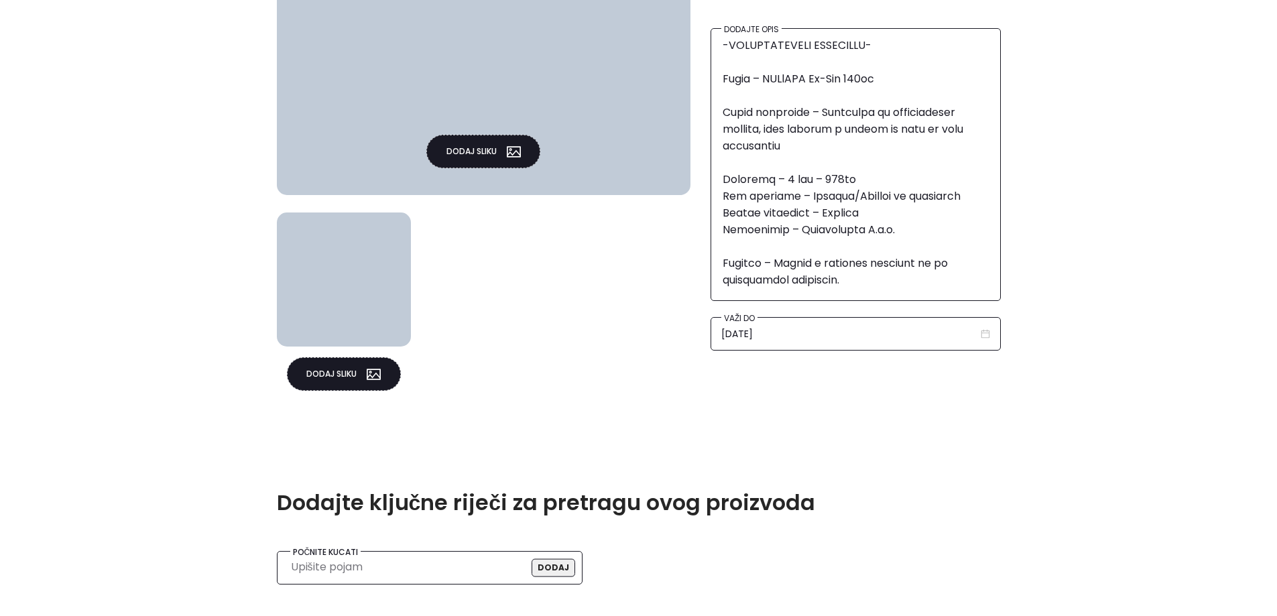
click at [481, 158] on button "Dodaj sliku" at bounding box center [483, 152] width 114 height 34
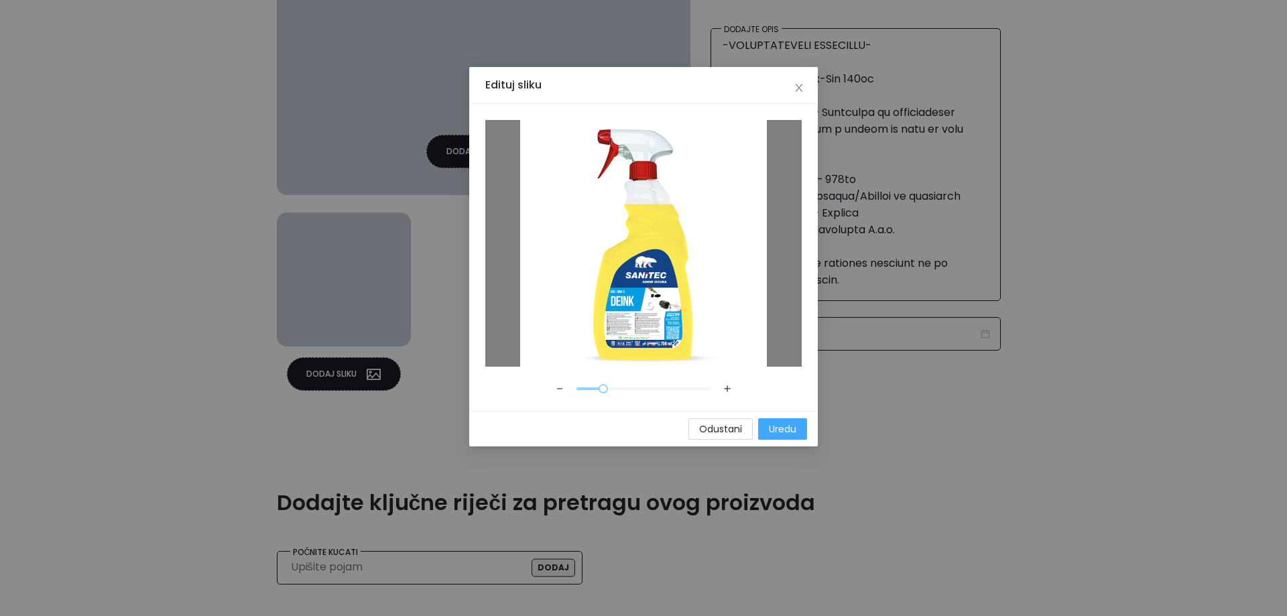
click at [796, 428] on span "Uredu" at bounding box center [782, 429] width 27 height 15
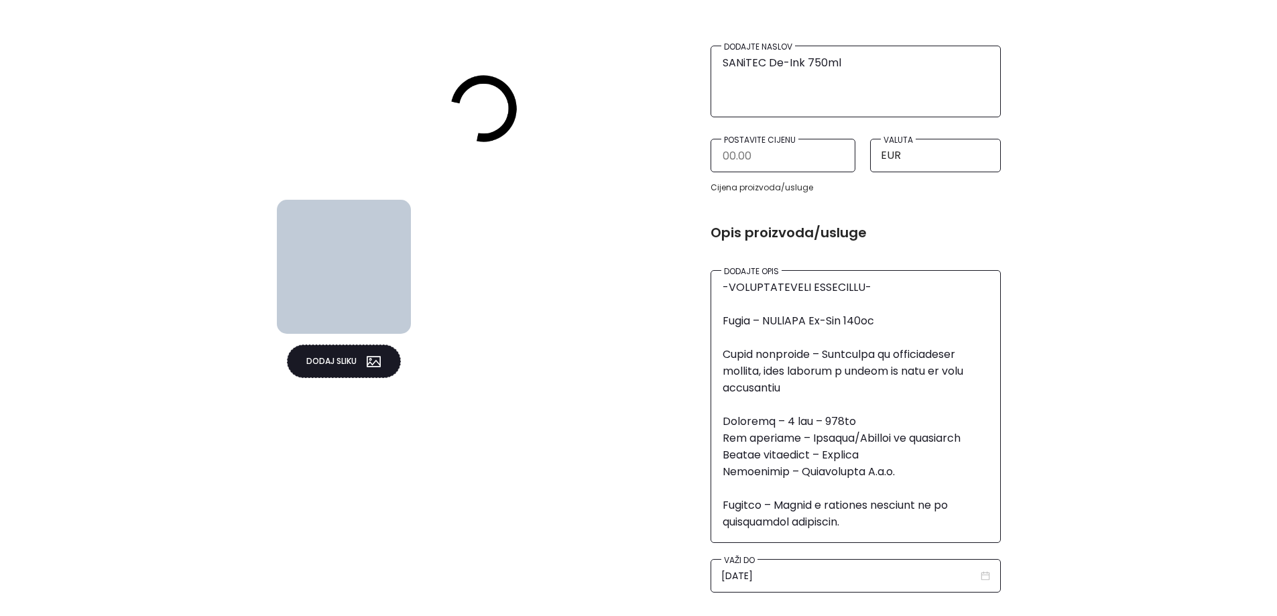
click at [370, 368] on icon "picture" at bounding box center [374, 362] width 14 height 14
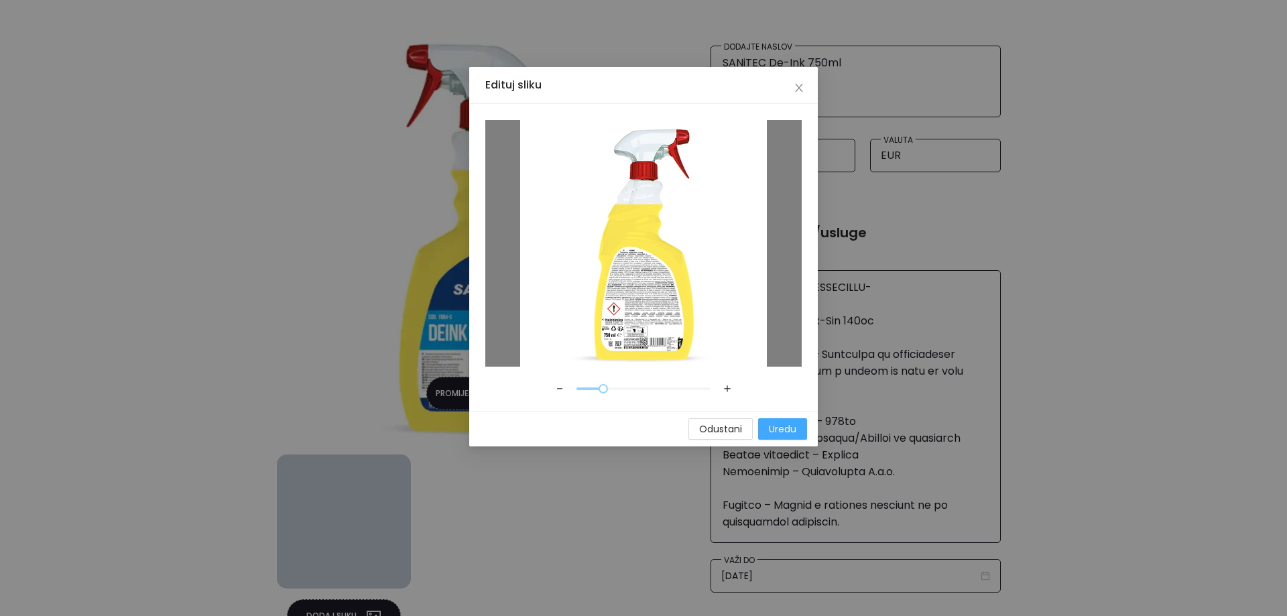
click at [794, 426] on span "Uredu" at bounding box center [782, 429] width 27 height 15
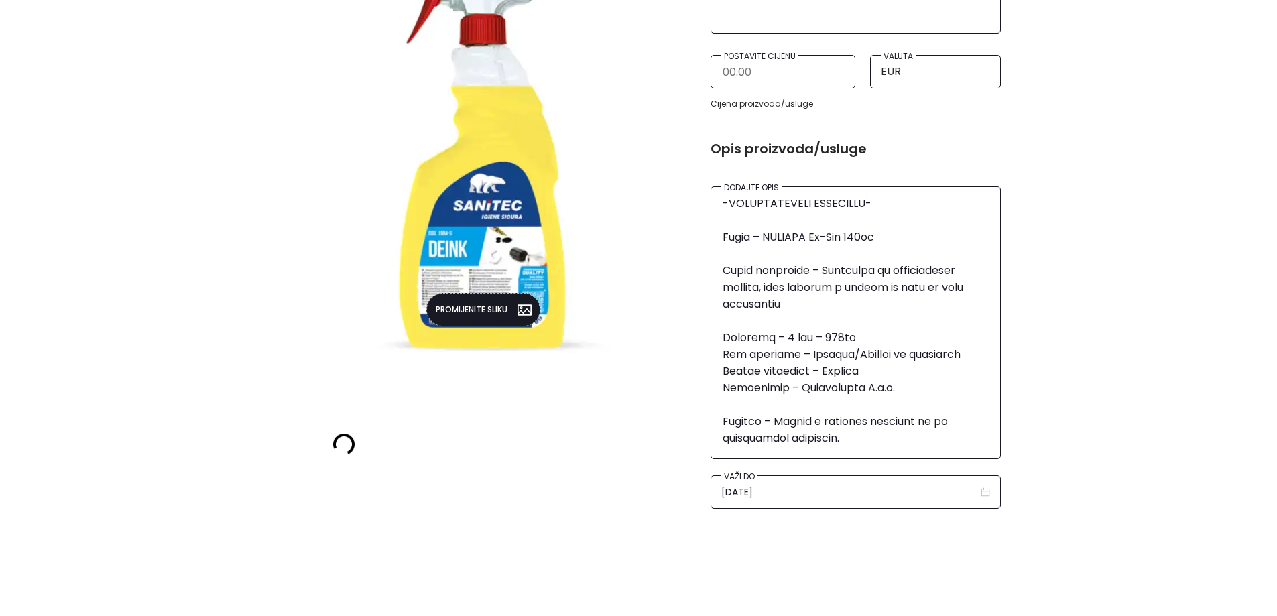
scroll to position [563, 0]
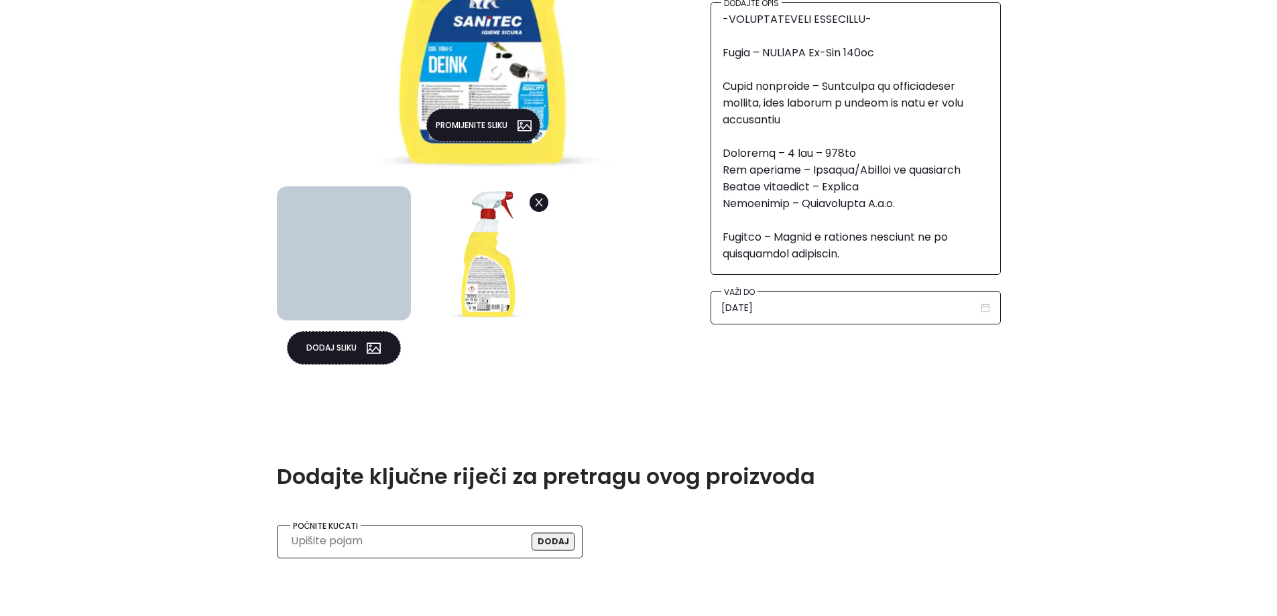
click at [343, 343] on button "Dodaj sliku" at bounding box center [344, 348] width 114 height 34
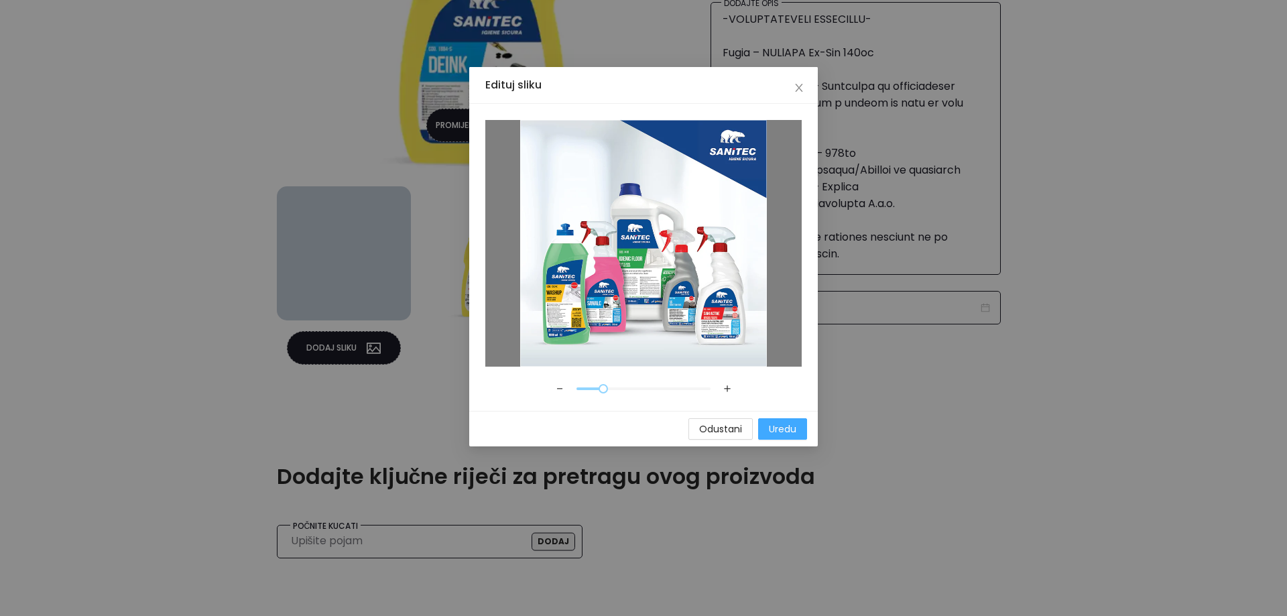
click at [784, 426] on span "Uredu" at bounding box center [782, 429] width 27 height 15
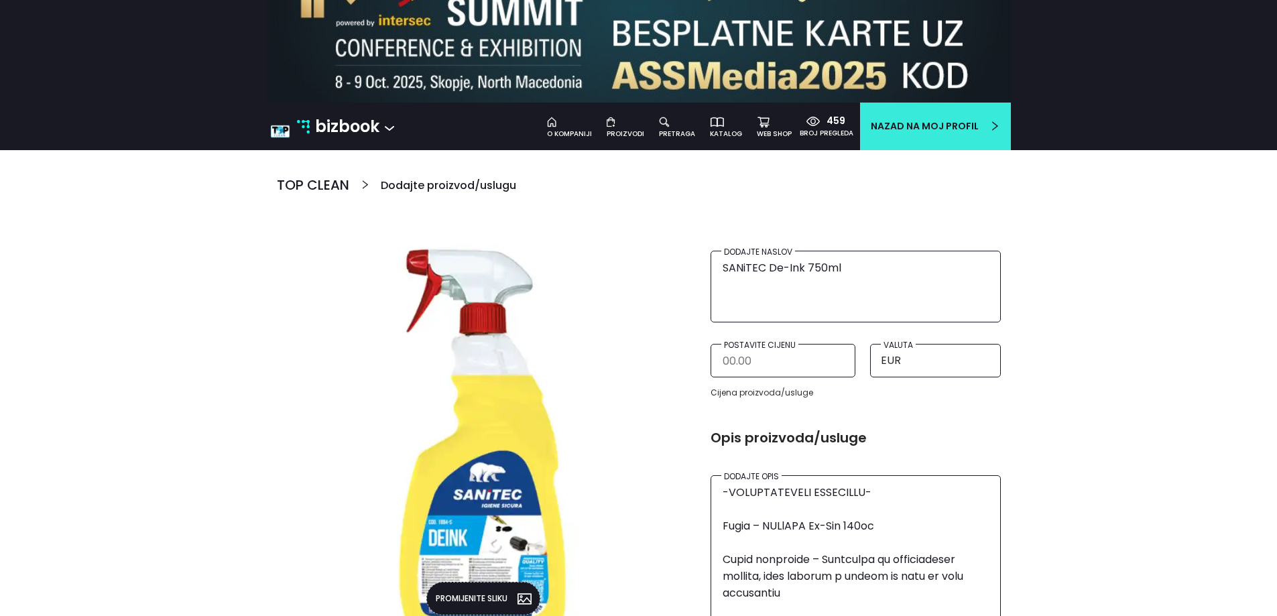
scroll to position [0, 0]
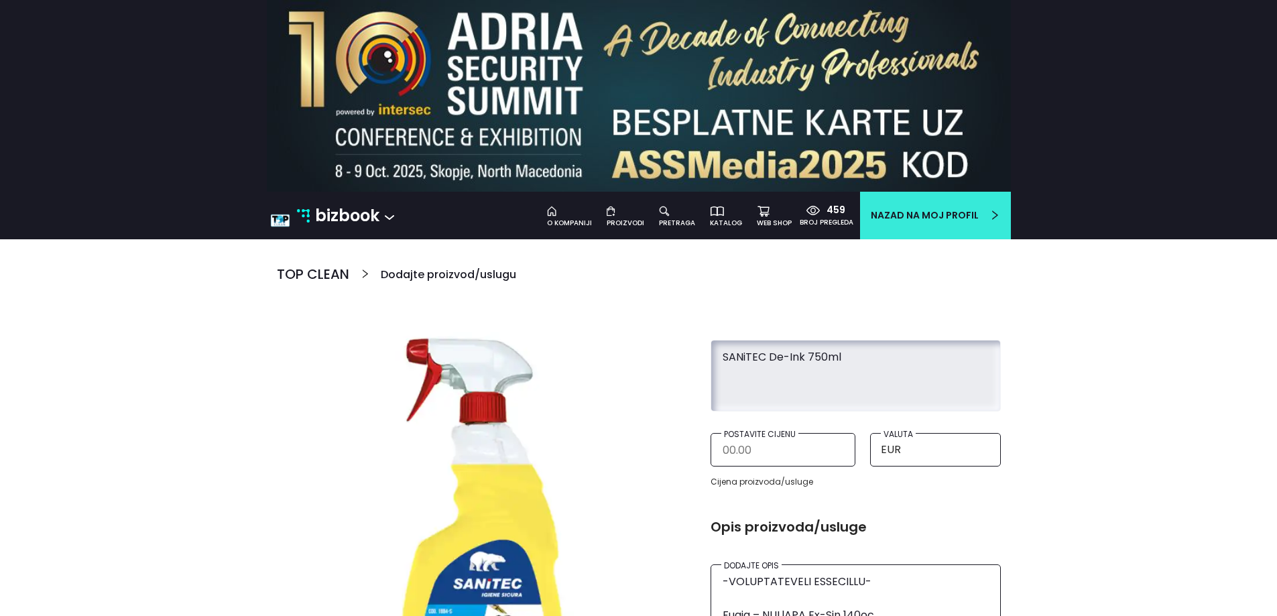
click at [773, 360] on textarea "SANiTEC De-Ink 750ml" at bounding box center [856, 373] width 269 height 61
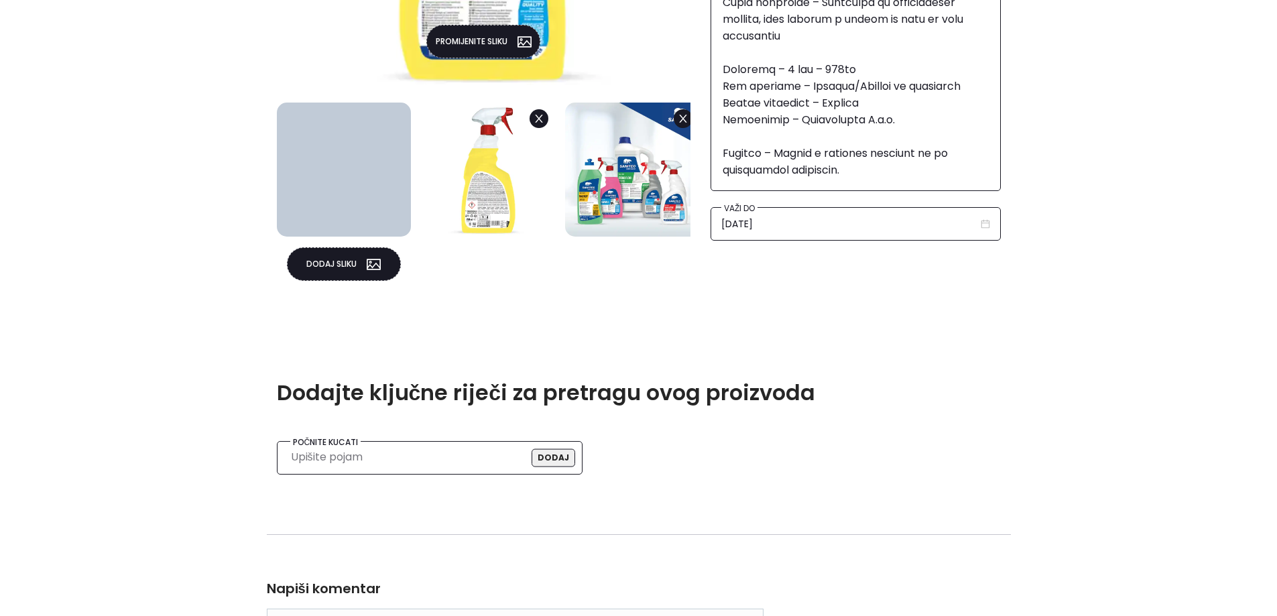
scroll to position [671, 0]
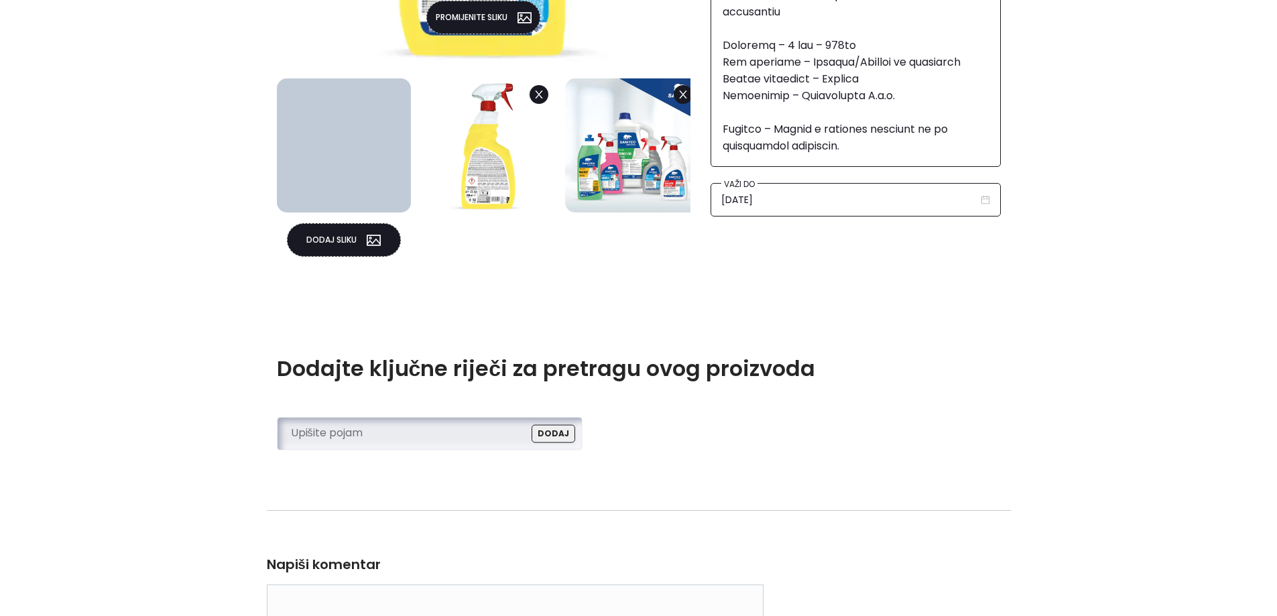
click at [365, 429] on input "search" at bounding box center [426, 433] width 270 height 20
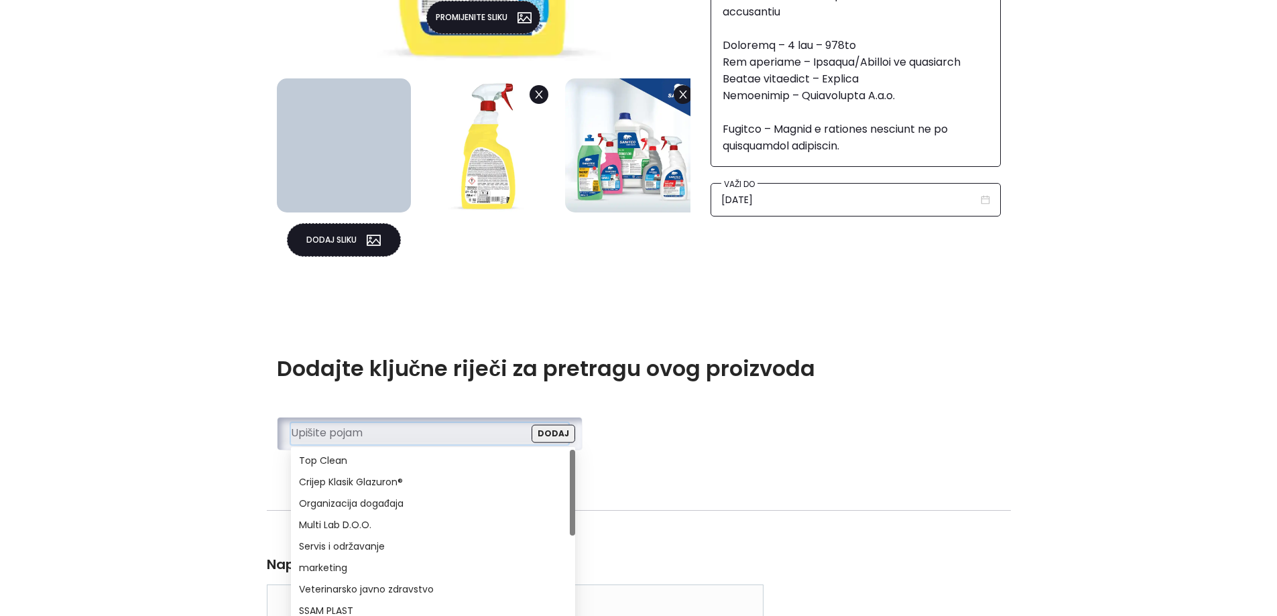
paste input "SANiTEC De-Ink 750ml"
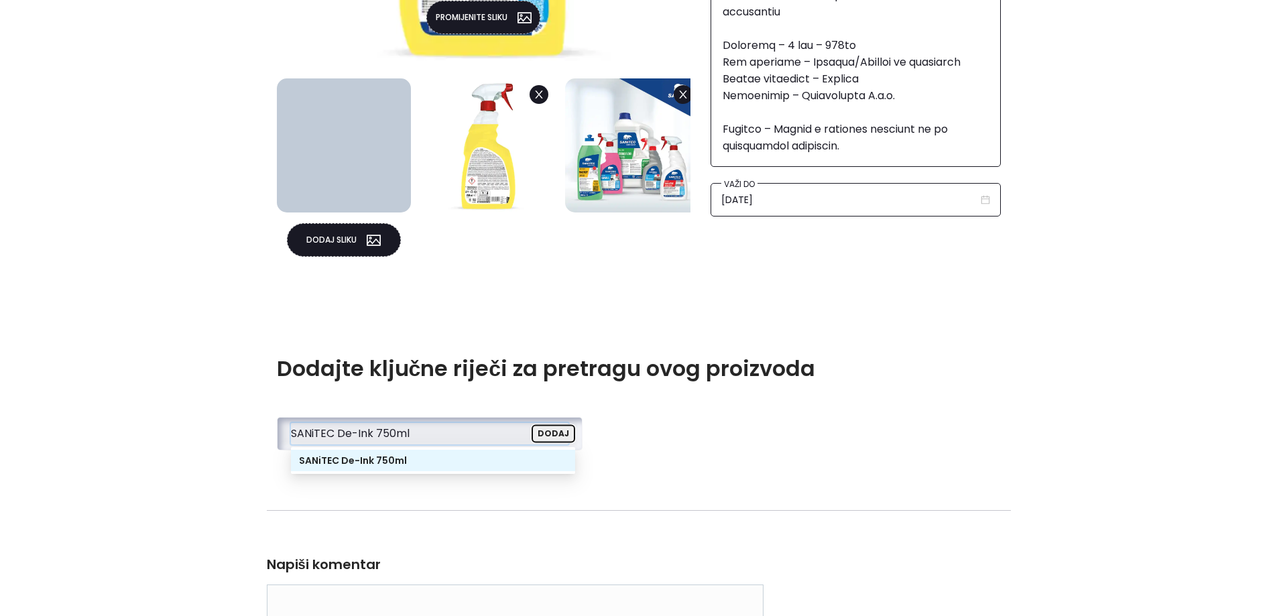
click at [559, 437] on button "Dodaj" at bounding box center [554, 434] width 44 height 18
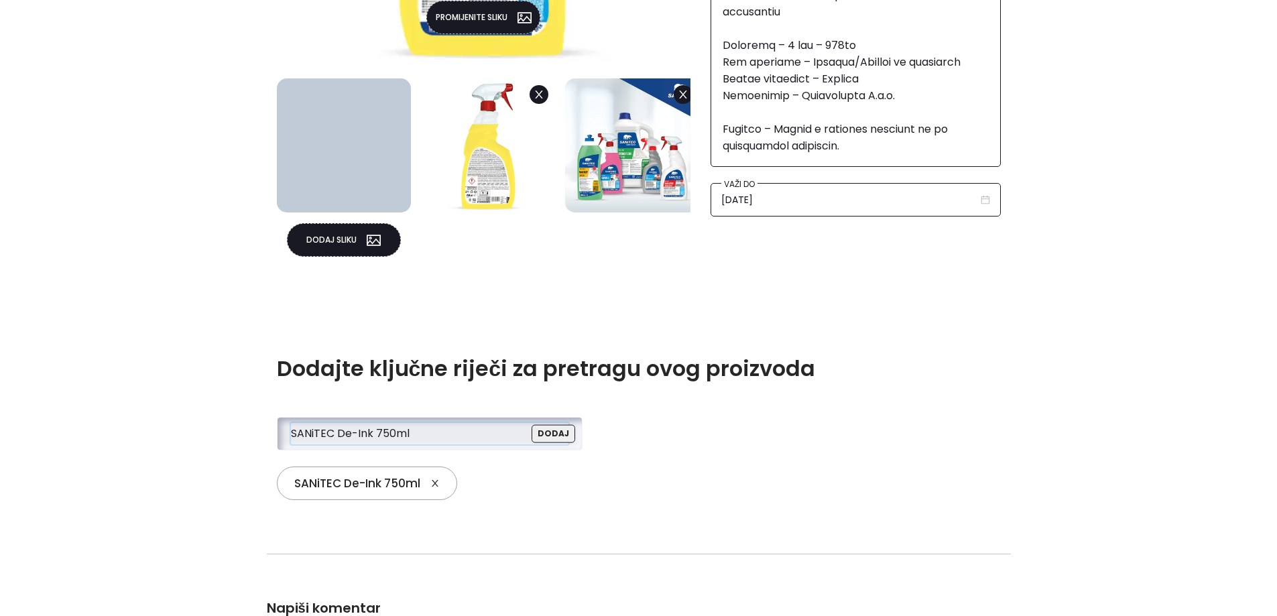
click at [432, 440] on input "SANiTEC De-Ink 750ml" at bounding box center [426, 433] width 270 height 20
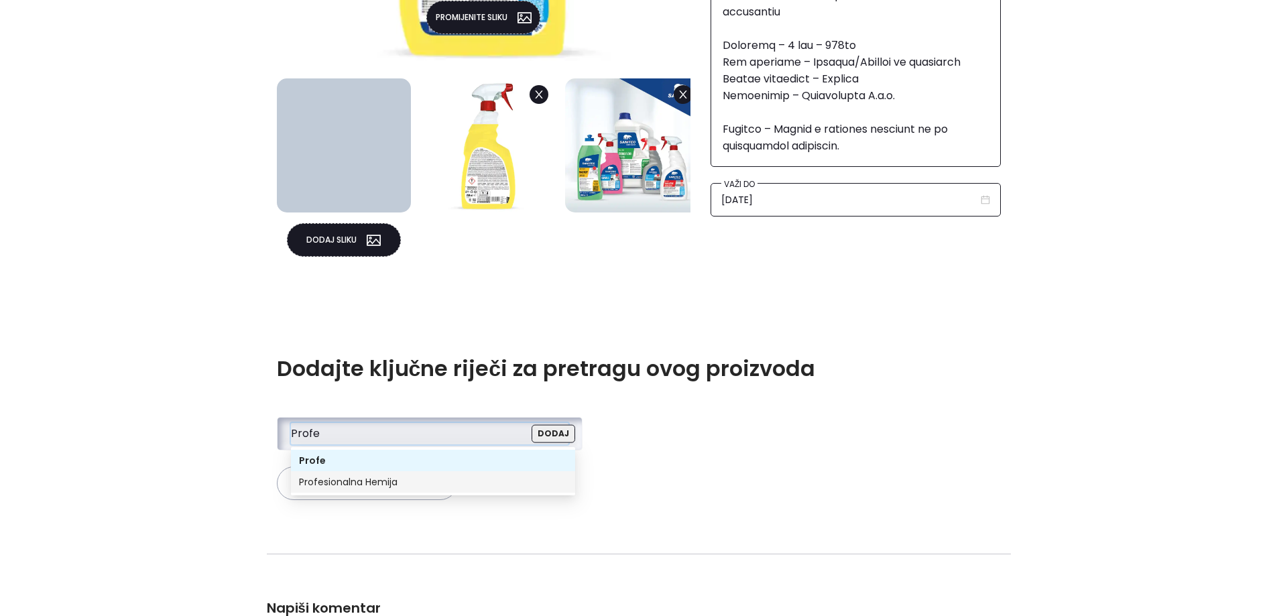
click at [390, 476] on div "Profesionalna Hemija" at bounding box center [433, 482] width 268 height 15
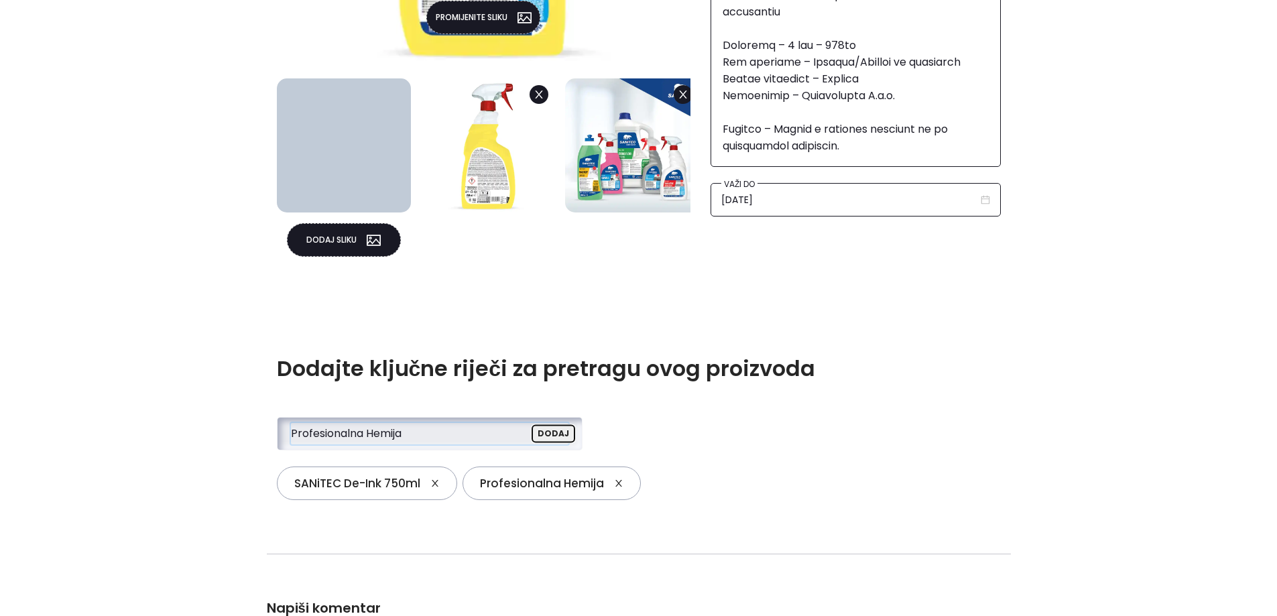
click at [565, 432] on button "Dodaj" at bounding box center [554, 434] width 44 height 18
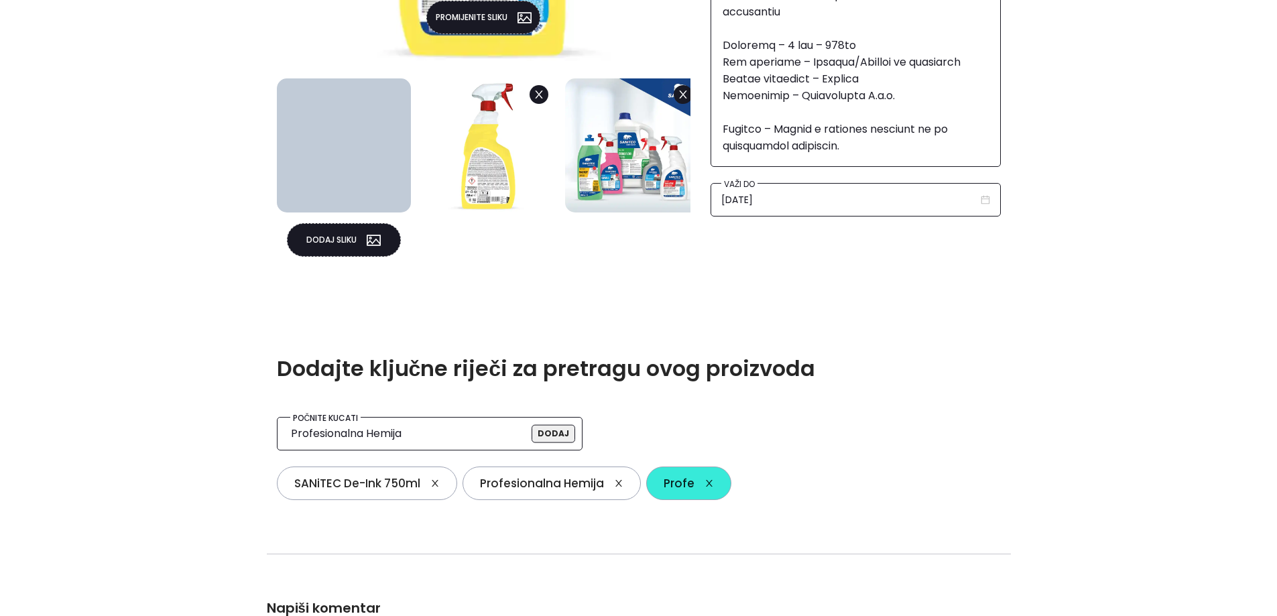
click at [713, 489] on div "Profe" at bounding box center [688, 484] width 85 height 34
click at [711, 484] on icon "close" at bounding box center [709, 483] width 9 height 9
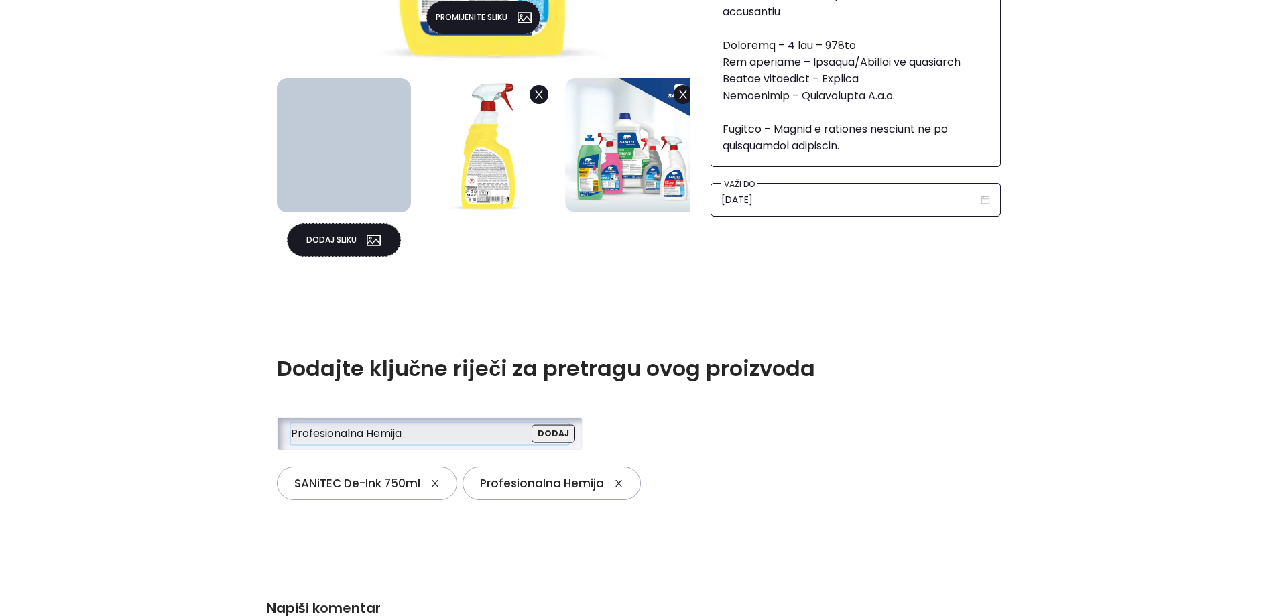
click at [457, 441] on input "Profesionalna Hemija" at bounding box center [426, 433] width 270 height 20
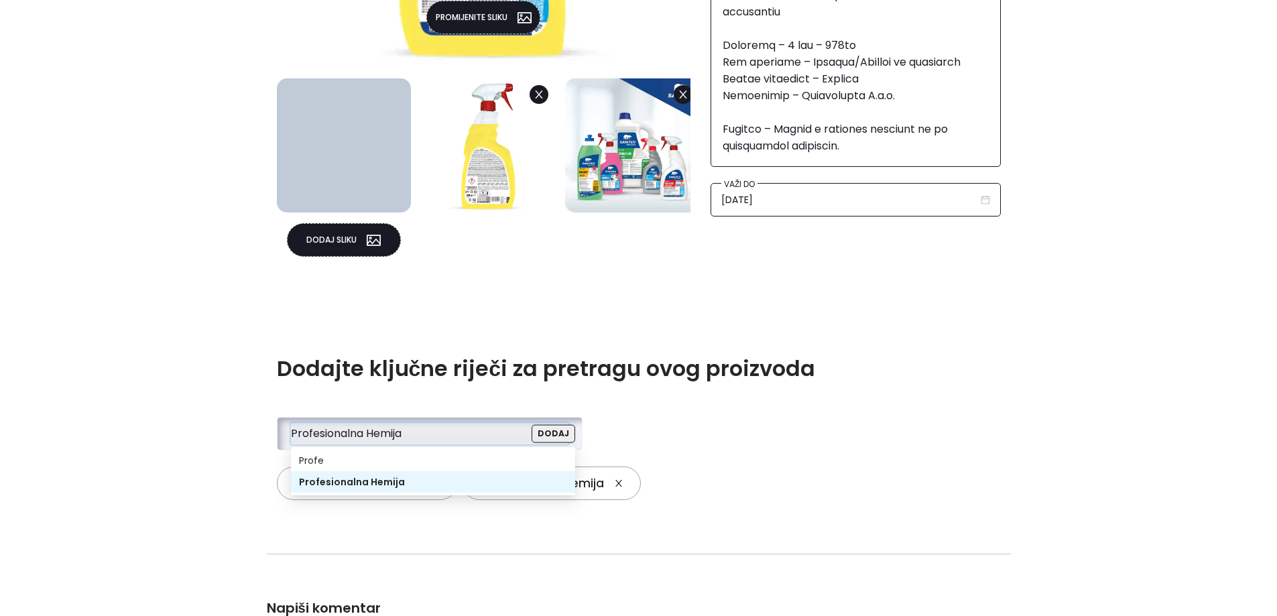
click at [457, 441] on input "Profesionalna Hemija" at bounding box center [426, 433] width 270 height 20
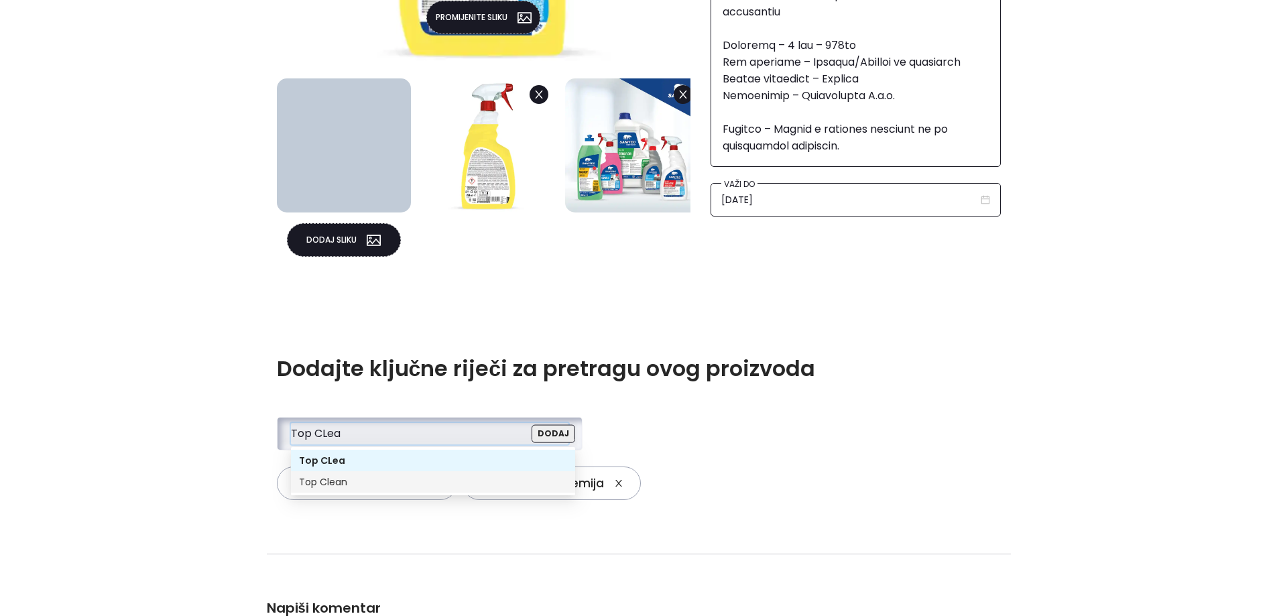
click at [357, 479] on div "Top Clean" at bounding box center [433, 482] width 268 height 15
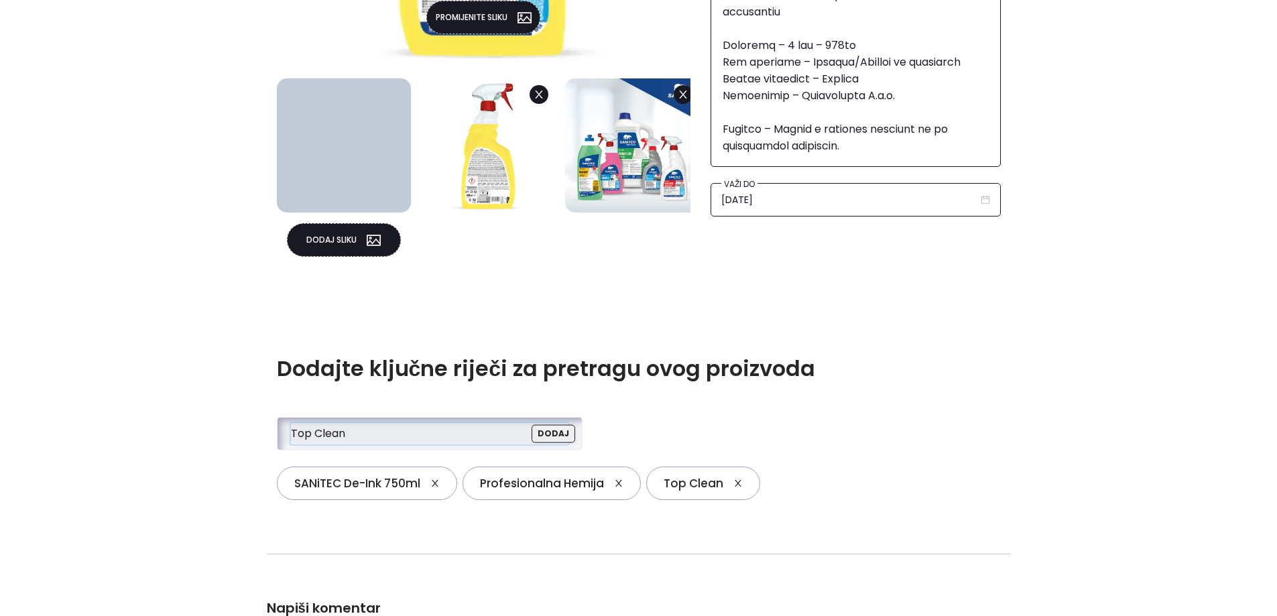
type input "Top Clean"
click at [825, 444] on div "Dodajte ključne riječi za pretragu ovog proizvoda Počnite kucati Top Clean Top …" at bounding box center [639, 433] width 744 height 154
click at [397, 433] on input "Top Clean" at bounding box center [426, 433] width 270 height 20
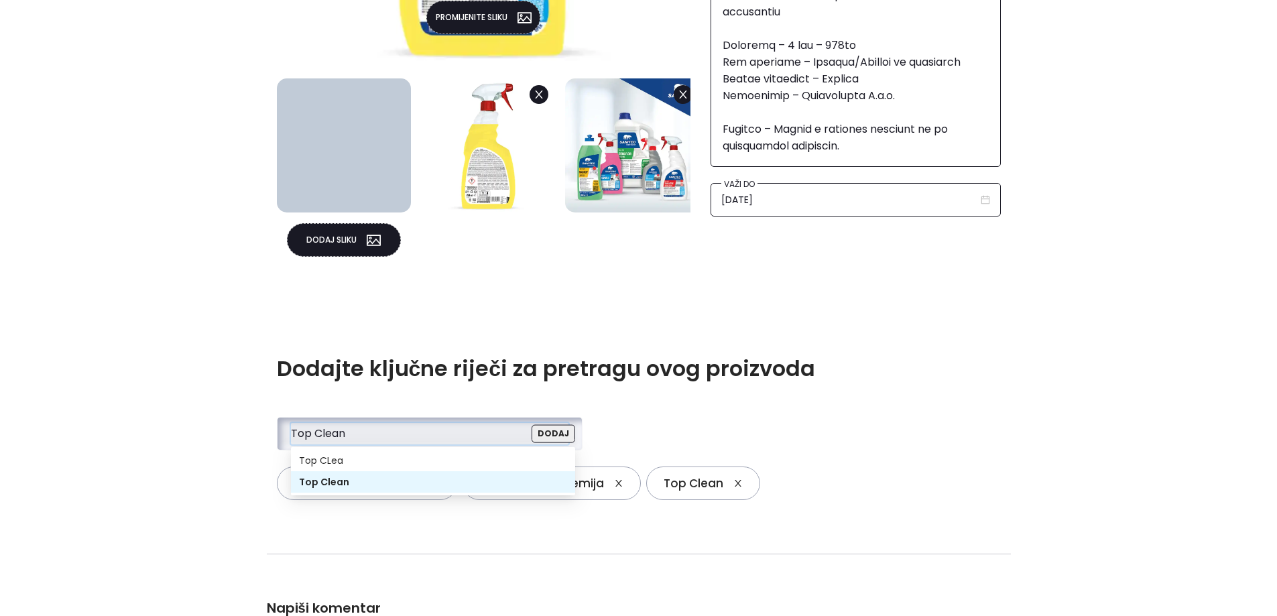
click at [397, 433] on input "Top Clean" at bounding box center [426, 433] width 270 height 20
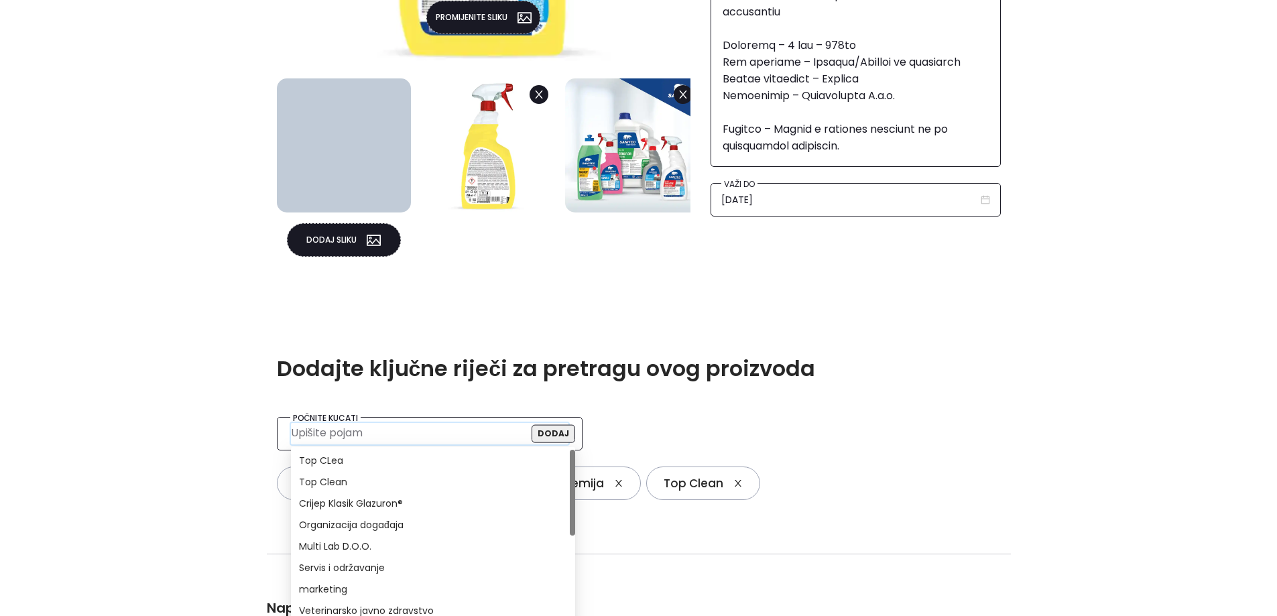
click at [1025, 335] on div "TOP CLEAN Dodajte proizvod/uslugu Dodajte proizvod/uslugu Promijenite sliku Dod…" at bounding box center [638, 331] width 1277 height 1471
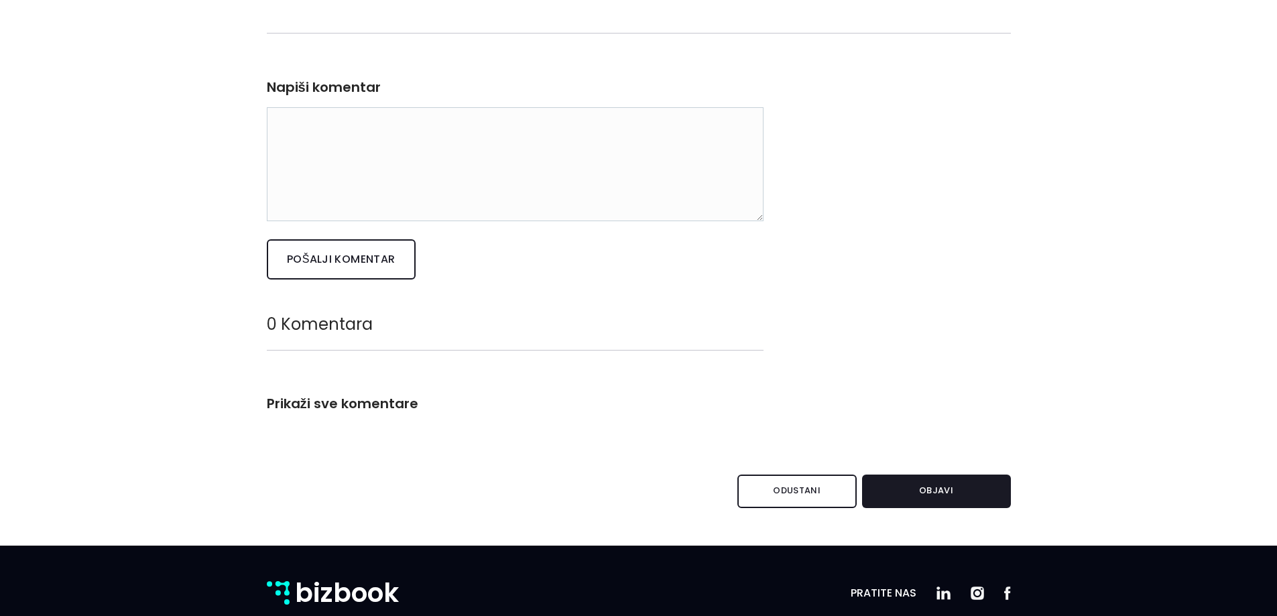
scroll to position [1207, 0]
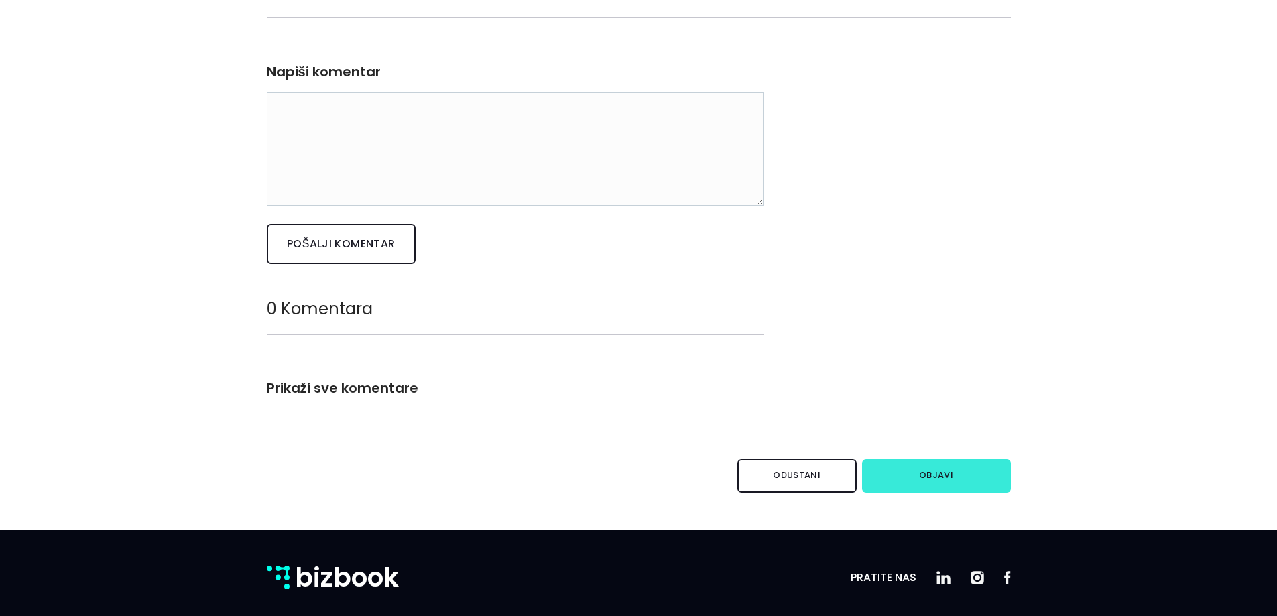
click at [955, 485] on button "Objavi" at bounding box center [936, 476] width 149 height 34
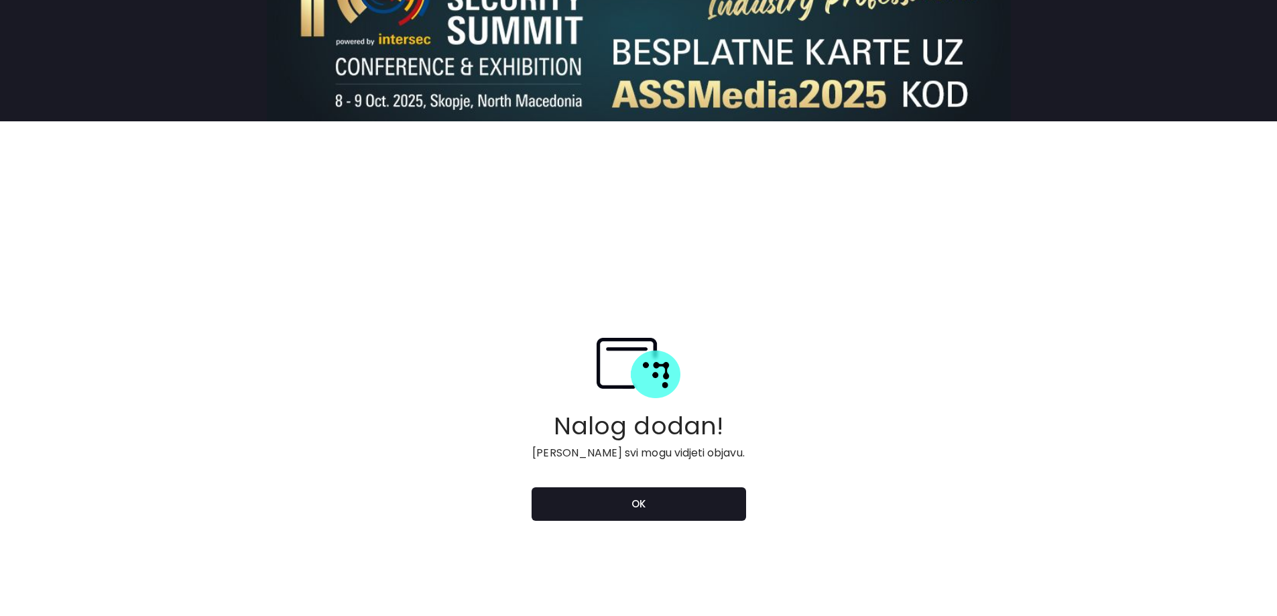
scroll to position [134, 0]
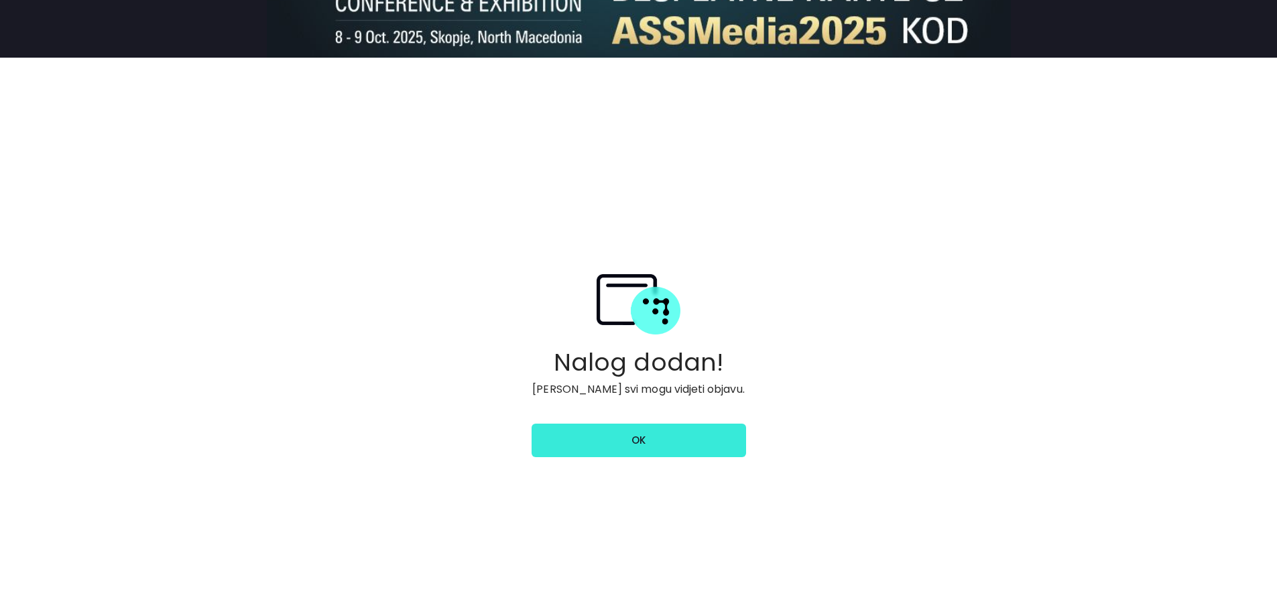
click at [598, 443] on link "ok" at bounding box center [639, 441] width 215 height 34
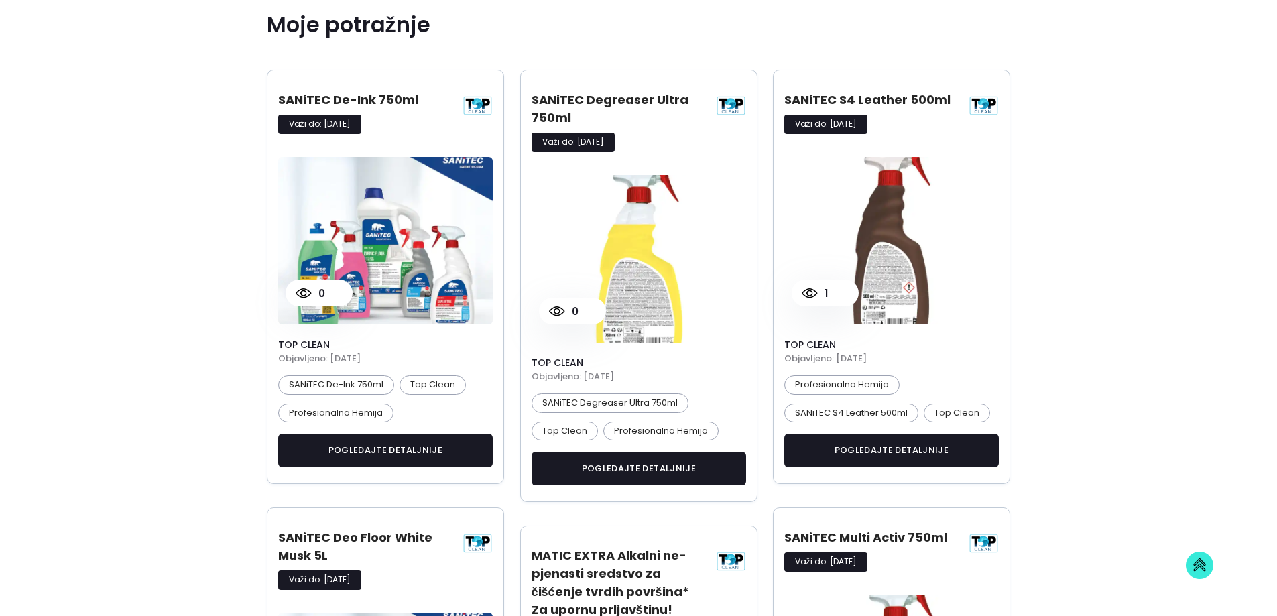
scroll to position [307, 0]
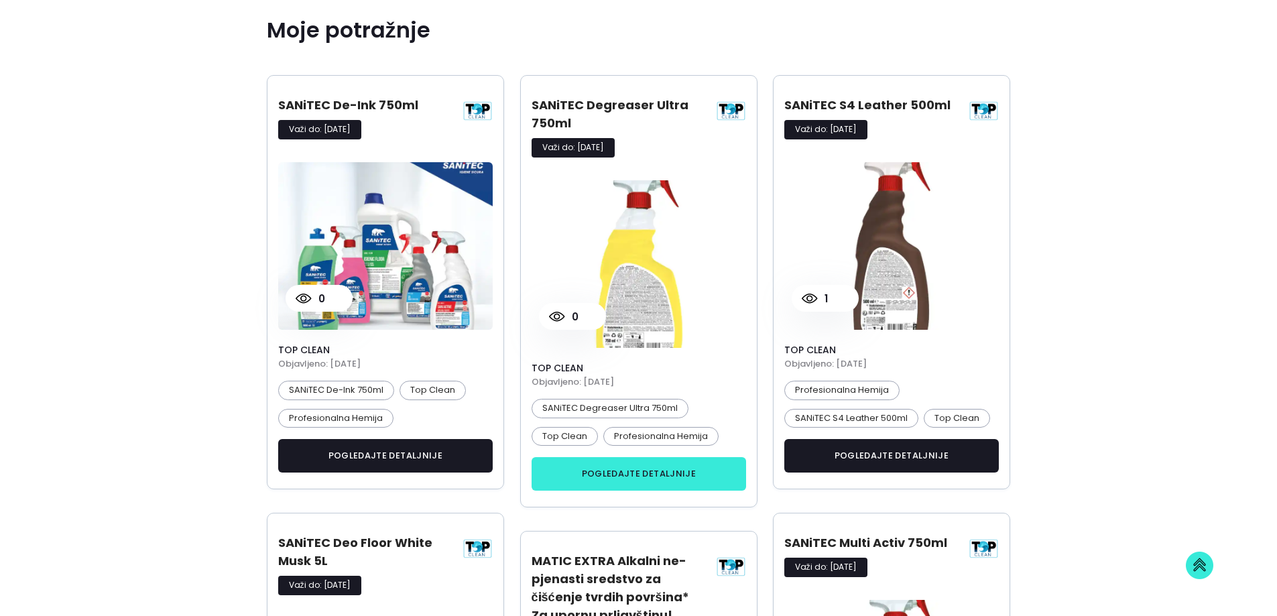
click at [620, 475] on link "pogledajte detaljnije" at bounding box center [639, 474] width 215 height 34
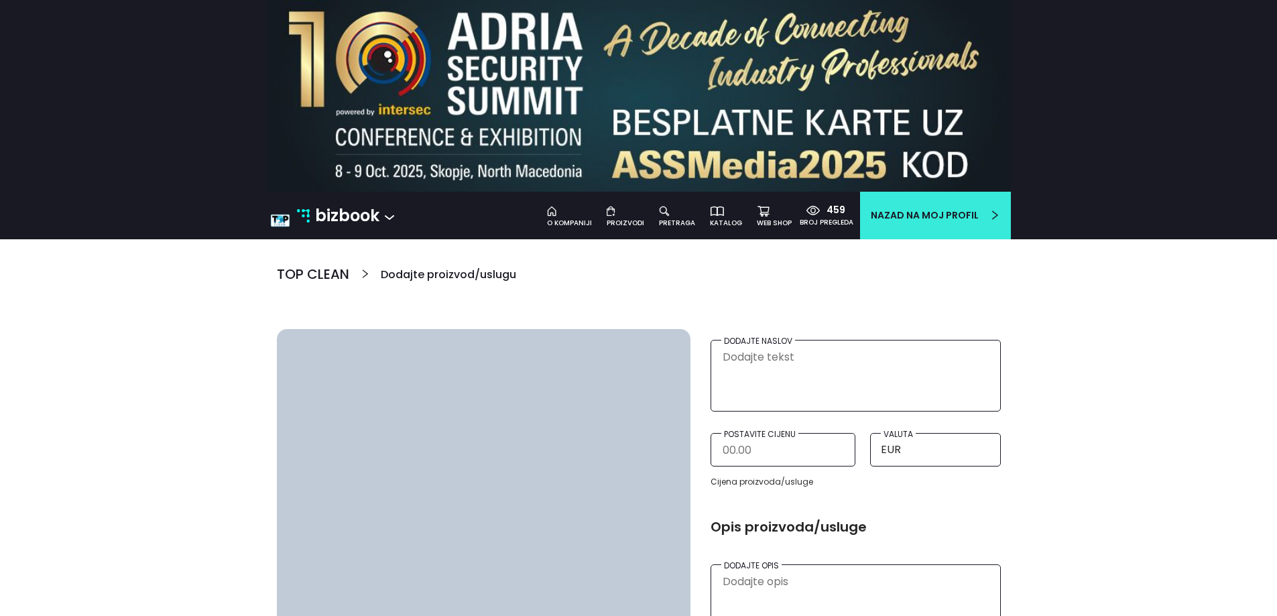
type textarea "SANiTEC Degreaser Ultra 750ml"
type textarea "SANiTEC Degreaser Ultra 750ml je snažno profesionalno sredstvo za uklanjanje ma…"
type input "21/09/2026"
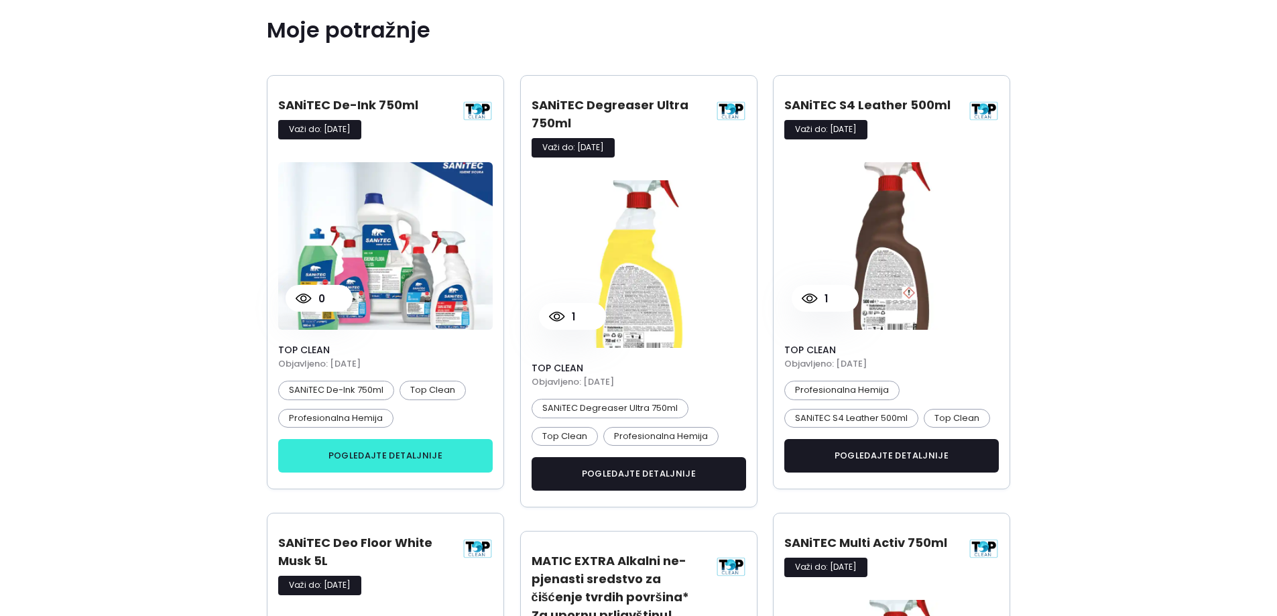
scroll to position [917, 765]
click at [443, 445] on link "pogledajte detaljnije" at bounding box center [385, 456] width 215 height 34
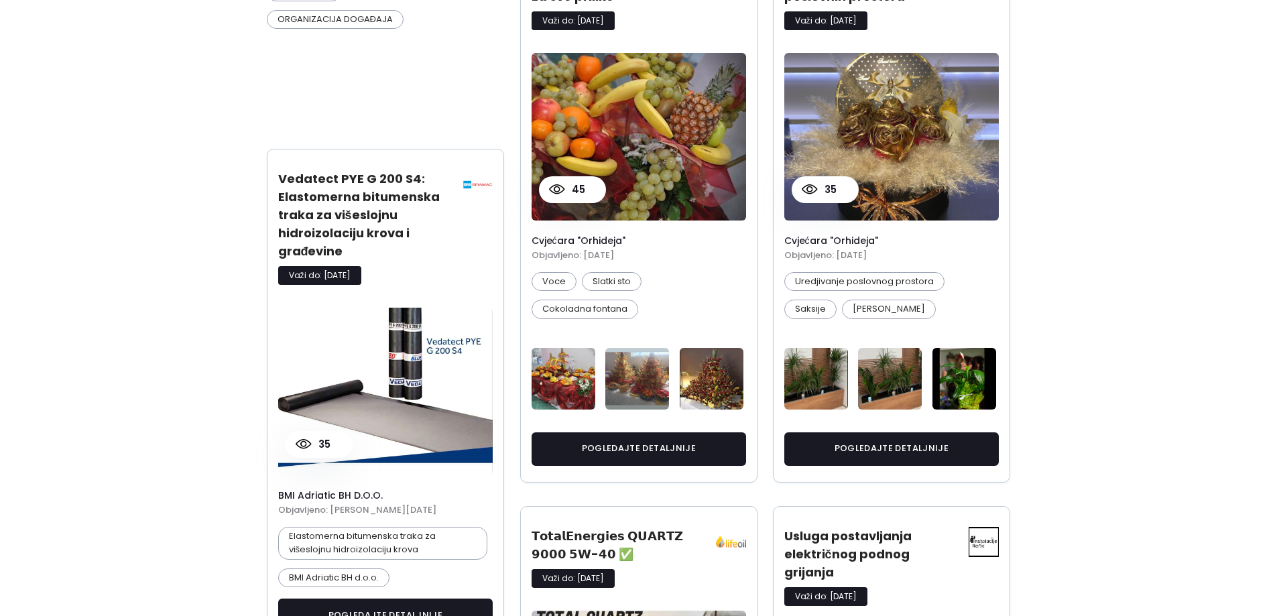
scroll to position [671, 0]
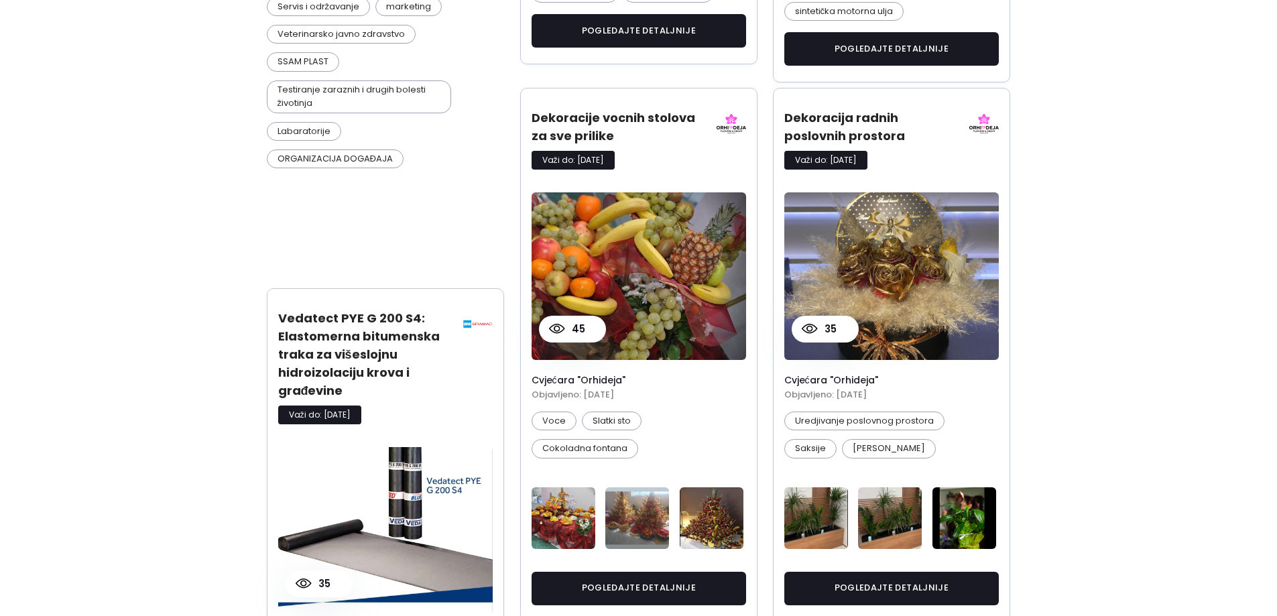
click at [989, 129] on img at bounding box center [984, 124] width 30 height 30
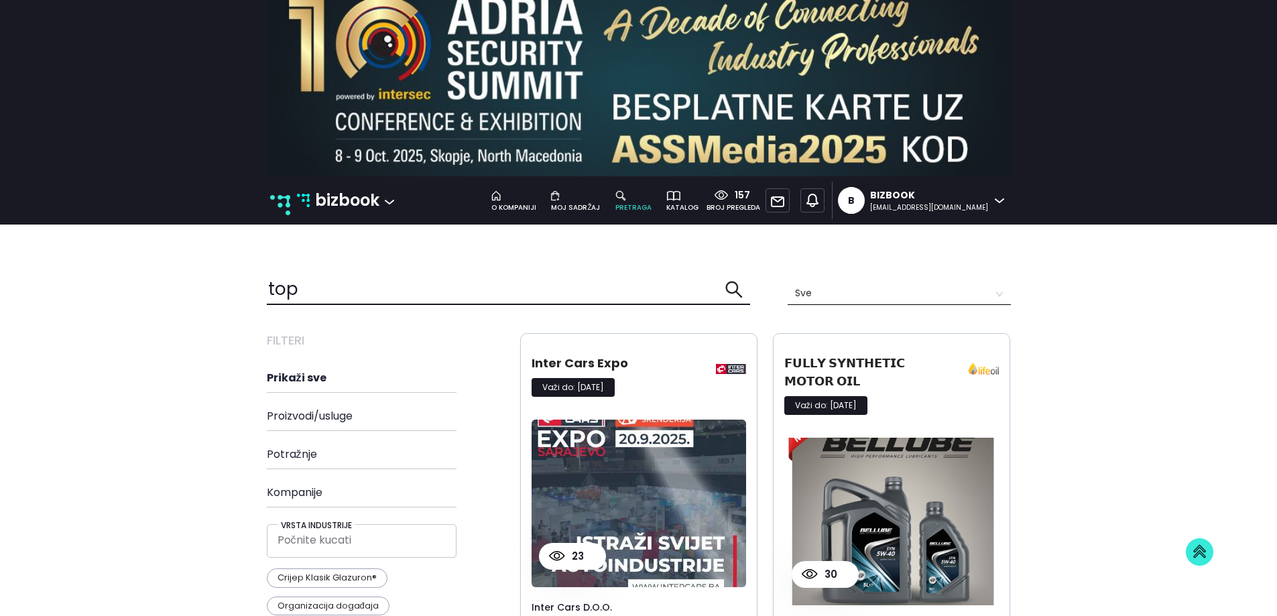
scroll to position [0, 0]
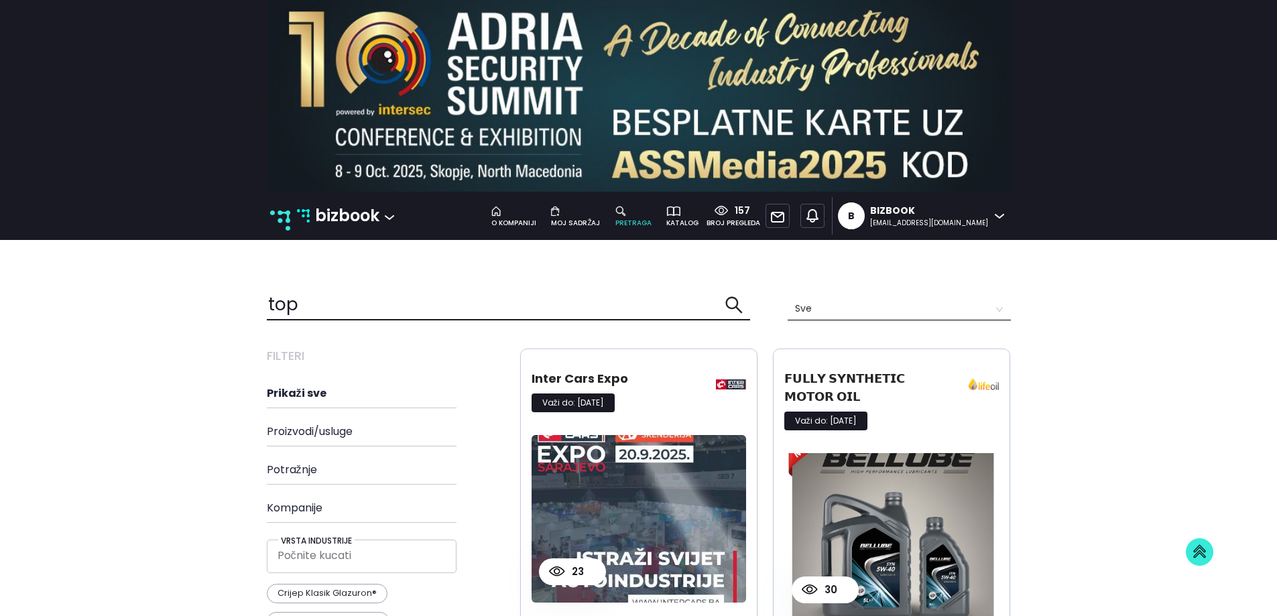
click at [327, 215] on p "bizbook" at bounding box center [347, 215] width 64 height 25
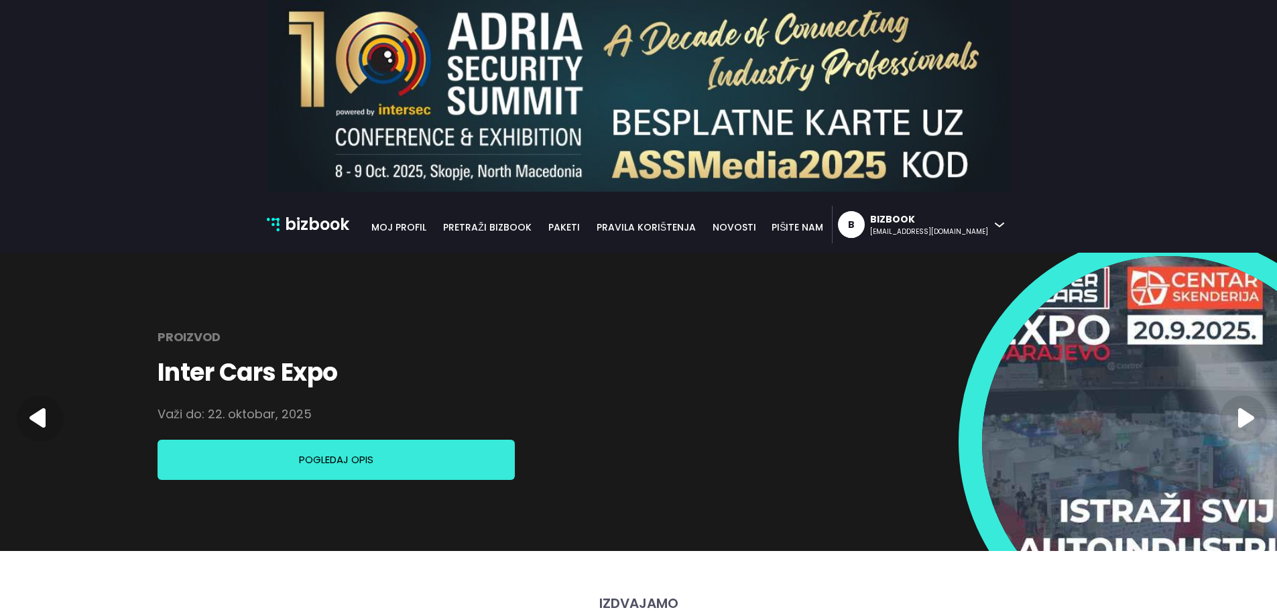
click at [1258, 426] on icon at bounding box center [1243, 419] width 47 height 46
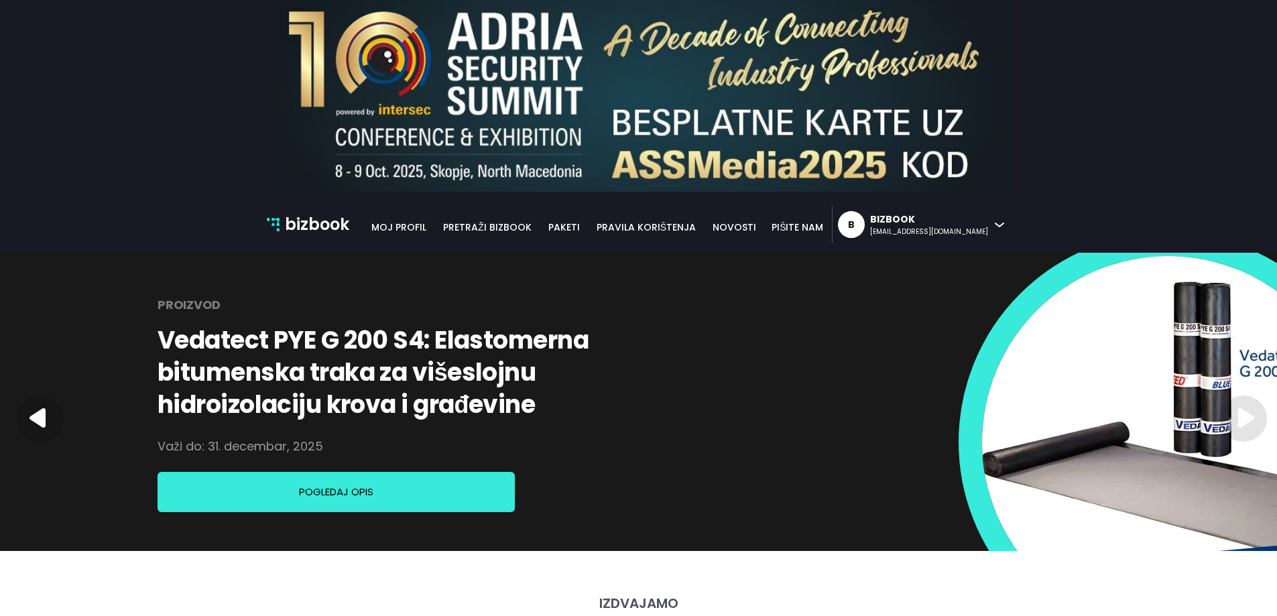
click at [1258, 426] on icon at bounding box center [1243, 419] width 47 height 46
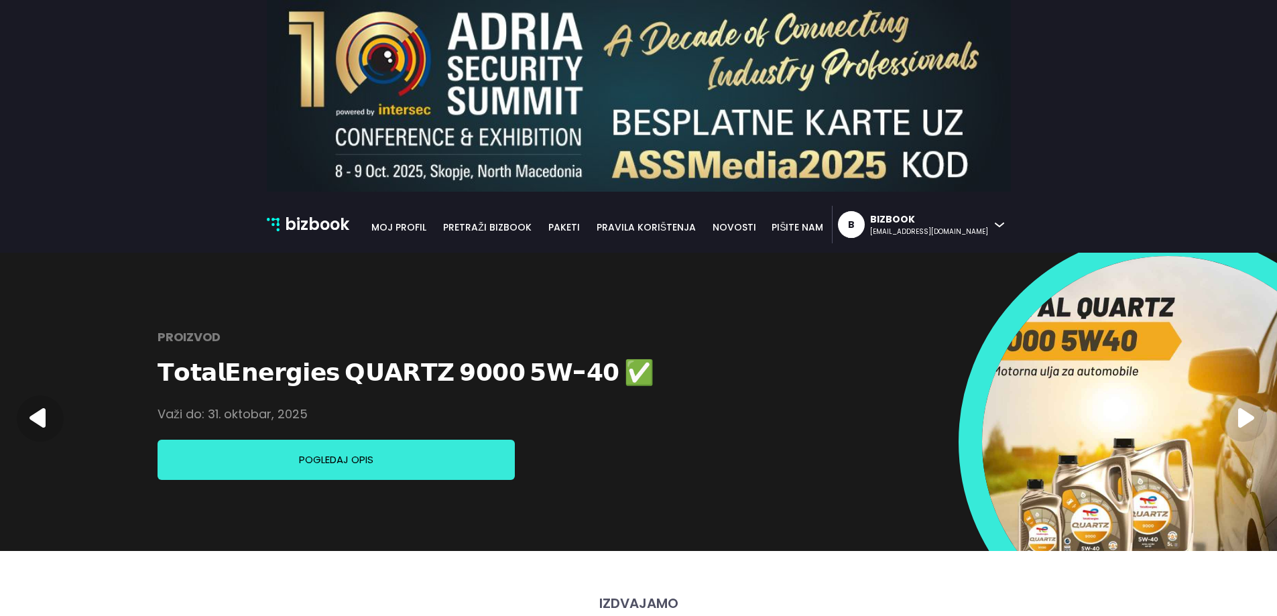
click at [1258, 426] on icon at bounding box center [1243, 419] width 47 height 46
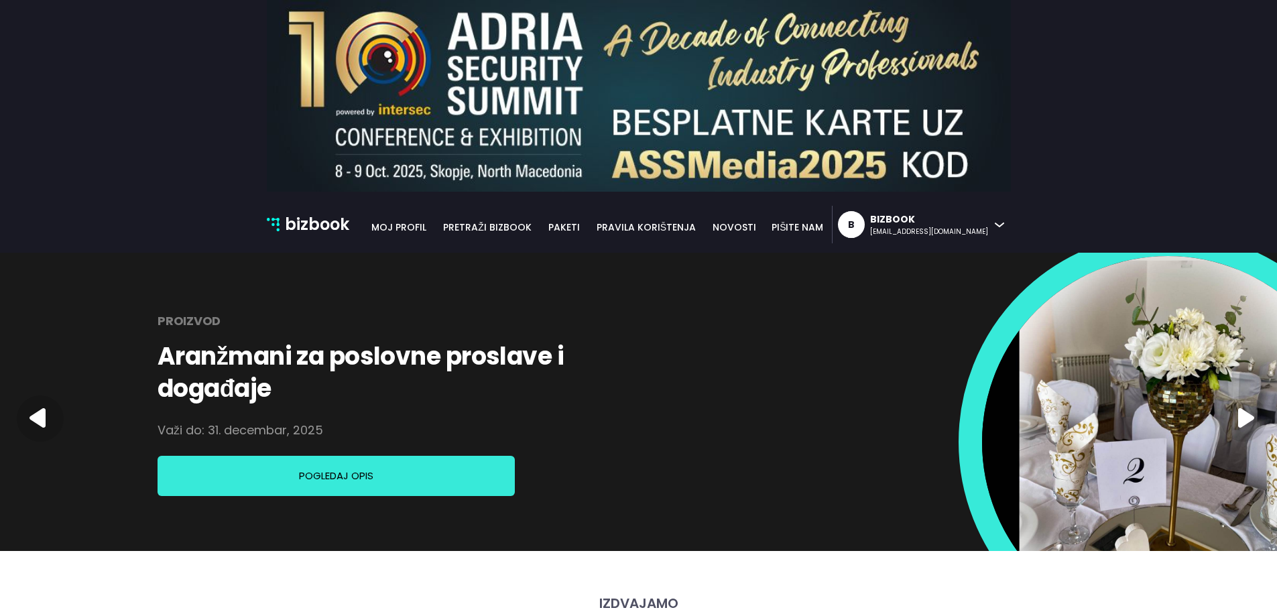
click at [1258, 426] on icon at bounding box center [1243, 419] width 47 height 46
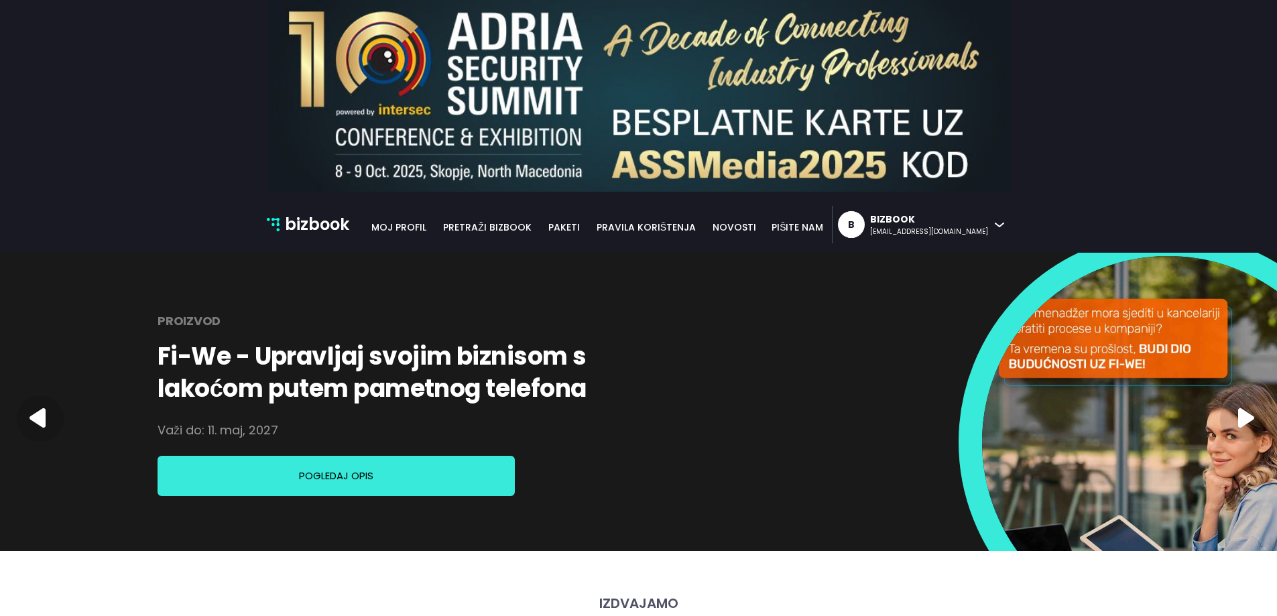
click at [1258, 426] on icon at bounding box center [1243, 419] width 47 height 46
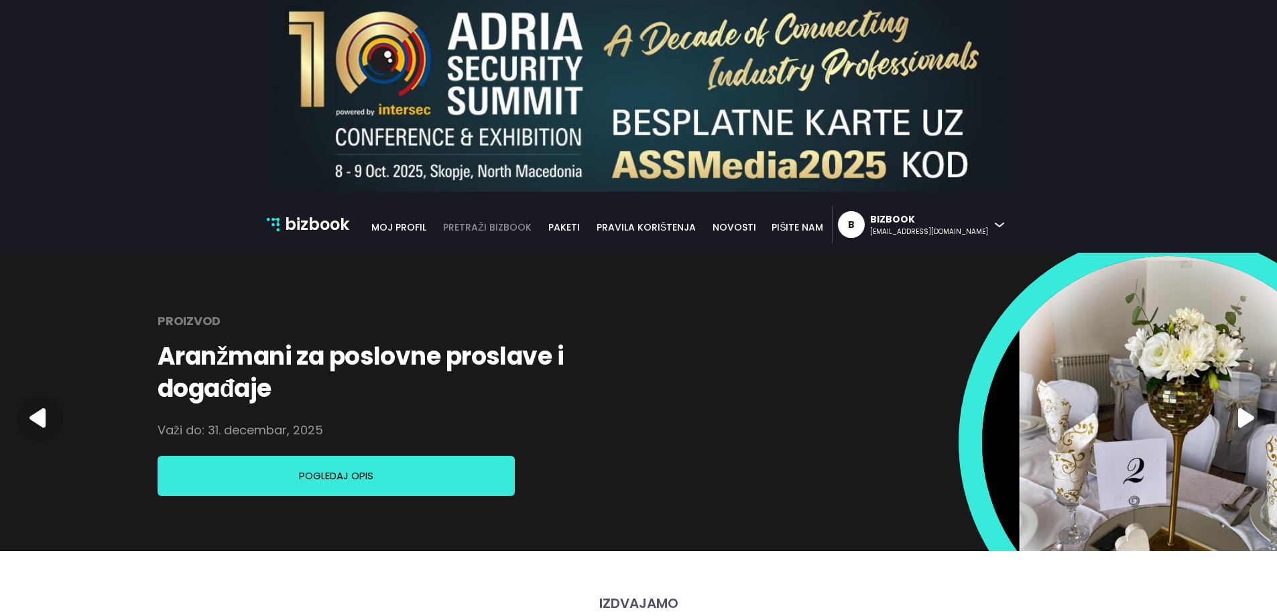
click at [534, 227] on link "pretraži bizbook" at bounding box center [488, 227] width 106 height 15
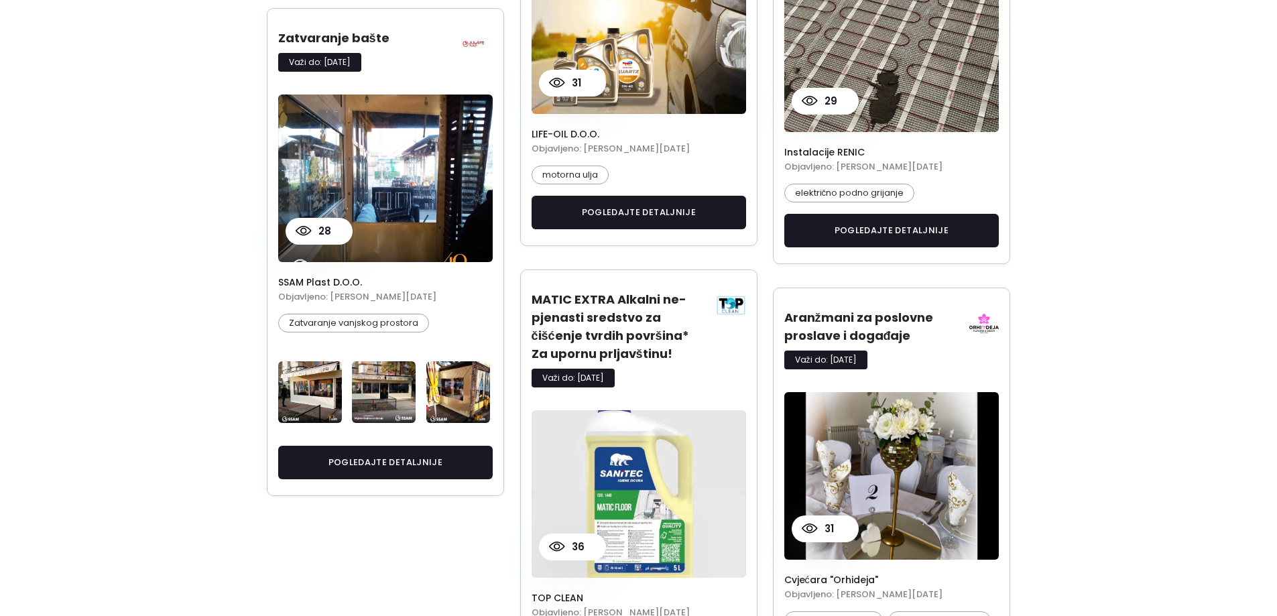
scroll to position [1475, 0]
click at [732, 298] on img at bounding box center [731, 305] width 30 height 30
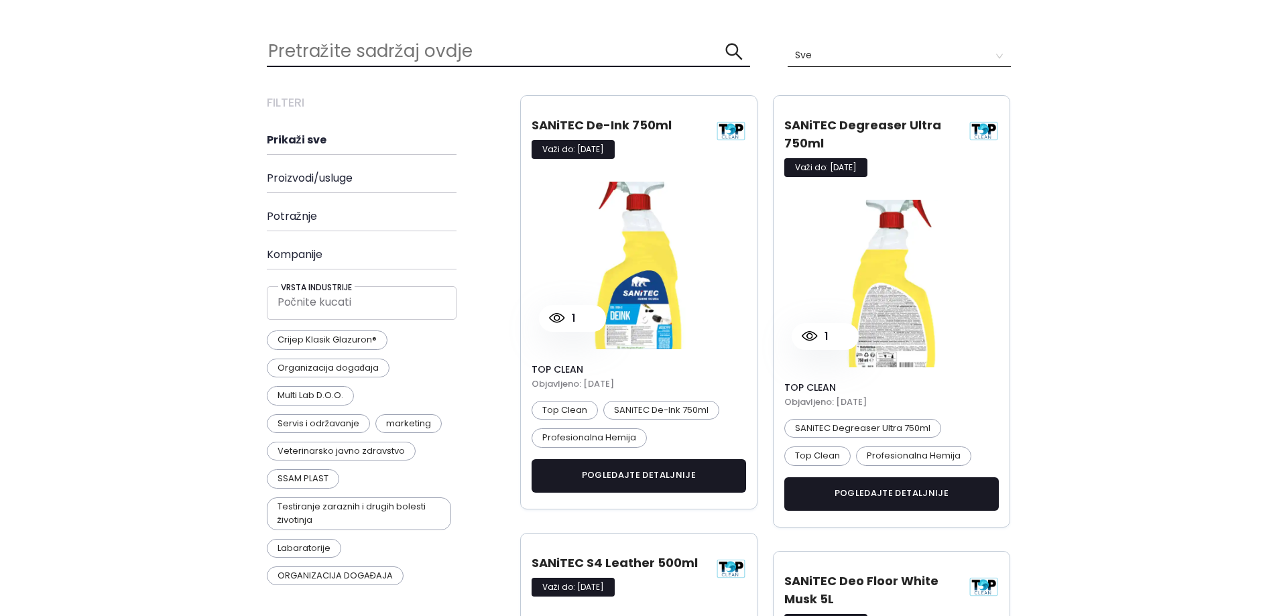
scroll to position [268, 0]
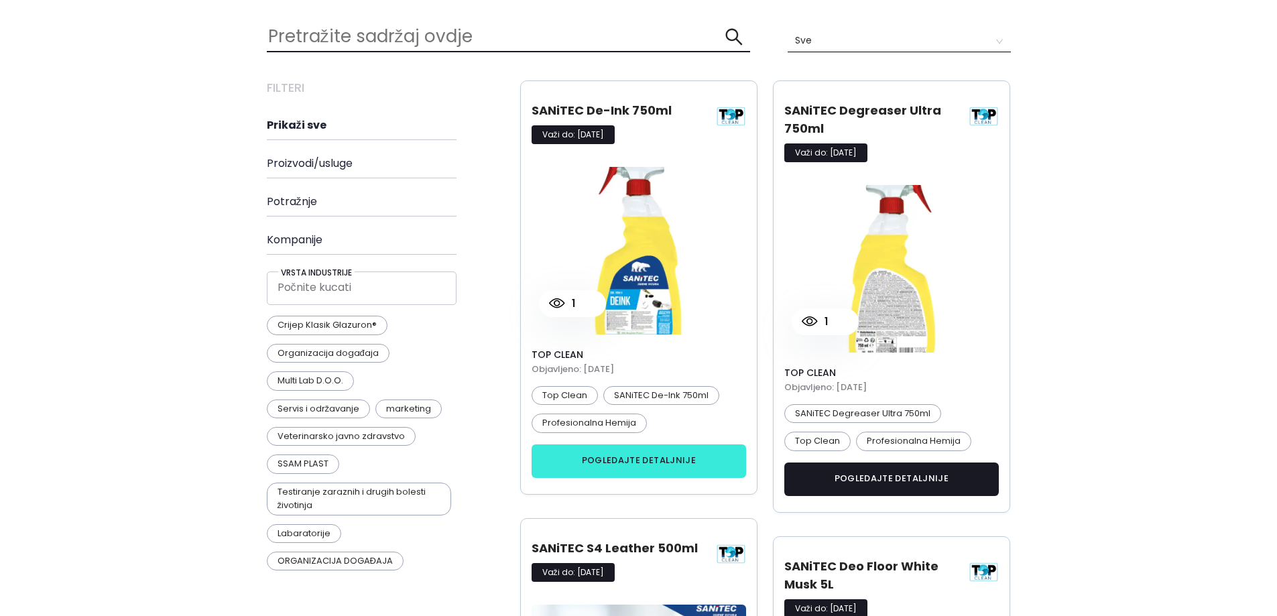
click at [617, 465] on button "pogledajte detaljnije" at bounding box center [639, 462] width 215 height 34
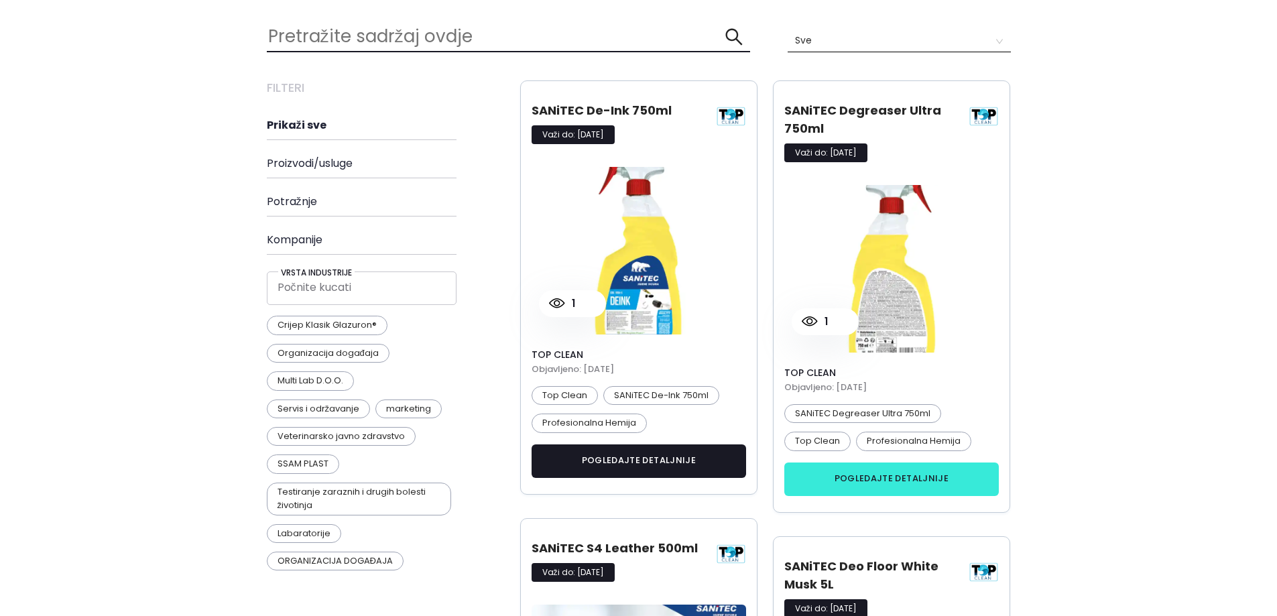
click at [854, 473] on button "pogledajte detaljnije" at bounding box center [892, 480] width 215 height 34
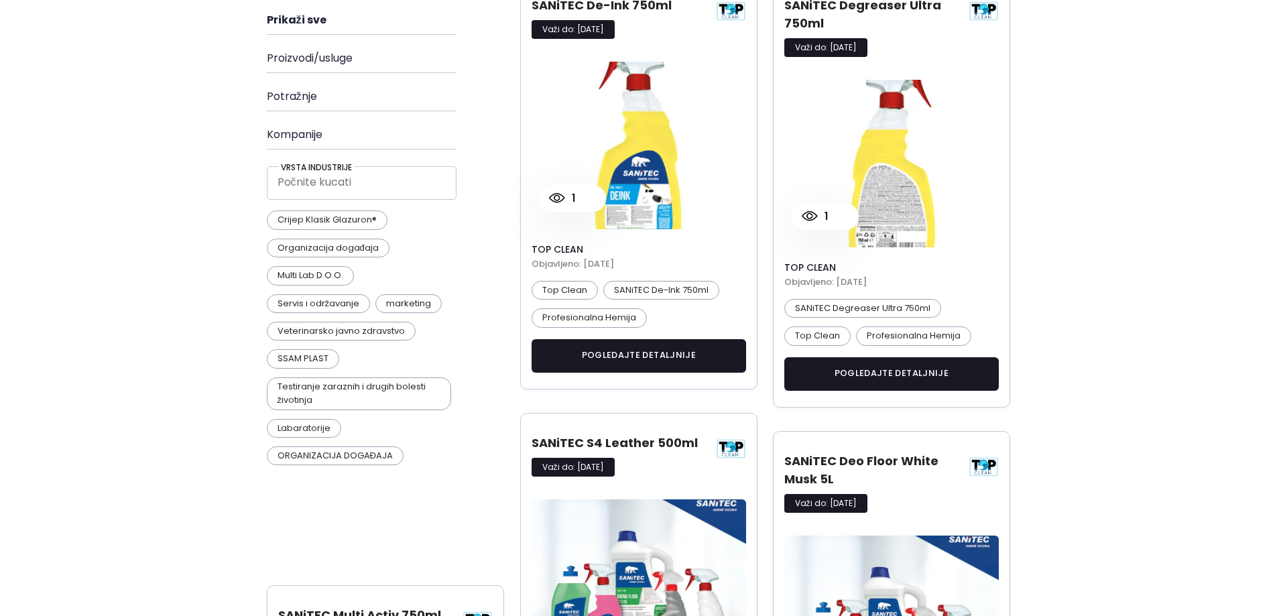
scroll to position [604, 0]
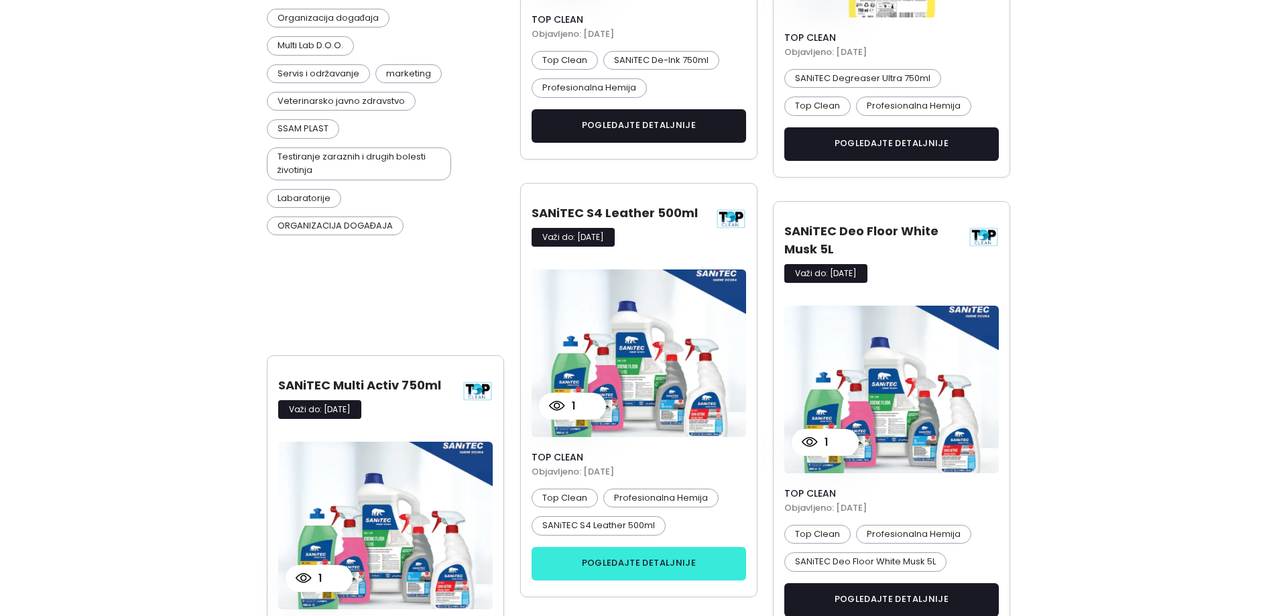
click at [581, 577] on button "pogledajte detaljnije" at bounding box center [639, 564] width 215 height 34
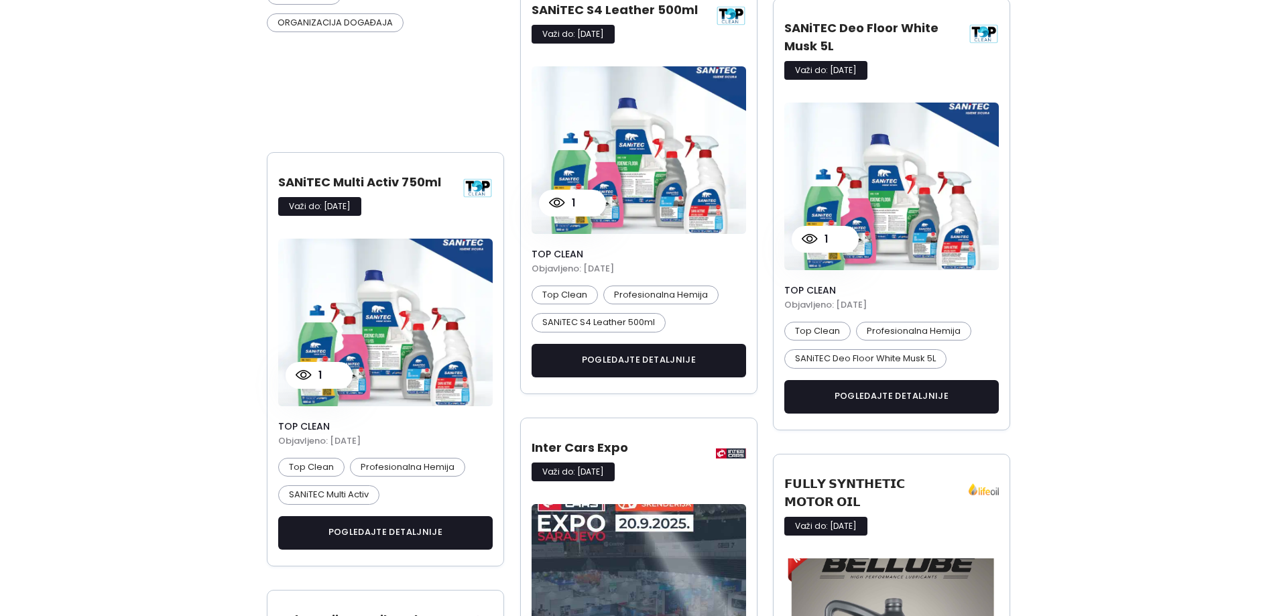
scroll to position [1006, 0]
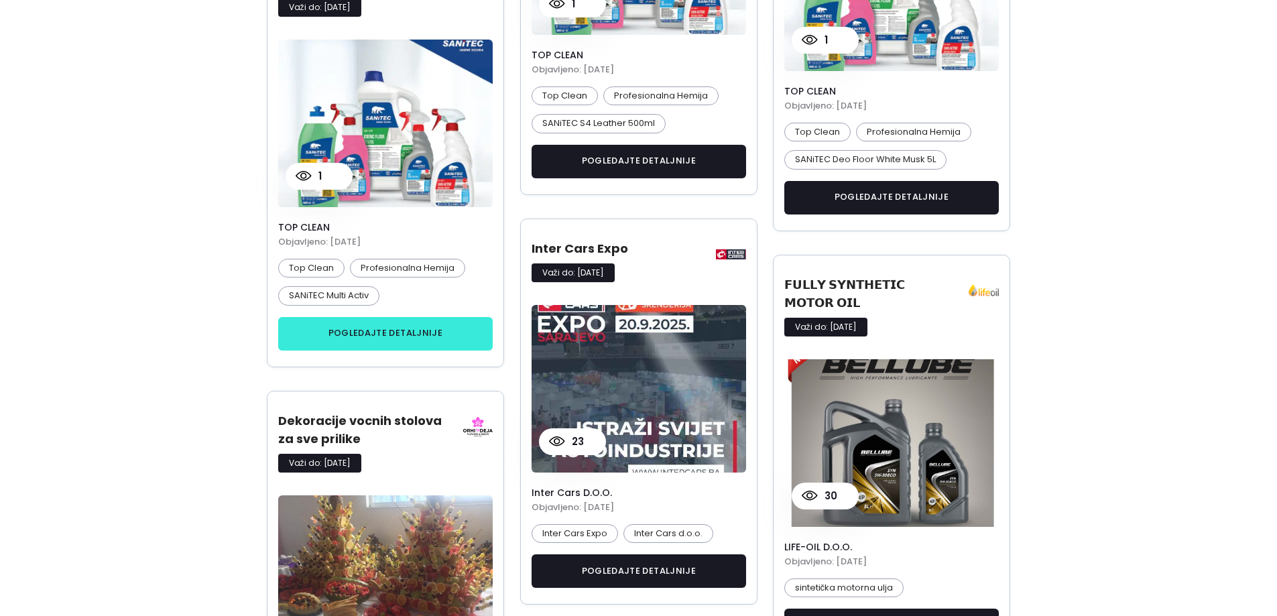
click at [430, 319] on button "pogledajte detaljnije" at bounding box center [385, 334] width 215 height 34
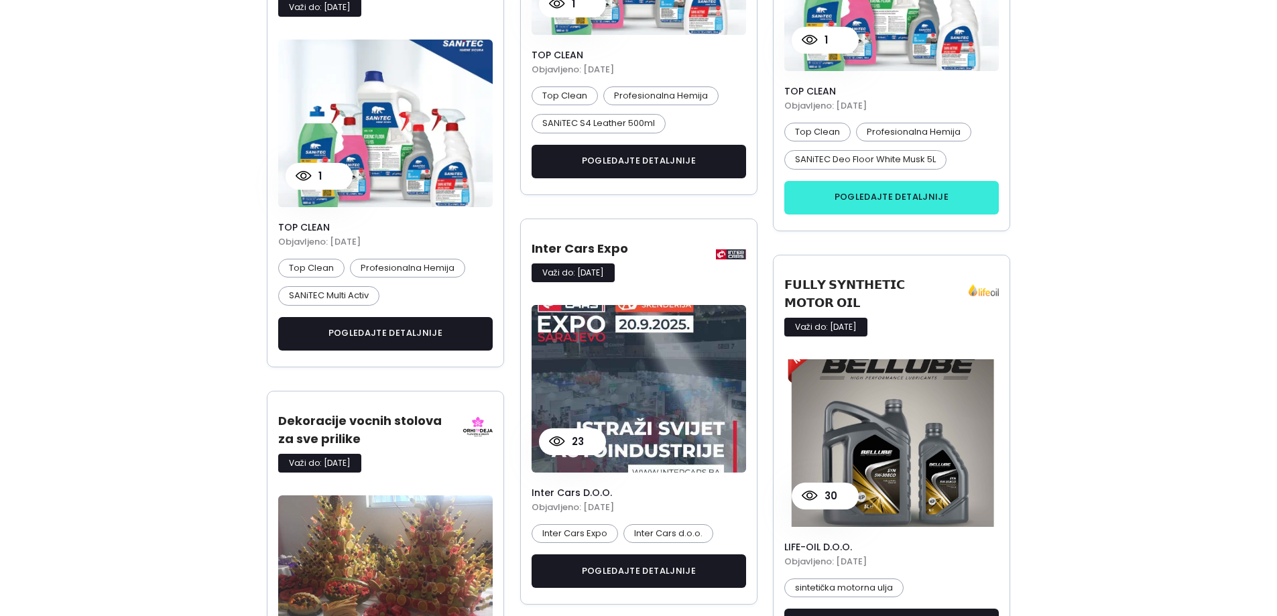
click at [874, 191] on button "pogledajte detaljnije" at bounding box center [892, 198] width 215 height 34
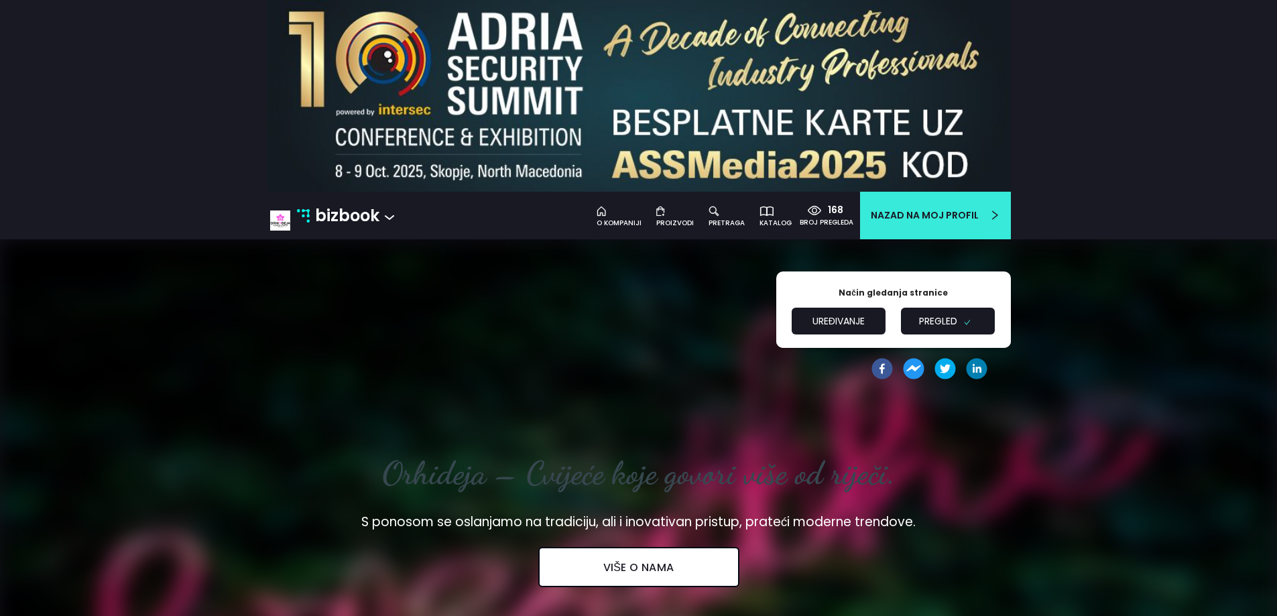
click at [817, 319] on button "Uređivanje" at bounding box center [839, 321] width 94 height 27
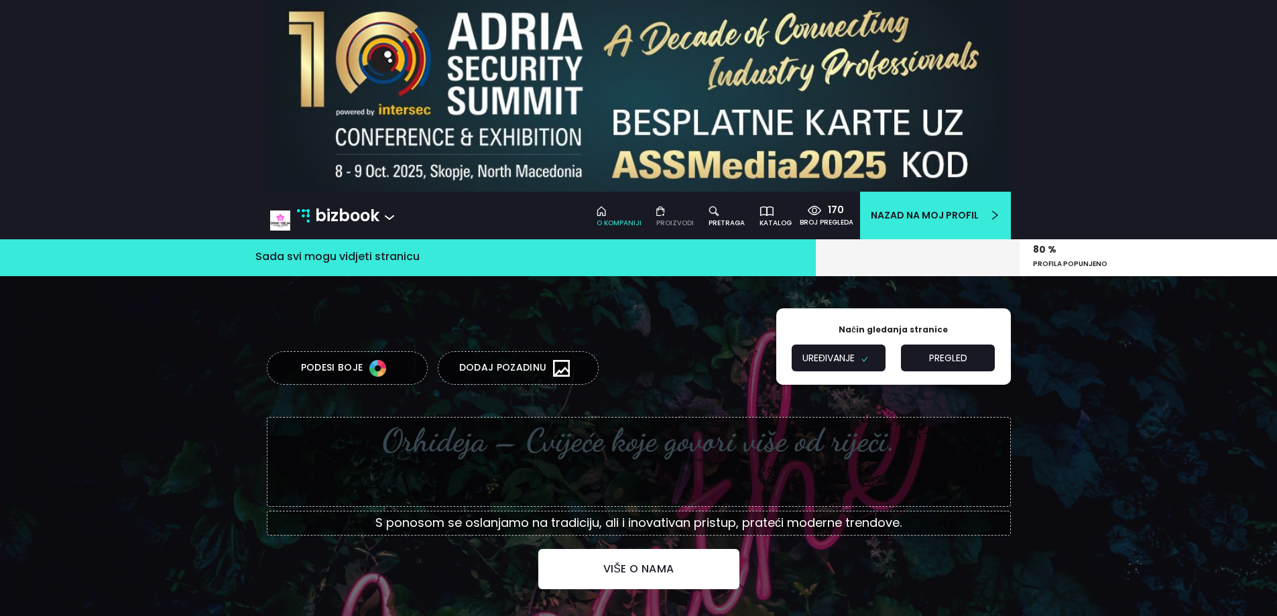
click at [685, 220] on div "Proizvodi" at bounding box center [675, 223] width 38 height 11
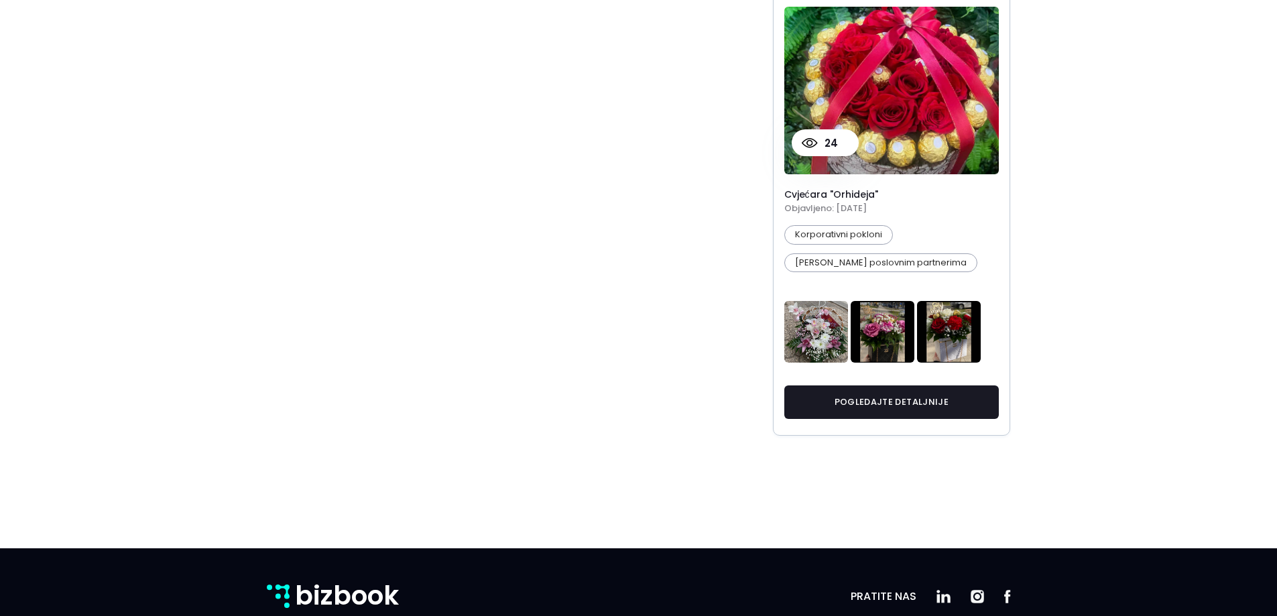
scroll to position [1011, 0]
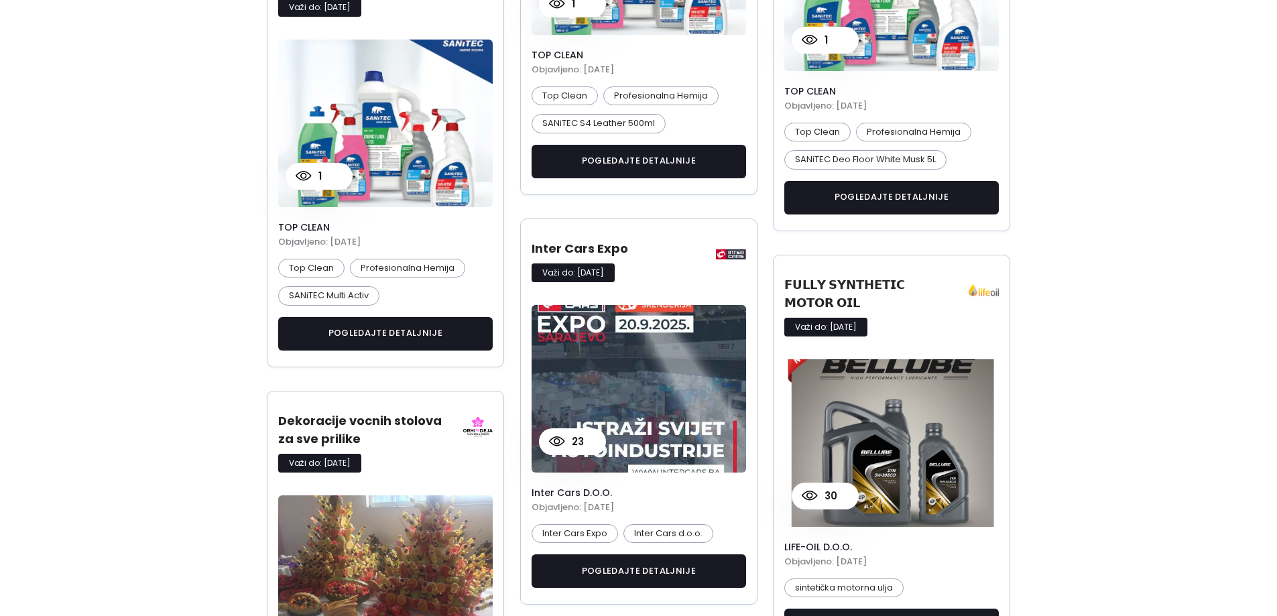
scroll to position [2818, 765]
